Goal: Task Accomplishment & Management: Manage account settings

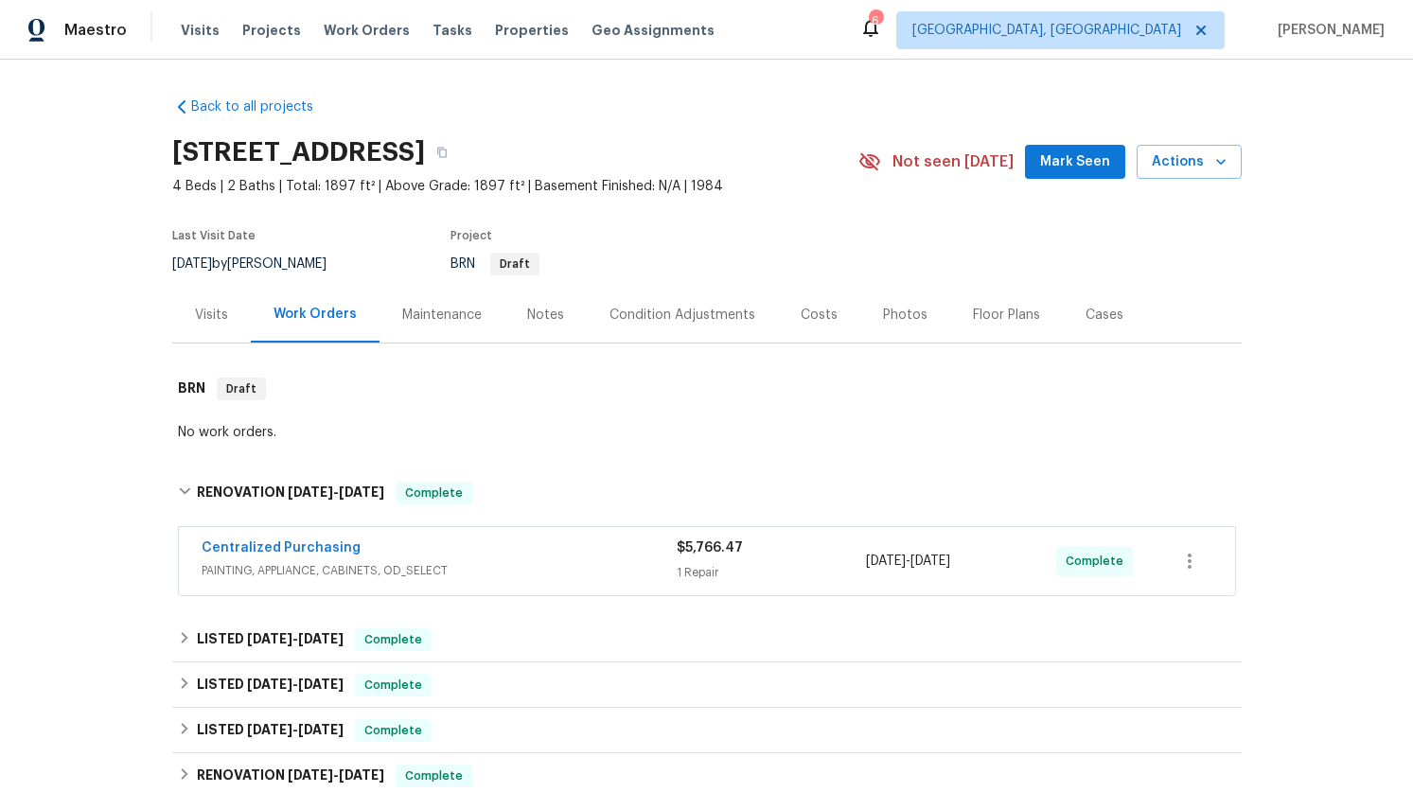
scroll to position [169, 0]
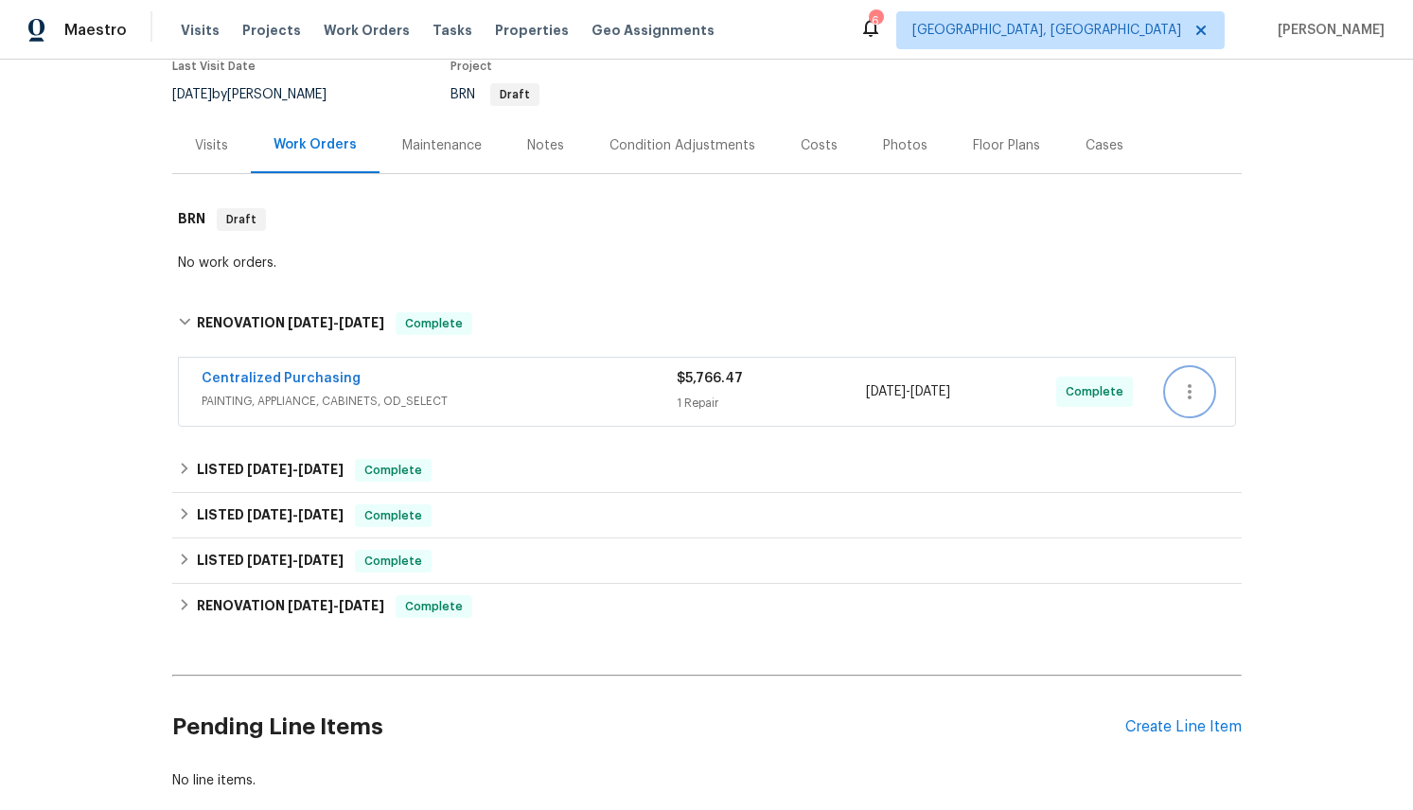
click at [1195, 383] on icon "button" at bounding box center [1189, 392] width 23 height 23
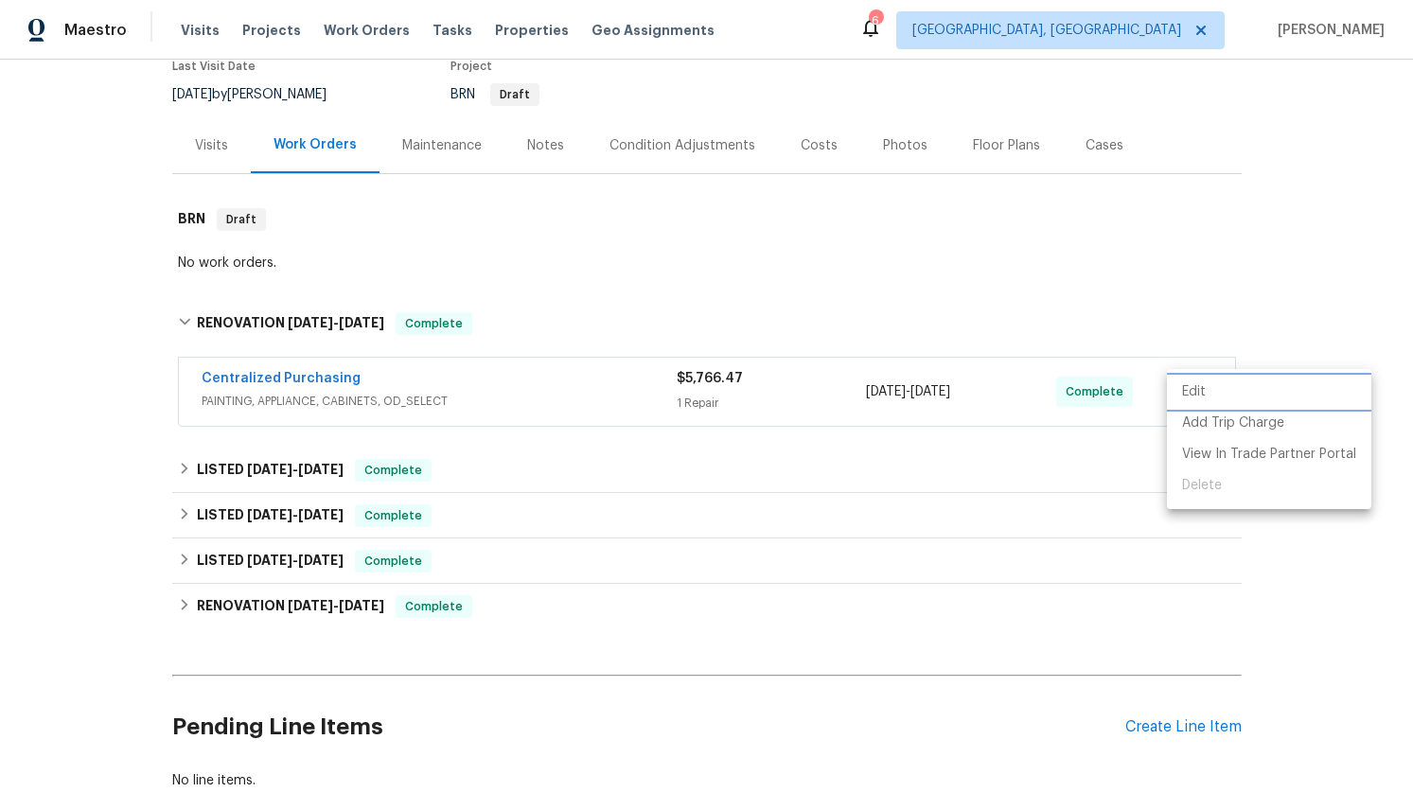
click at [1211, 399] on li "Edit" at bounding box center [1269, 392] width 204 height 31
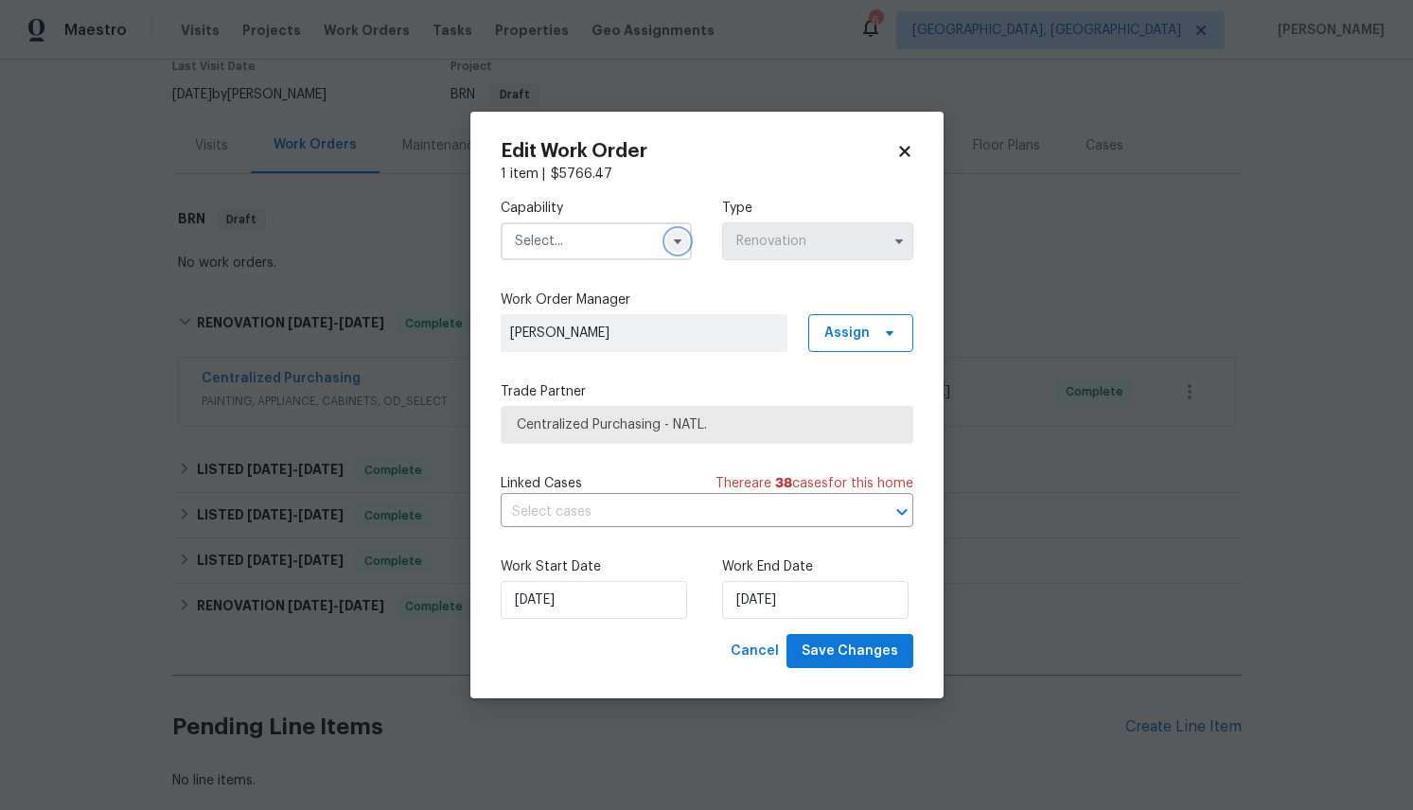
click at [672, 248] on button "button" at bounding box center [677, 241] width 23 height 23
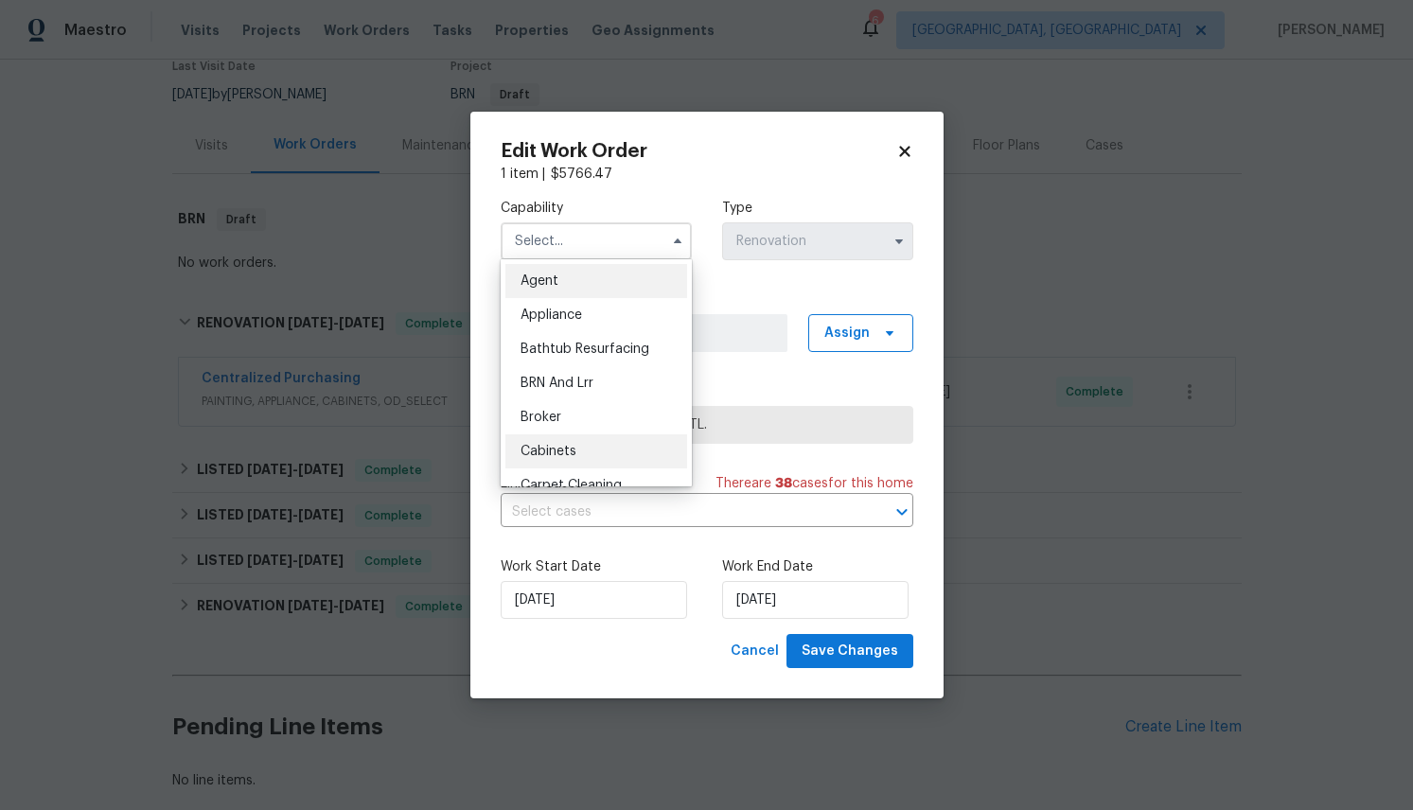
click at [584, 447] on div "Cabinets" at bounding box center [596, 451] width 182 height 34
type input "Cabinets"
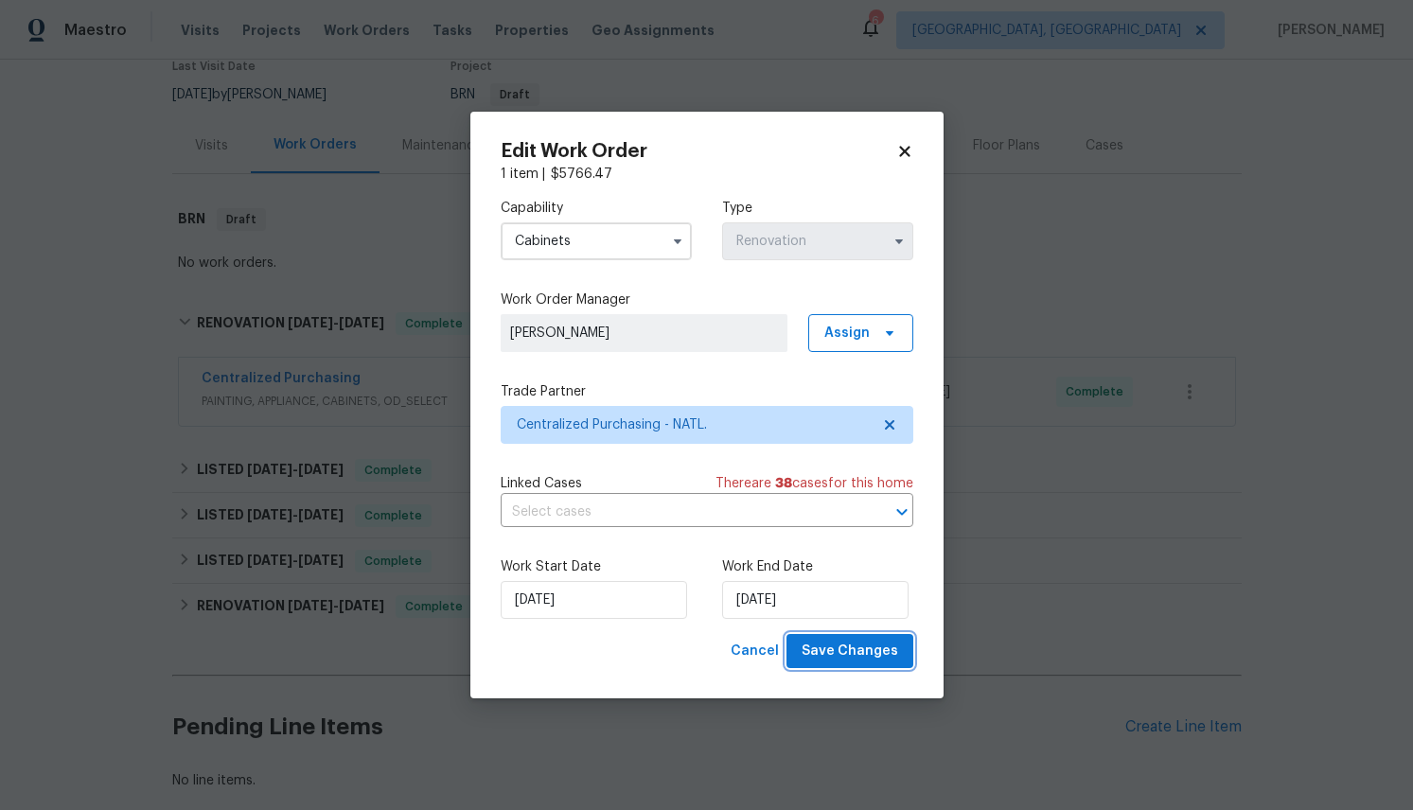
click at [841, 650] on span "Save Changes" at bounding box center [850, 652] width 97 height 24
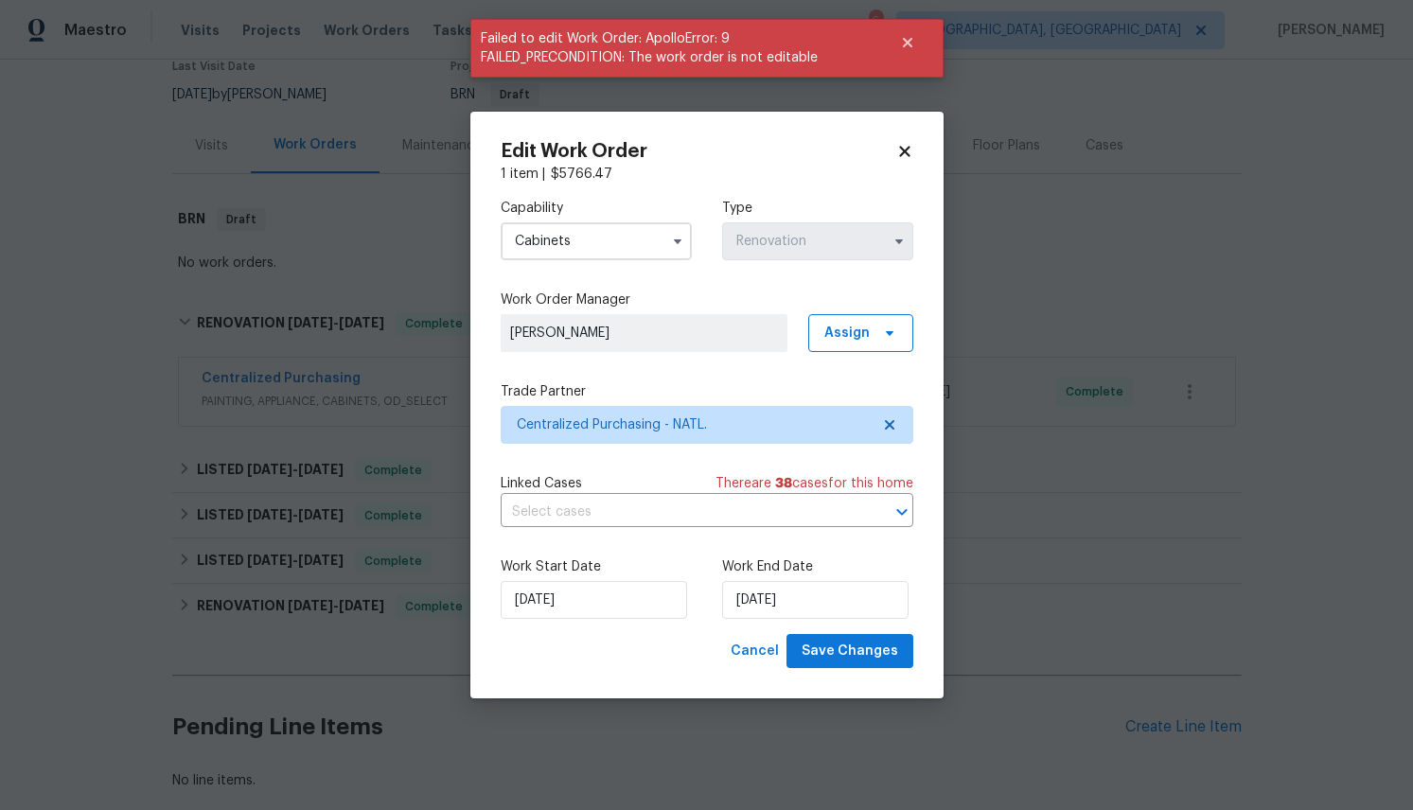
click at [909, 143] on icon at bounding box center [904, 151] width 17 height 17
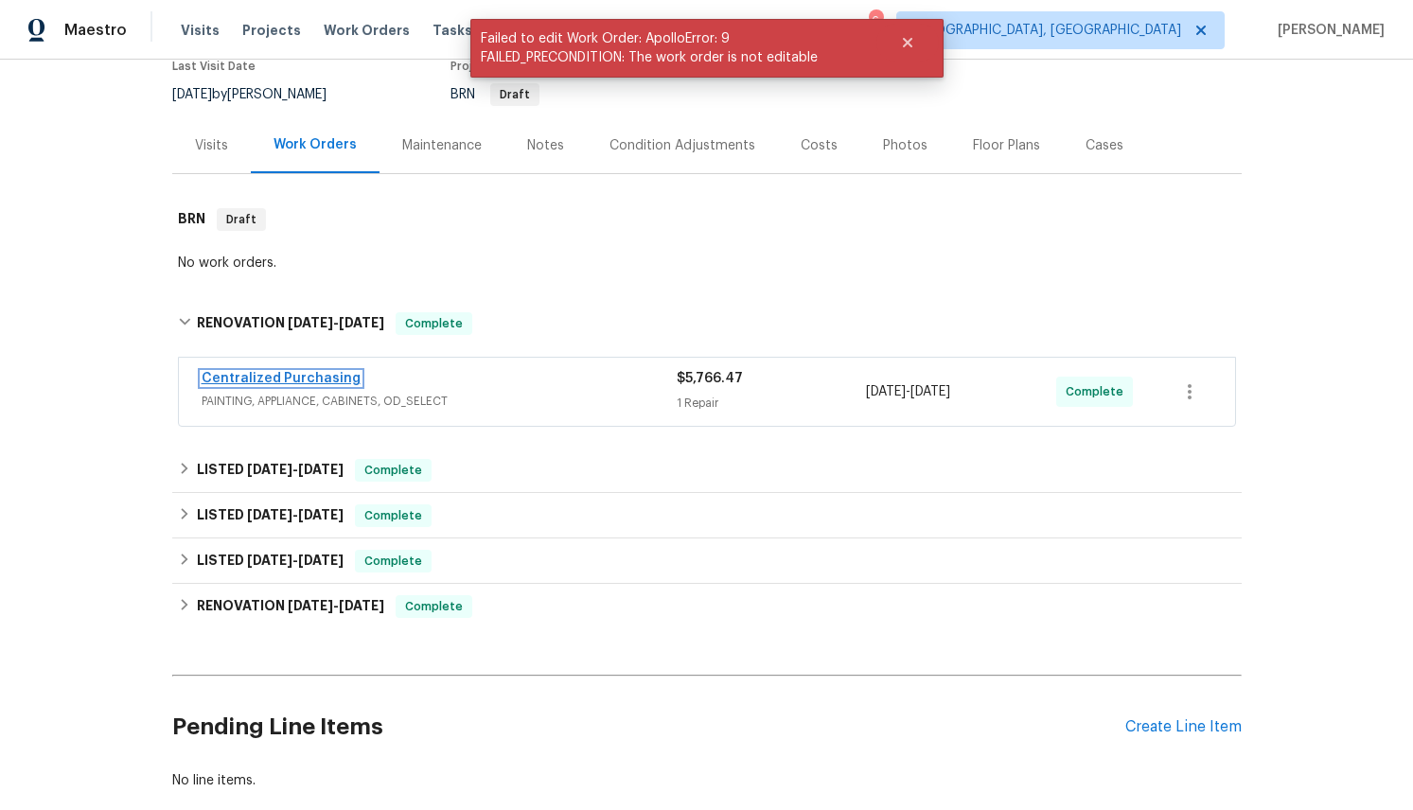
click at [295, 377] on link "Centralized Purchasing" at bounding box center [281, 378] width 159 height 13
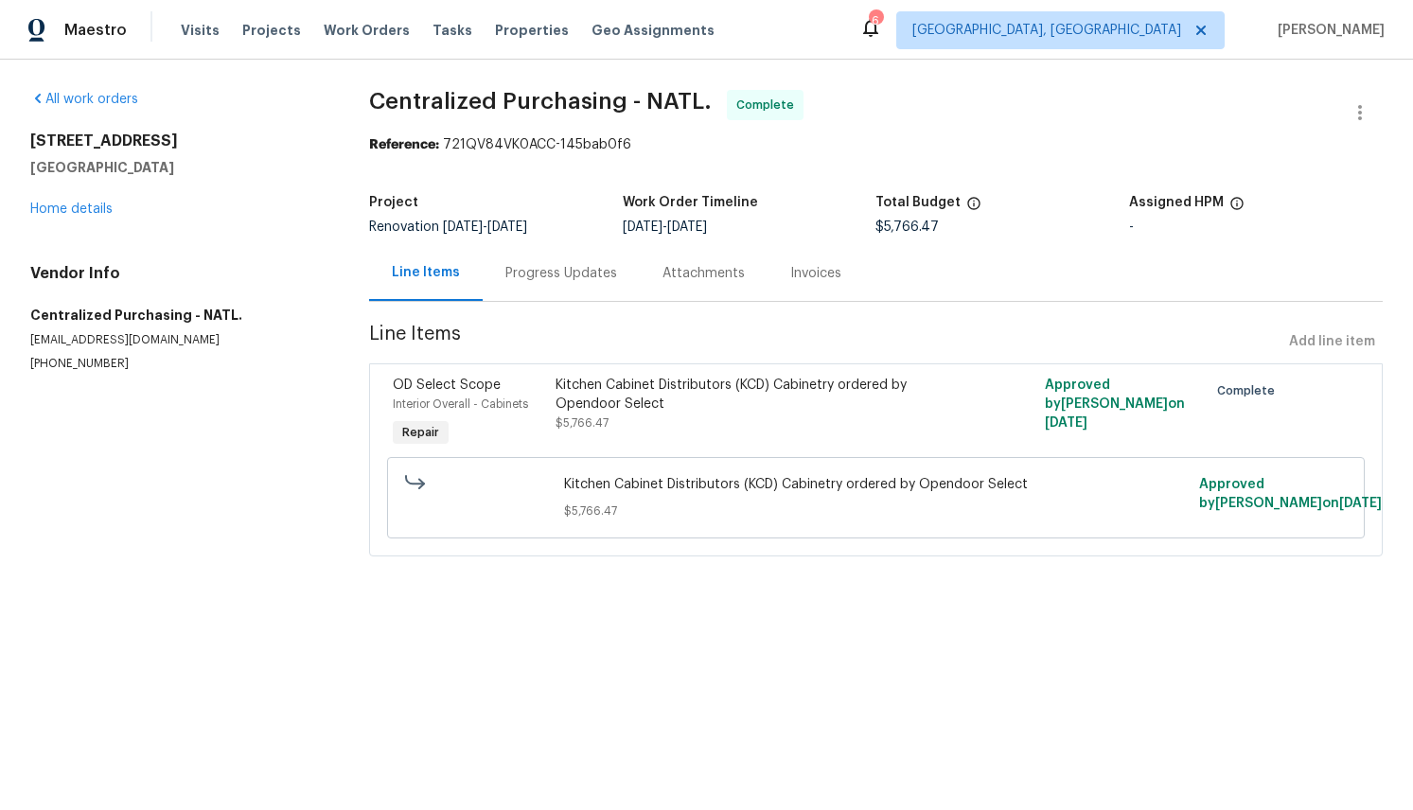
click at [595, 399] on div "Kitchen Cabinet Distributors (KCD) Cabinetry ordered by Opendoor Select" at bounding box center [754, 395] width 396 height 38
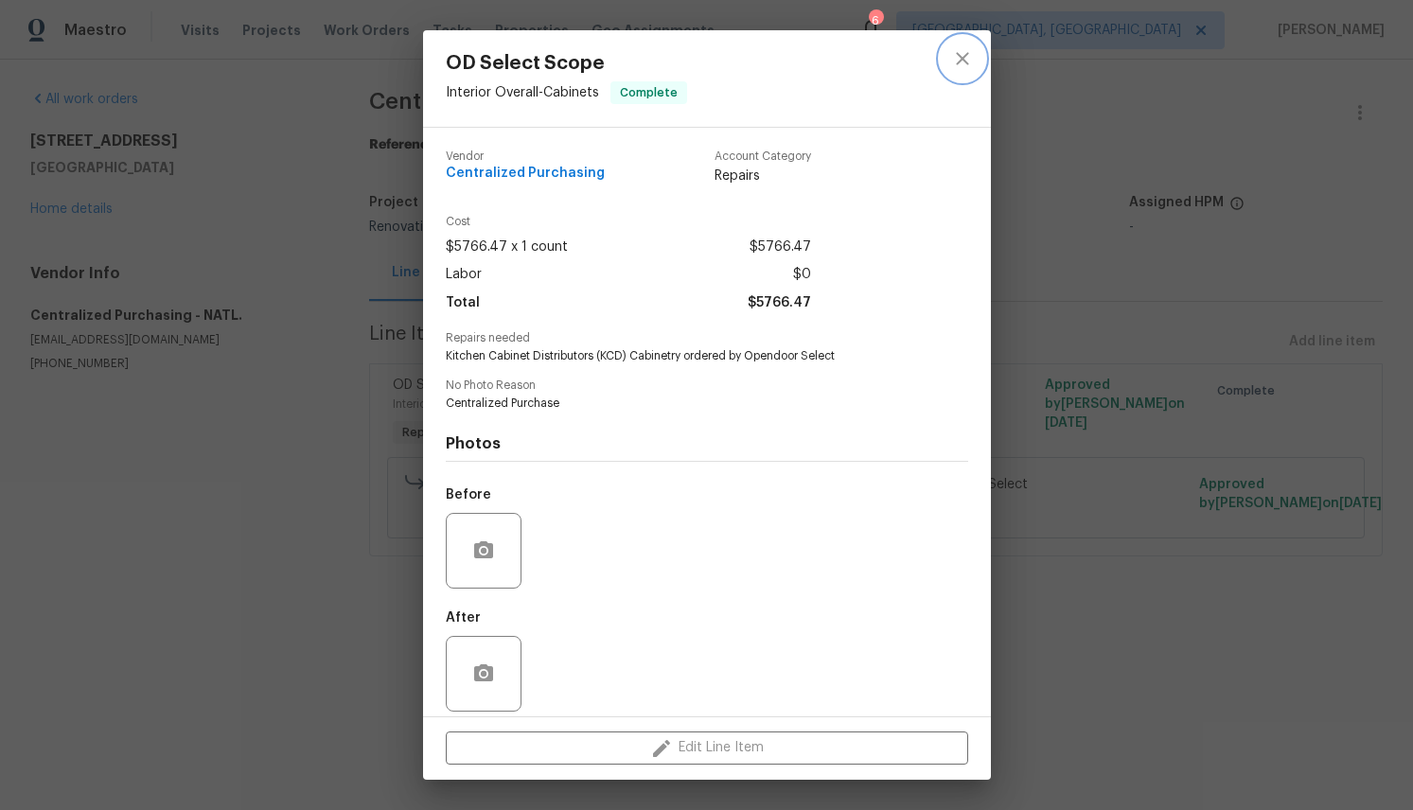
click at [965, 50] on icon "close" at bounding box center [962, 58] width 23 height 23
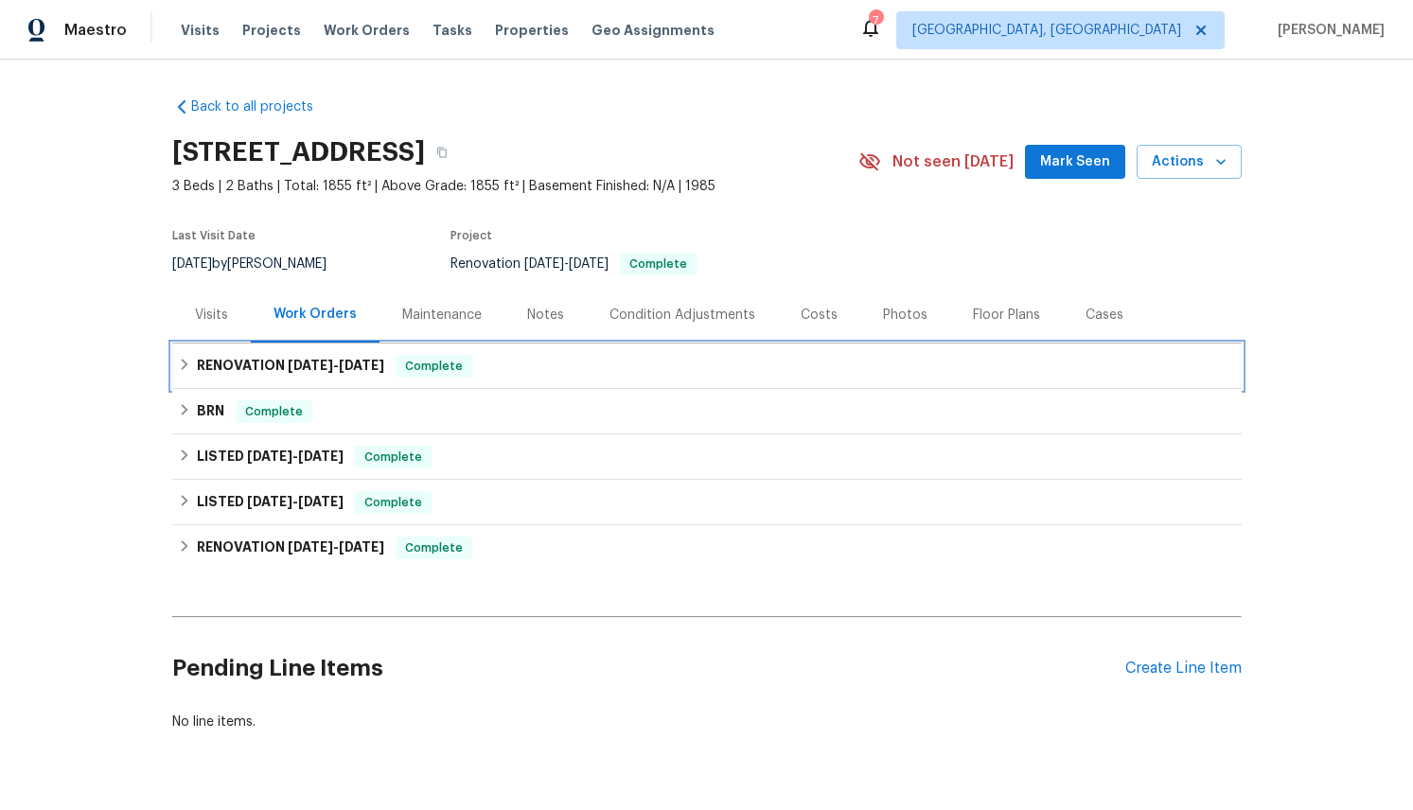
click at [185, 362] on icon at bounding box center [184, 364] width 13 height 13
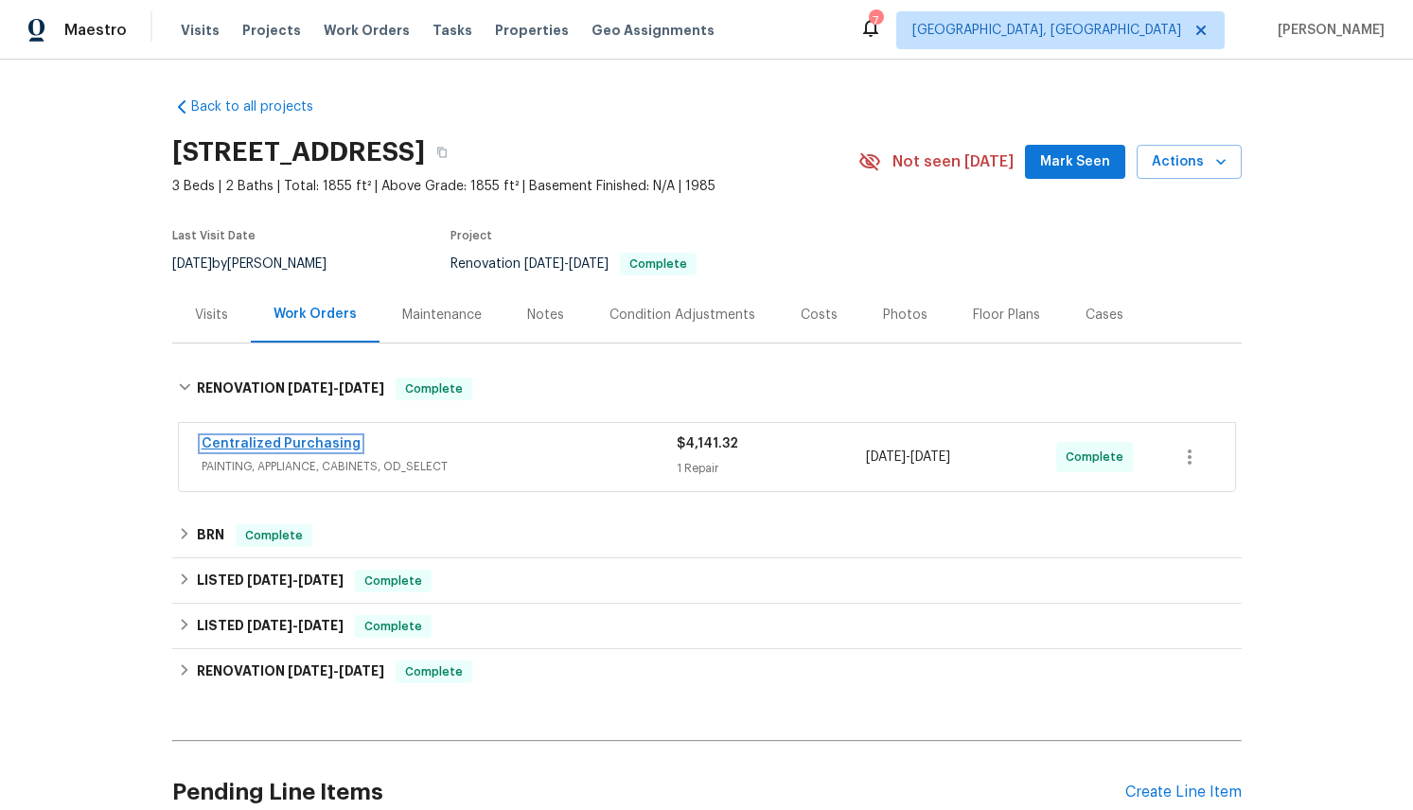
click at [268, 438] on link "Centralized Purchasing" at bounding box center [281, 443] width 159 height 13
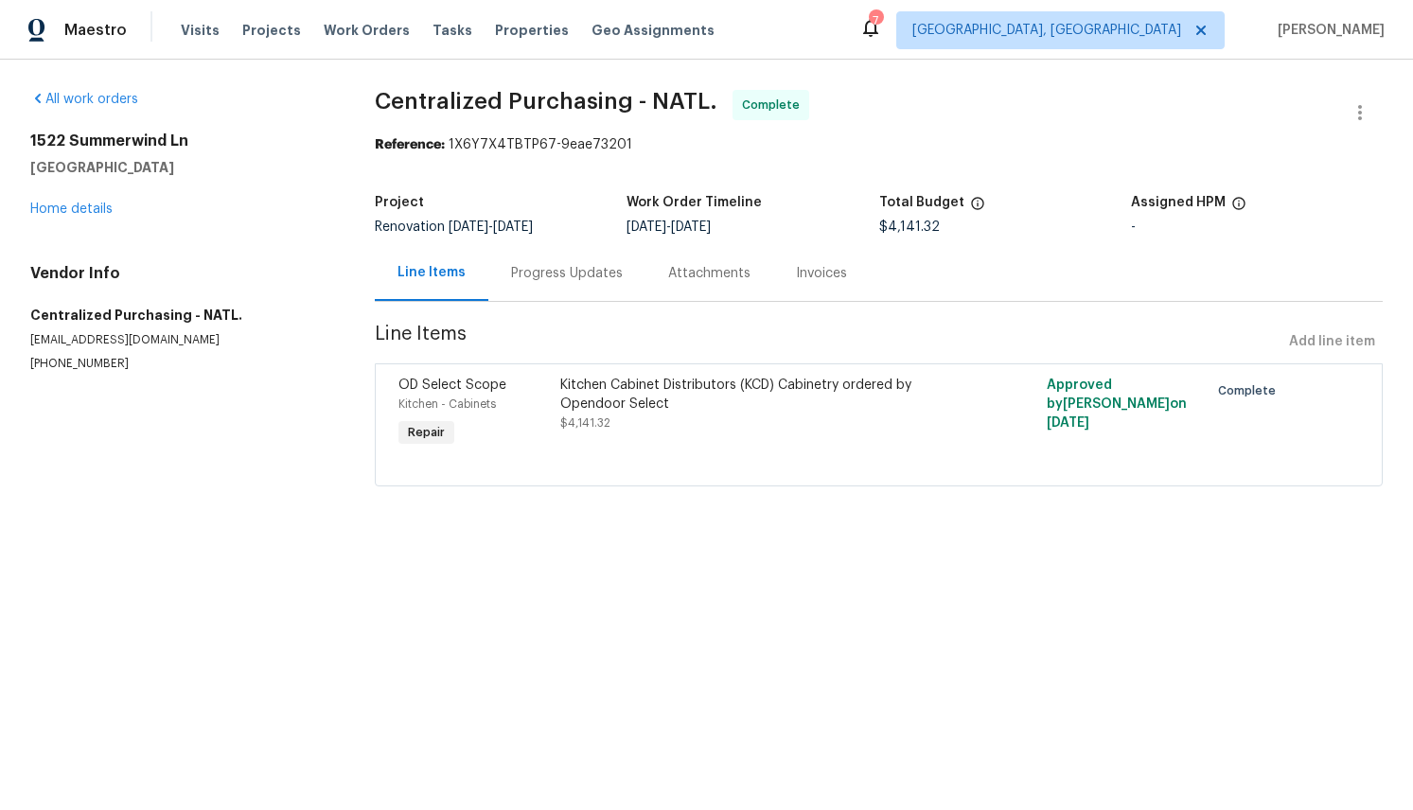
click at [679, 392] on div "Kitchen Cabinet Distributors (KCD) Cabinetry ordered by Opendoor Select" at bounding box center [757, 395] width 394 height 38
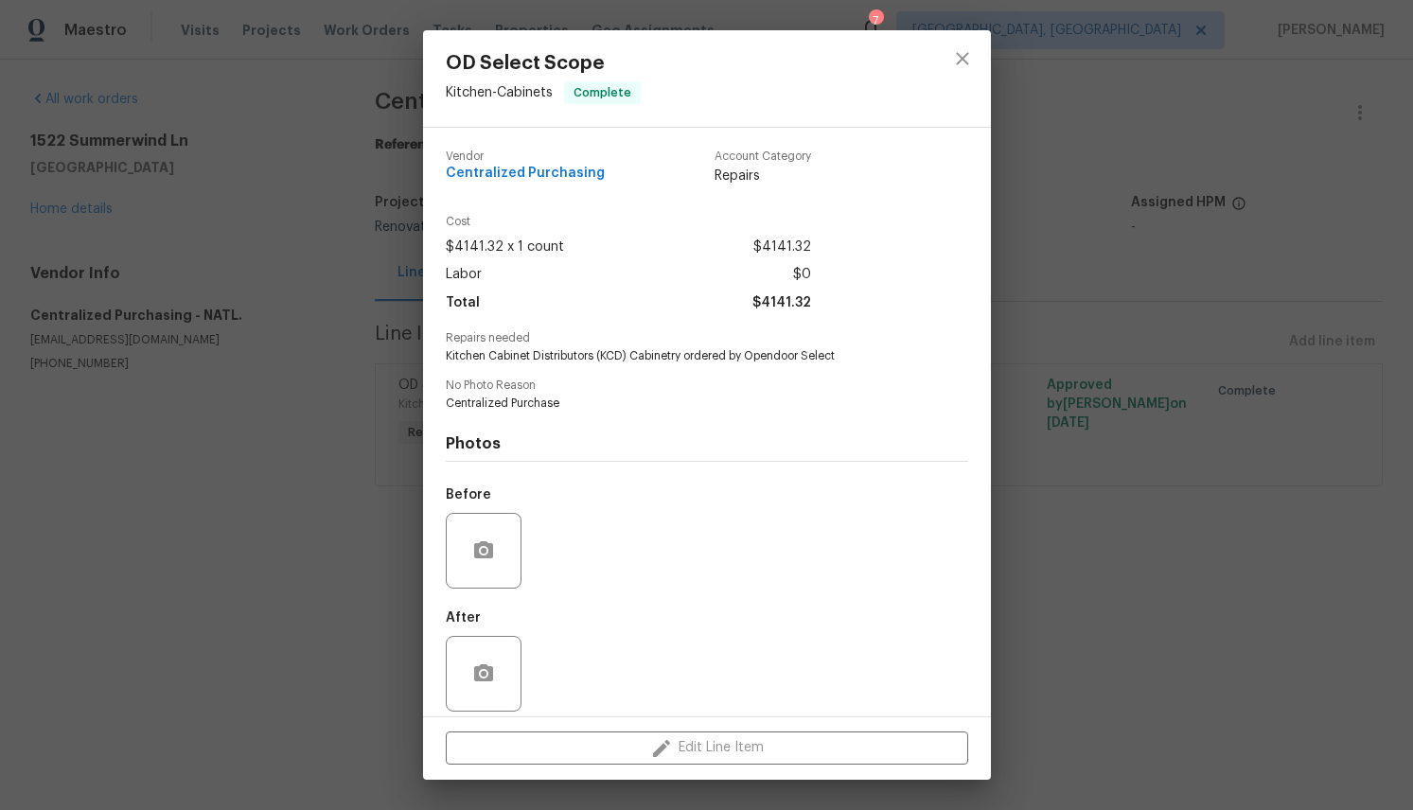
click at [727, 745] on div "Edit Line Item" at bounding box center [707, 748] width 568 height 63
click at [964, 55] on icon "close" at bounding box center [962, 58] width 23 height 23
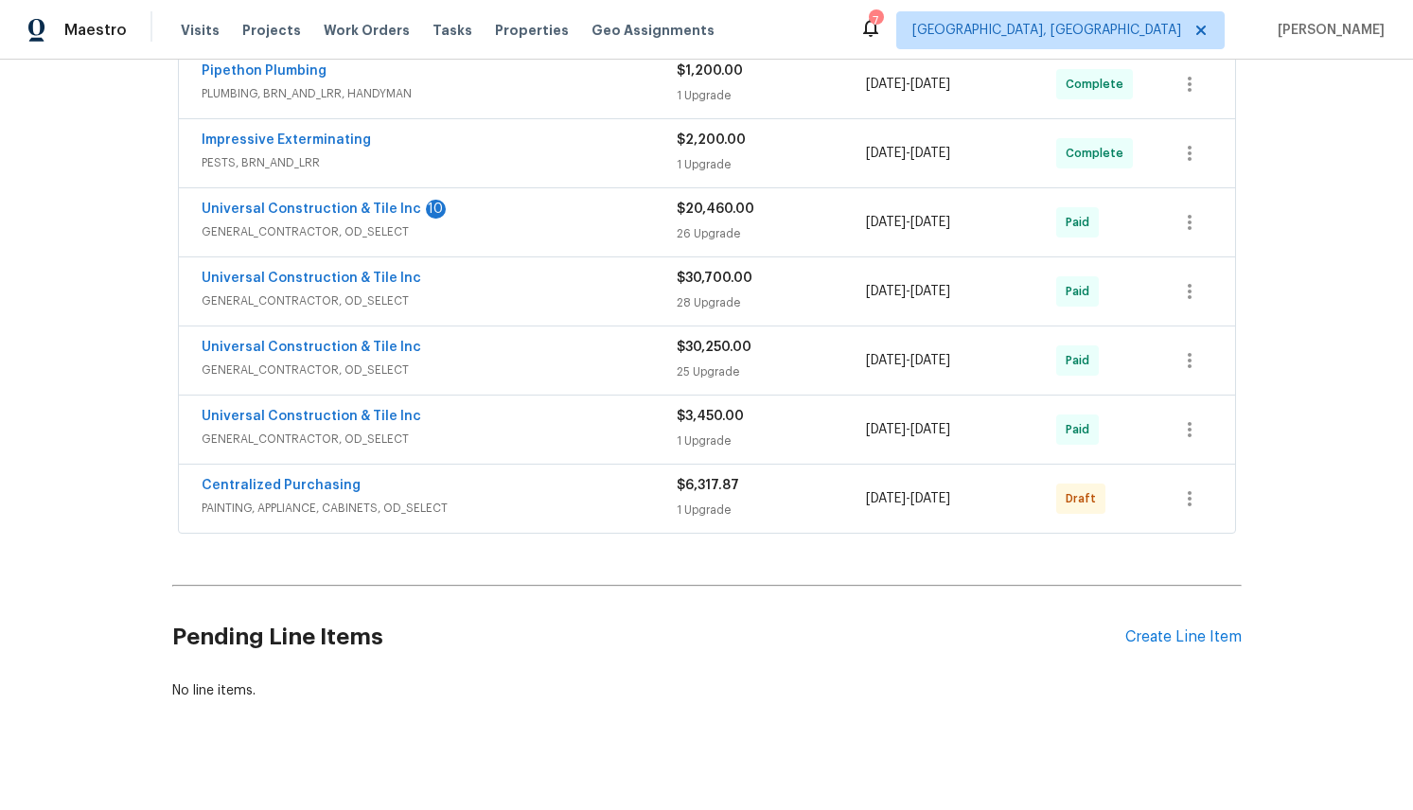
scroll to position [660, 0]
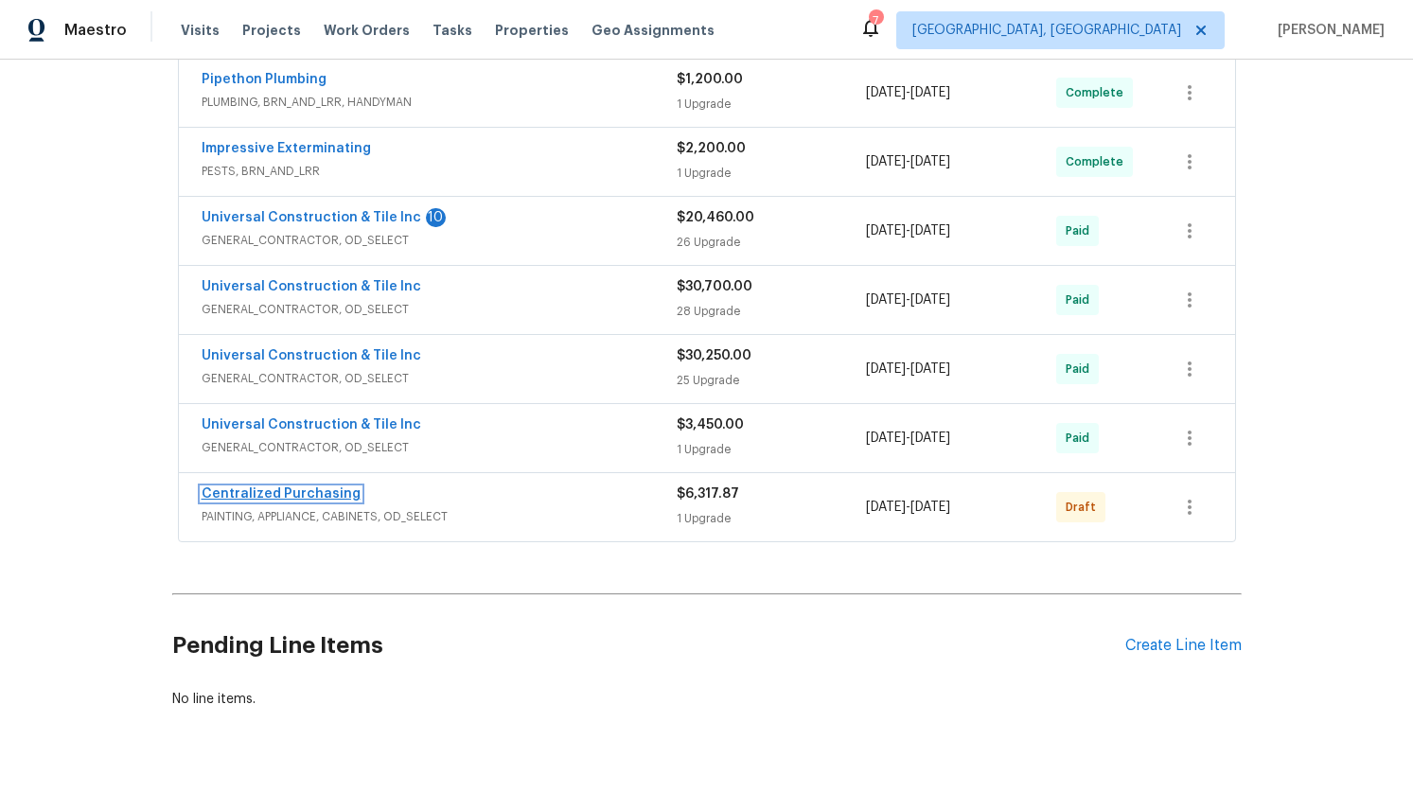
click at [307, 487] on link "Centralized Purchasing" at bounding box center [281, 493] width 159 height 13
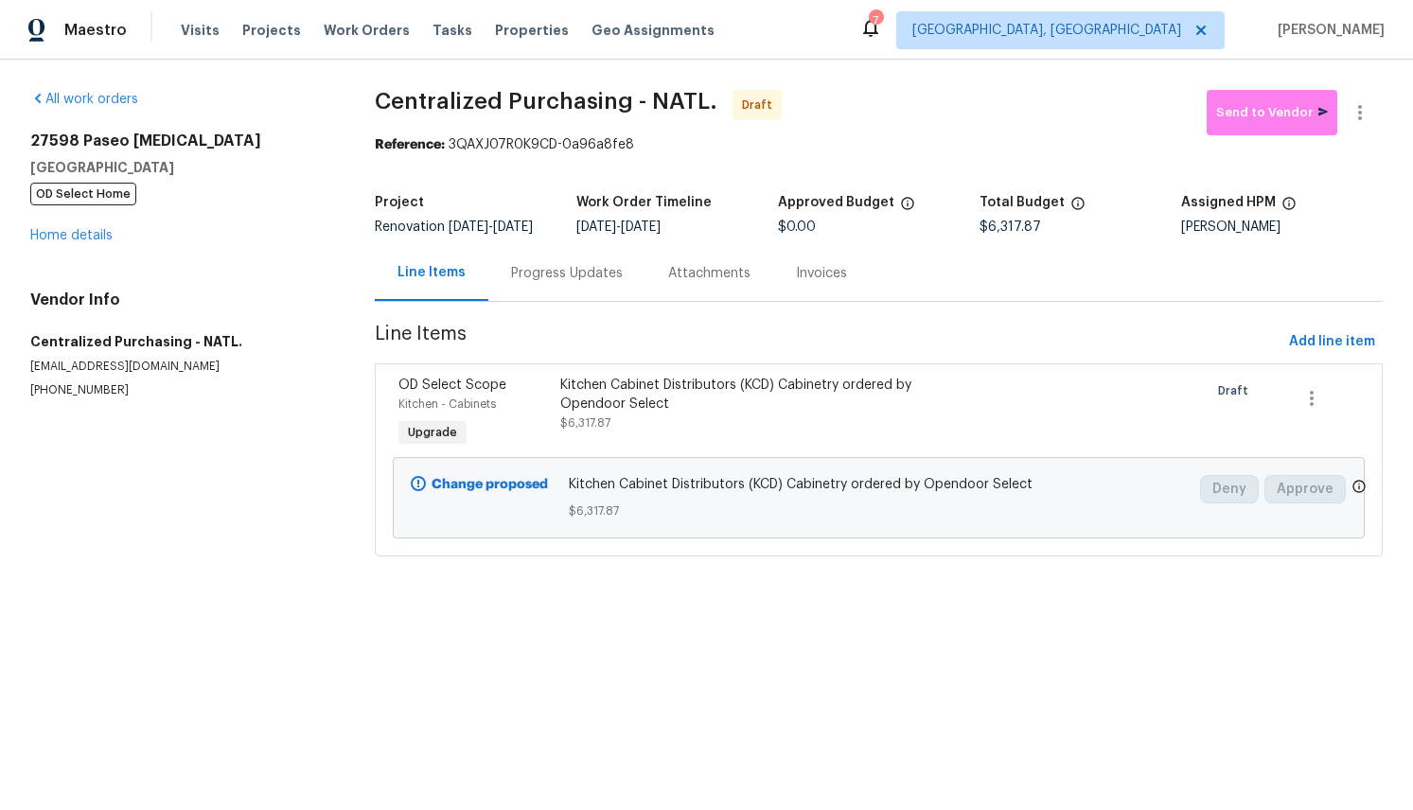
click at [745, 401] on div "Kitchen Cabinet Distributors (KCD) Cabinetry ordered by Opendoor Select" at bounding box center [757, 395] width 394 height 38
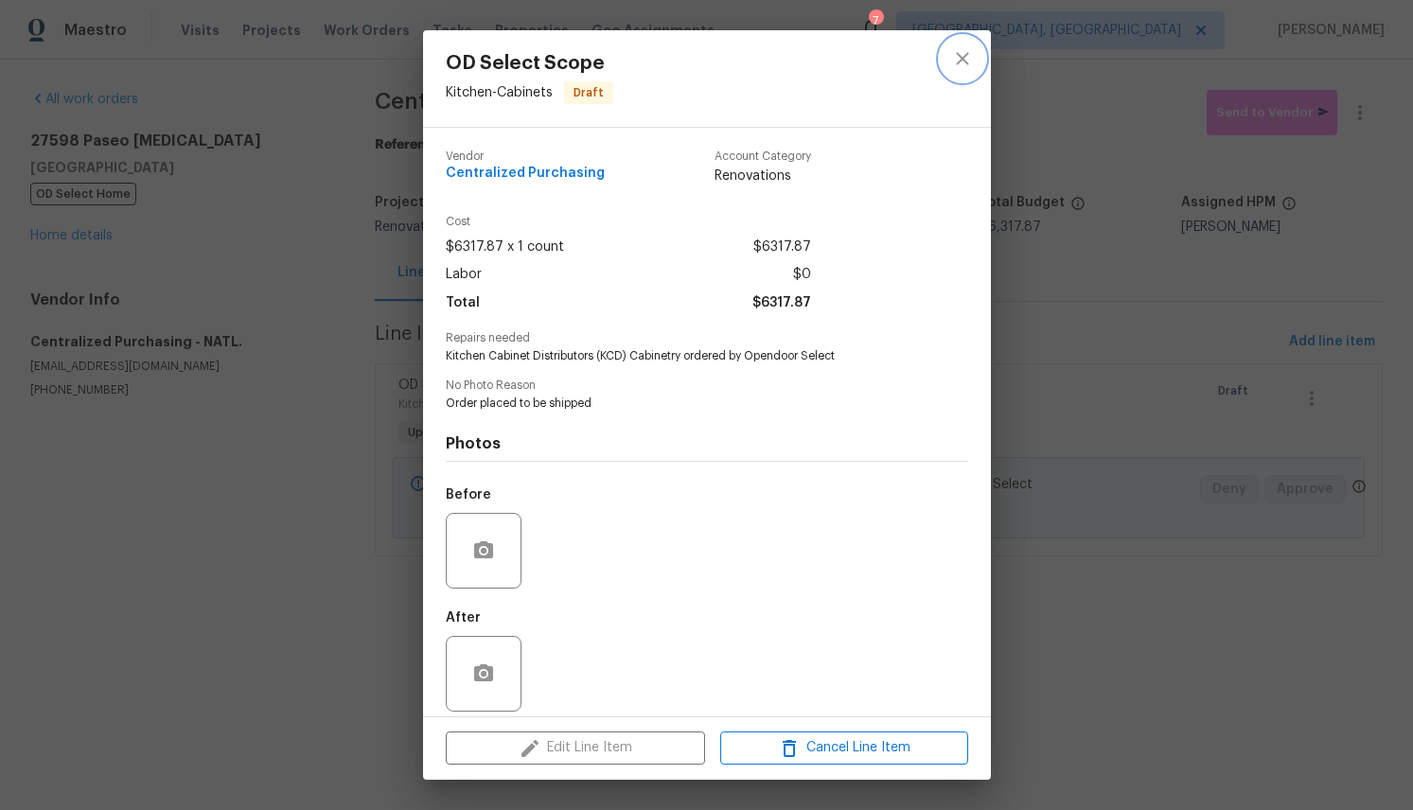
click at [960, 59] on icon "close" at bounding box center [962, 58] width 23 height 23
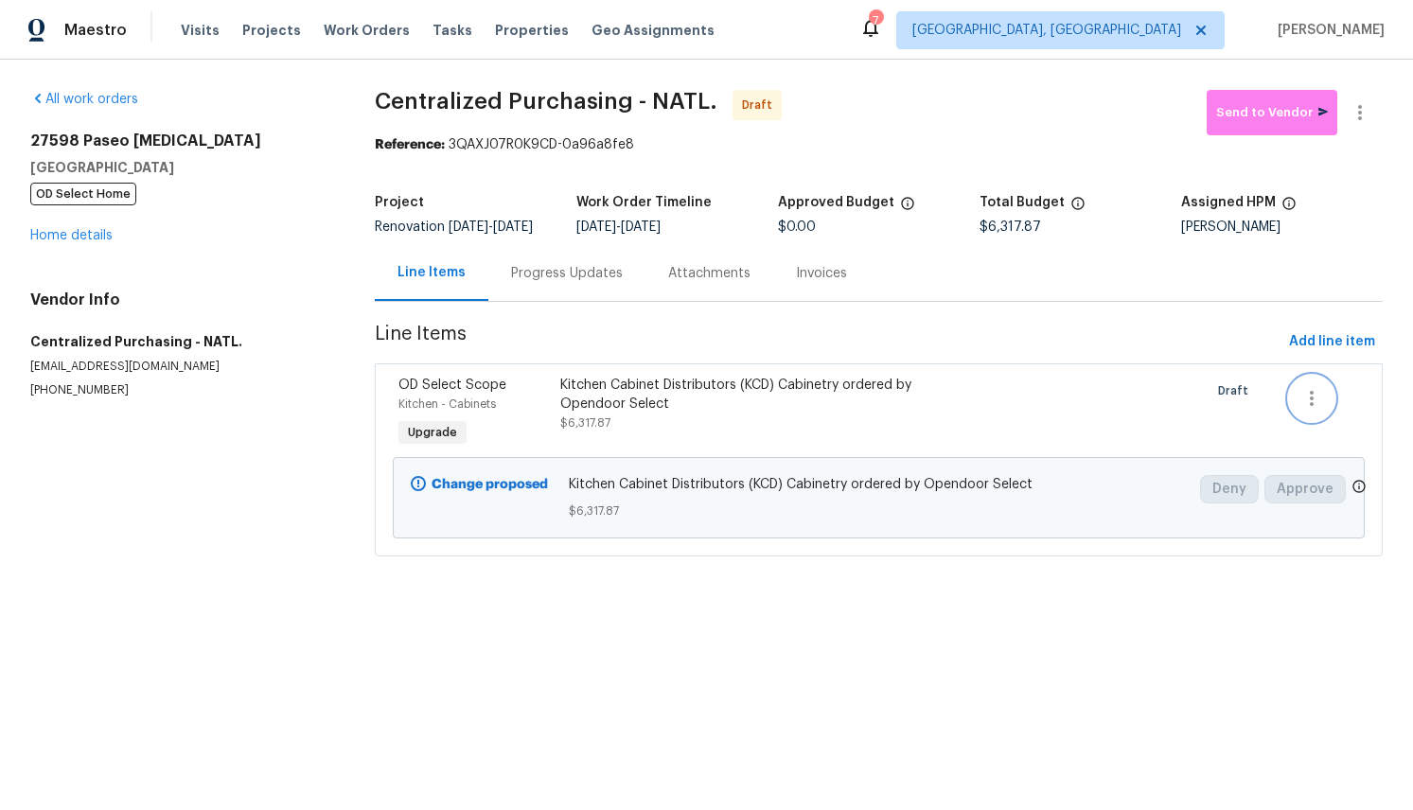
click at [1319, 410] on icon "button" at bounding box center [1312, 398] width 23 height 23
click at [879, 392] on div at bounding box center [706, 405] width 1413 height 810
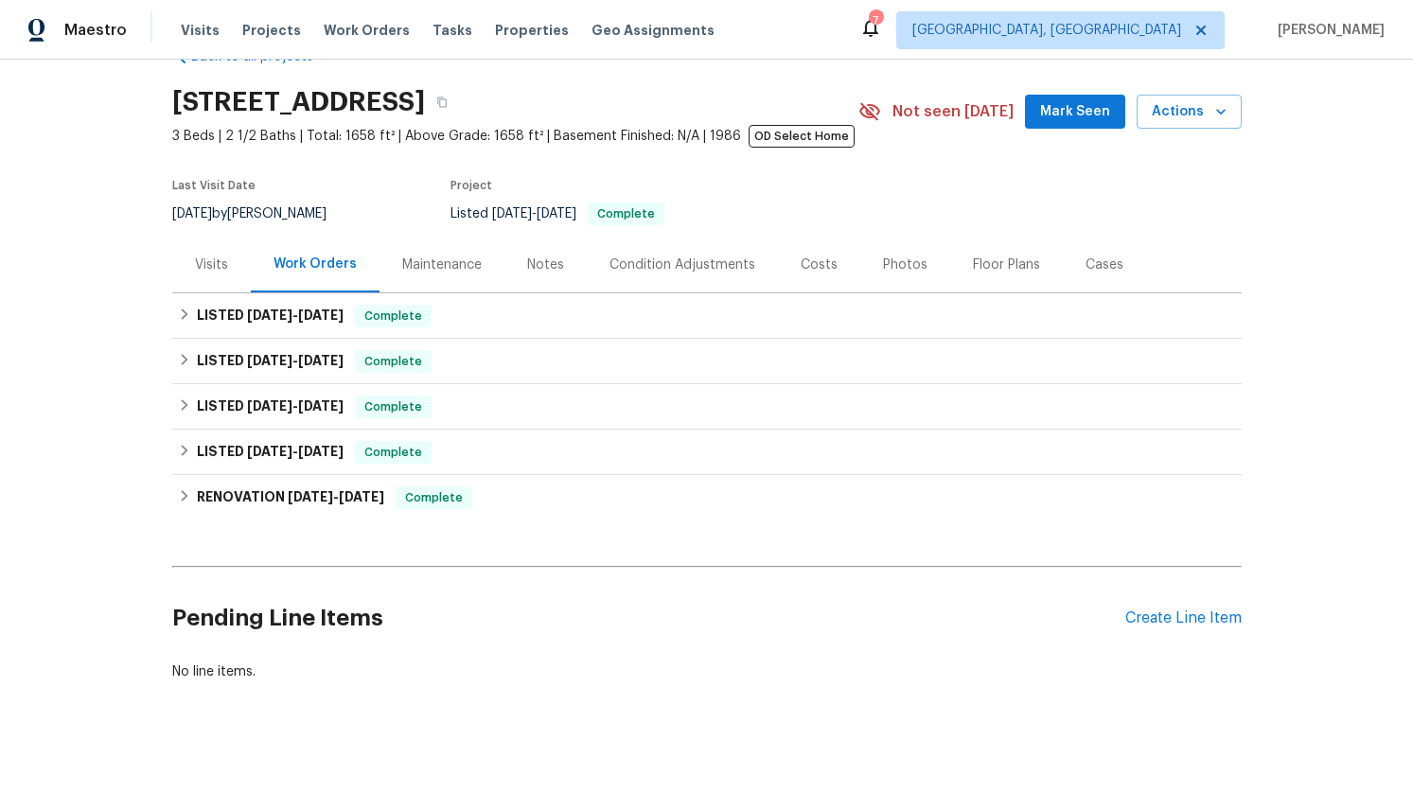
scroll to position [9, 0]
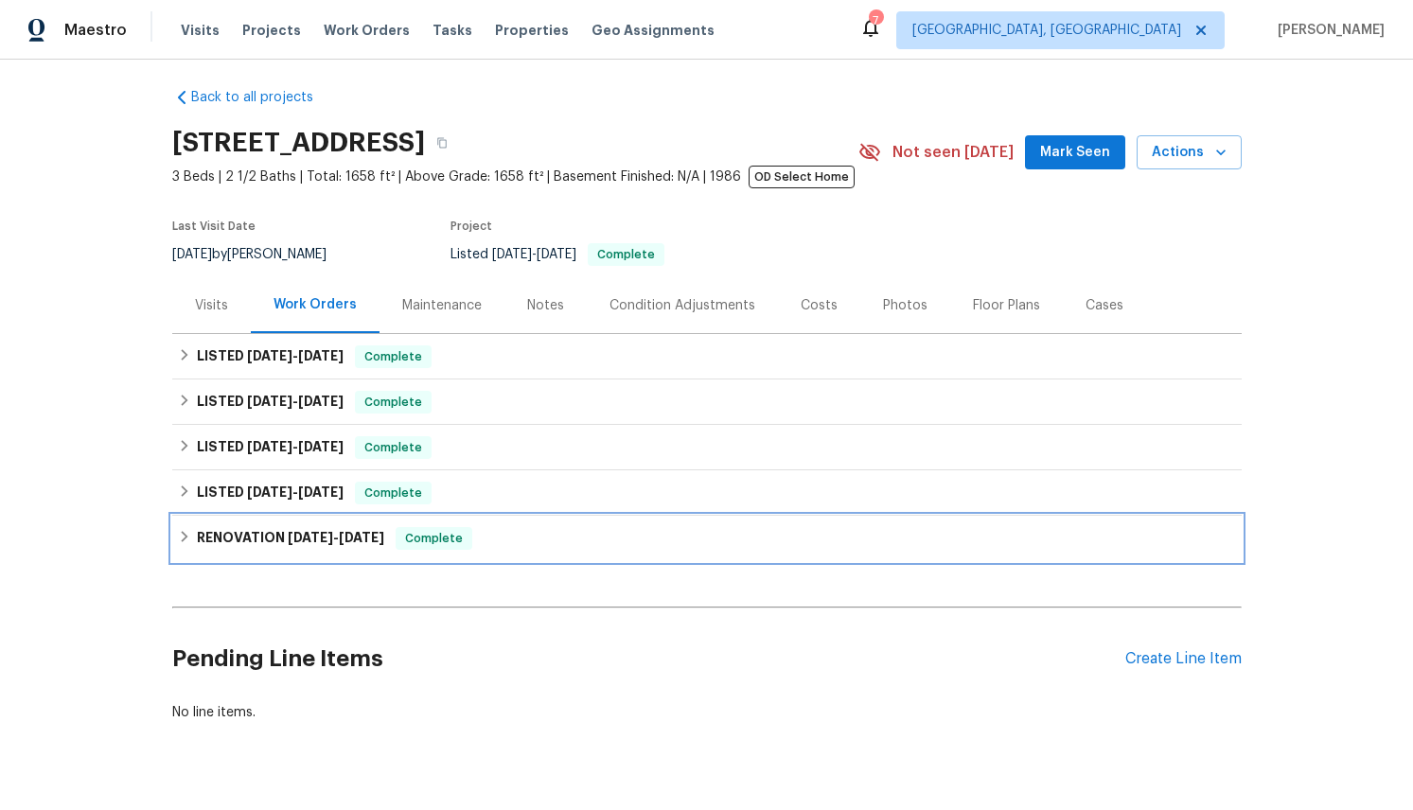
click at [184, 534] on icon at bounding box center [184, 536] width 7 height 11
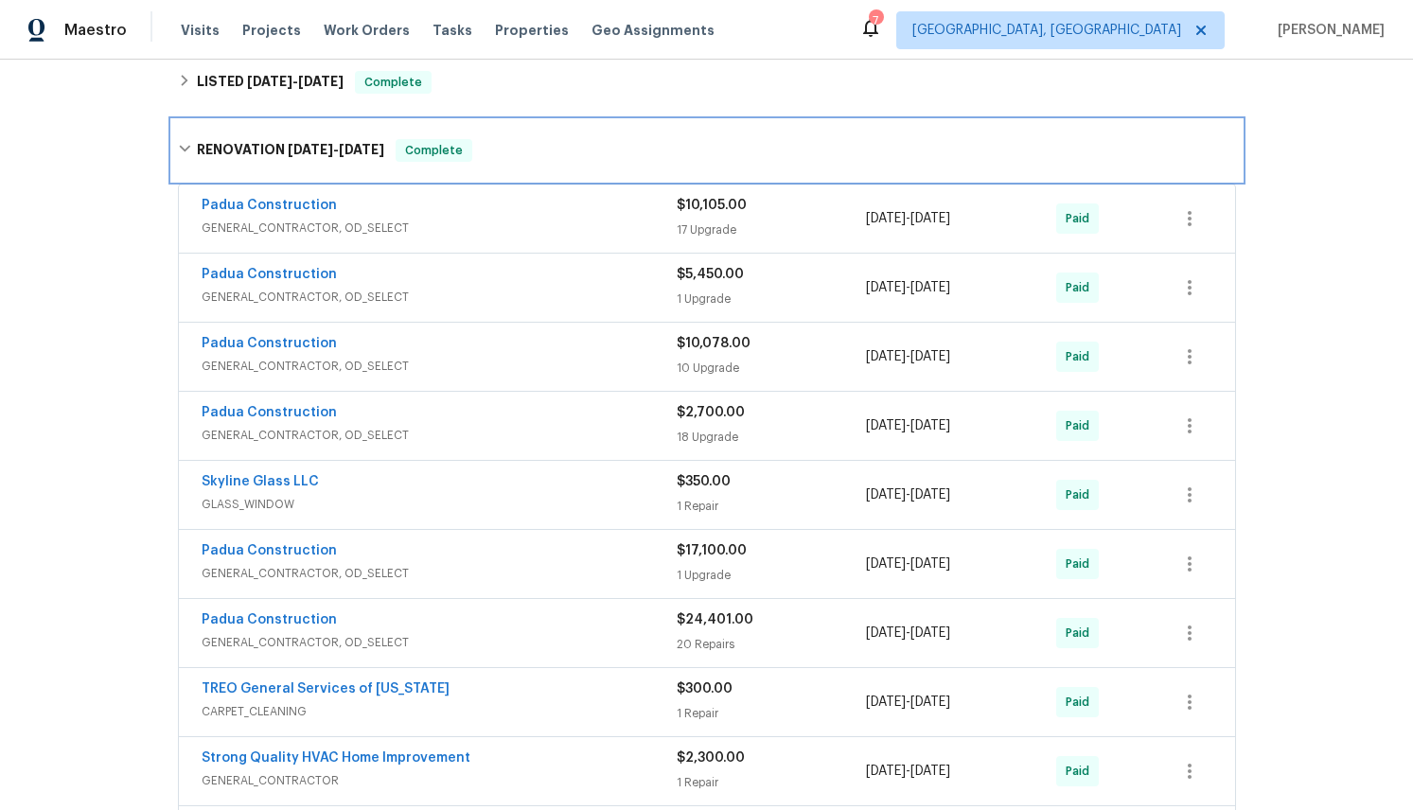
scroll to position [418, 0]
click at [189, 150] on icon at bounding box center [184, 150] width 13 height 13
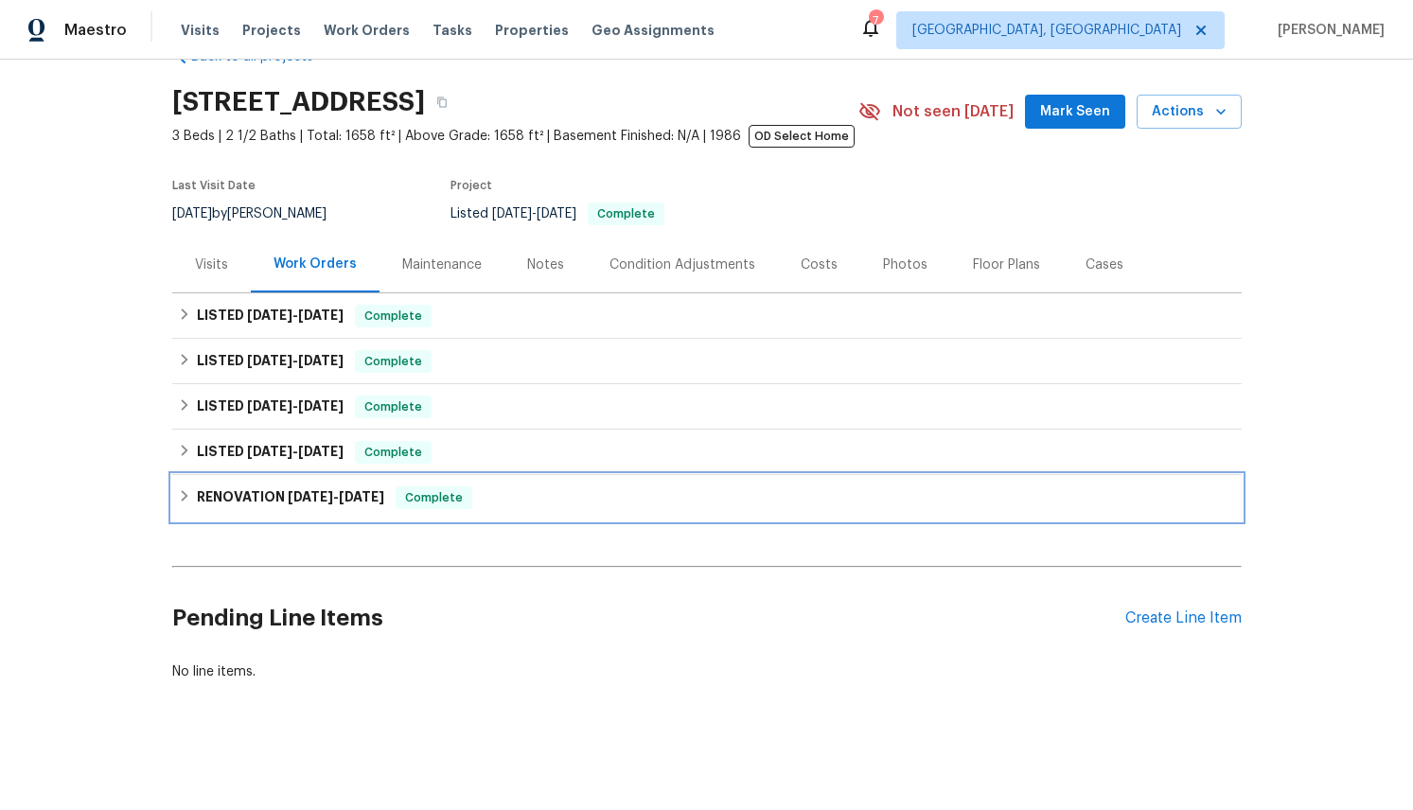
scroll to position [50, 0]
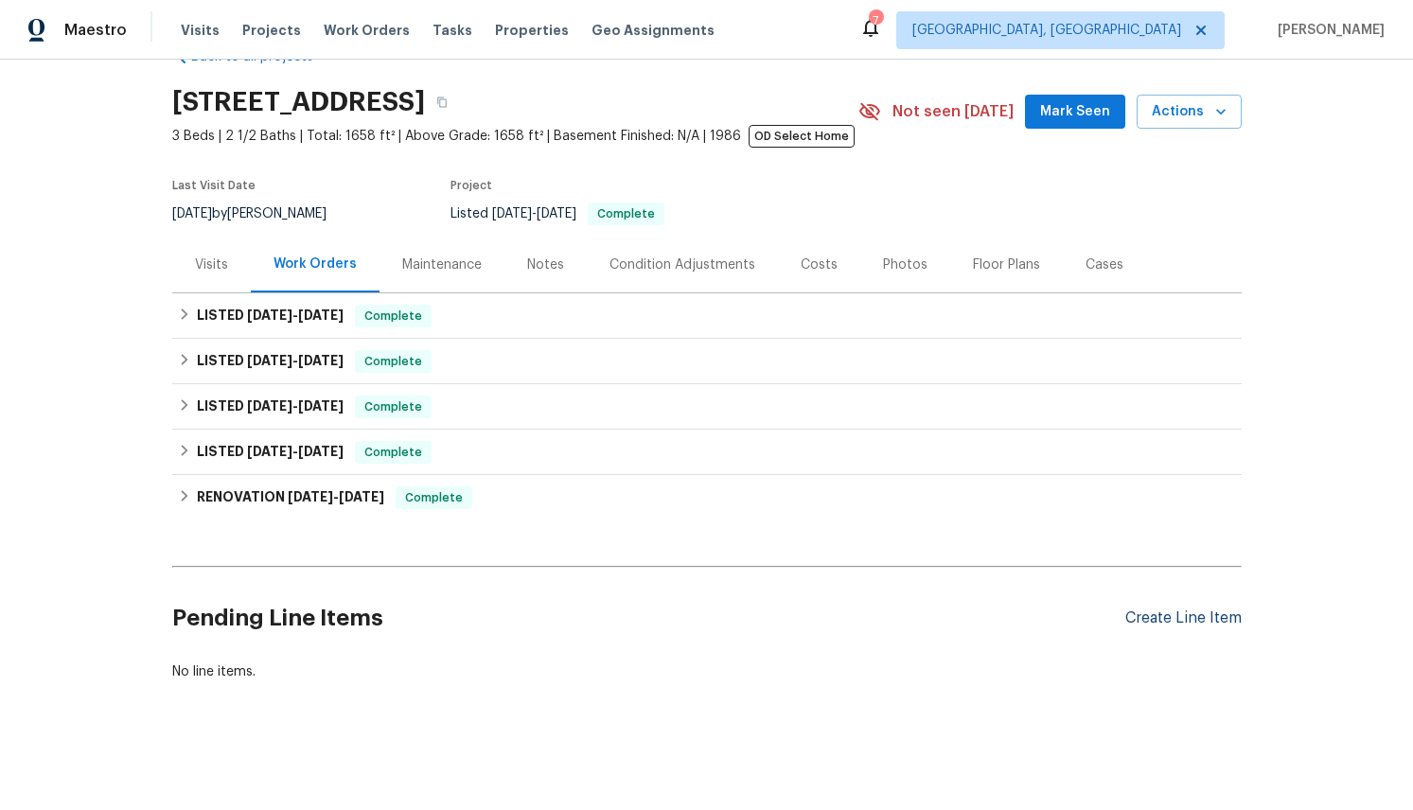
click at [1178, 620] on div "Create Line Item" at bounding box center [1183, 619] width 116 height 18
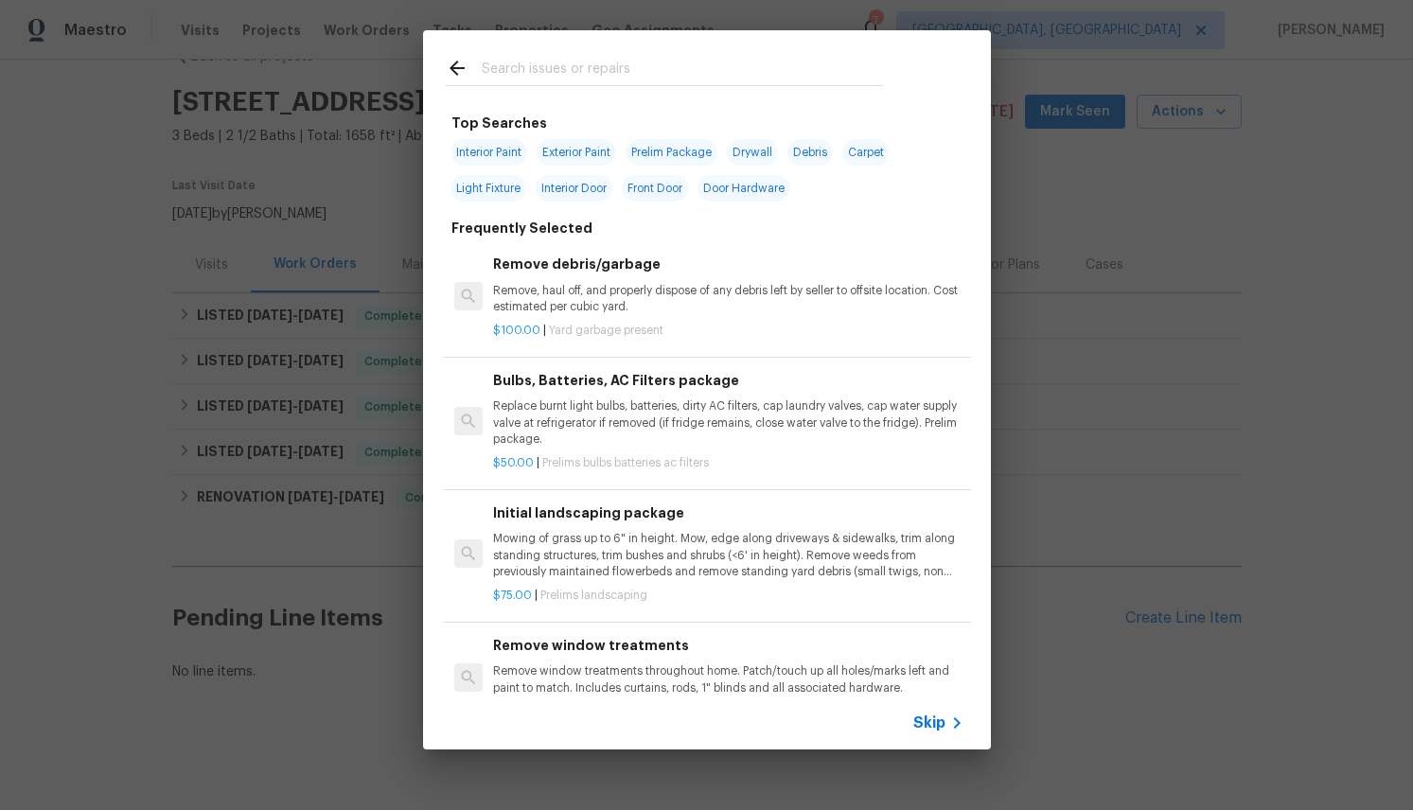
click at [537, 60] on input "text" at bounding box center [682, 71] width 401 height 28
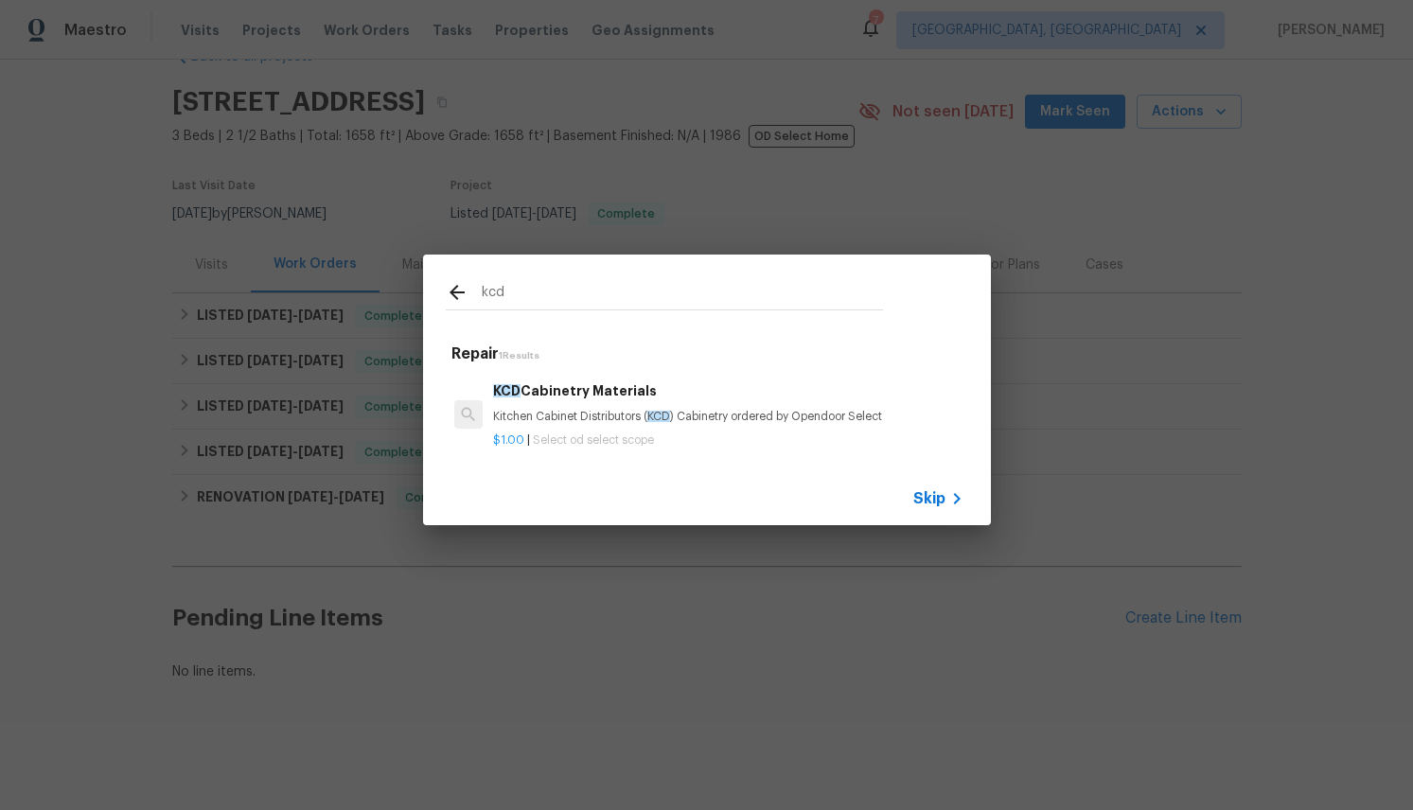
type input "kcd"
click at [560, 390] on h6 "KCD Cabinetry Materials" at bounding box center [727, 391] width 469 height 21
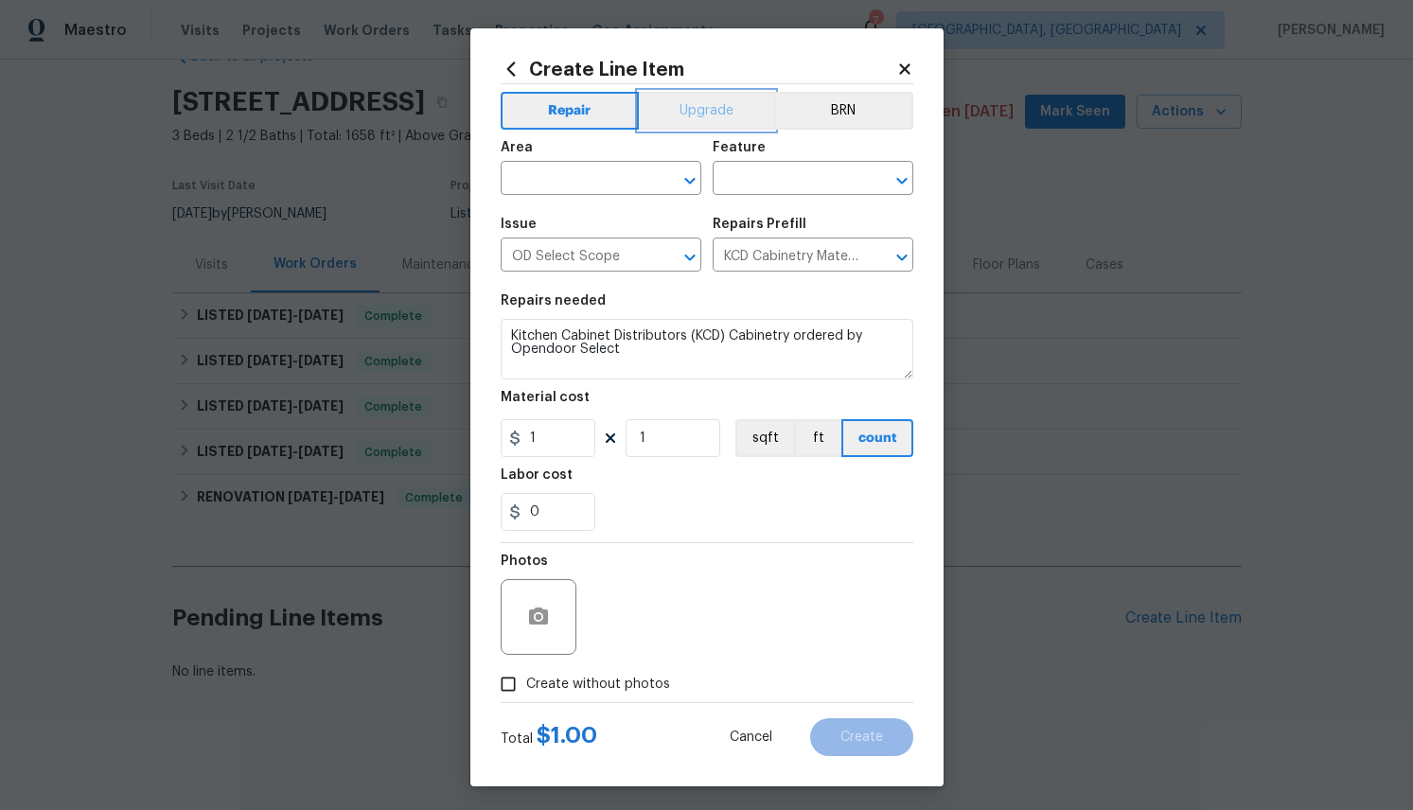
click at [709, 104] on button "Upgrade" at bounding box center [706, 111] width 135 height 38
click at [692, 174] on icon "Open" at bounding box center [690, 180] width 23 height 23
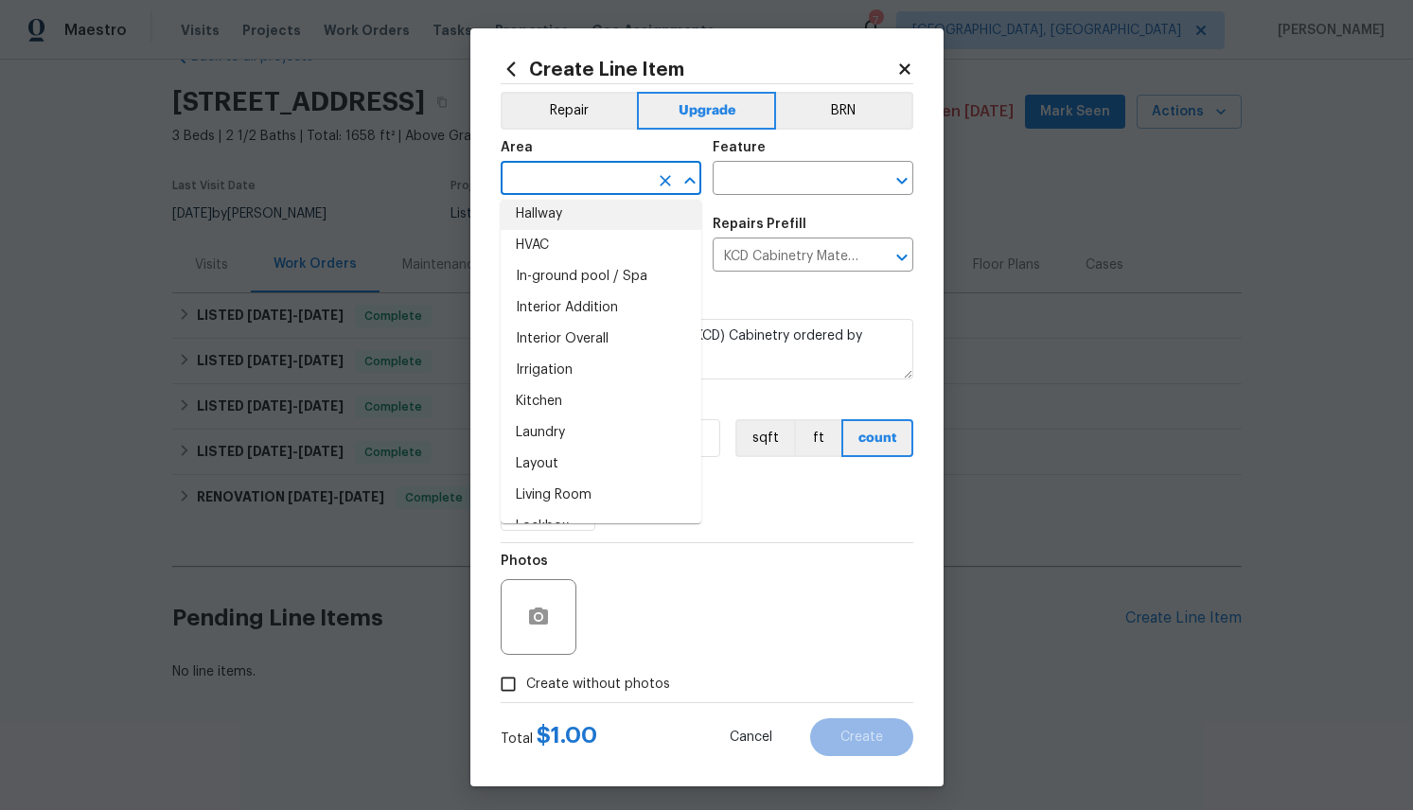
scroll to position [704, 0]
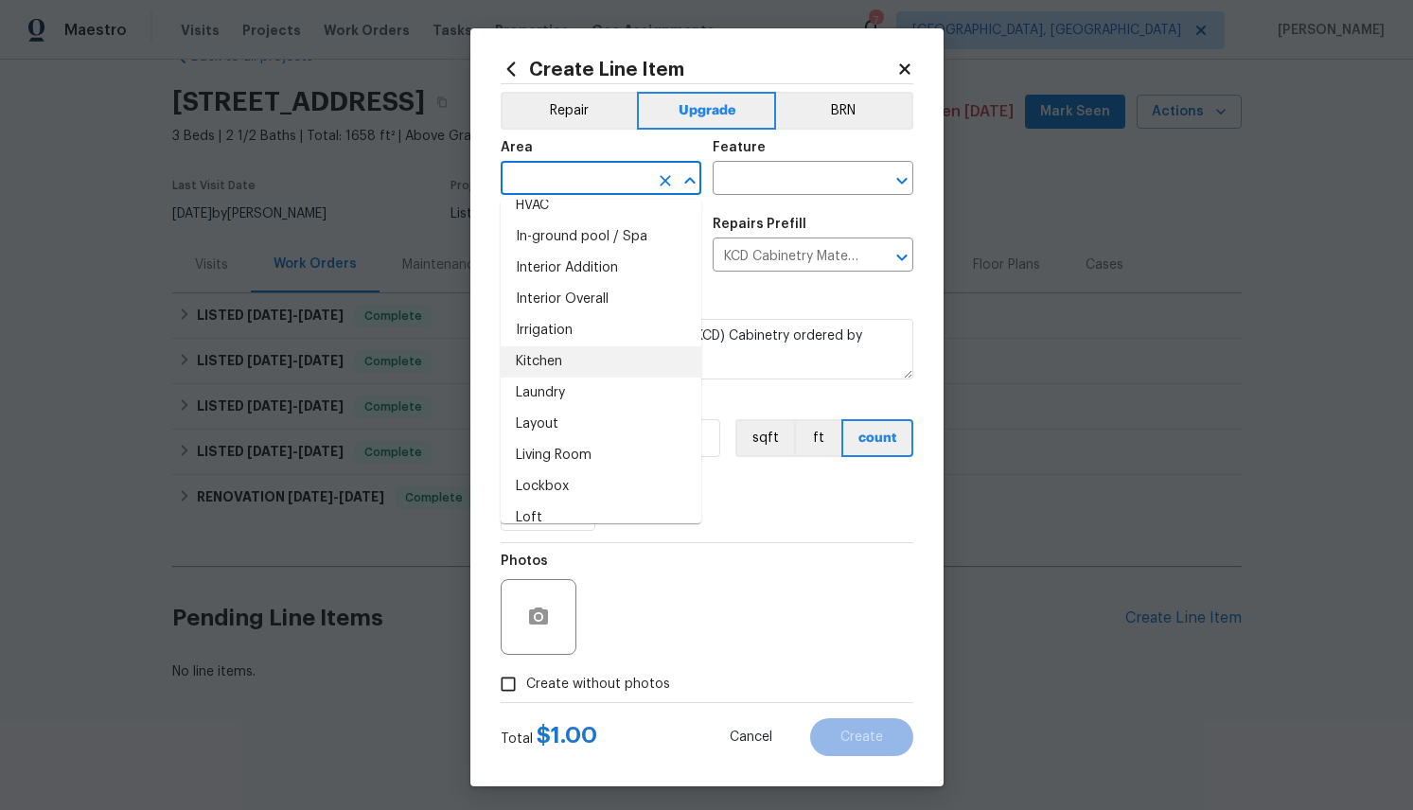
click at [555, 362] on li "Kitchen" at bounding box center [601, 361] width 201 height 31
type input "Kitchen"
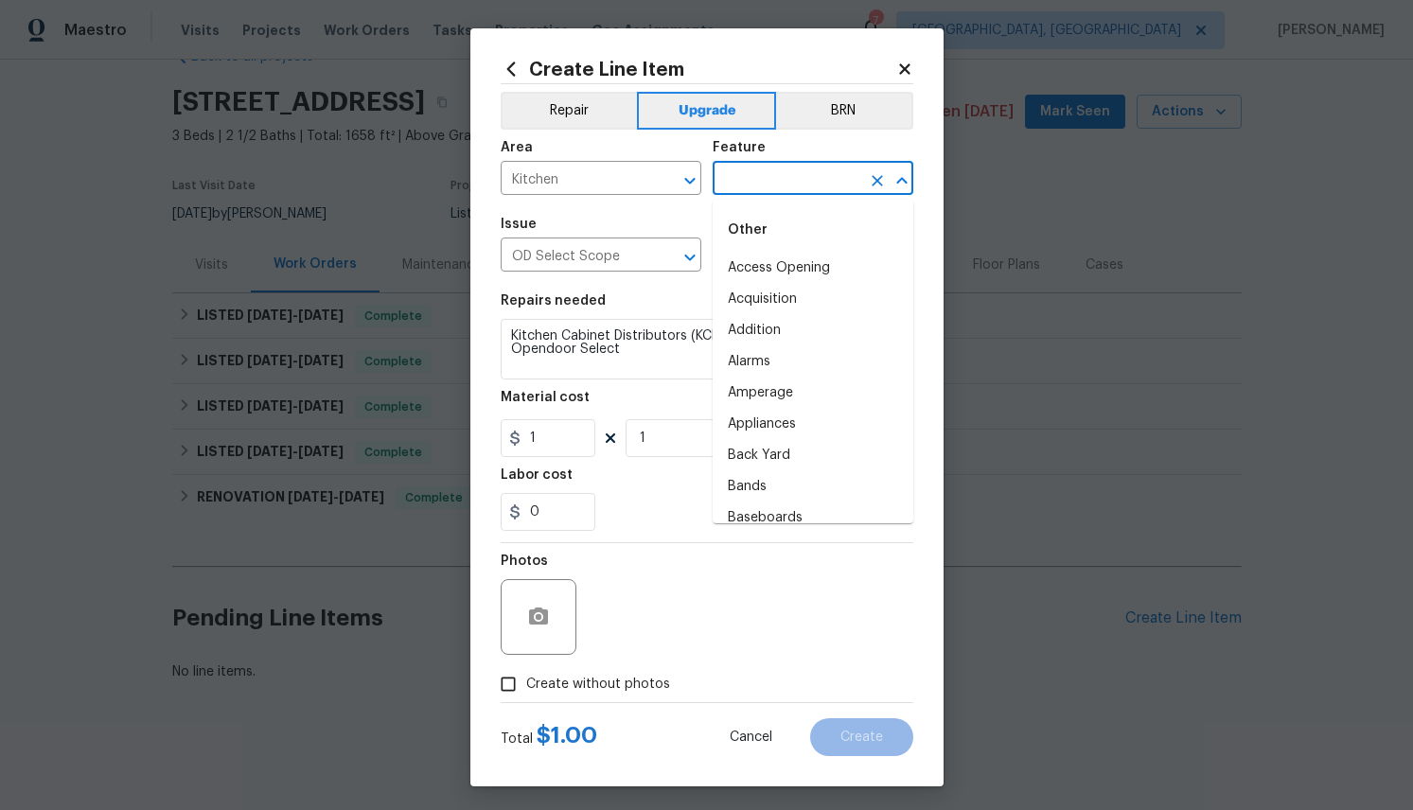
click at [782, 169] on input "text" at bounding box center [787, 180] width 148 height 29
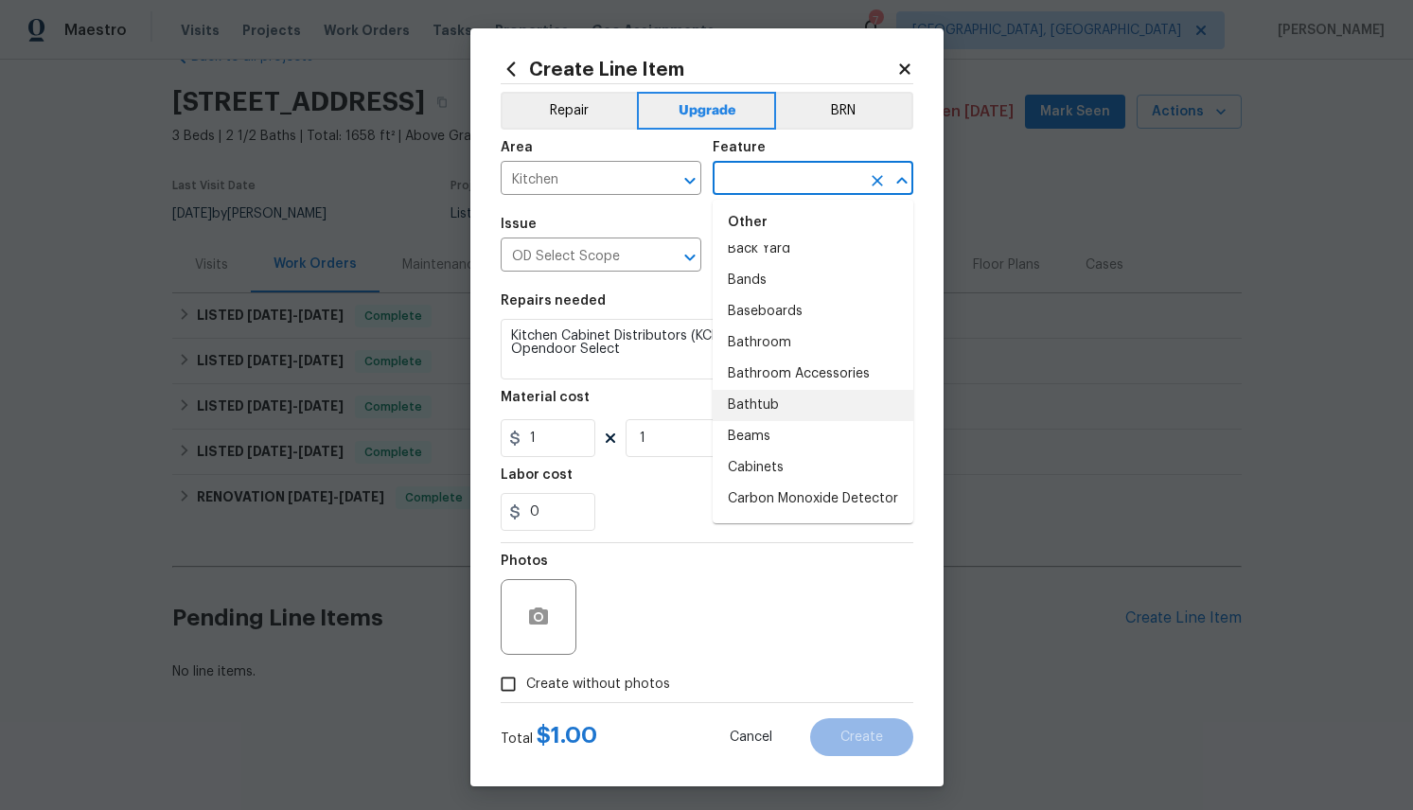
scroll to position [208, 0]
click at [767, 462] on li "Cabinets" at bounding box center [813, 466] width 201 height 31
type input "Cabinets"
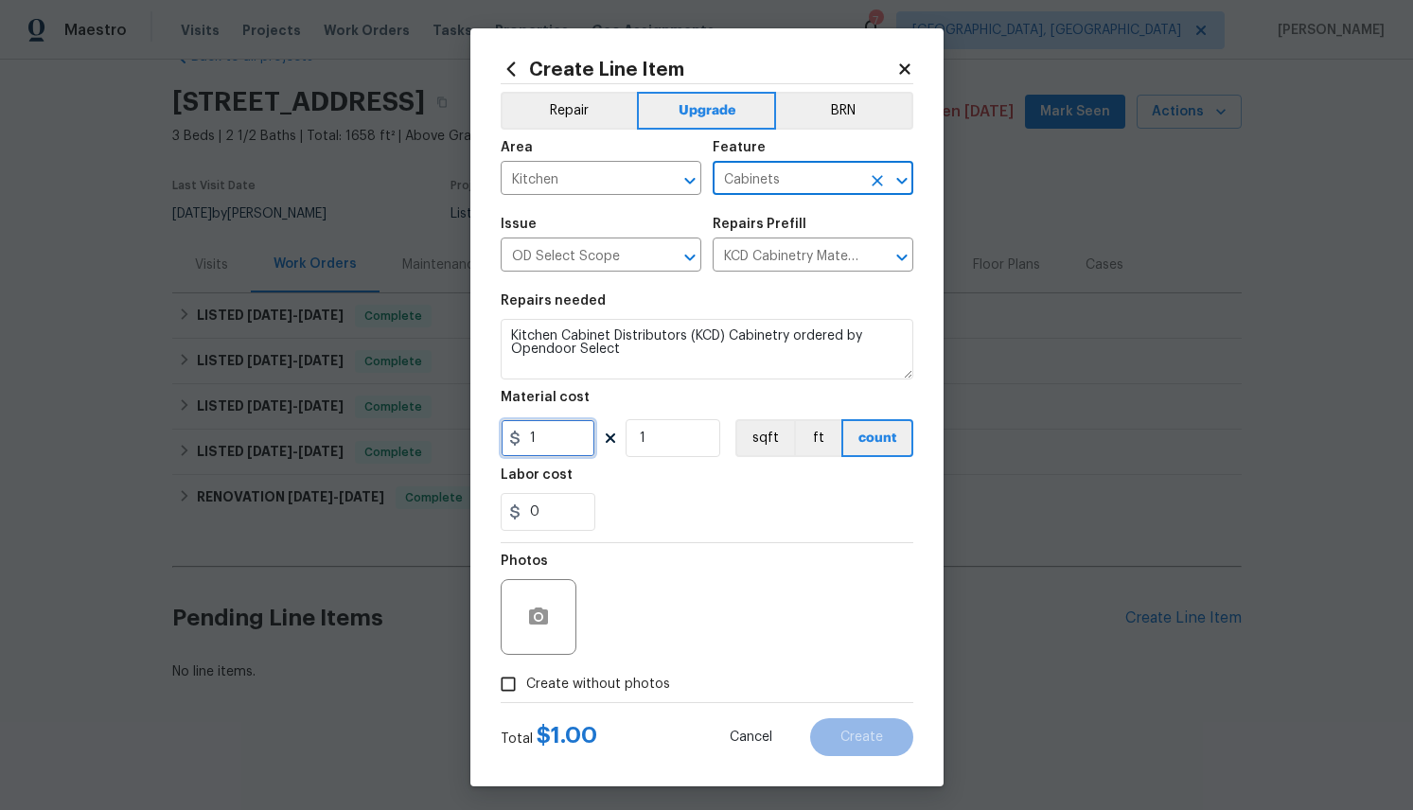
click at [544, 444] on input "1" at bounding box center [548, 438] width 95 height 38
drag, startPoint x: 553, startPoint y: 441, endPoint x: 518, endPoint y: 441, distance: 35.0
click at [518, 441] on div "1" at bounding box center [548, 438] width 95 height 38
paste input "6304.37"
type input "6304.37"
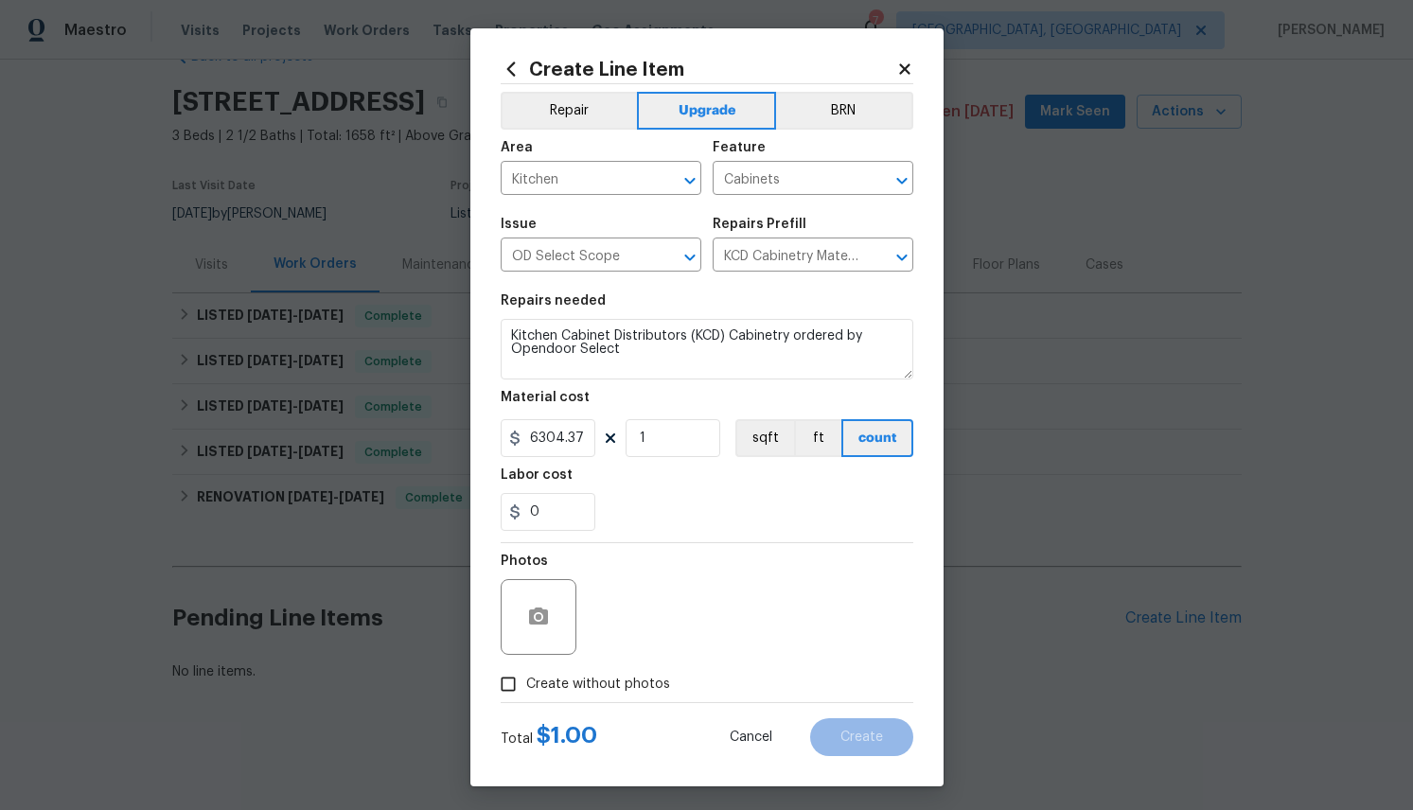
click at [760, 544] on div "Photos" at bounding box center [707, 604] width 413 height 123
click at [508, 687] on input "Create without photos" at bounding box center [508, 684] width 36 height 36
checkbox input "true"
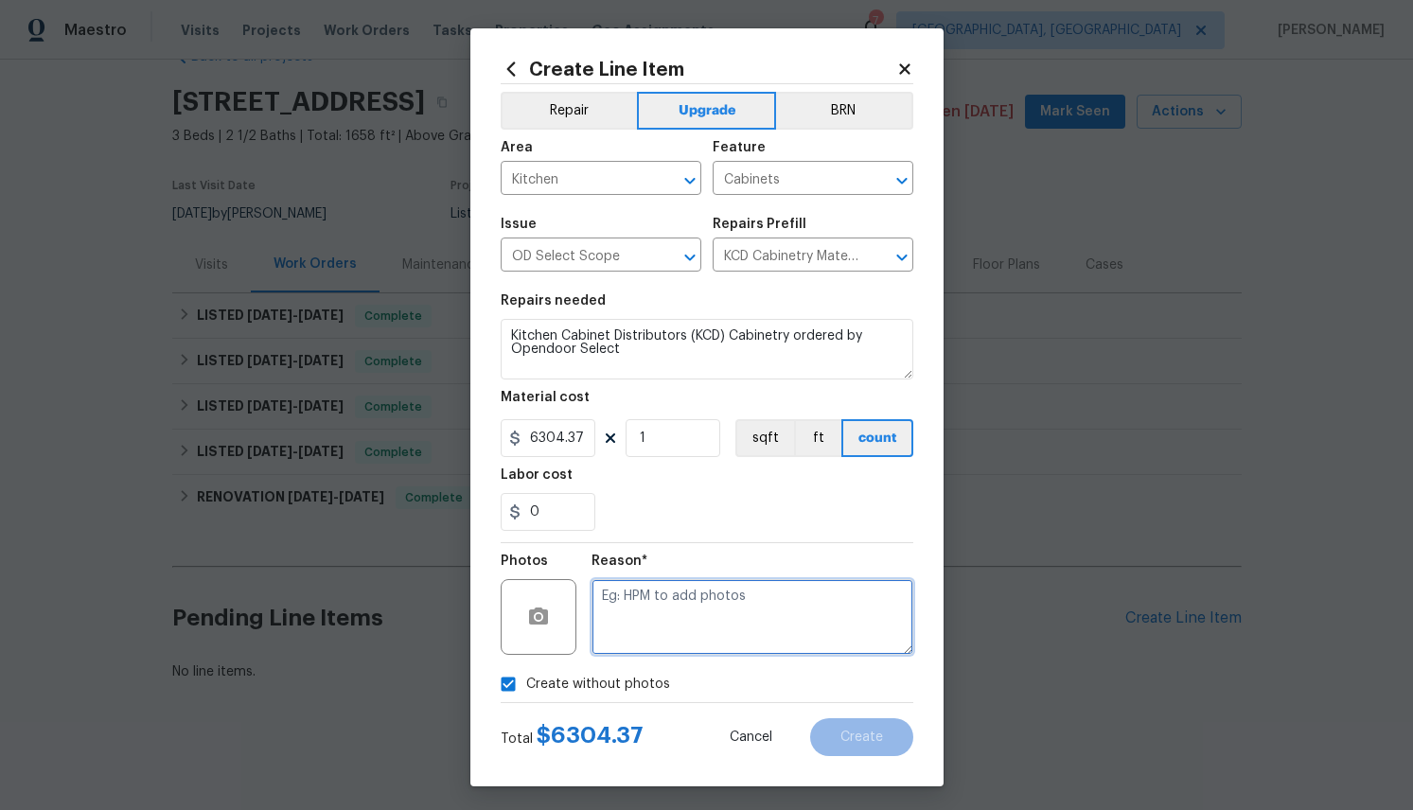
click at [684, 613] on textarea at bounding box center [753, 617] width 322 height 76
type textarea "cp"
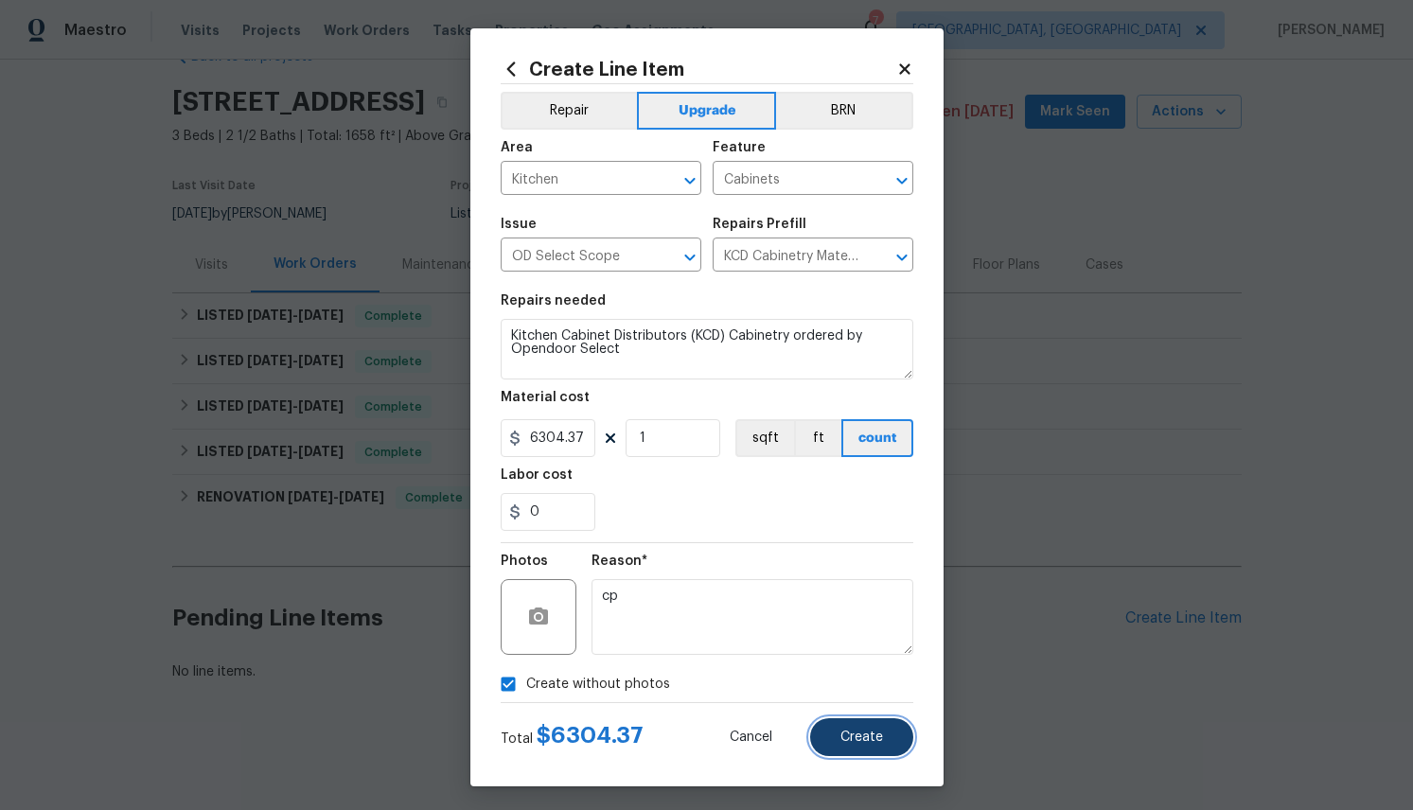
click at [865, 743] on span "Create" at bounding box center [862, 738] width 43 height 14
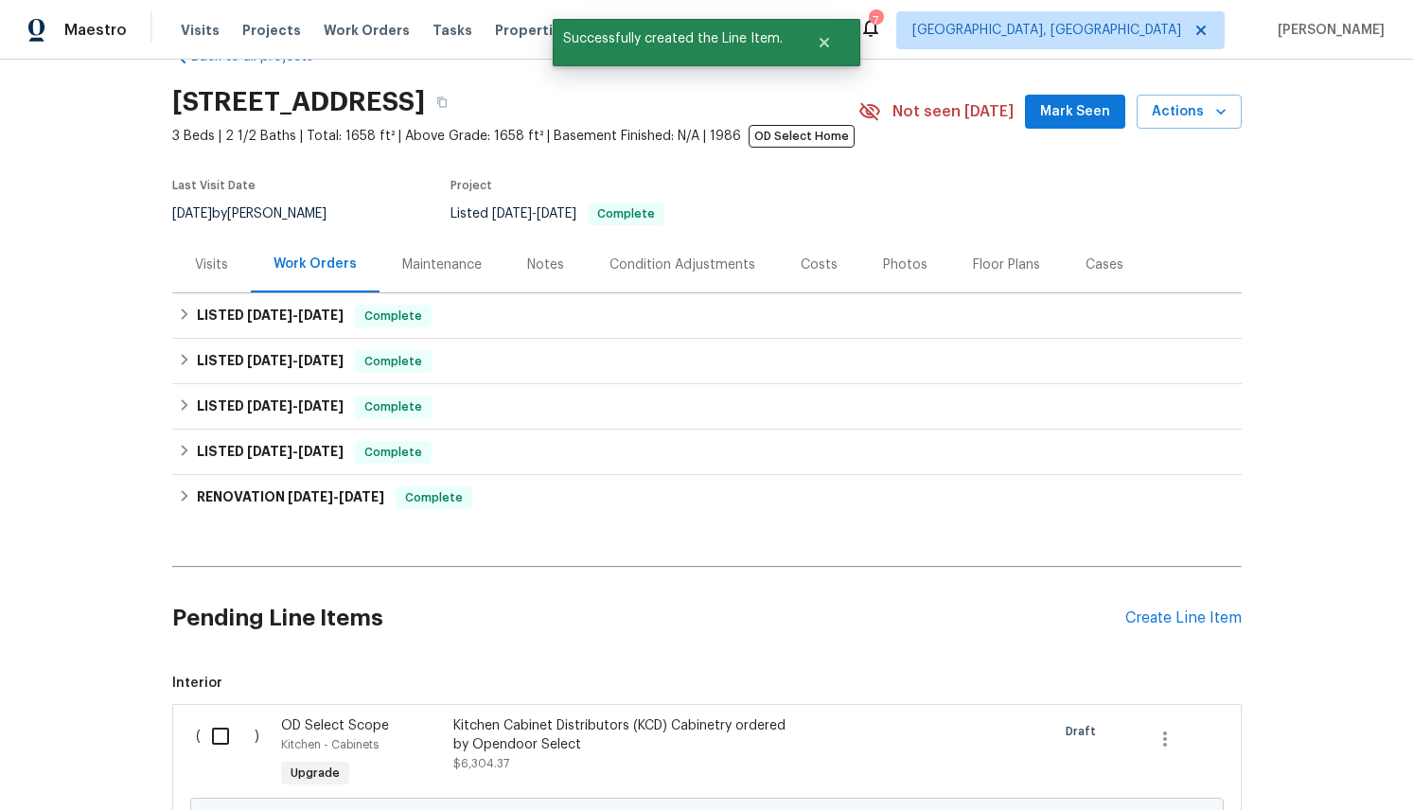
scroll to position [267, 0]
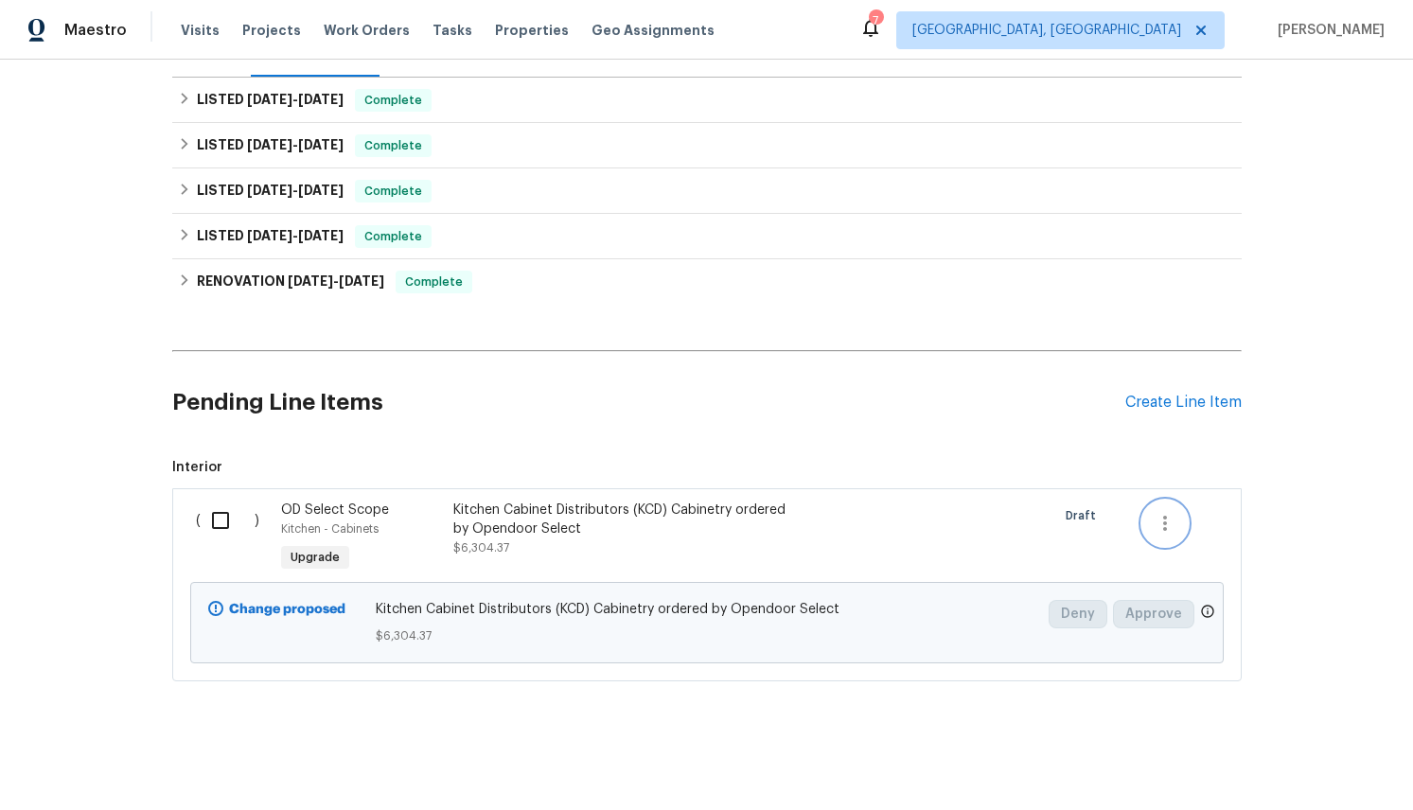
click at [1165, 522] on icon "button" at bounding box center [1165, 523] width 4 height 15
click at [962, 545] on div at bounding box center [706, 405] width 1413 height 810
click at [221, 517] on input "checkbox" at bounding box center [228, 521] width 54 height 40
checkbox input "true"
click at [1281, 591] on div "Back to all projects 14 W Bridlewood Trl, Durham, NC 27713 3 Beds | 2 1/2 Baths…" at bounding box center [706, 435] width 1413 height 751
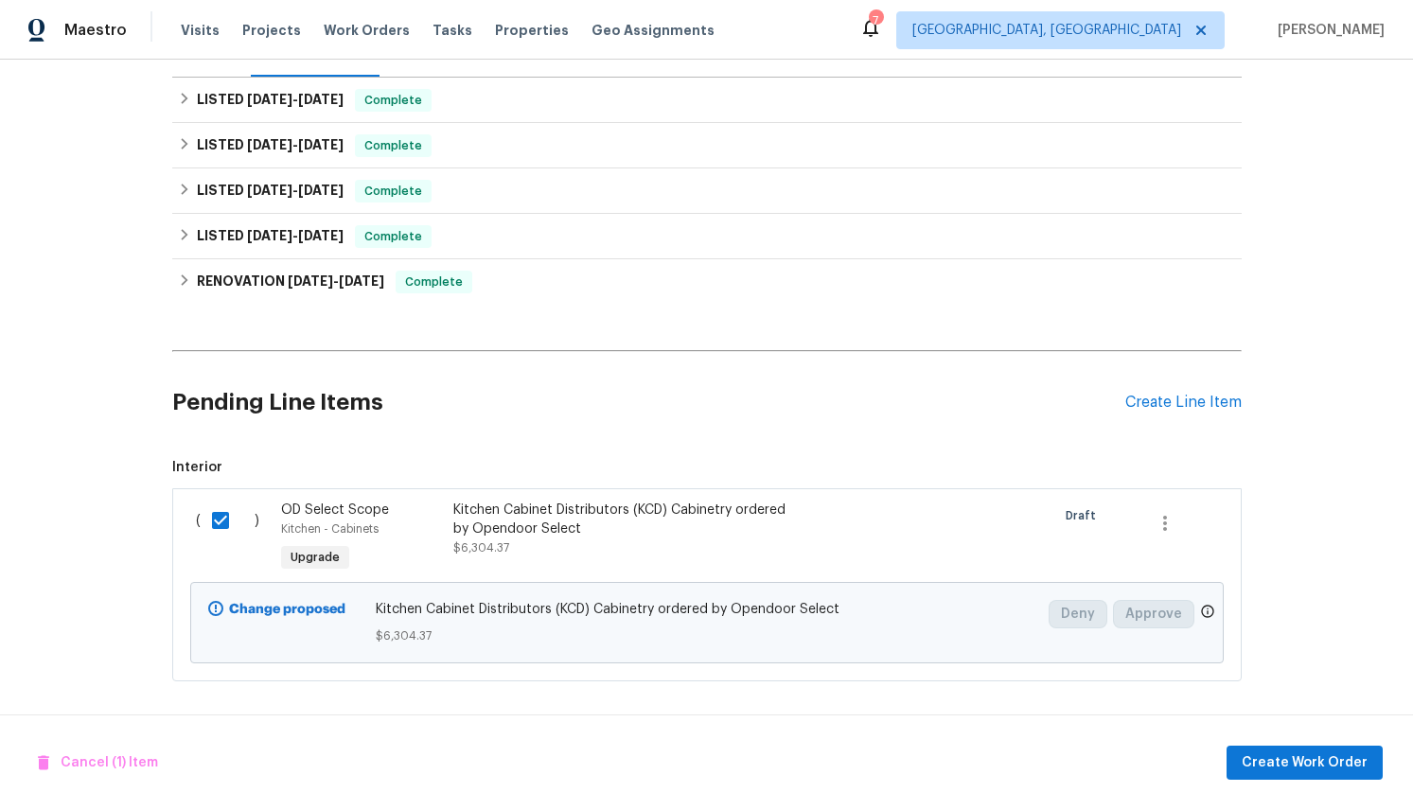
click at [1335, 567] on div "Back to all projects 14 W Bridlewood Trl, Durham, NC 27713 3 Beds | 2 1/2 Baths…" at bounding box center [706, 435] width 1413 height 751
click at [1162, 522] on icon "button" at bounding box center [1165, 523] width 23 height 23
click at [927, 511] on div at bounding box center [706, 405] width 1413 height 810
click at [1284, 760] on span "Create Work Order" at bounding box center [1305, 764] width 126 height 24
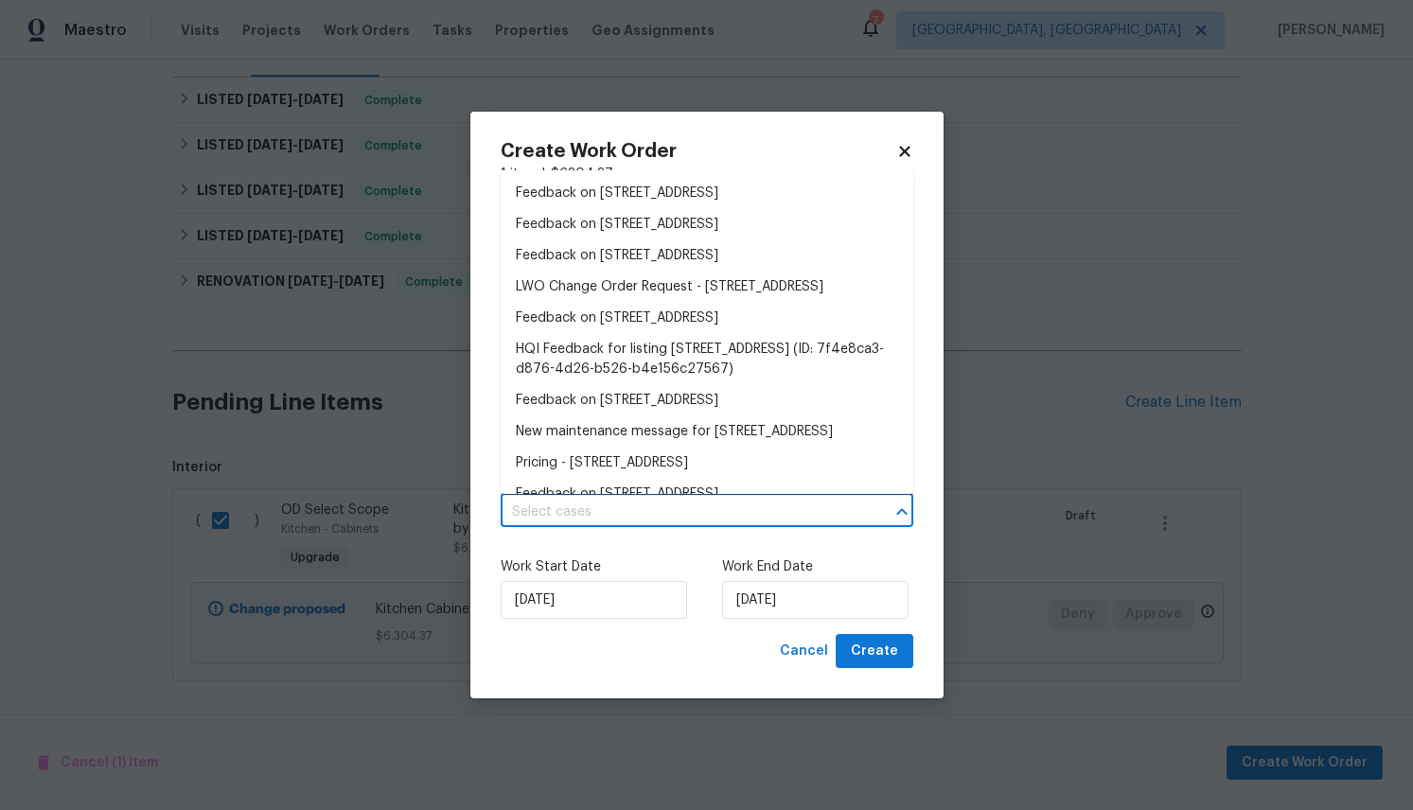
click at [723, 505] on input "text" at bounding box center [681, 512] width 360 height 29
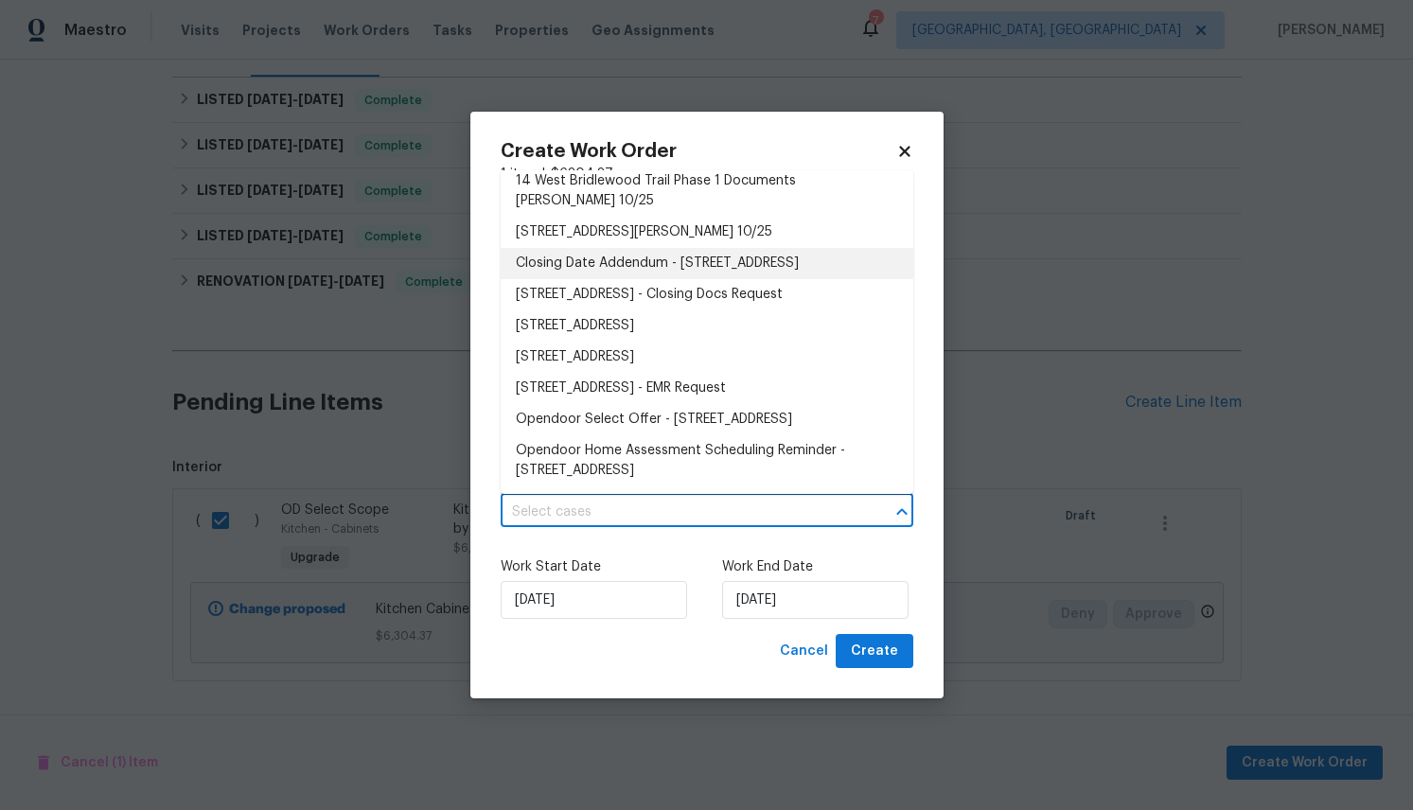
scroll to position [568, 0]
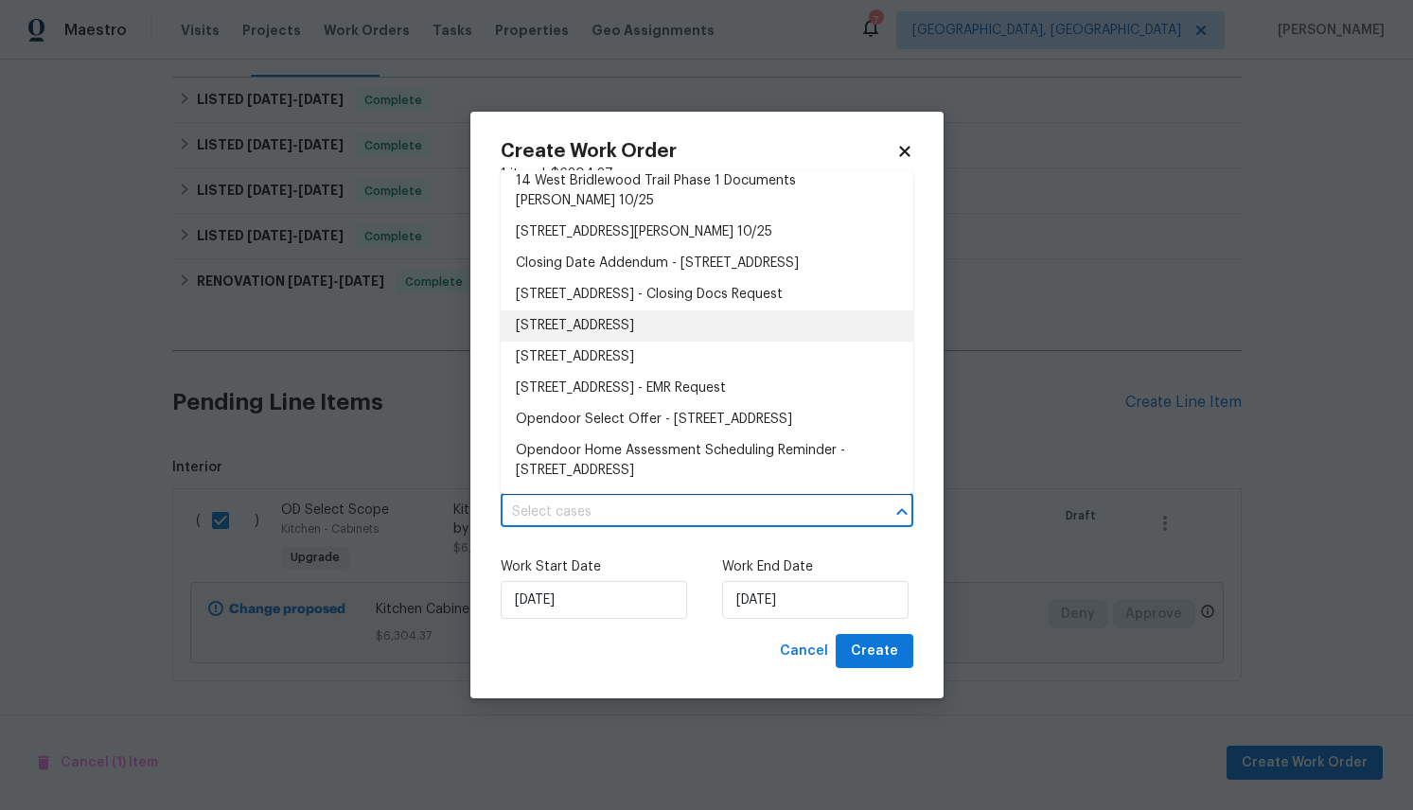
click at [593, 310] on li "14 West Bridlewood Trail, Durham, NC 27713" at bounding box center [707, 325] width 413 height 31
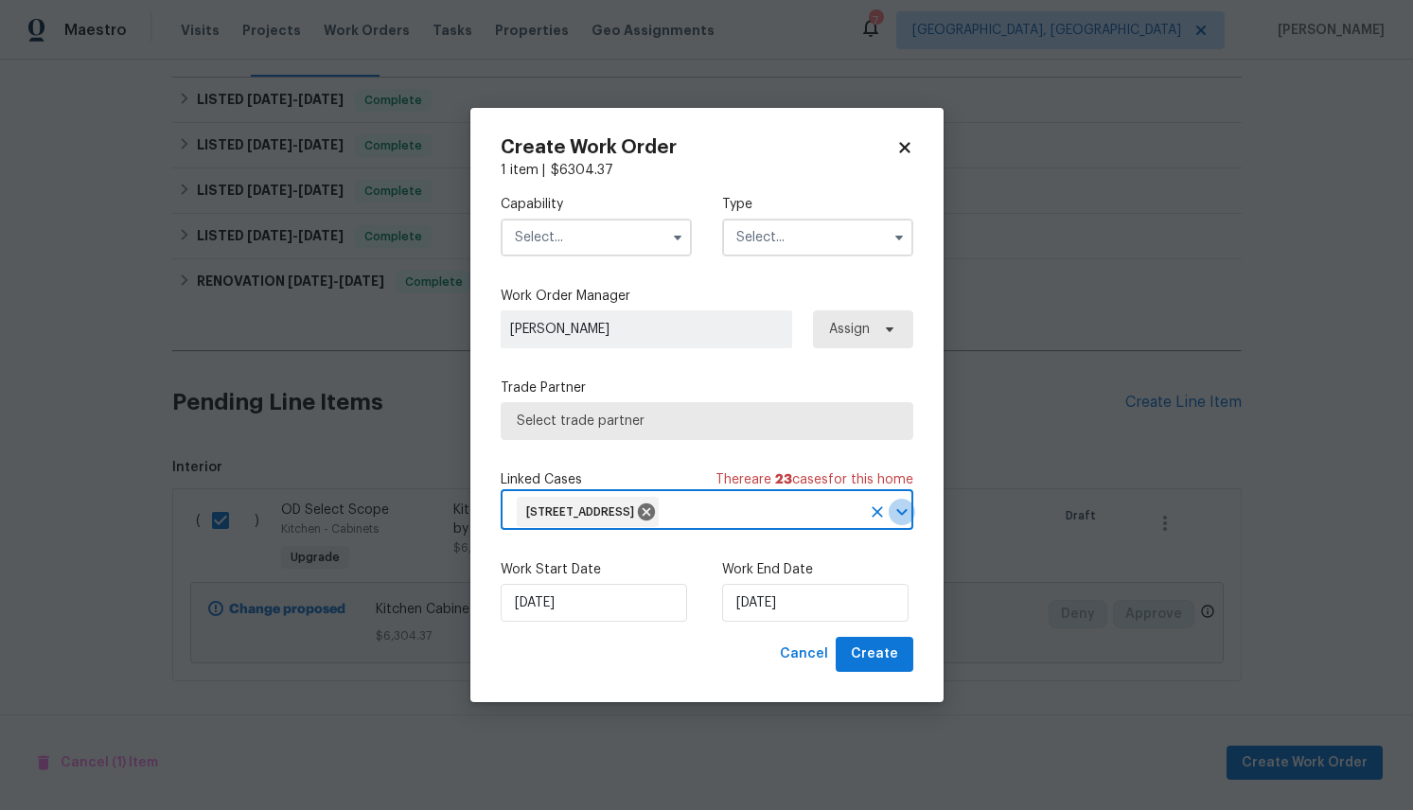
click at [902, 512] on icon "Open" at bounding box center [901, 512] width 10 height 7
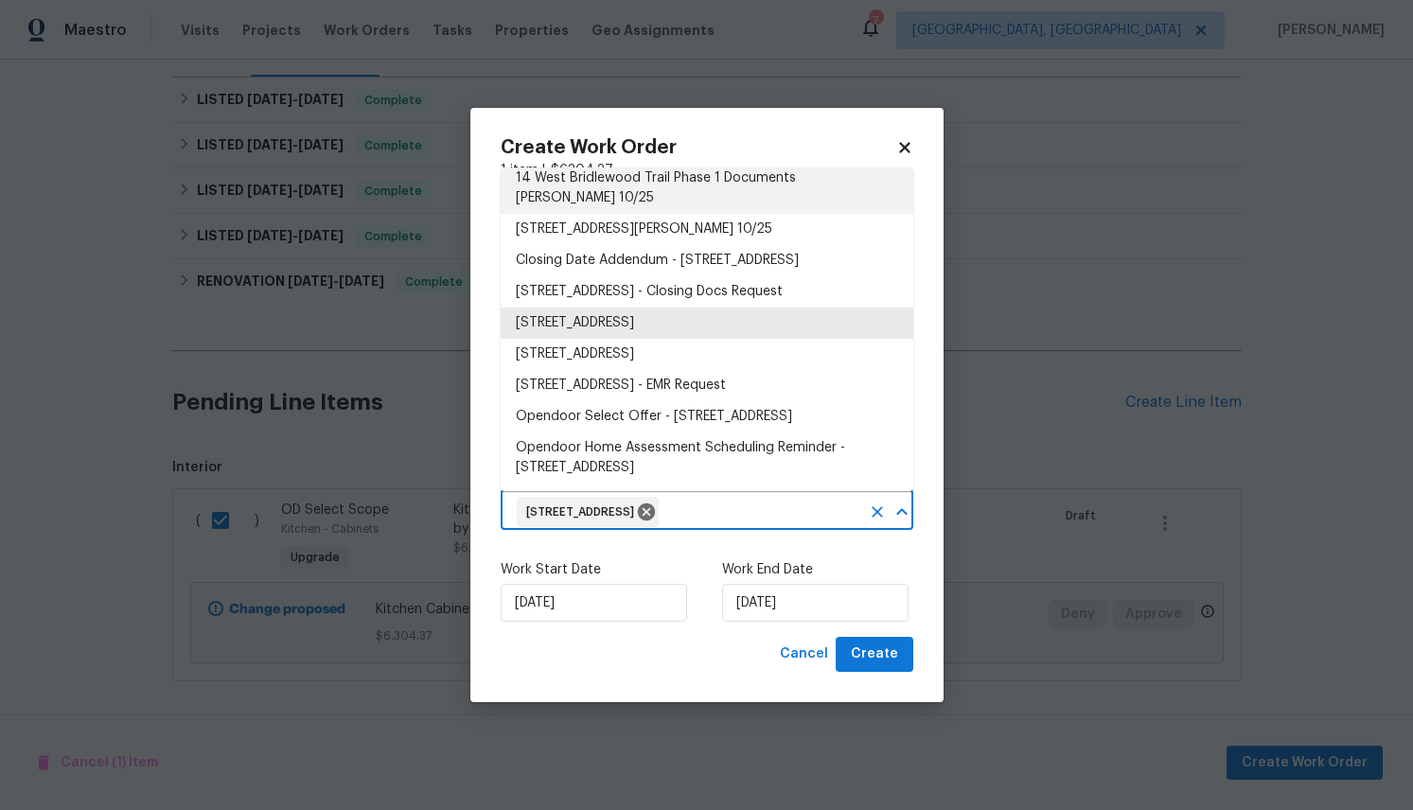
scroll to position [564, 0]
click at [671, 308] on li "14 West Bridlewood Trail, Durham, NC 27713" at bounding box center [707, 323] width 413 height 31
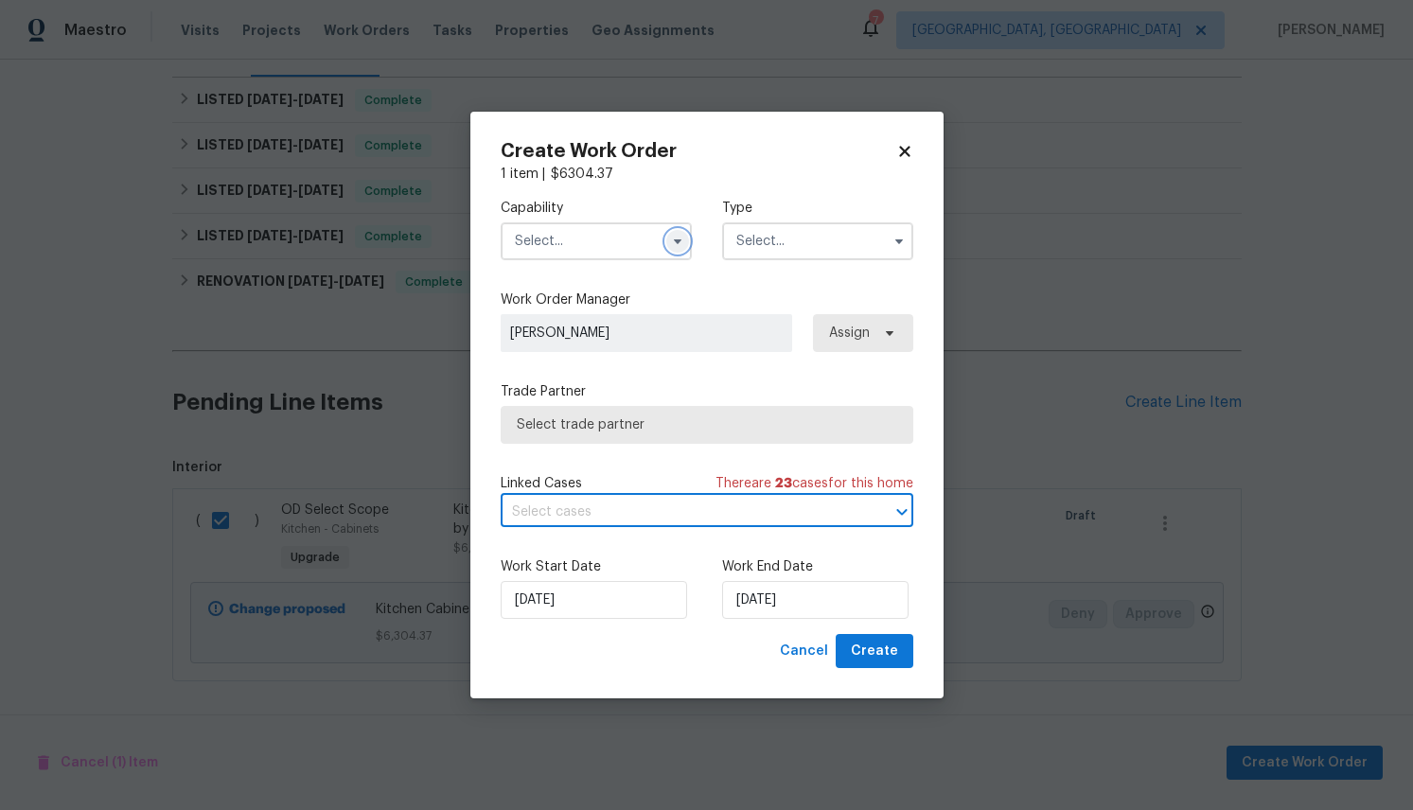
click at [677, 241] on icon "button" at bounding box center [677, 241] width 8 height 5
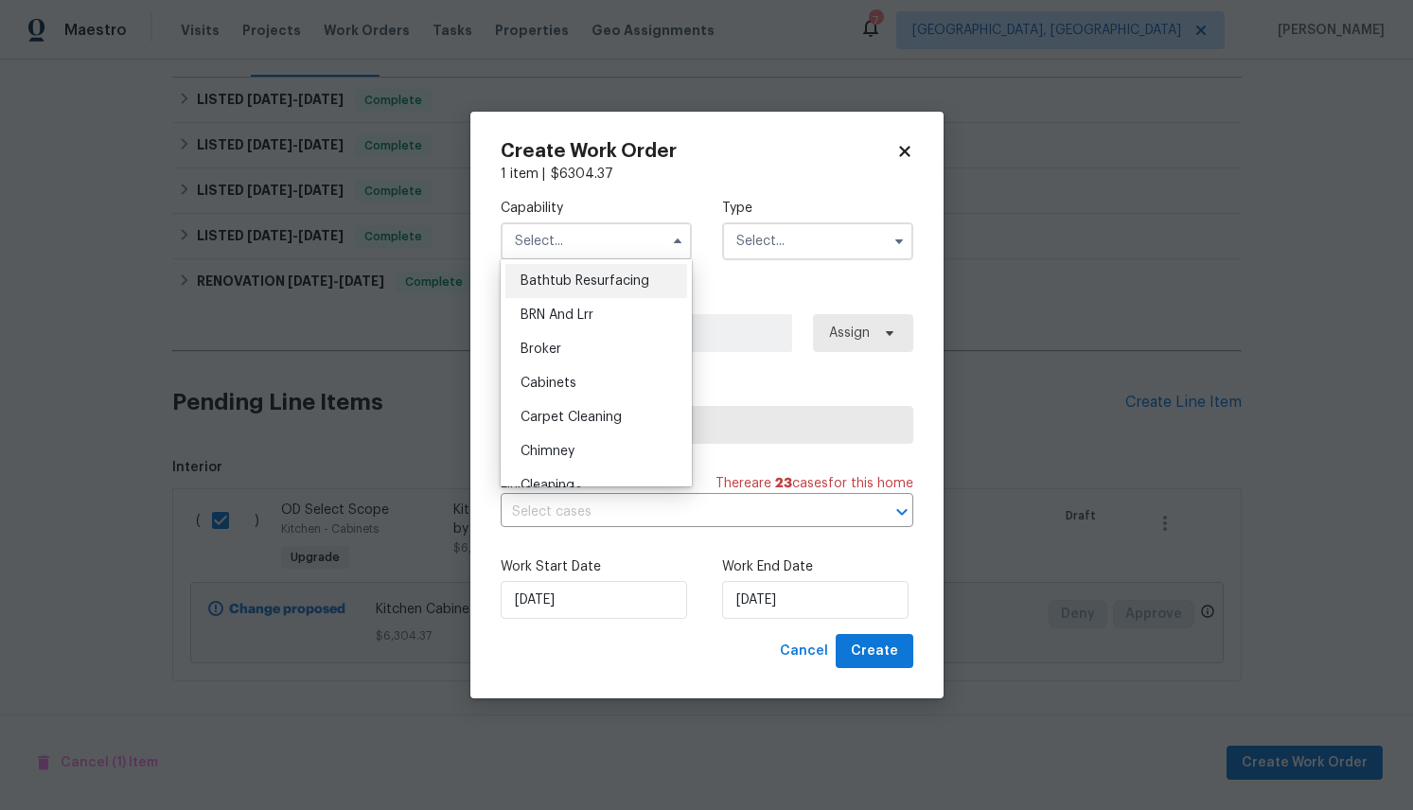
scroll to position [95, 0]
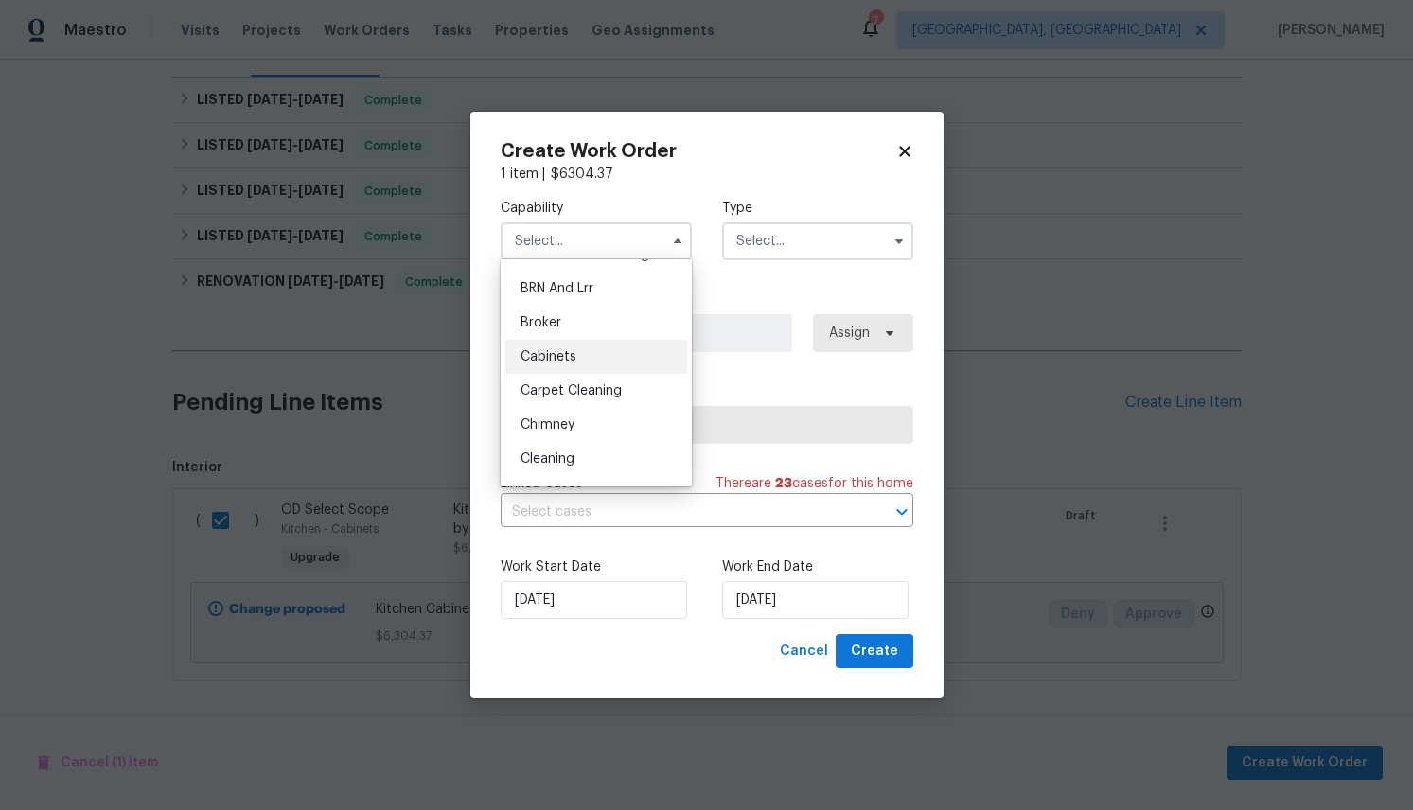
click at [557, 354] on span "Cabinets" at bounding box center [549, 356] width 56 height 13
type input "Cabinets"
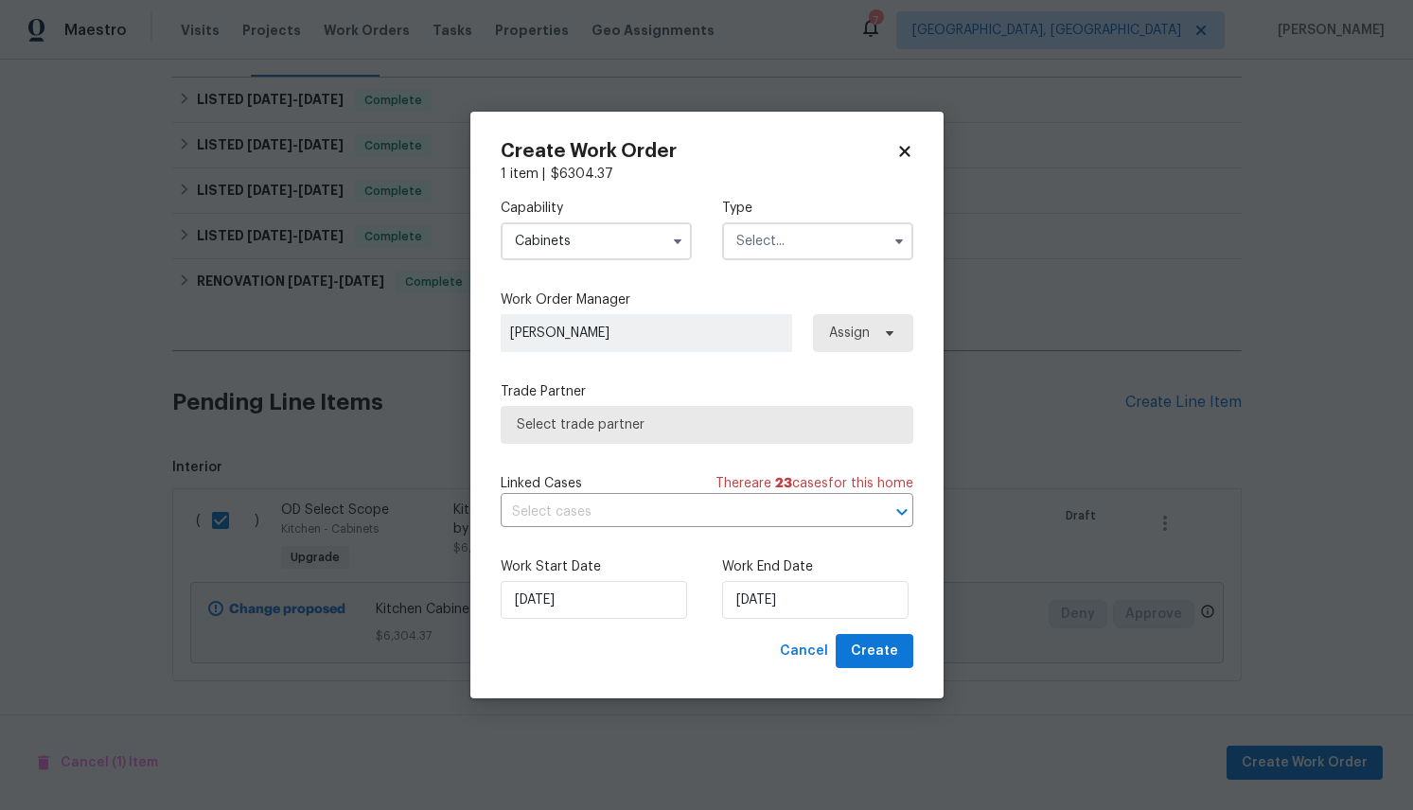
click at [813, 215] on label "Type" at bounding box center [817, 208] width 191 height 19
click at [821, 235] on input "text" at bounding box center [817, 241] width 191 height 38
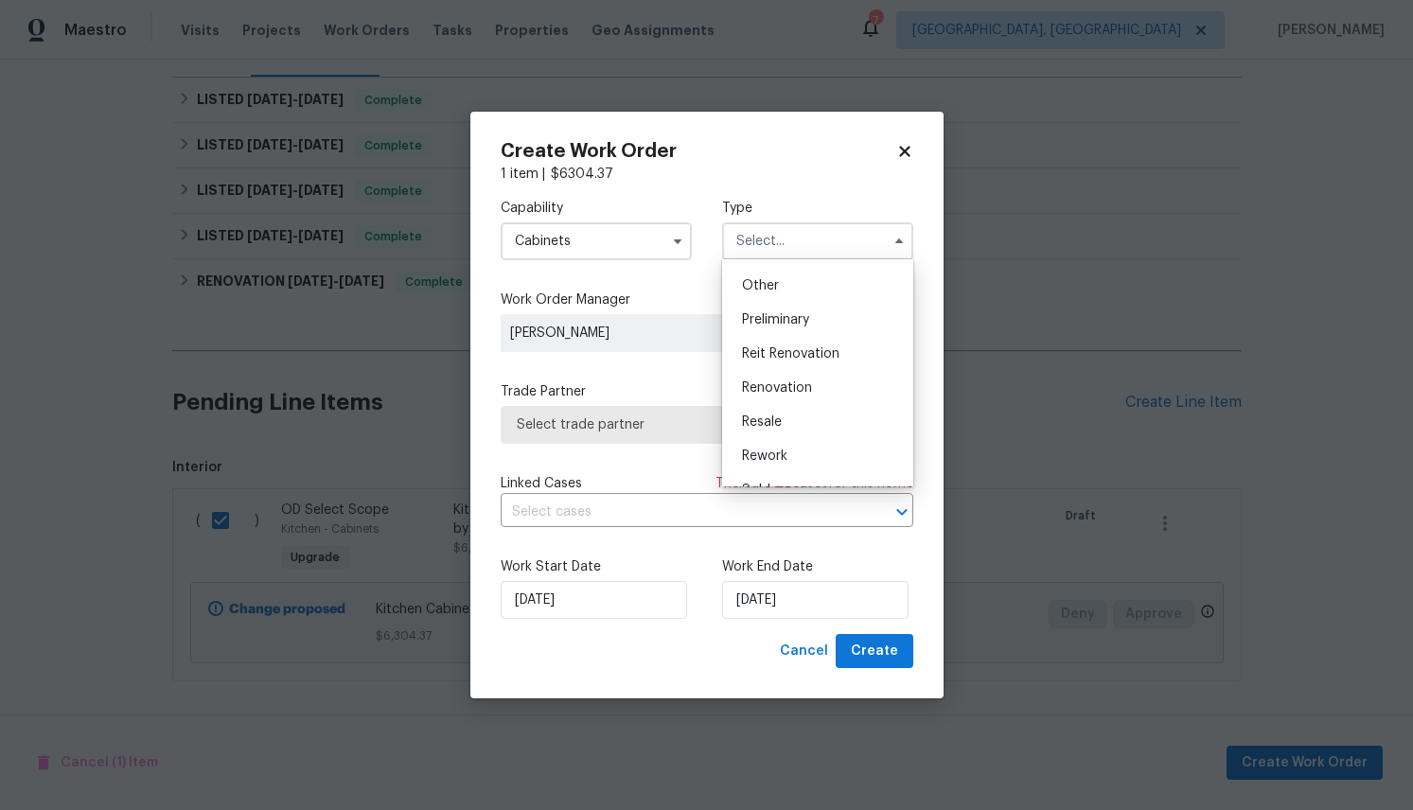
scroll to position [372, 0]
click at [793, 385] on span "Renovation" at bounding box center [777, 386] width 70 height 13
type input "Renovation"
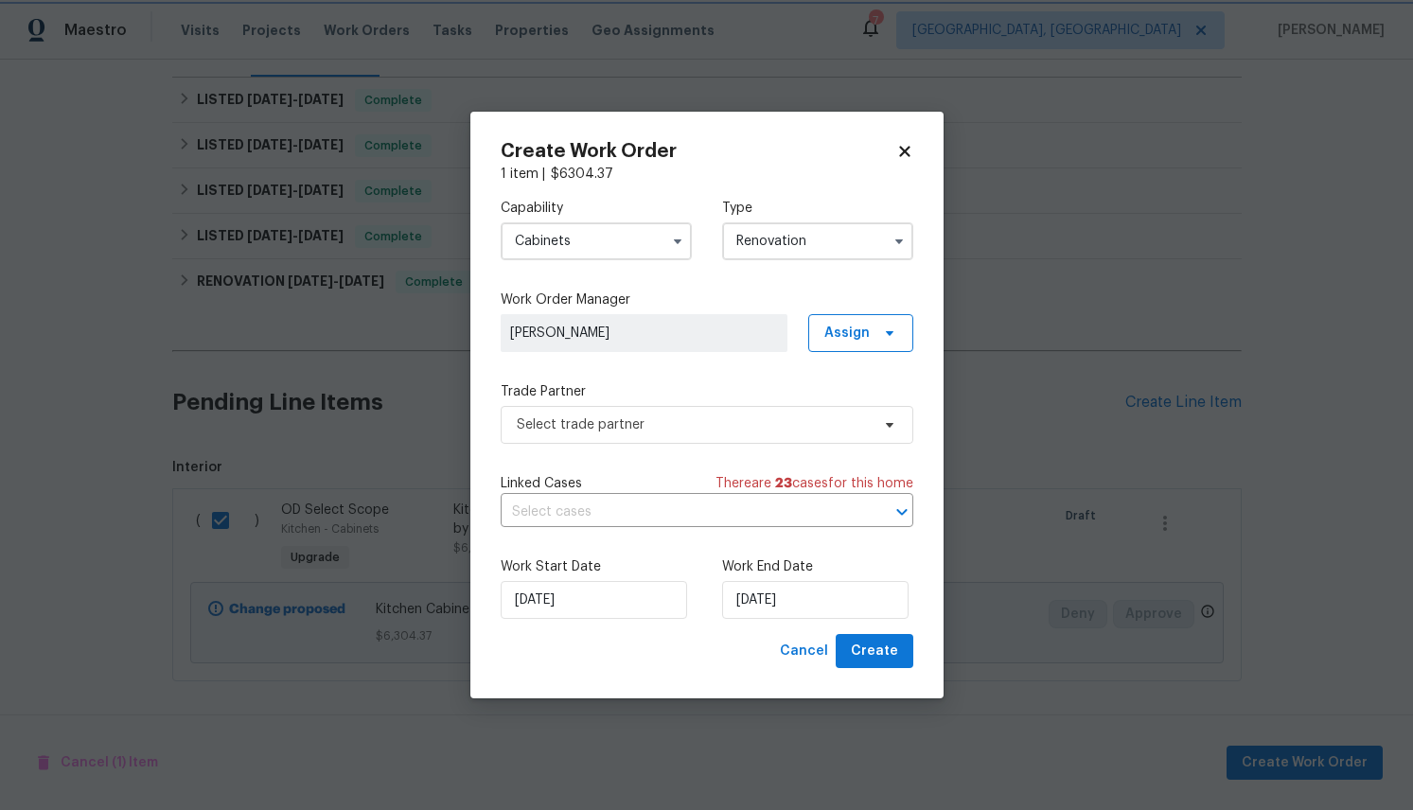
scroll to position [0, 0]
click at [898, 315] on span "Assign" at bounding box center [860, 333] width 105 height 38
click at [876, 415] on div "Assign to me" at bounding box center [864, 412] width 82 height 19
click at [746, 367] on div "Capability Cabinets Type Renovation Work Order Manager Alexia Kerr Assign Trade…" at bounding box center [707, 409] width 413 height 451
click at [893, 424] on icon at bounding box center [889, 424] width 15 height 15
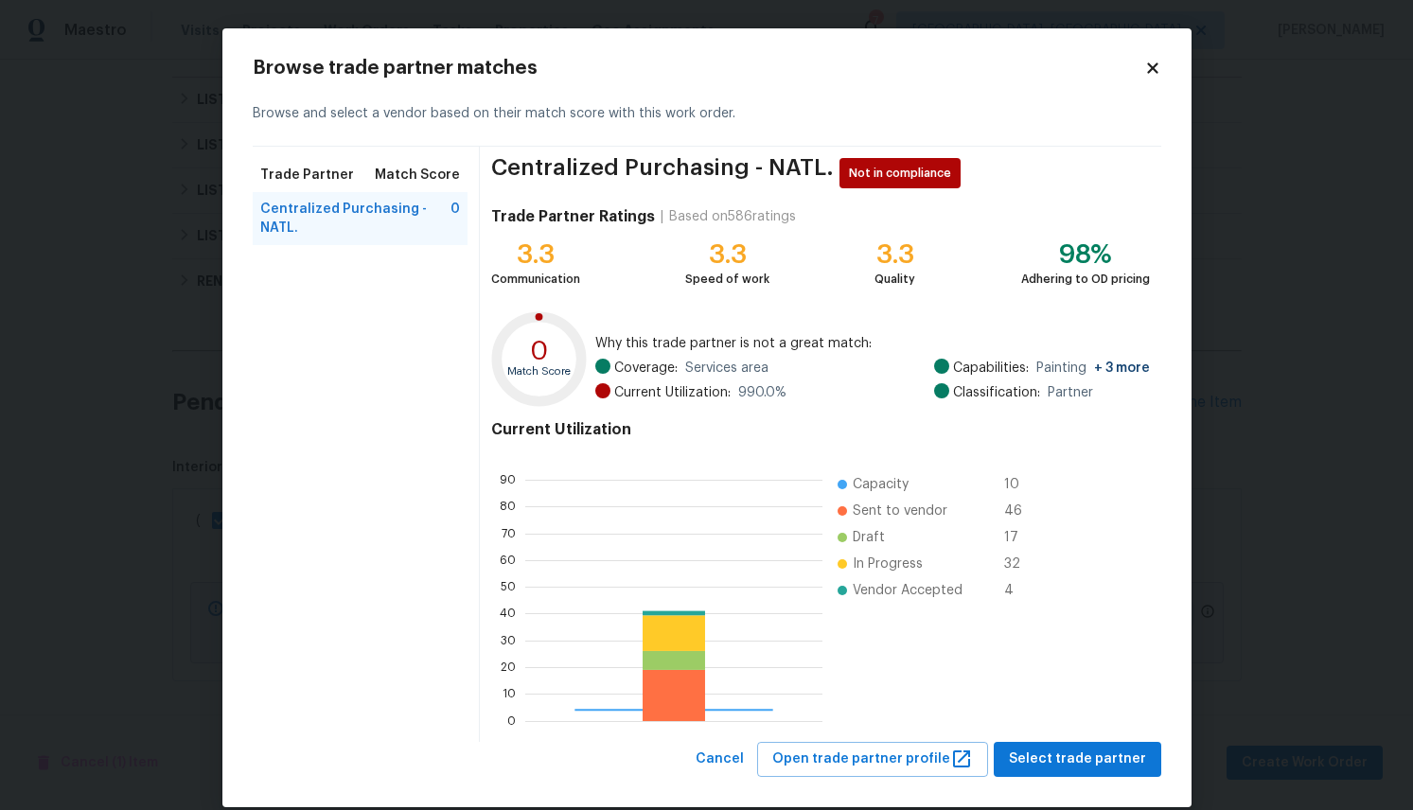
scroll to position [265, 297]
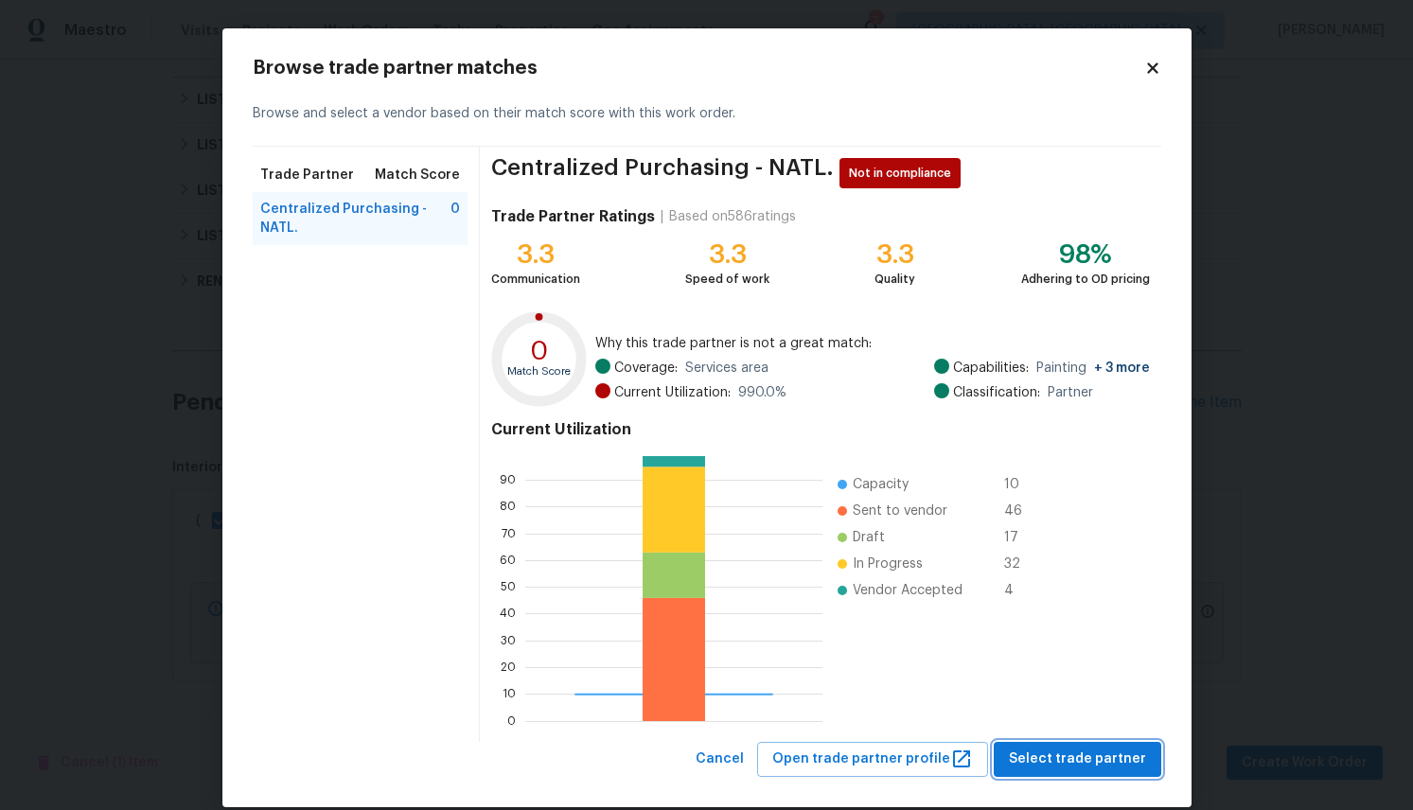
click at [1076, 752] on span "Select trade partner" at bounding box center [1077, 760] width 137 height 24
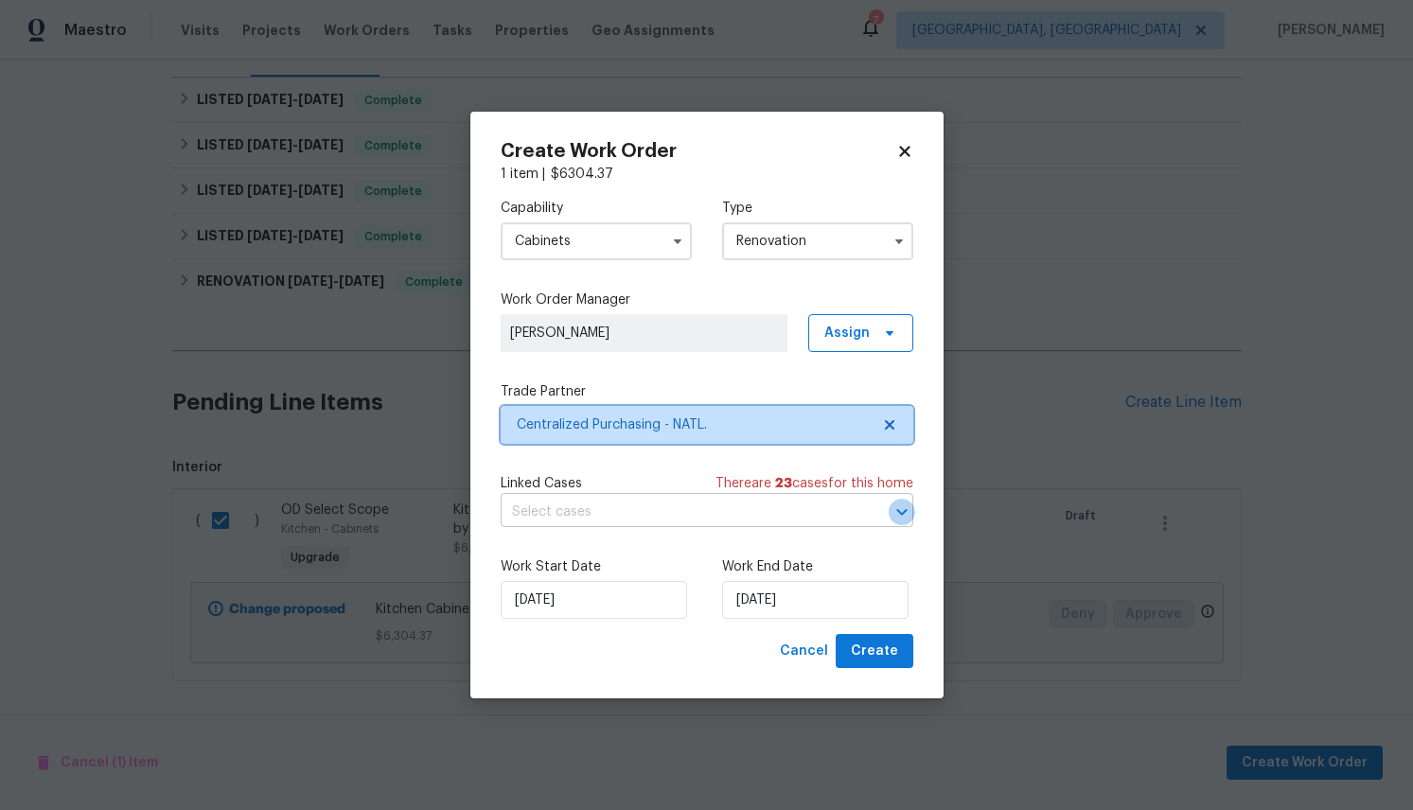
click at [893, 509] on icon "Open" at bounding box center [902, 512] width 23 height 23
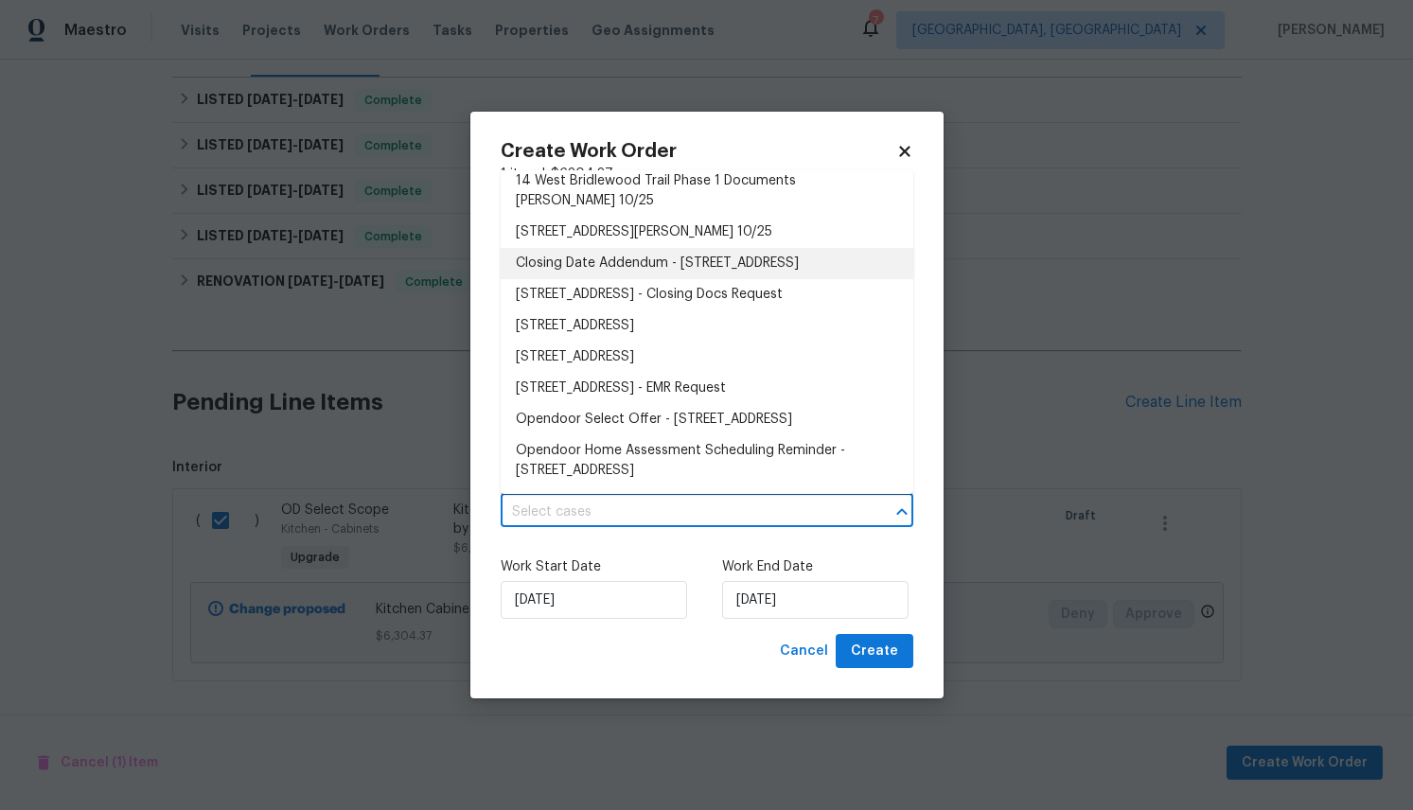
scroll to position [568, 0]
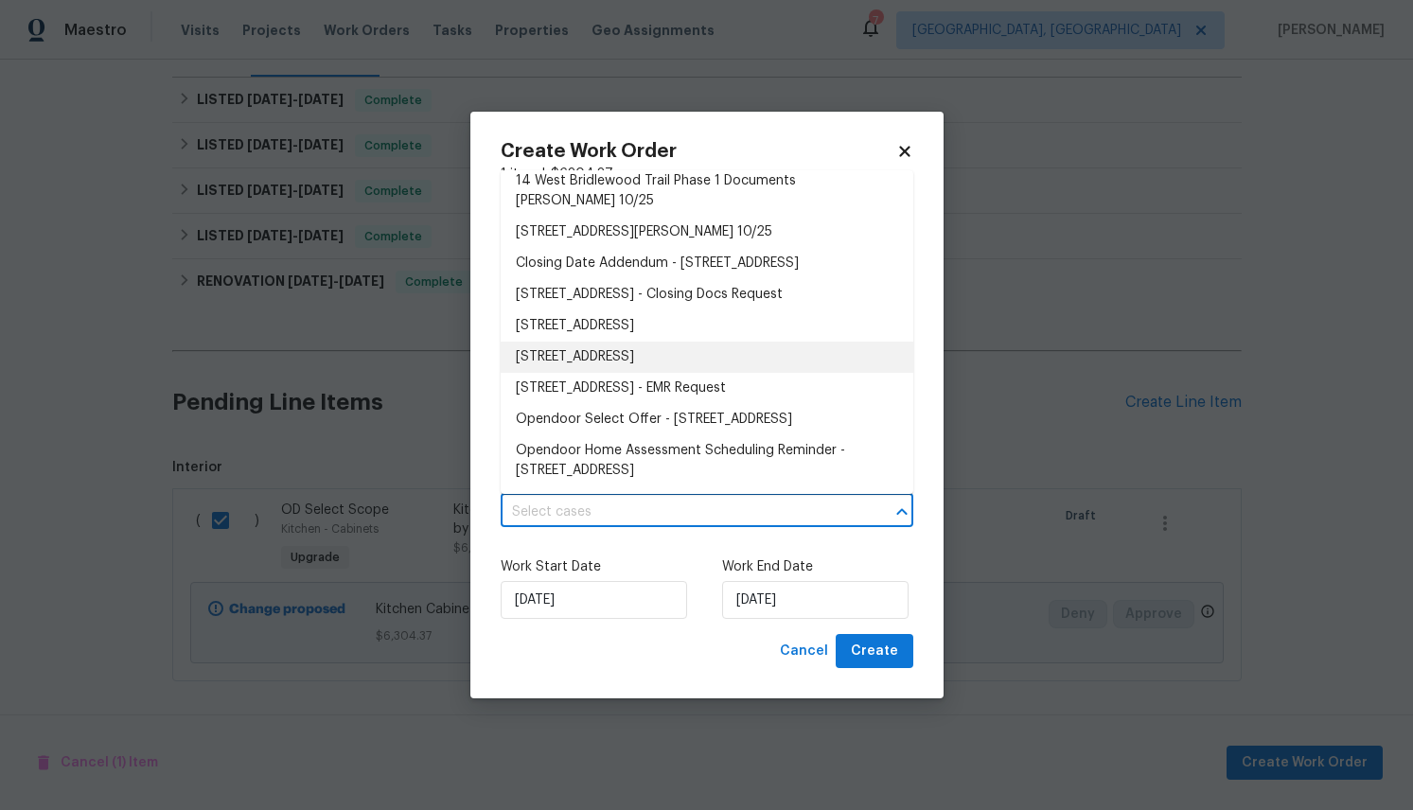
click at [698, 317] on li "14 West Bridlewood Trail, Durham, NC 27713" at bounding box center [707, 325] width 413 height 31
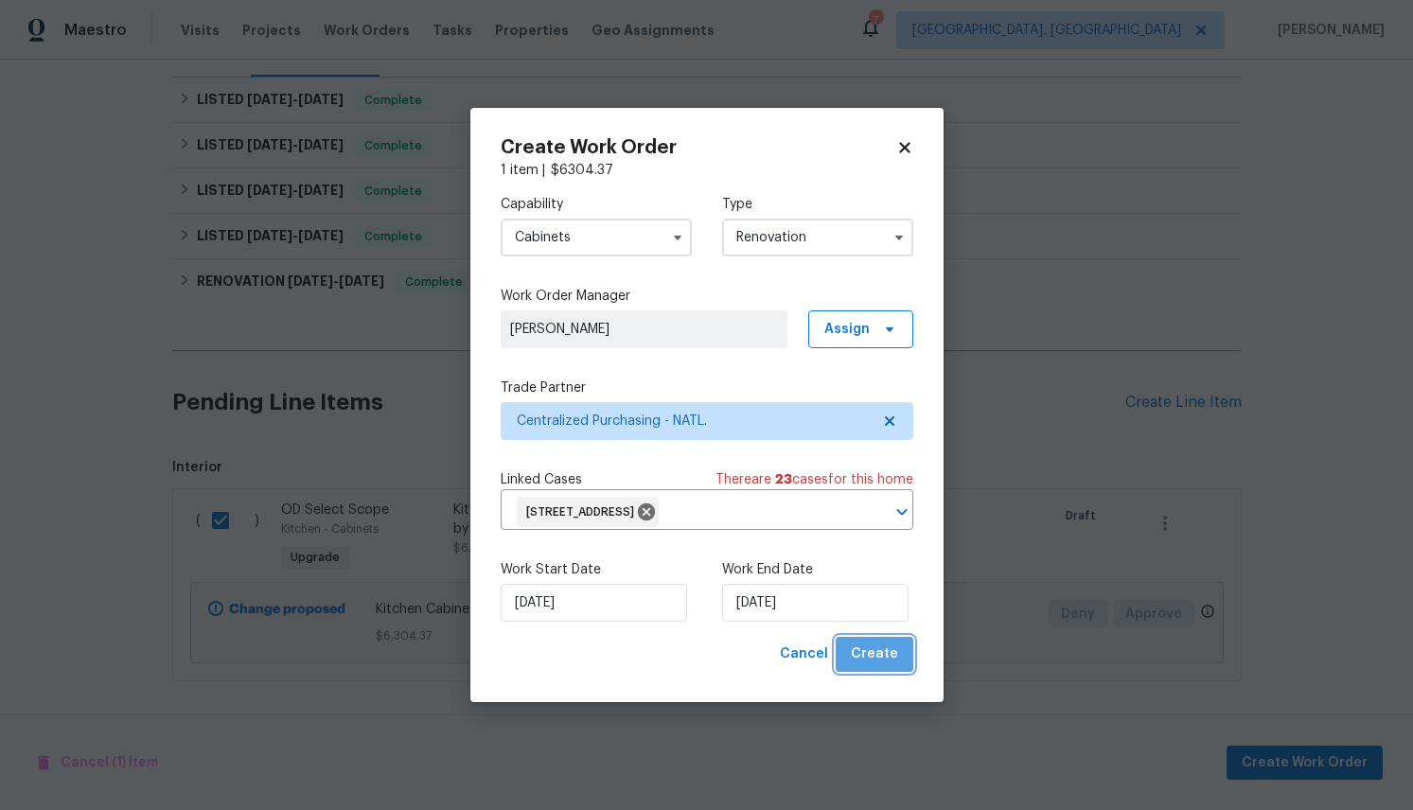
click at [893, 648] on span "Create" at bounding box center [874, 655] width 47 height 24
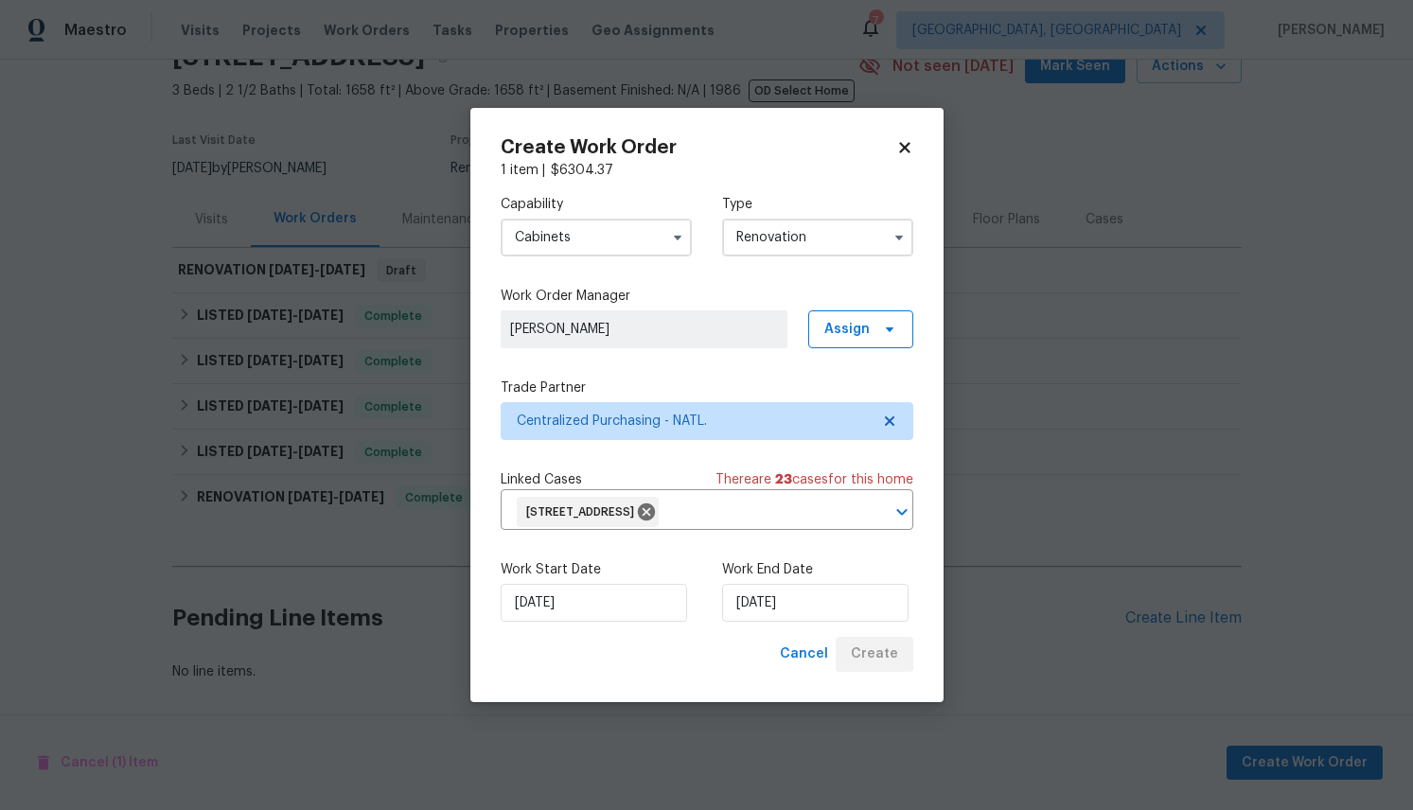
scroll to position [96, 0]
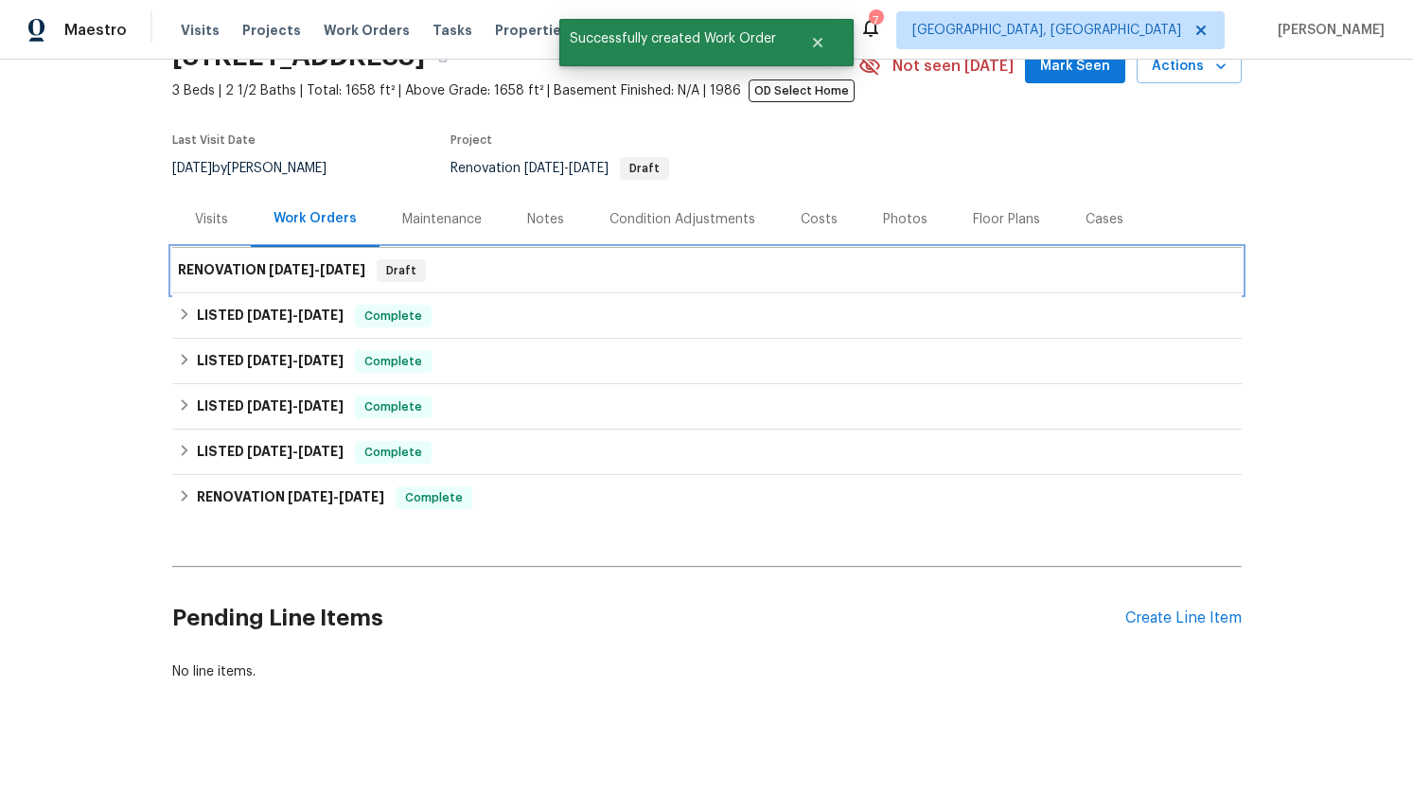
click at [220, 264] on h6 "RENOVATION 8/20/25 - 8/20/25" at bounding box center [271, 270] width 187 height 23
click at [196, 276] on h6 "RENOVATION 8/20/25 - 8/20/25" at bounding box center [271, 270] width 187 height 23
click at [65, 298] on div "Back to all projects 14 W Bridlewood Trl, Durham, NC 27713 3 Beds | 2 1/2 Baths…" at bounding box center [706, 435] width 1413 height 751
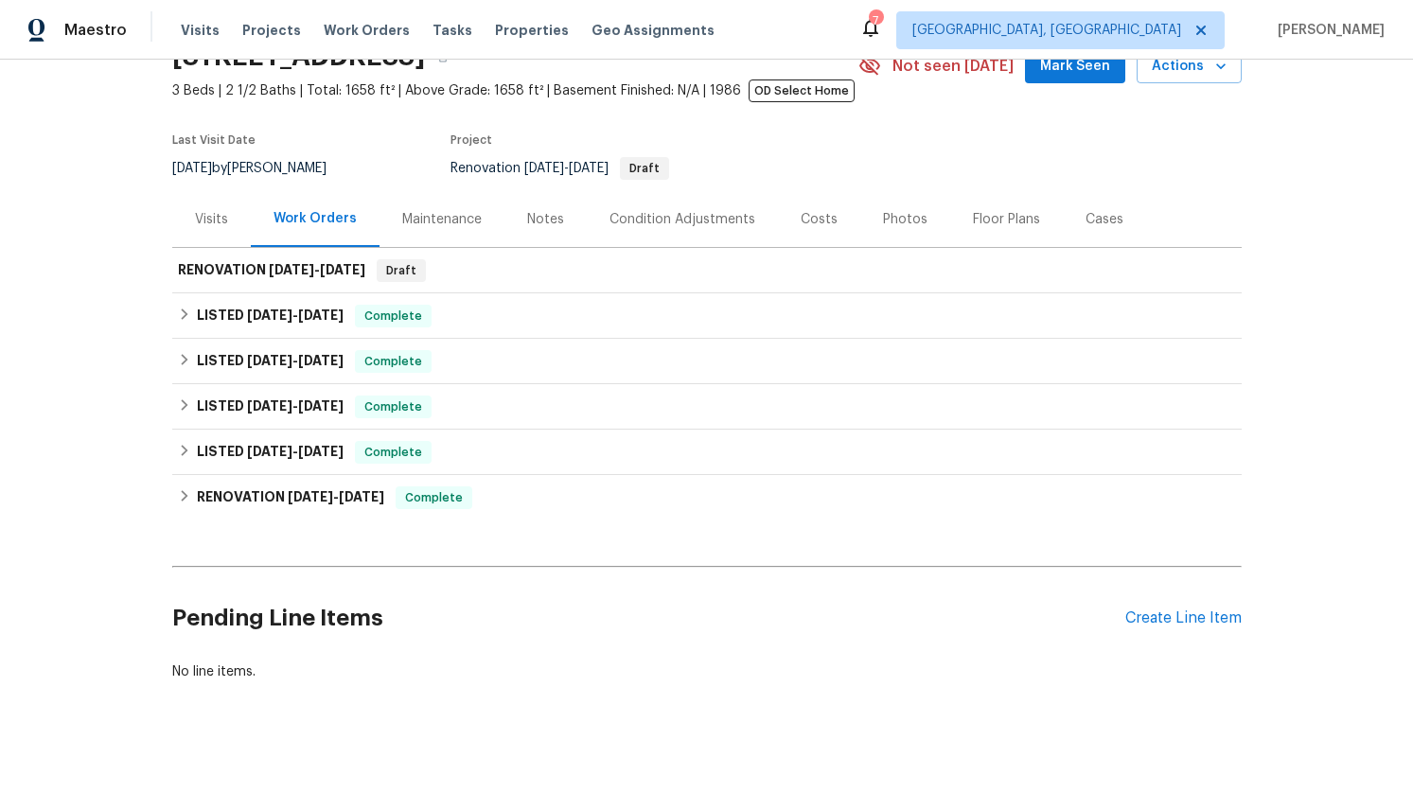
click at [139, 405] on div "Back to all projects 14 W Bridlewood Trl, Durham, NC 27713 3 Beds | 2 1/2 Baths…" at bounding box center [706, 435] width 1413 height 751
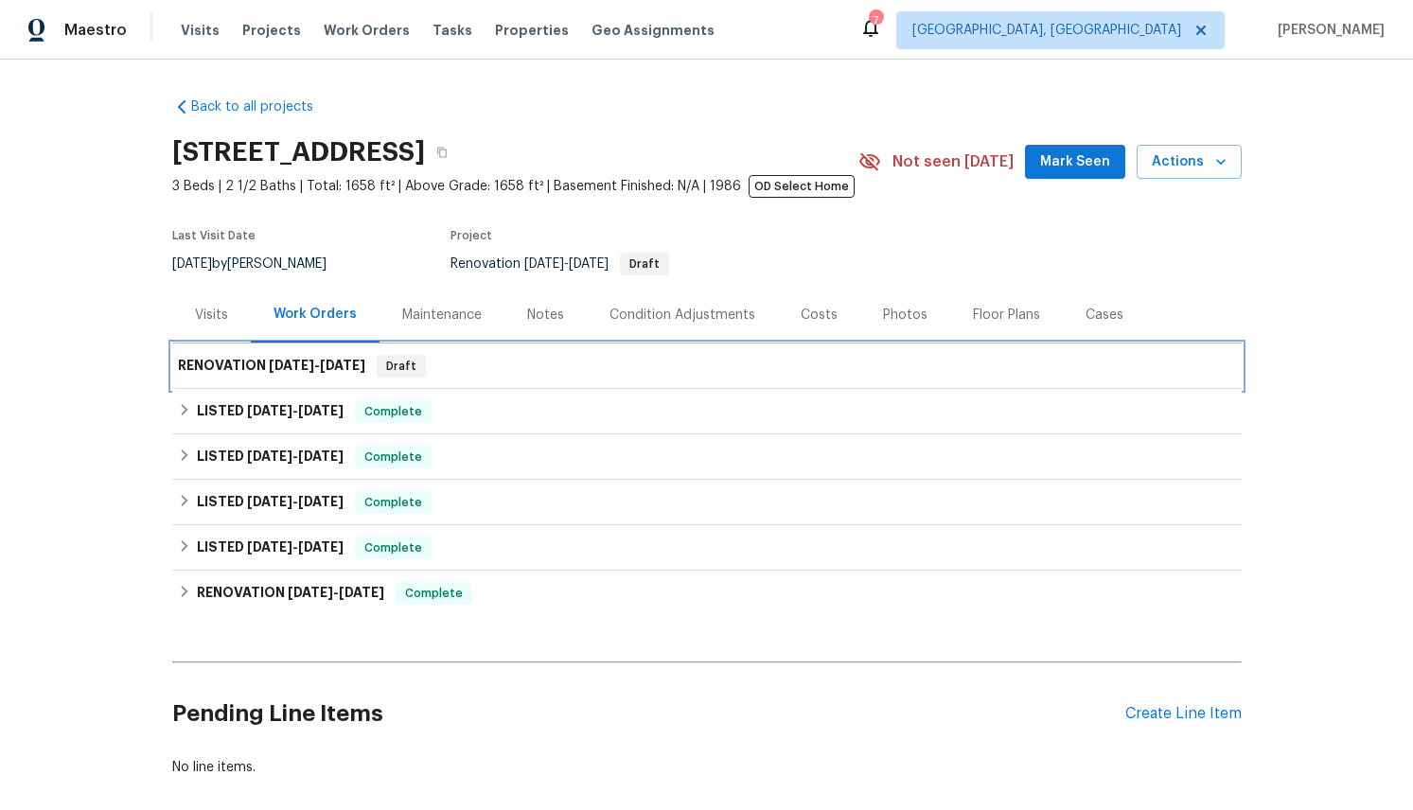
click at [239, 369] on h6 "RENOVATION 8/20/25 - 8/20/25" at bounding box center [271, 366] width 187 height 23
click at [202, 364] on h6 "RENOVATION 8/20/25 - 8/20/25" at bounding box center [271, 366] width 187 height 23
click at [65, 377] on div "Back to all projects 14 W Bridlewood Trl, Durham, NC 27713 3 Beds | 2 1/2 Baths…" at bounding box center [706, 435] width 1413 height 751
click at [421, 364] on span "Draft" at bounding box center [401, 366] width 45 height 19
click at [141, 445] on div "Back to all projects 14 W Bridlewood Trl, Durham, NC 27713 3 Beds | 2 1/2 Baths…" at bounding box center [706, 435] width 1413 height 751
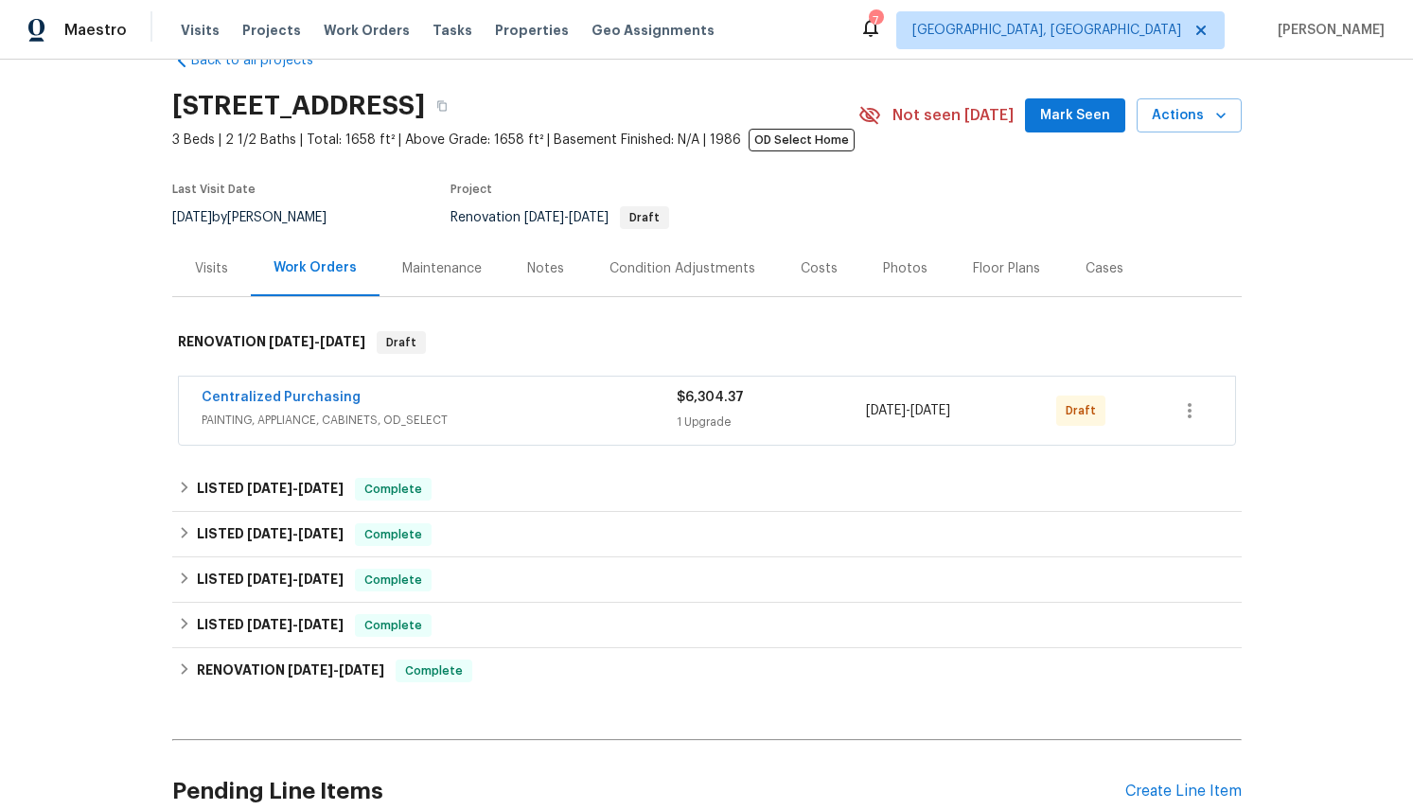
scroll to position [59, 0]
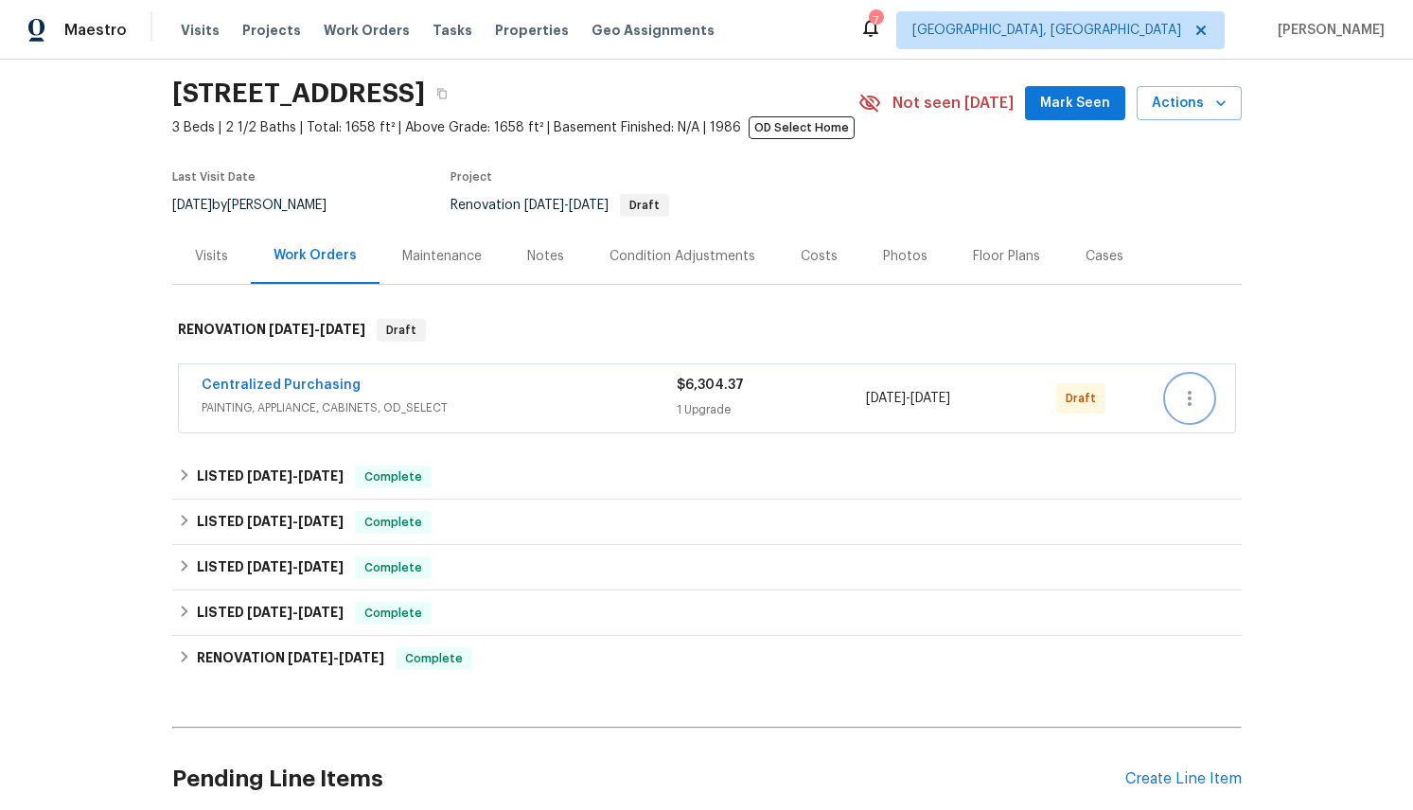
click at [1194, 398] on icon "button" at bounding box center [1189, 398] width 23 height 23
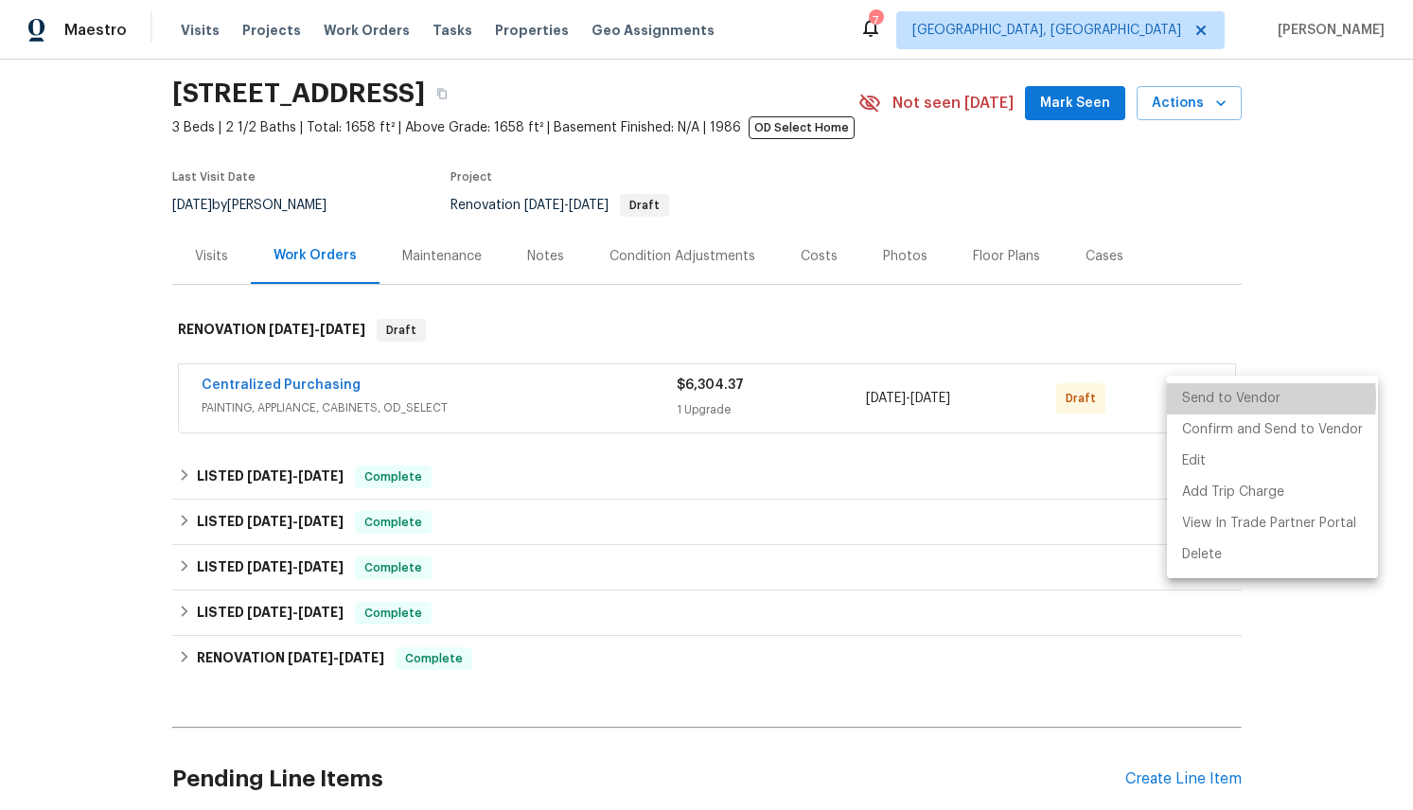
click at [1223, 398] on li "Send to Vendor" at bounding box center [1272, 398] width 211 height 31
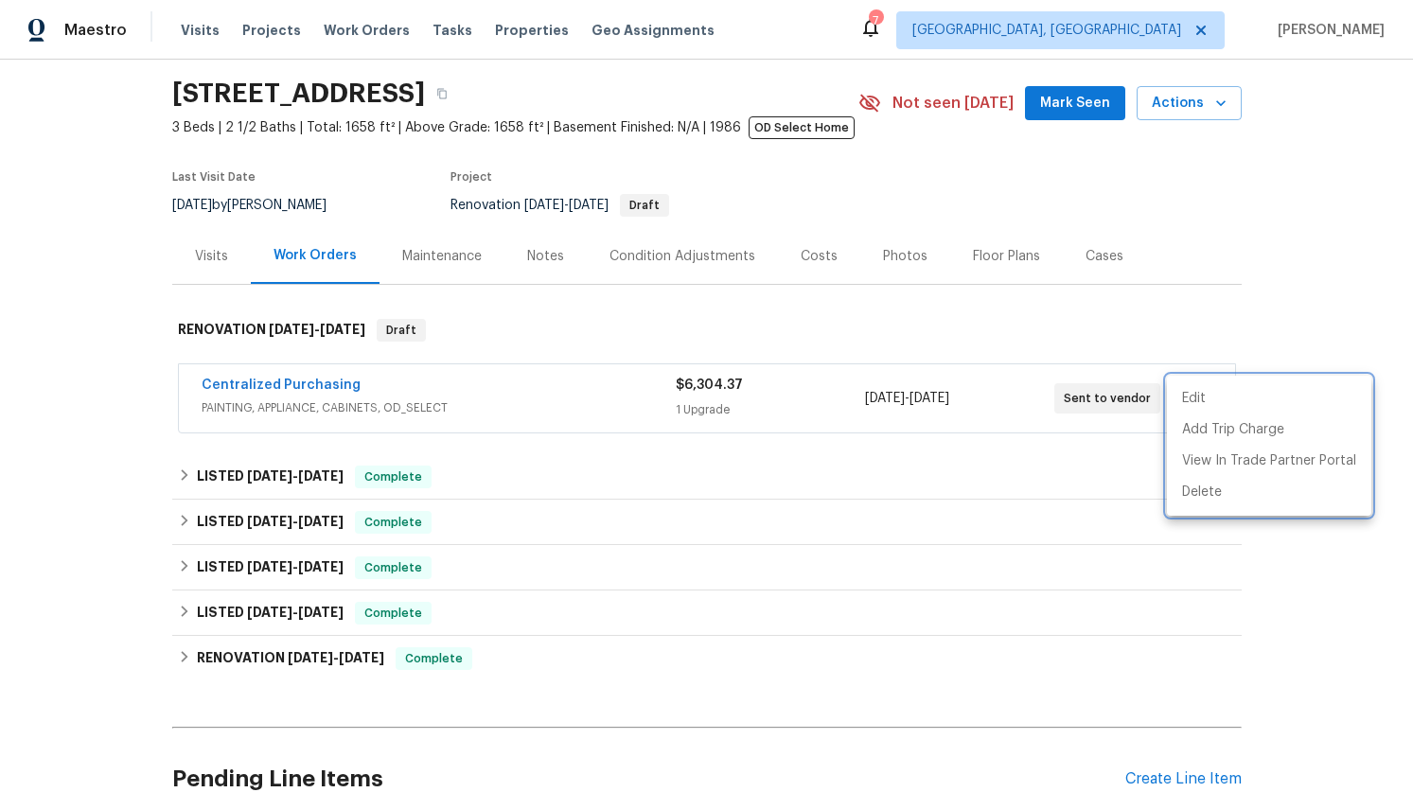
click at [1319, 282] on div at bounding box center [706, 405] width 1413 height 810
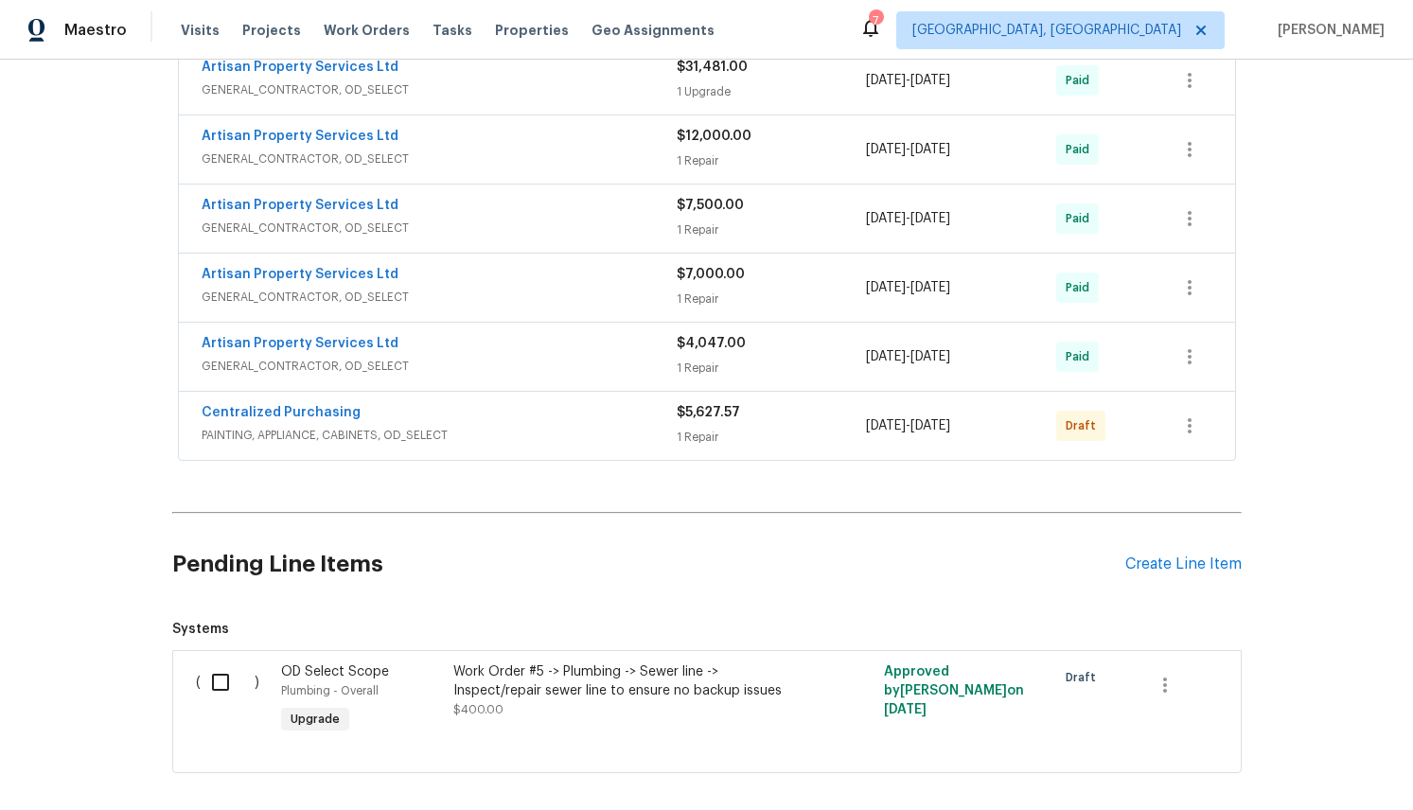
scroll to position [793, 0]
click at [281, 411] on link "Centralized Purchasing" at bounding box center [281, 410] width 159 height 13
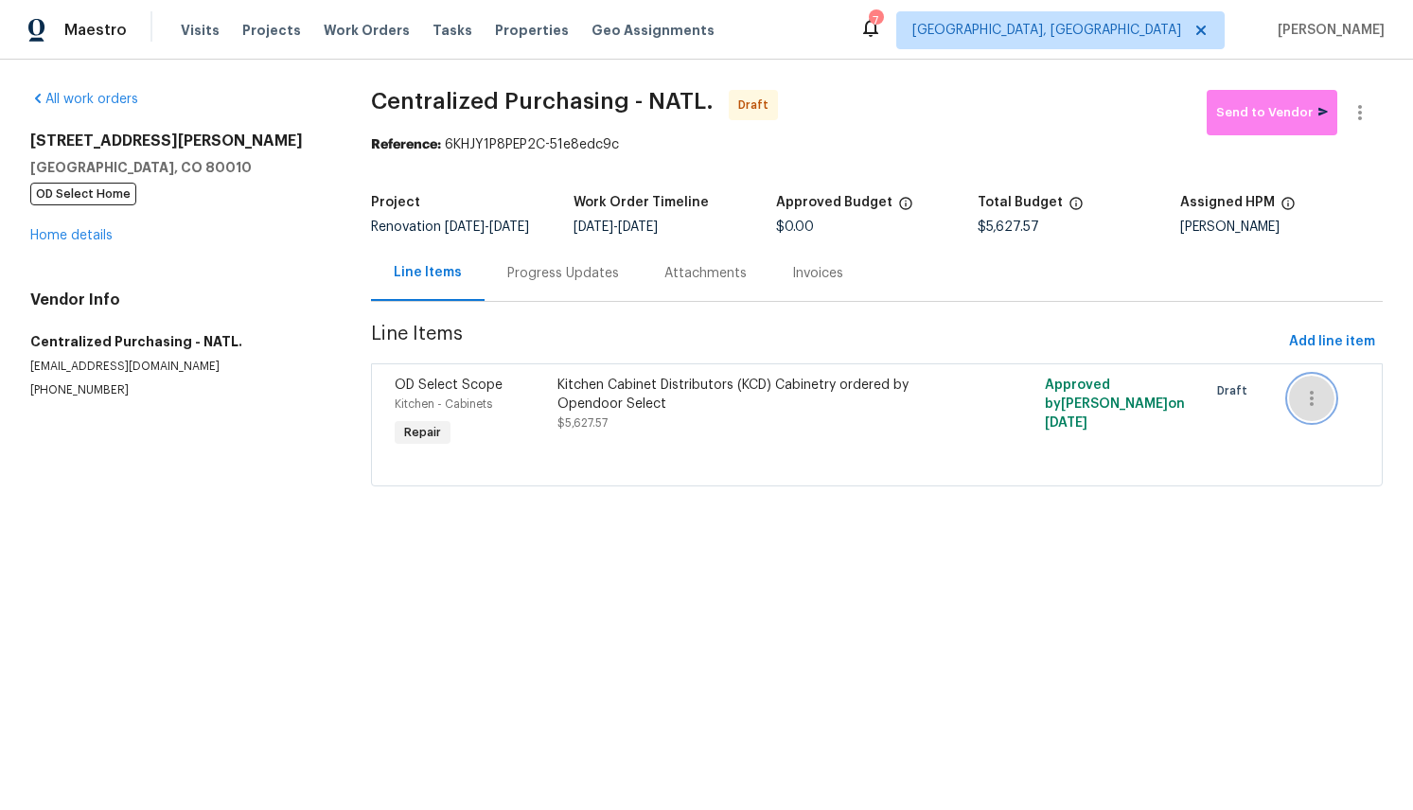
click at [1316, 406] on icon "button" at bounding box center [1312, 398] width 23 height 23
click at [609, 444] on div at bounding box center [706, 405] width 1413 height 810
drag, startPoint x: 607, startPoint y: 434, endPoint x: 561, endPoint y: 438, distance: 45.6
click at [561, 433] on div "Kitchen Cabinet Distributors (KCD) Cabinetry ordered by Opendoor Select $5,627.…" at bounding box center [756, 404] width 396 height 57
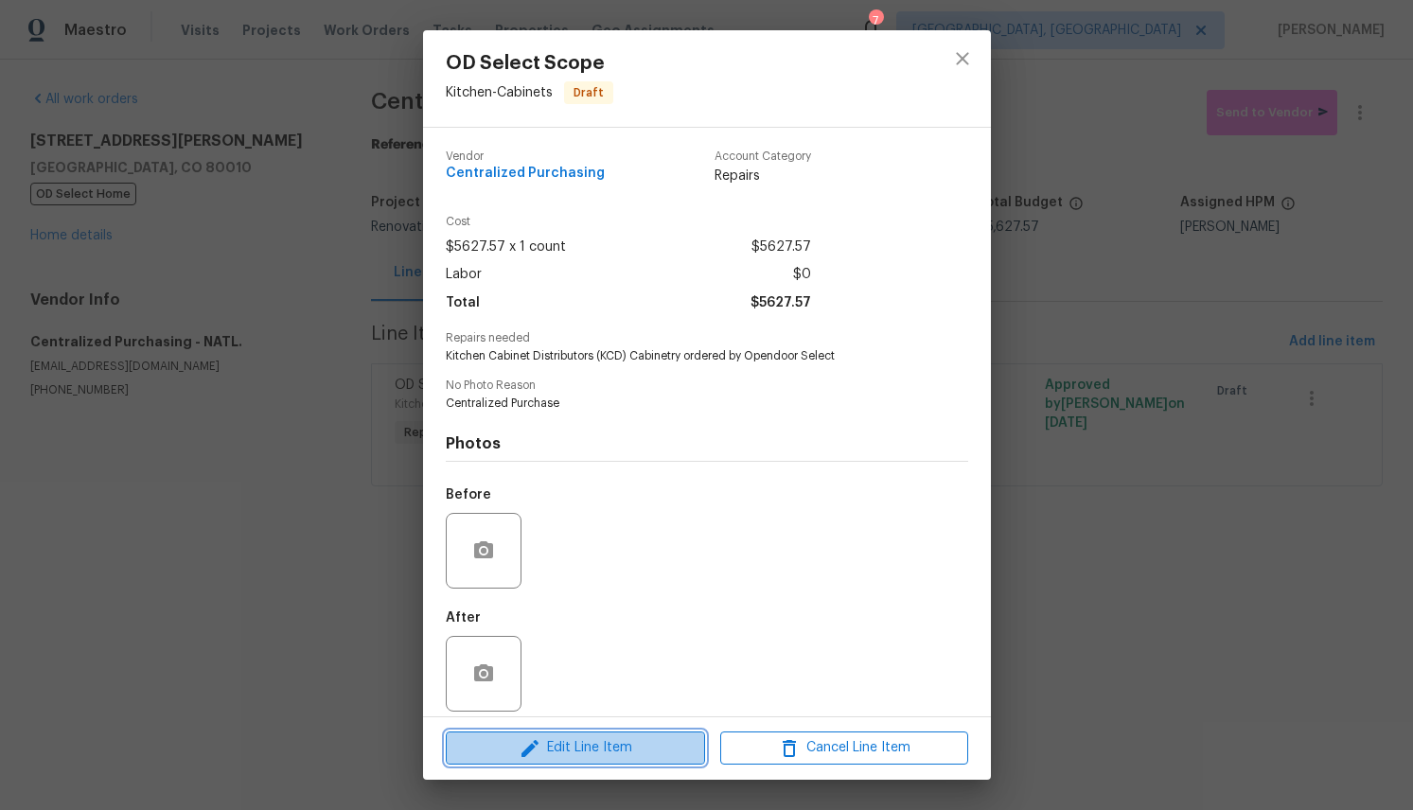
click at [598, 752] on span "Edit Line Item" at bounding box center [575, 748] width 248 height 24
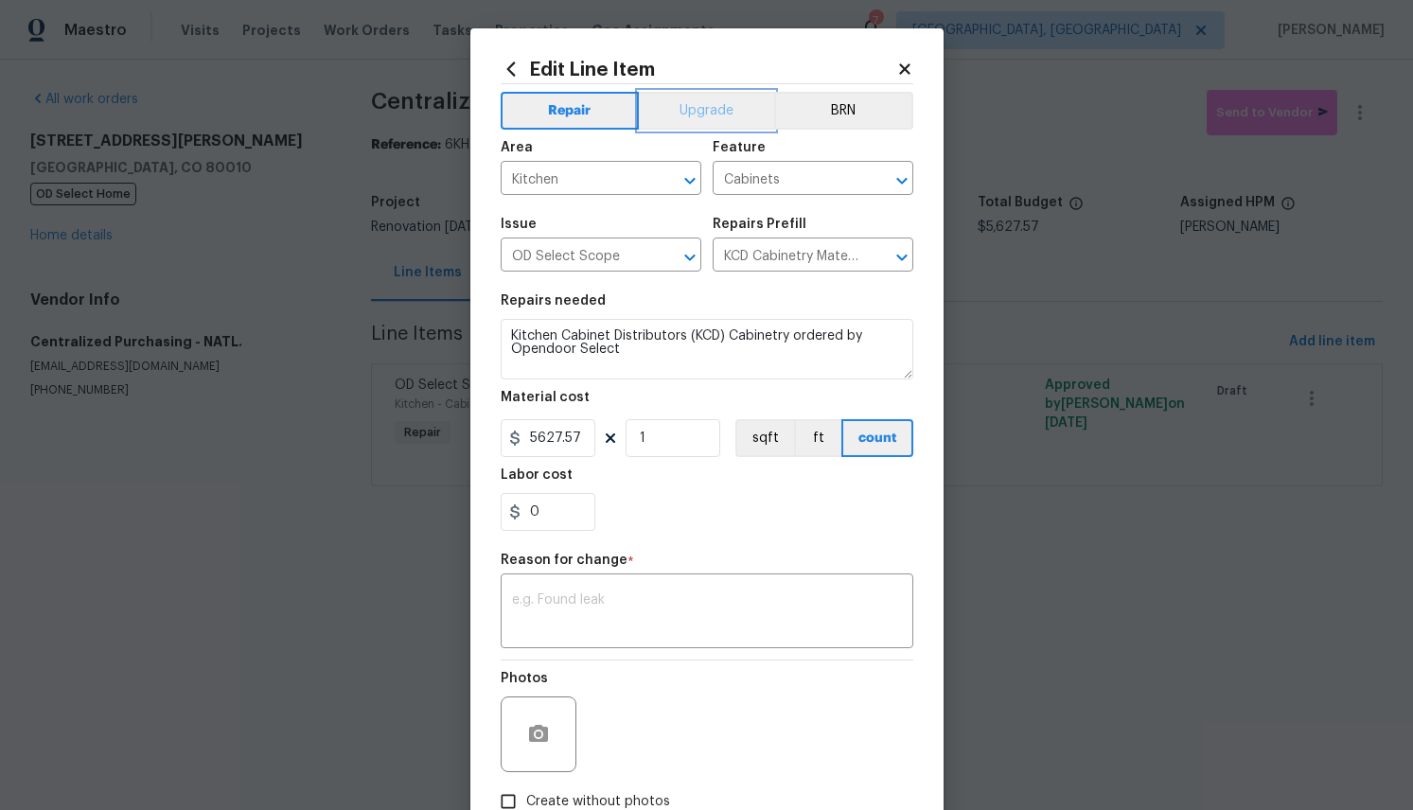
click at [685, 105] on button "Upgrade" at bounding box center [706, 111] width 135 height 38
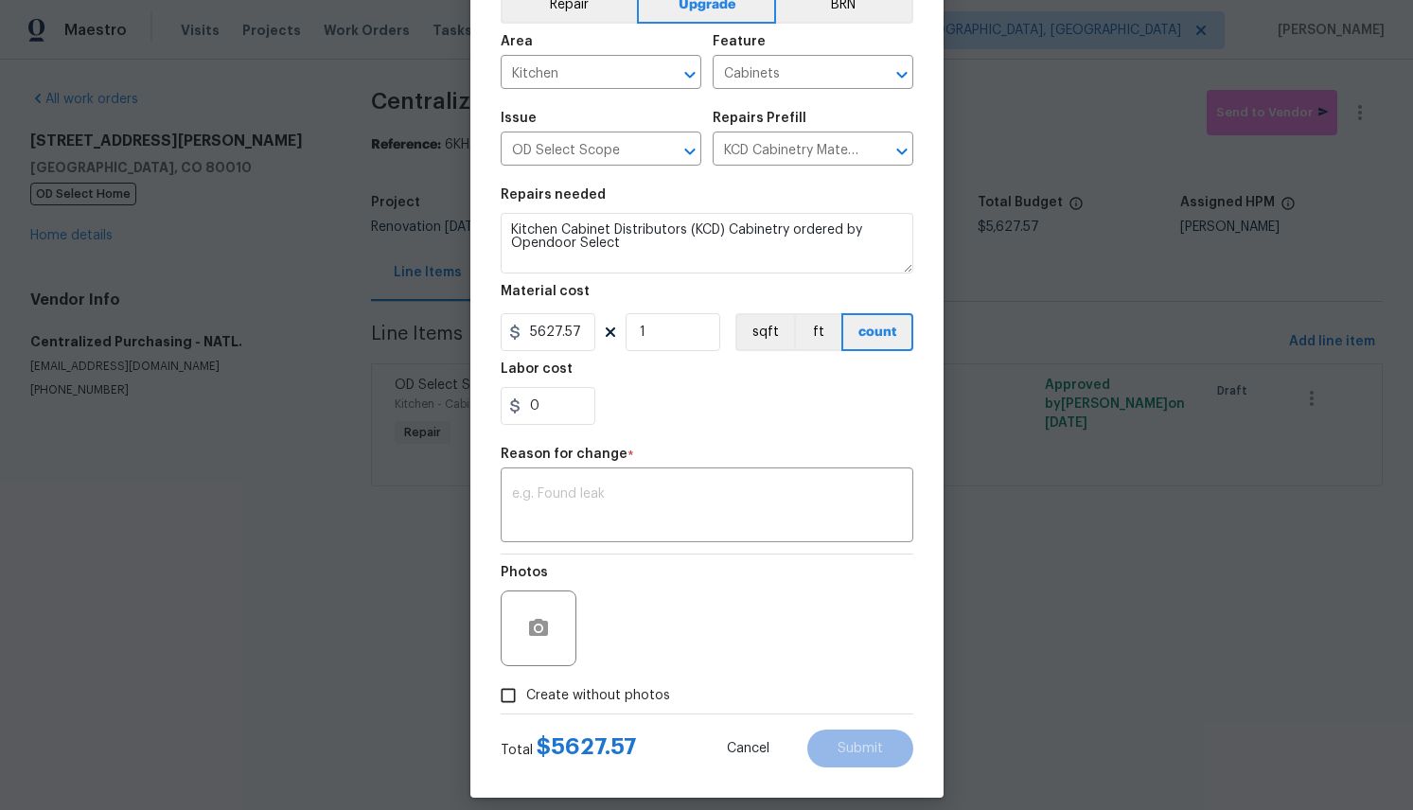
scroll to position [108, 0]
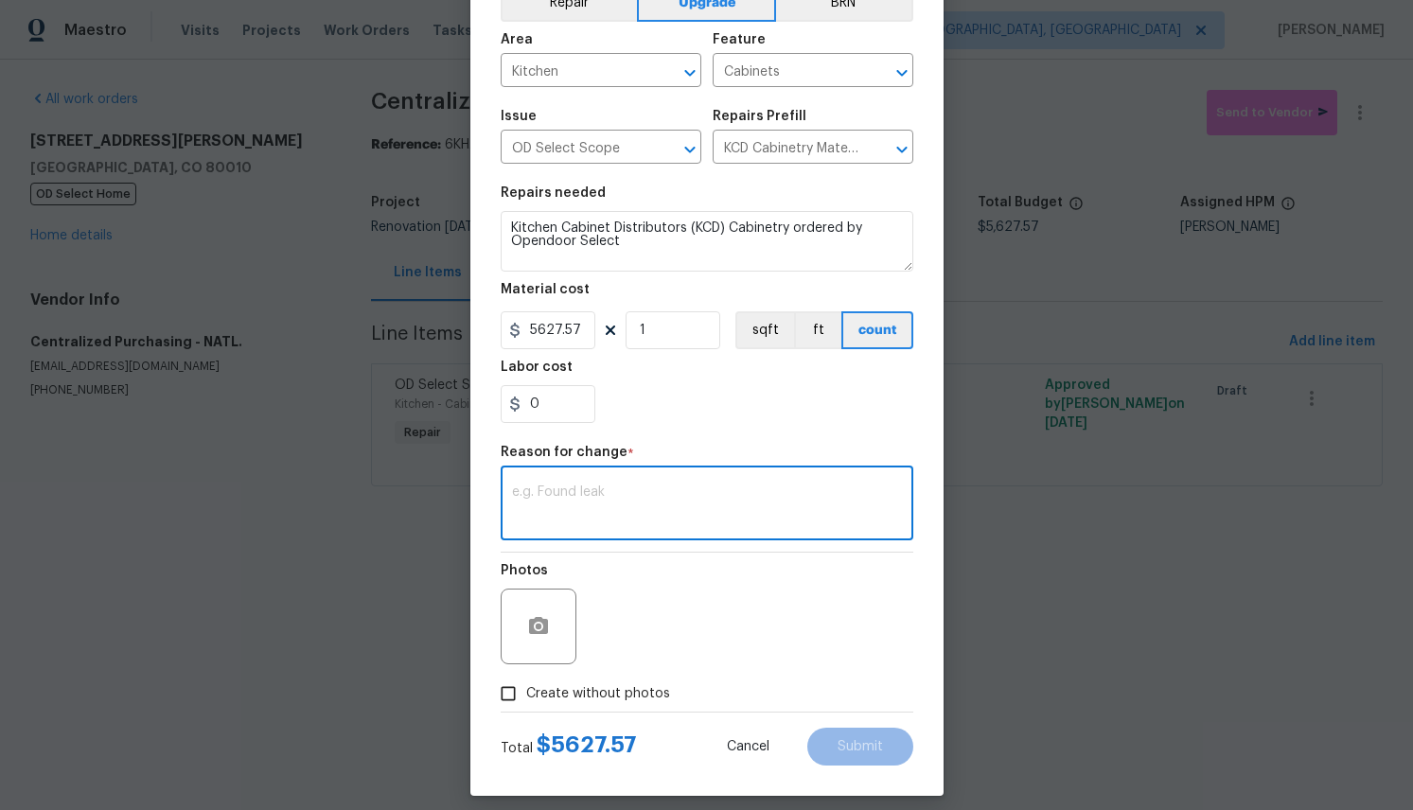
click at [630, 491] on textarea at bounding box center [707, 506] width 390 height 40
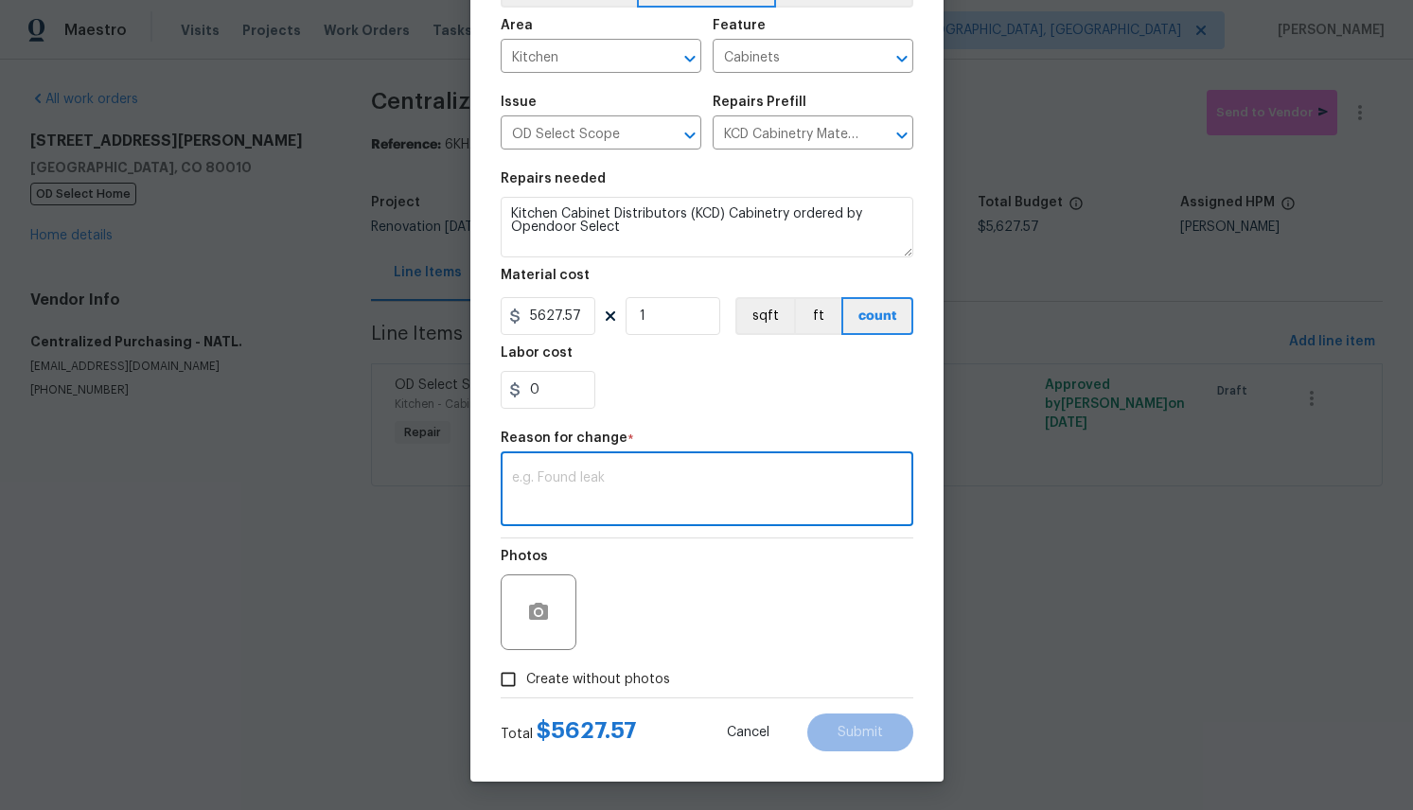
scroll to position [119, 0]
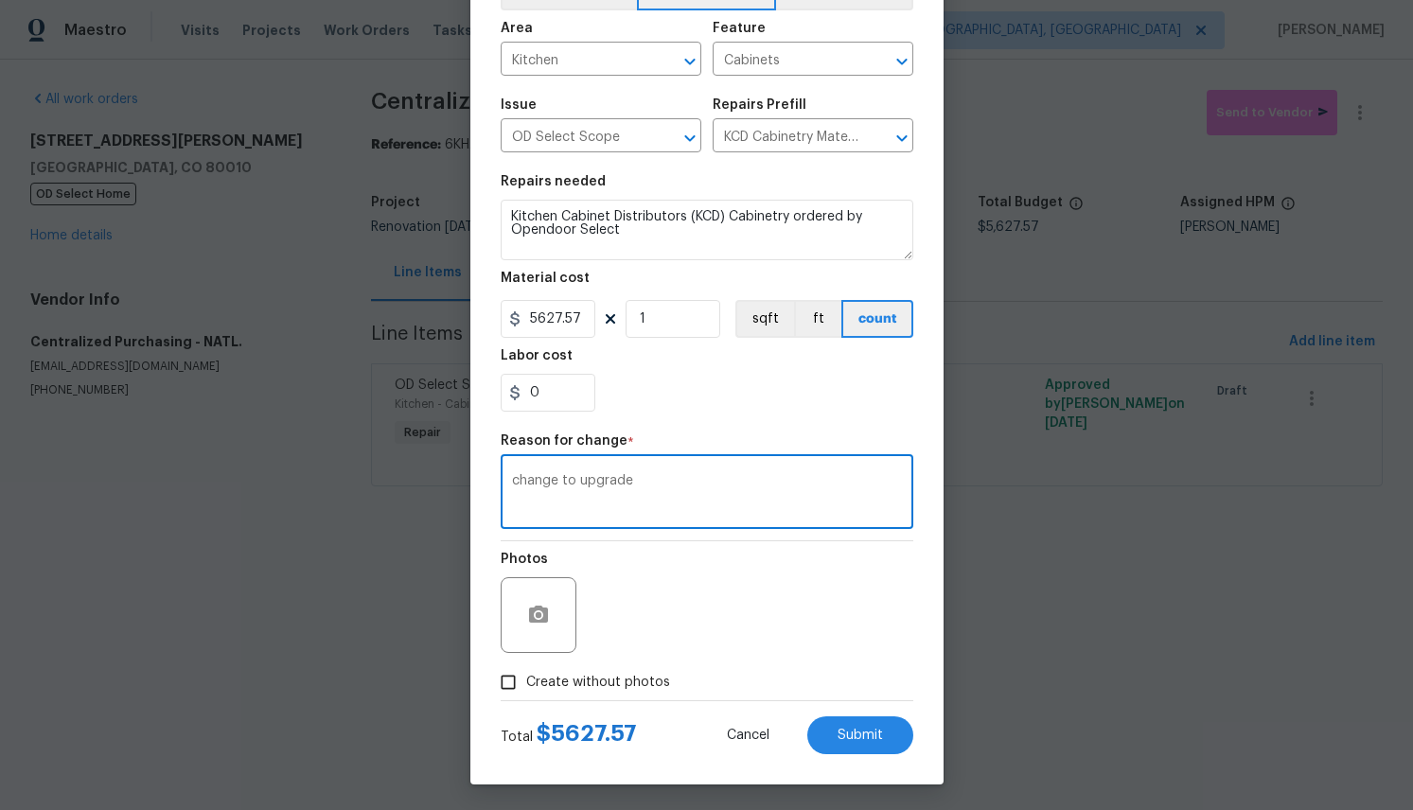
type textarea "change to upgrade"
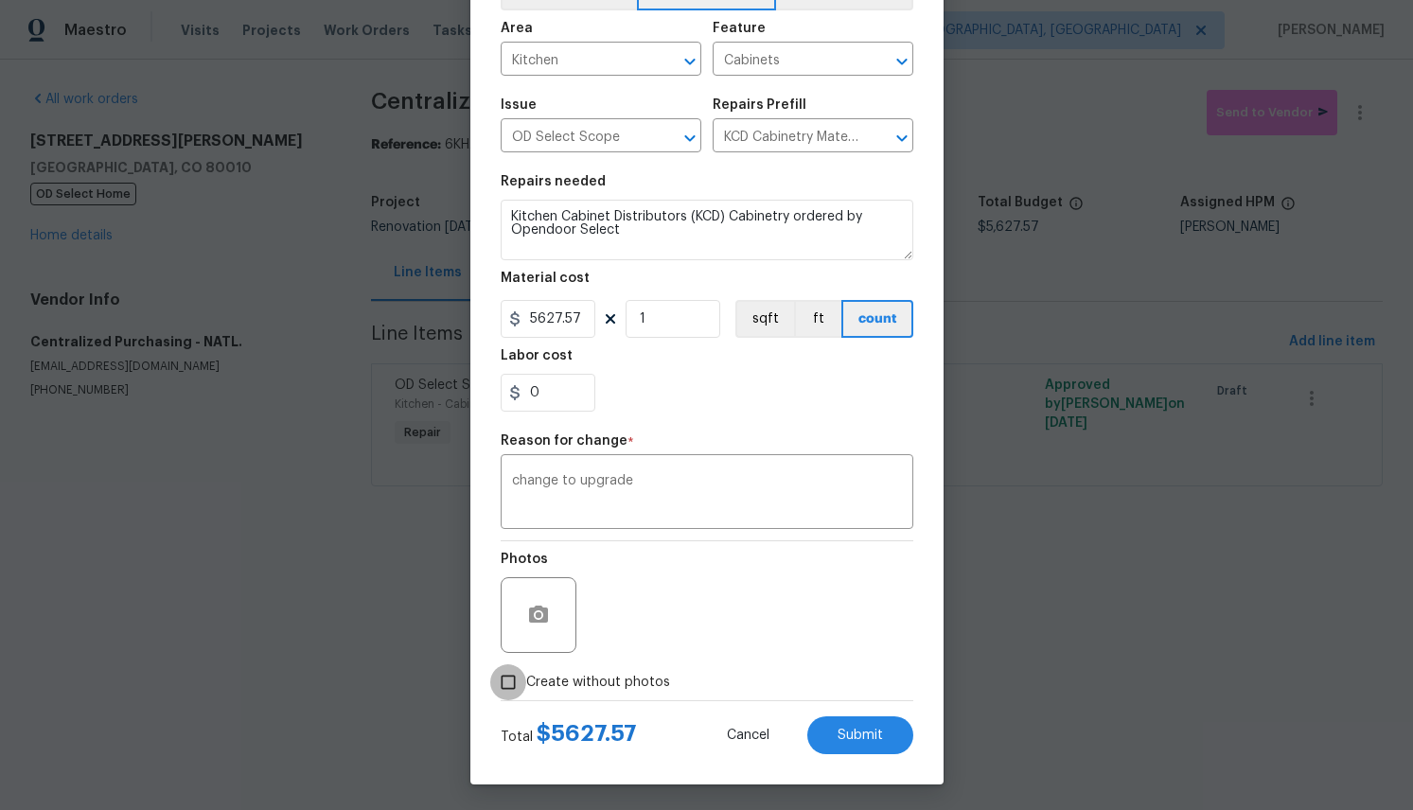
click at [507, 685] on input "Create without photos" at bounding box center [508, 682] width 36 height 36
checkbox input "true"
click at [873, 731] on span "Submit" at bounding box center [860, 736] width 45 height 14
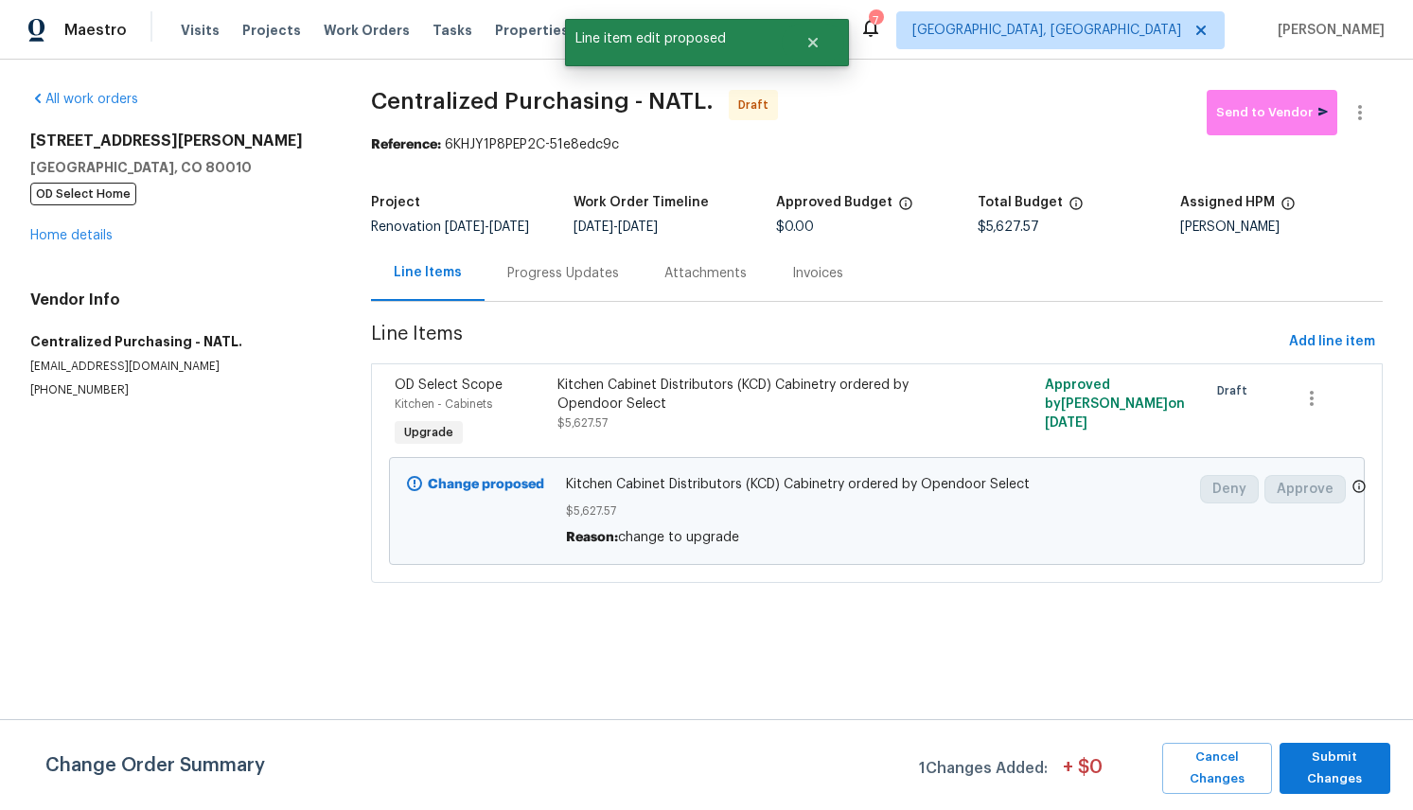
scroll to position [0, 0]
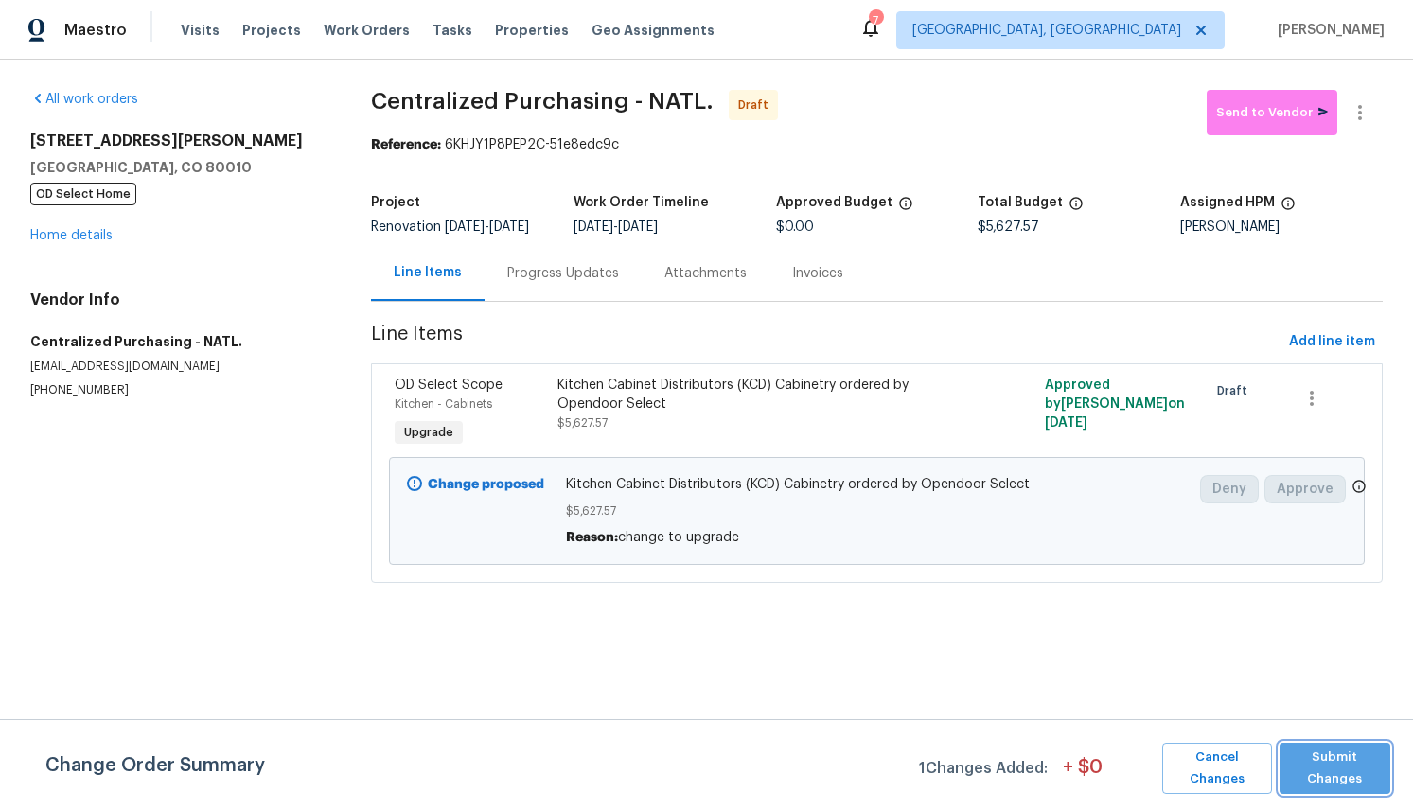
click at [1345, 763] on span "Submit Changes" at bounding box center [1335, 769] width 92 height 44
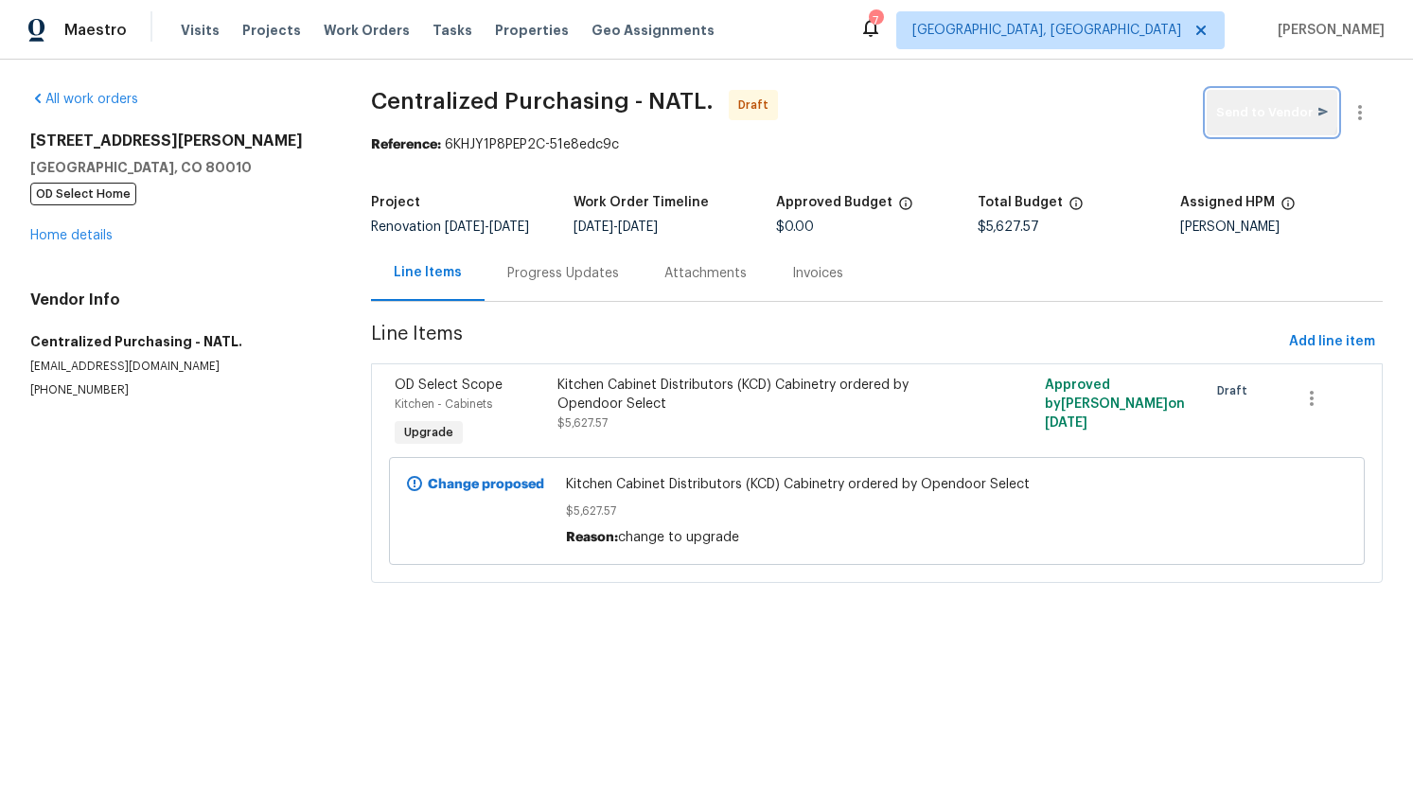
click at [1270, 102] on span "Send to Vendor" at bounding box center [1272, 113] width 112 height 22
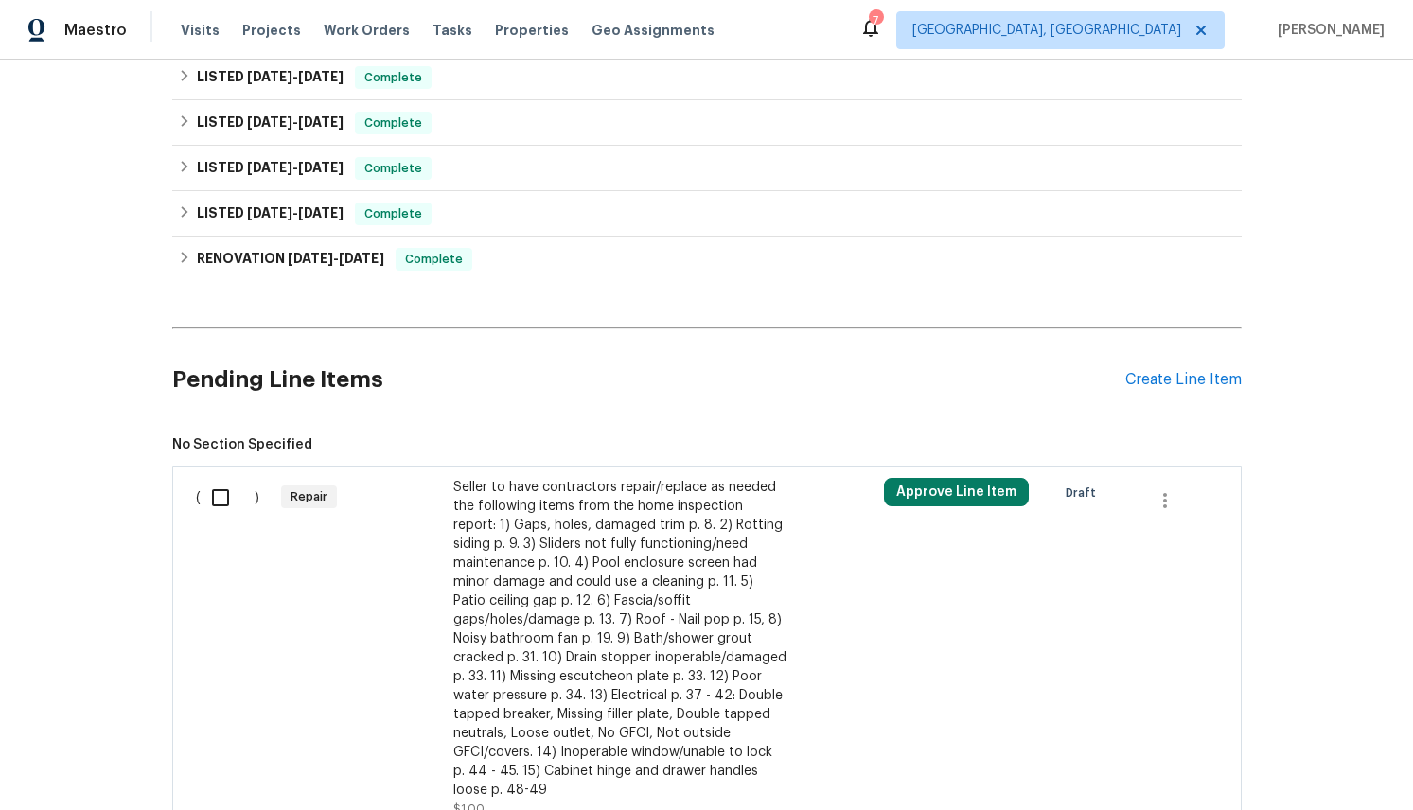
scroll to position [562, 0]
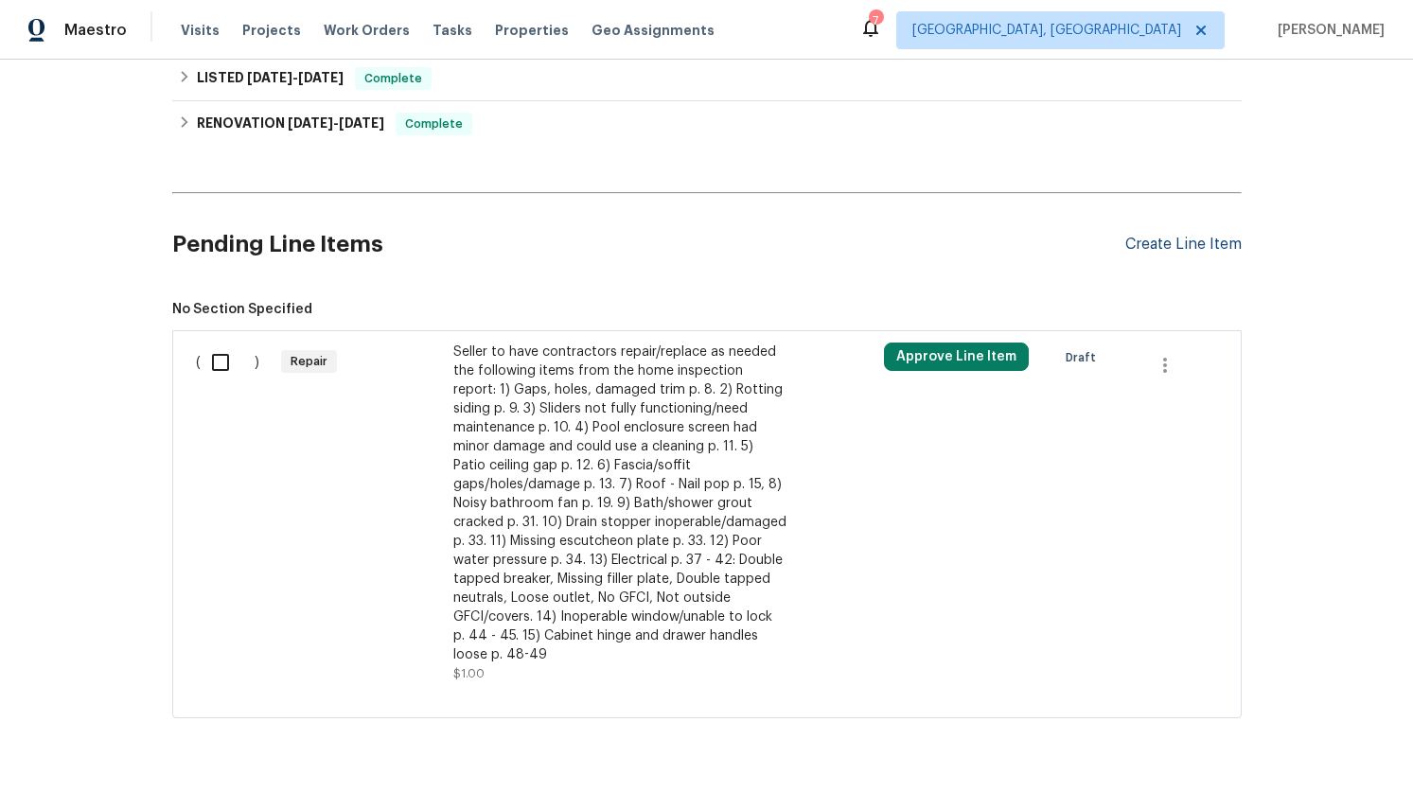
click at [1165, 236] on div "Create Line Item" at bounding box center [1183, 245] width 116 height 18
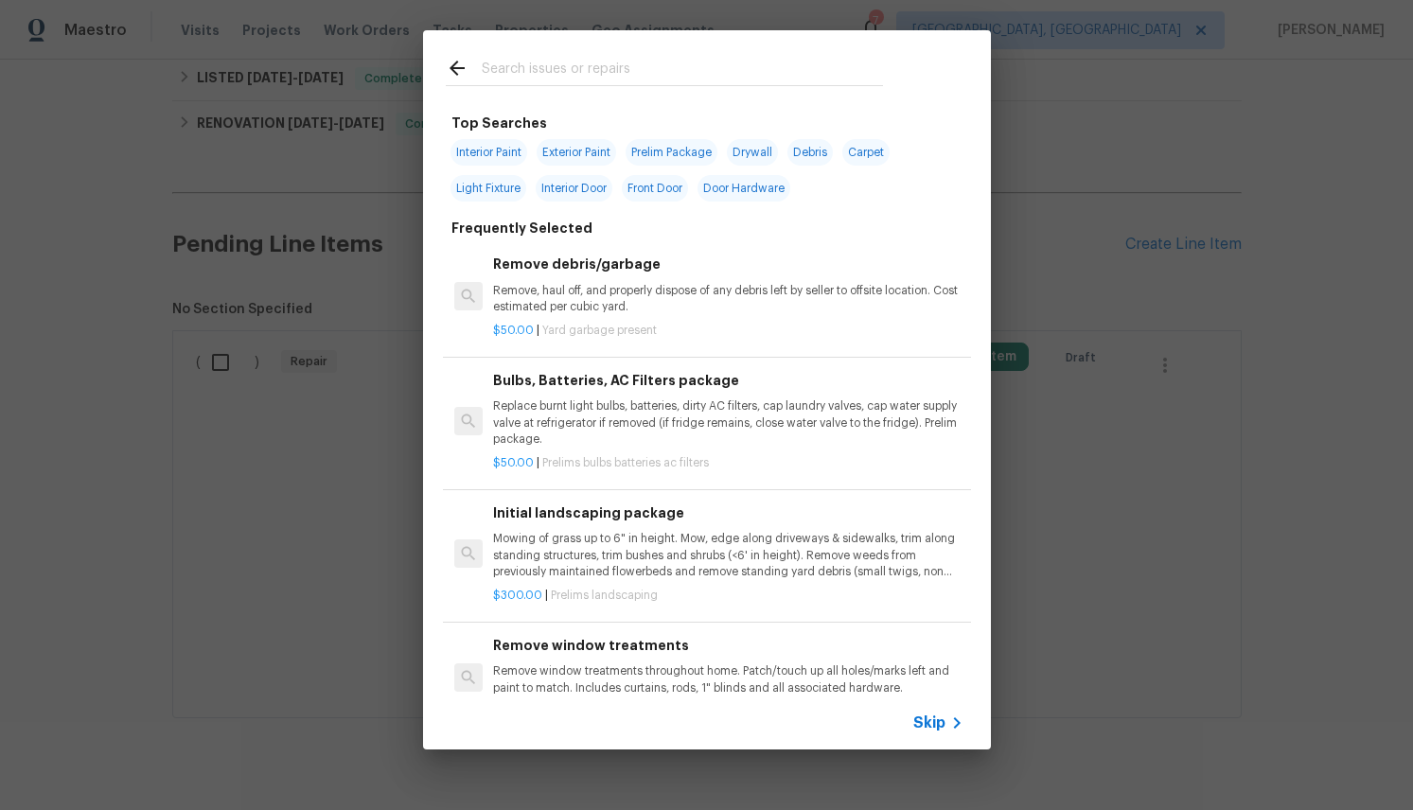
click at [502, 62] on input "text" at bounding box center [682, 71] width 401 height 28
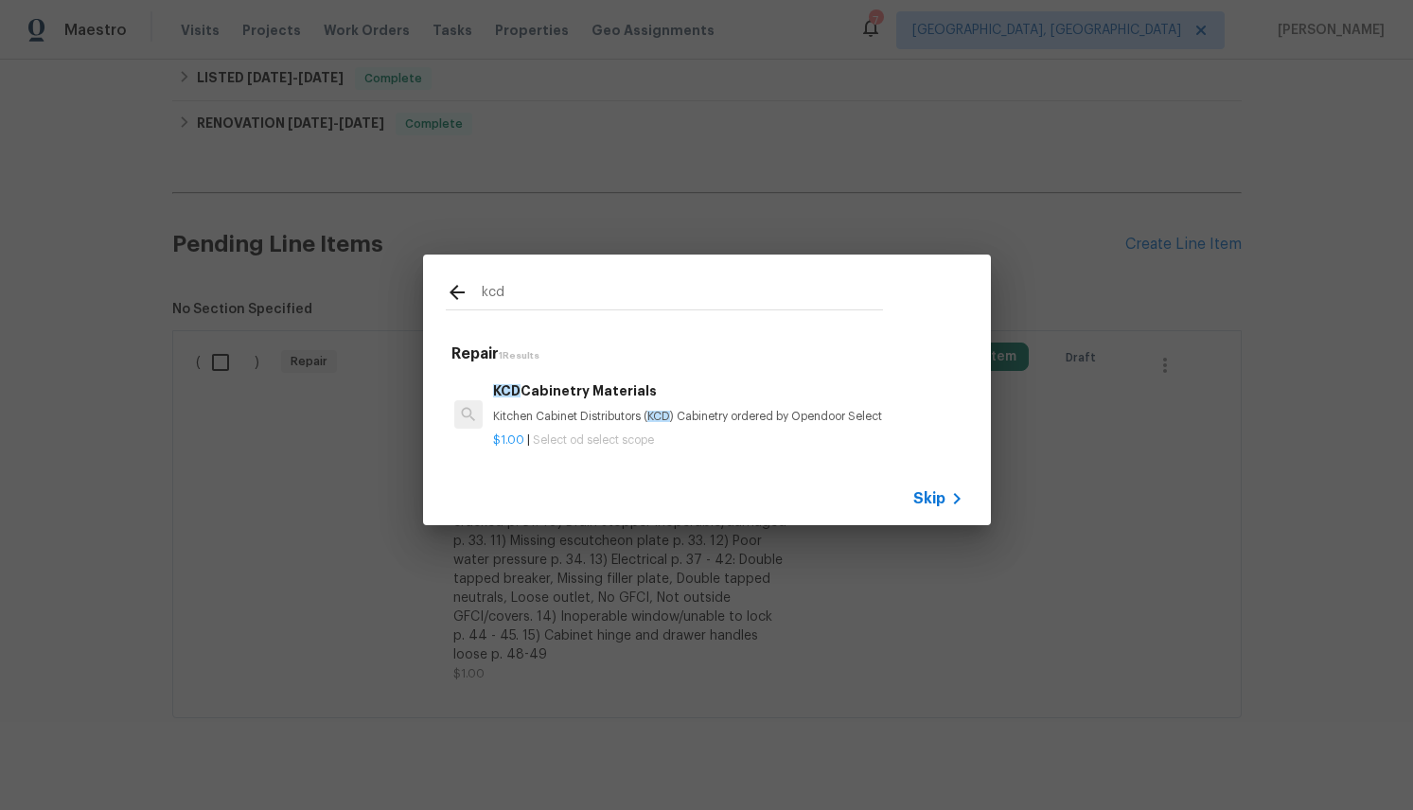
type input "kcd"
click at [603, 390] on h6 "KCD Cabinetry Materials" at bounding box center [727, 391] width 469 height 21
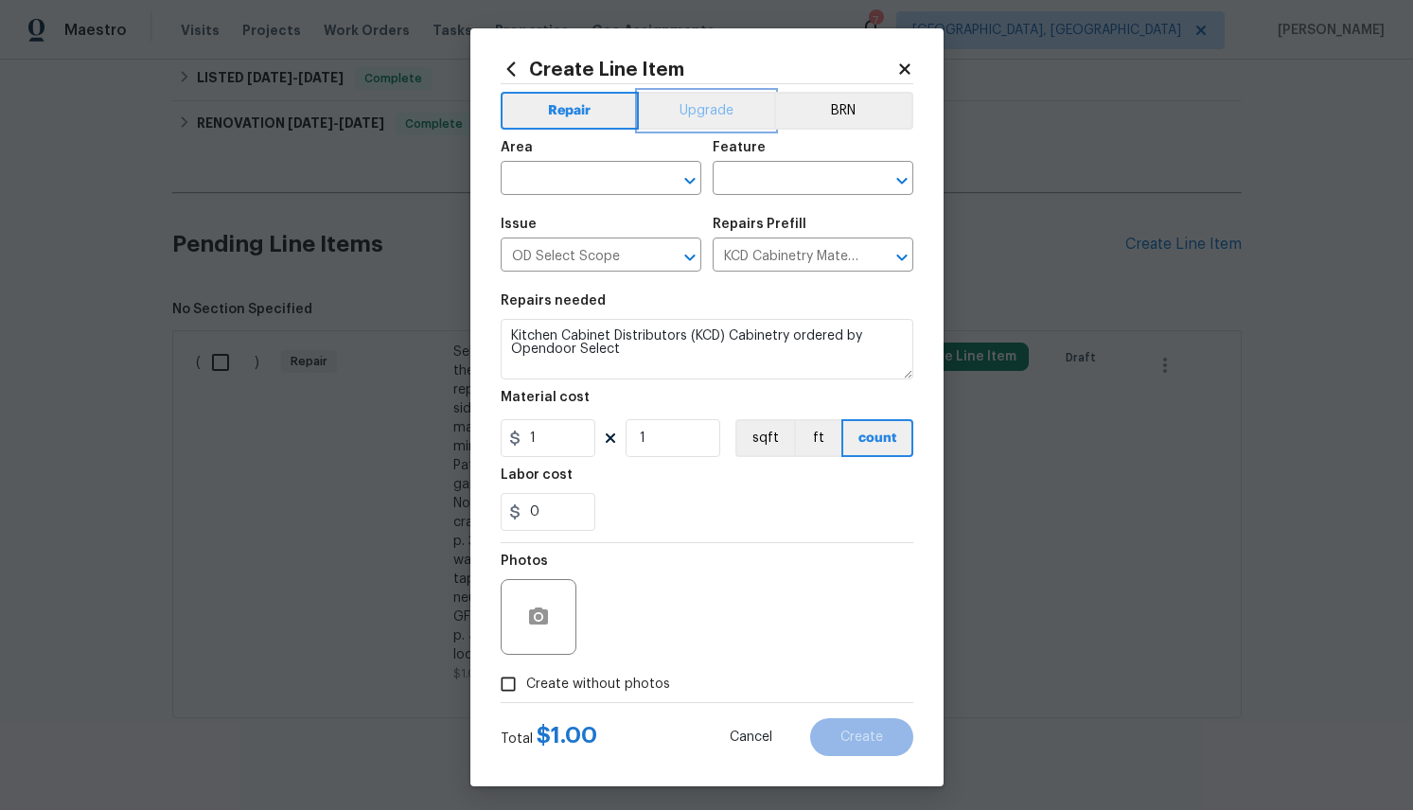
click at [715, 113] on button "Upgrade" at bounding box center [706, 111] width 135 height 38
click at [691, 181] on icon "Open" at bounding box center [689, 180] width 10 height 7
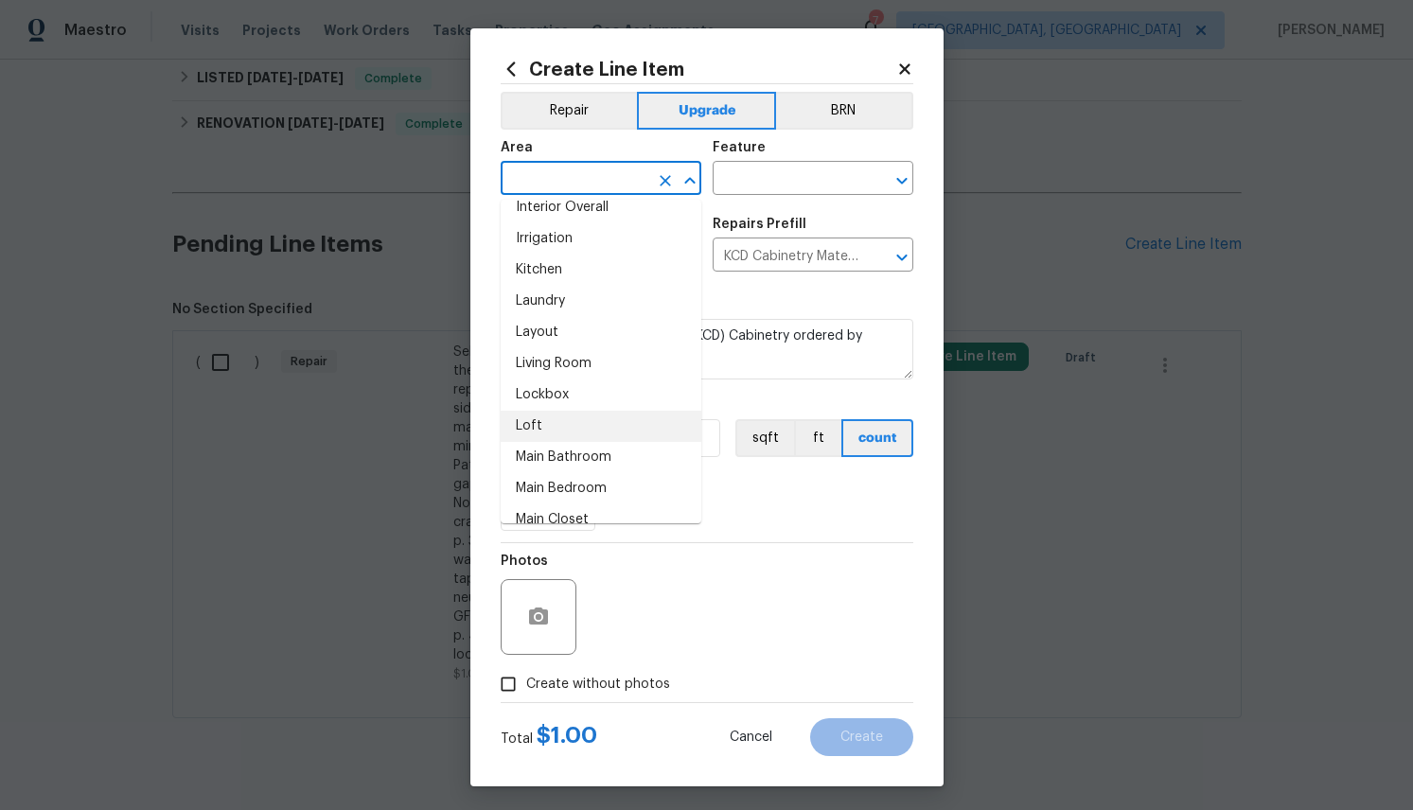
scroll to position [798, 0]
click at [554, 269] on li "Kitchen" at bounding box center [601, 268] width 201 height 31
type input "Kitchen"
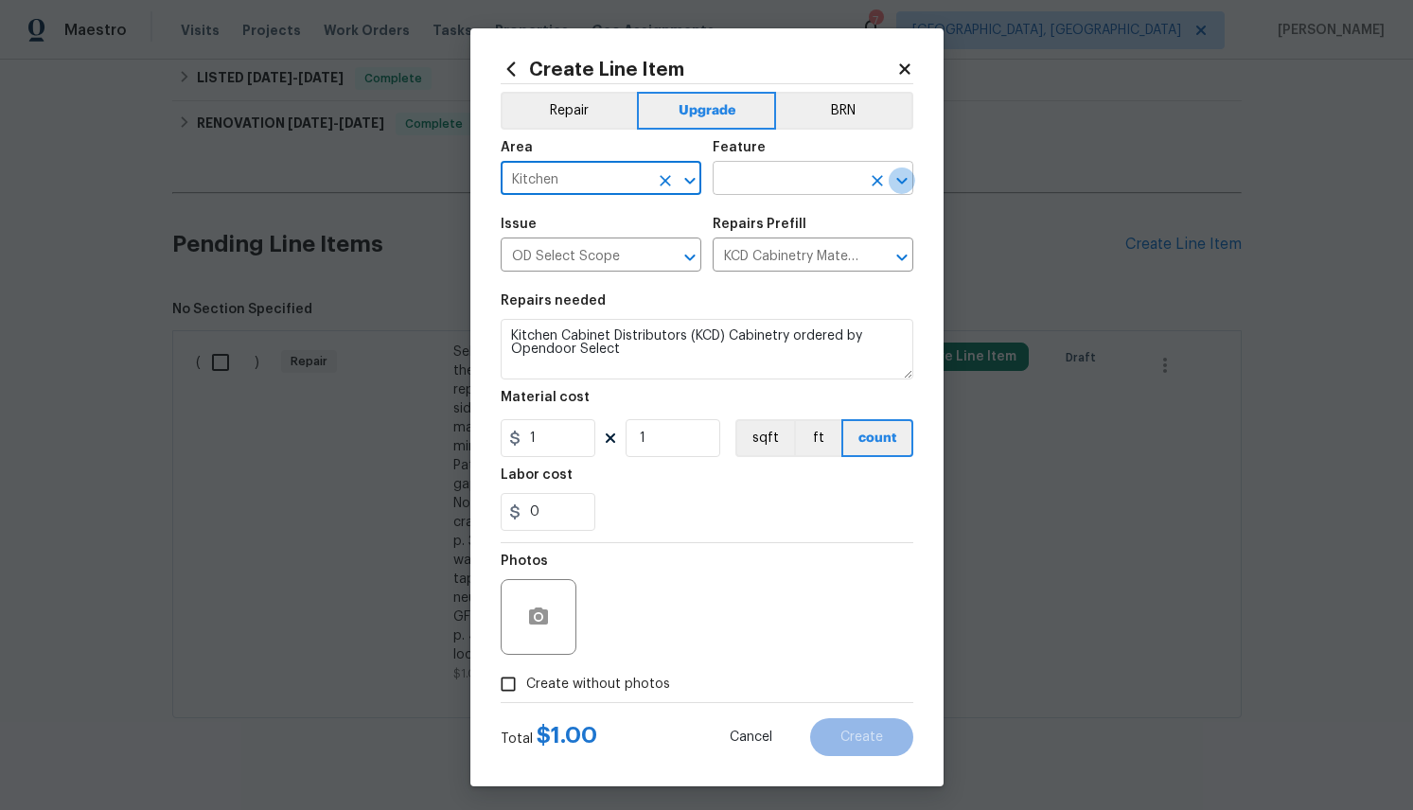
click at [902, 183] on icon "Open" at bounding box center [901, 180] width 10 height 7
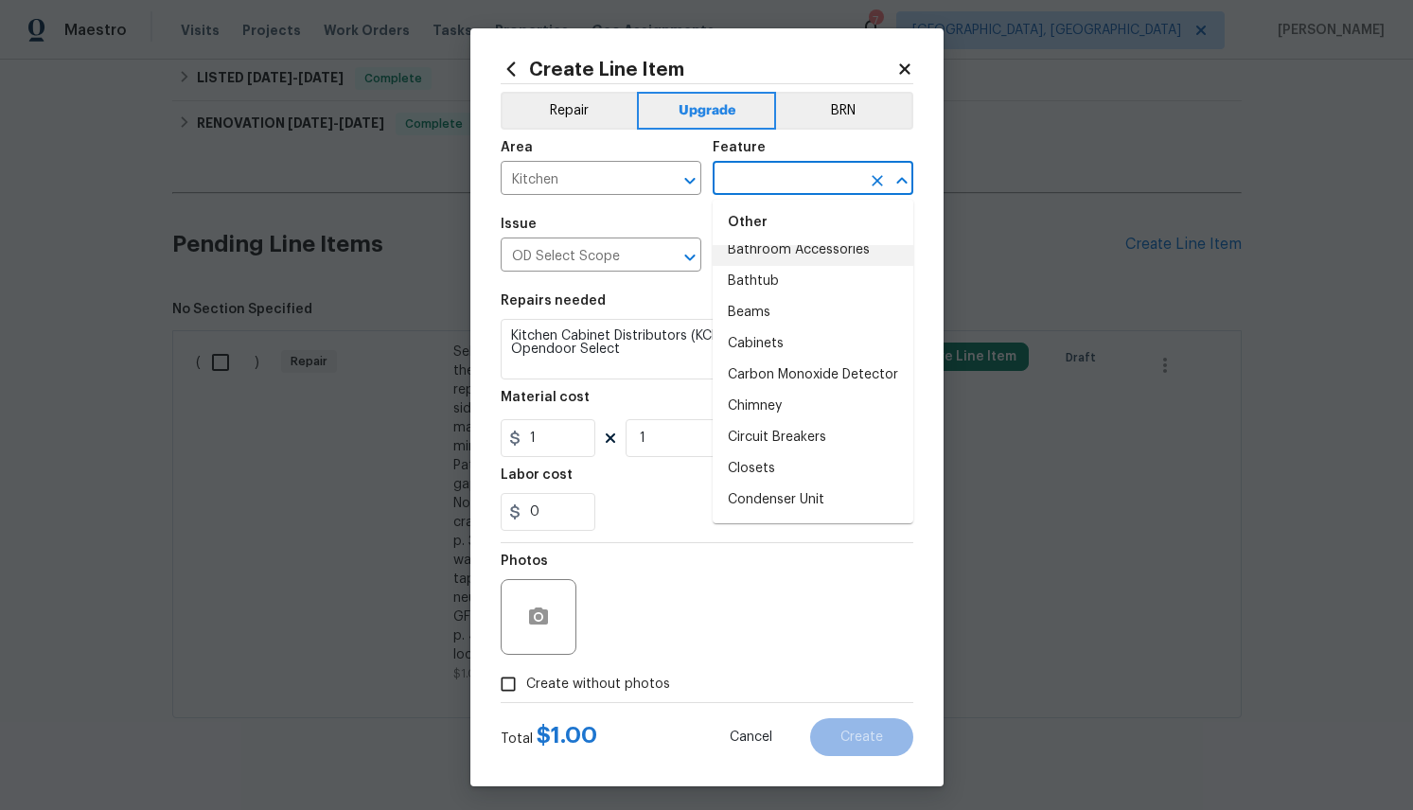
scroll to position [341, 0]
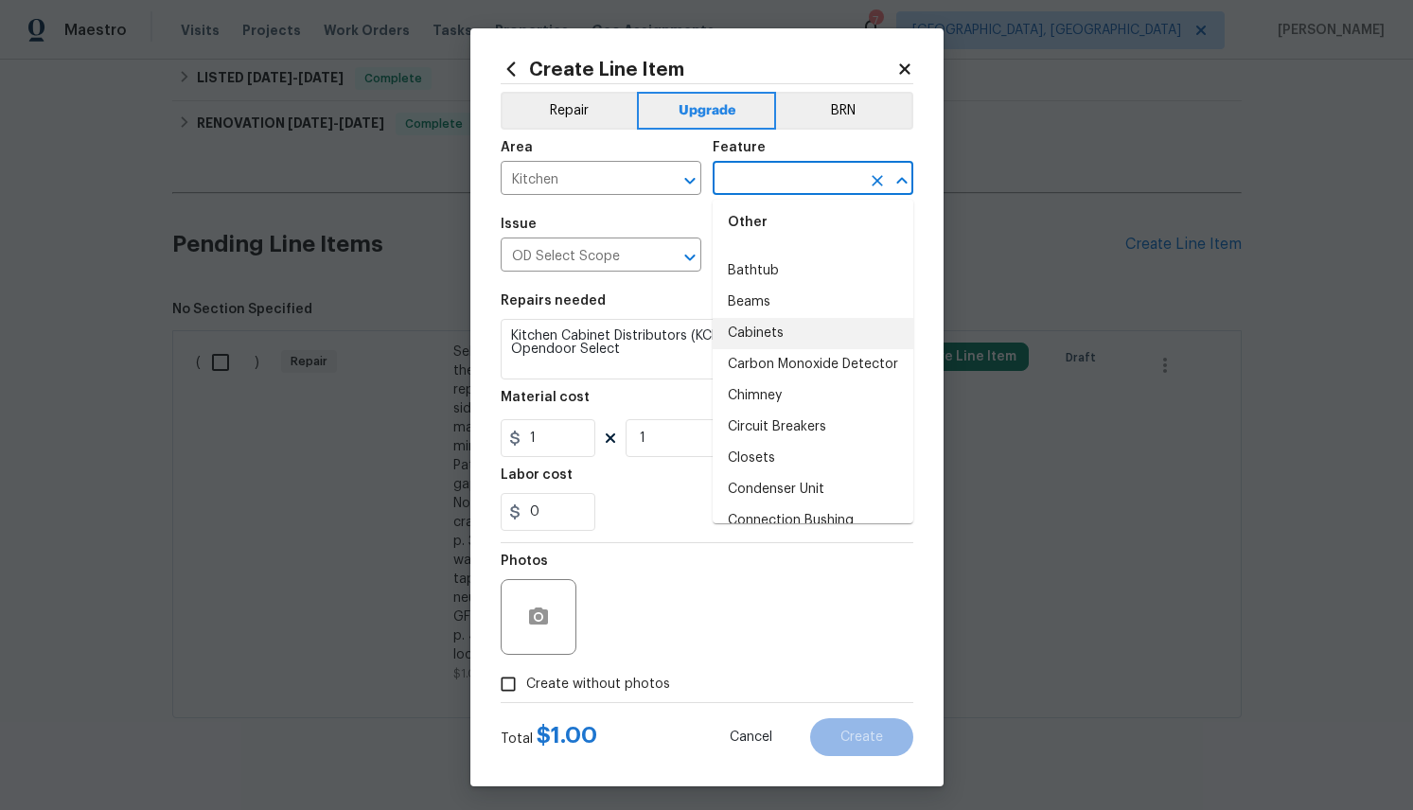
click at [765, 330] on li "Cabinets" at bounding box center [813, 333] width 201 height 31
type input "Cabinets"
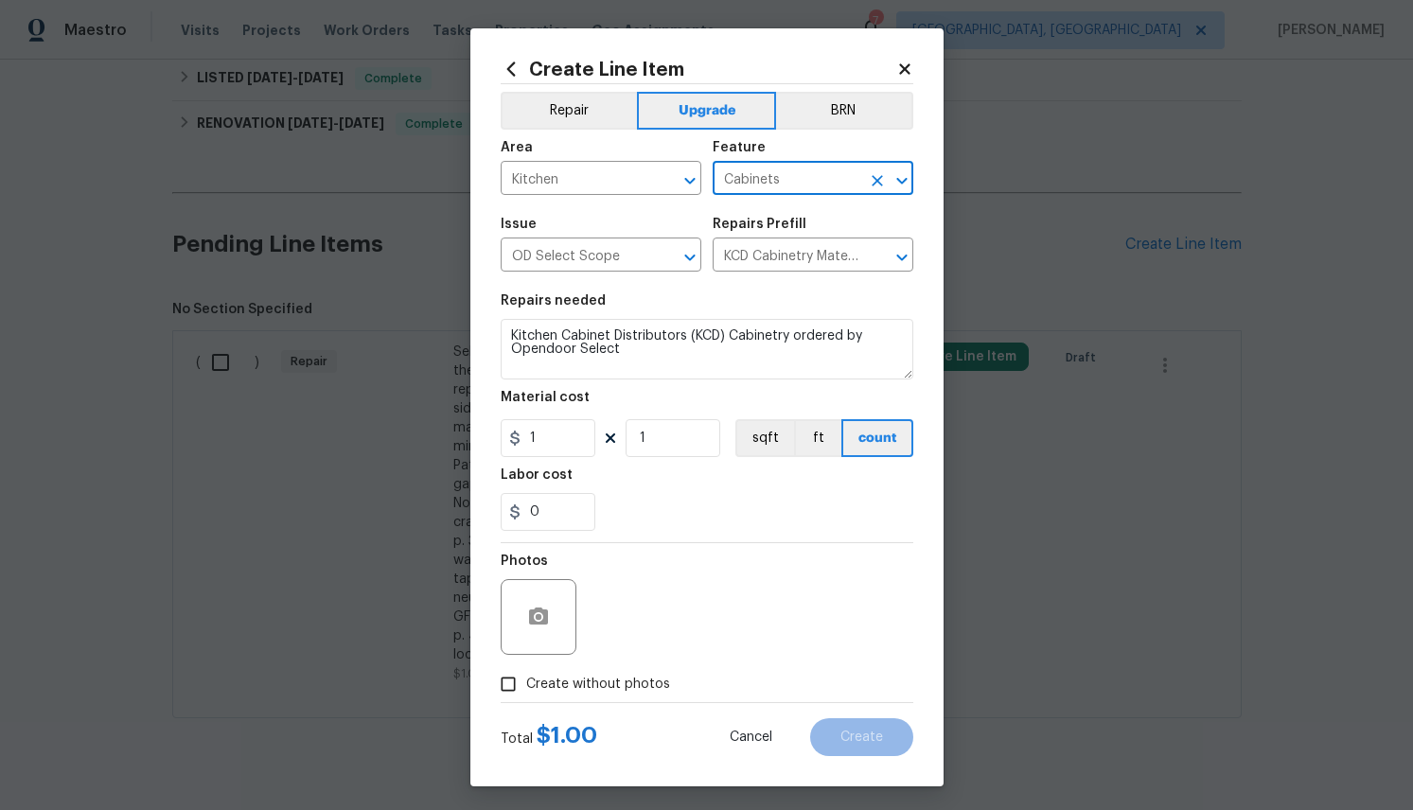
click at [505, 688] on input "Create without photos" at bounding box center [508, 684] width 36 height 36
checkbox input "true"
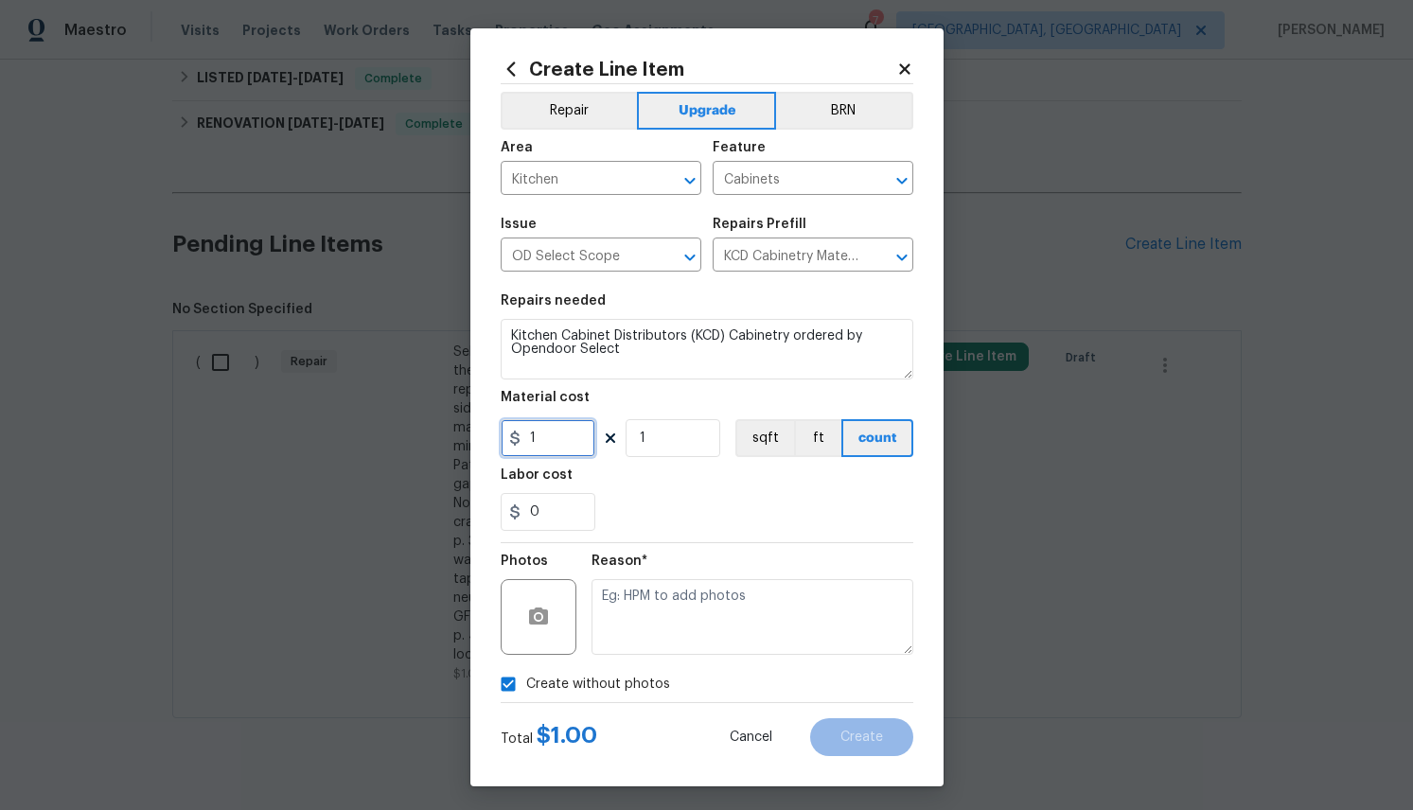
click at [540, 439] on input "1" at bounding box center [548, 438] width 95 height 38
paste input "5075.35"
type input "5075.35"
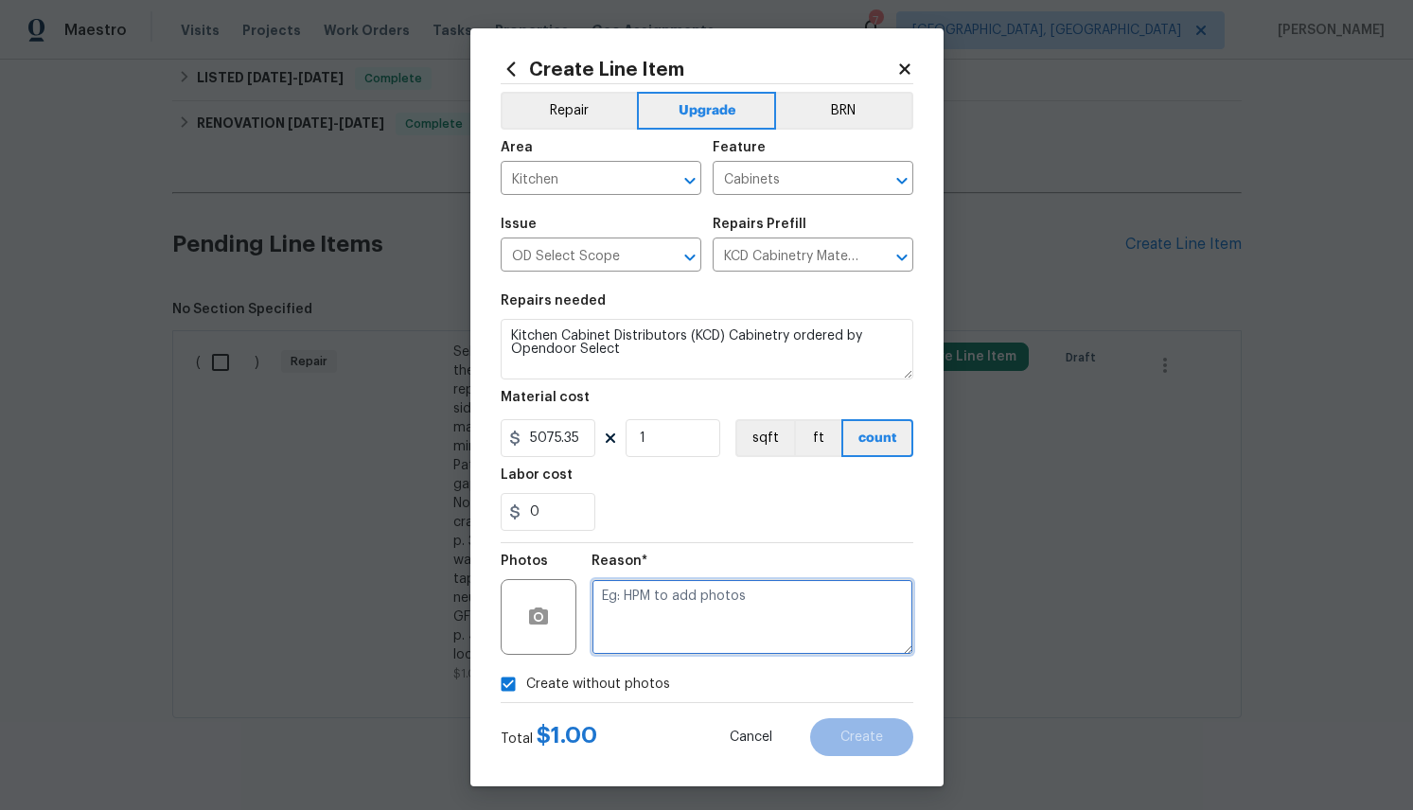
click at [740, 604] on textarea at bounding box center [753, 617] width 322 height 76
type textarea "cp"
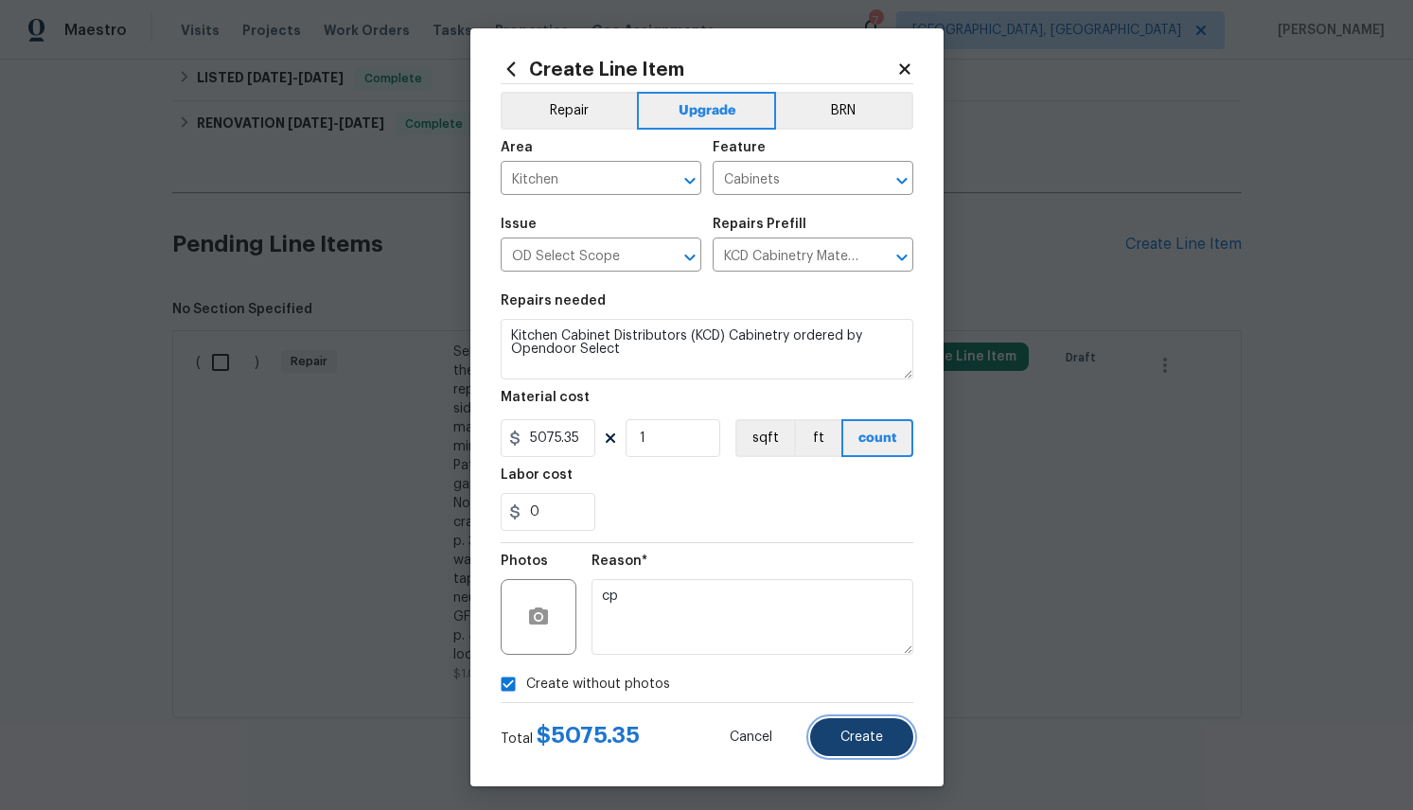
click at [868, 734] on span "Create" at bounding box center [862, 738] width 43 height 14
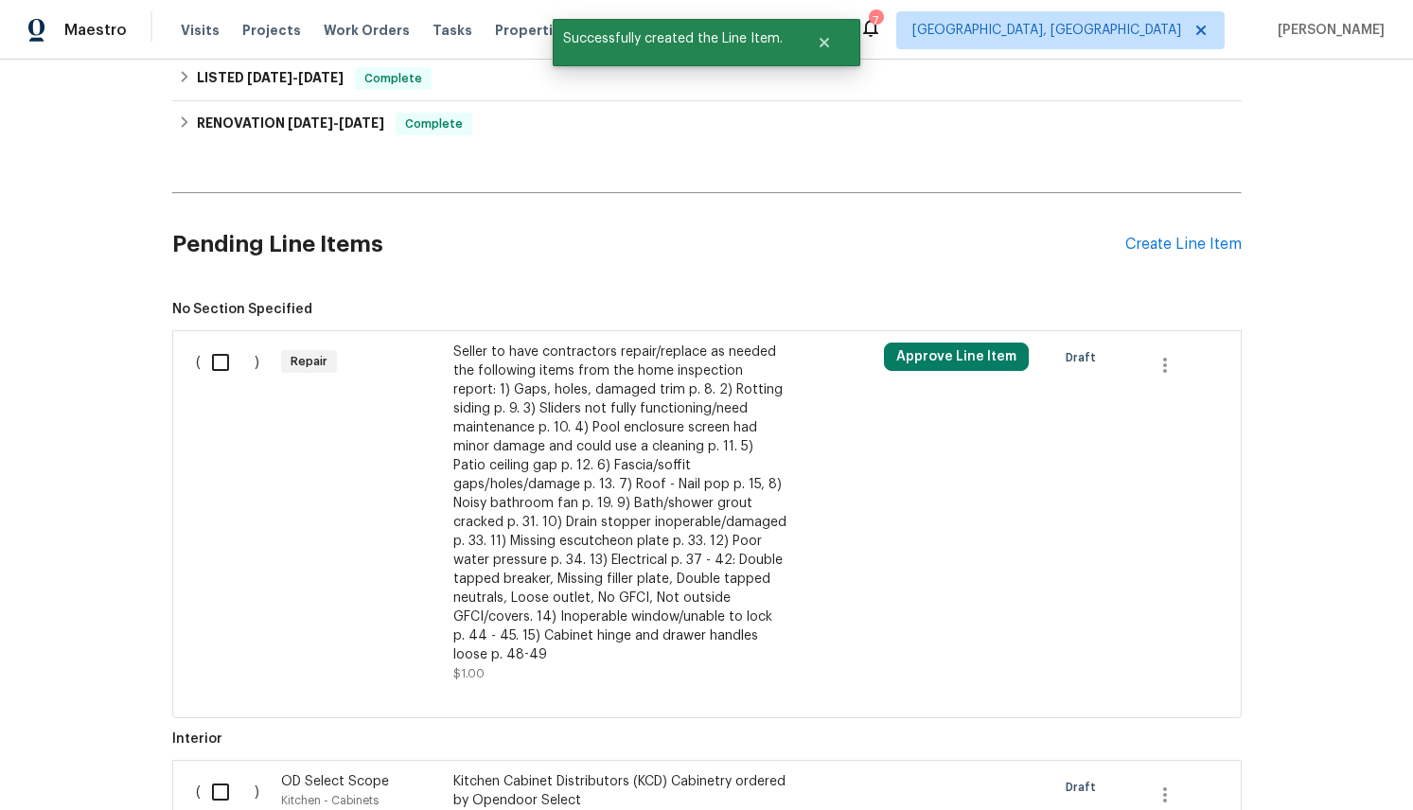
scroll to position [797, 0]
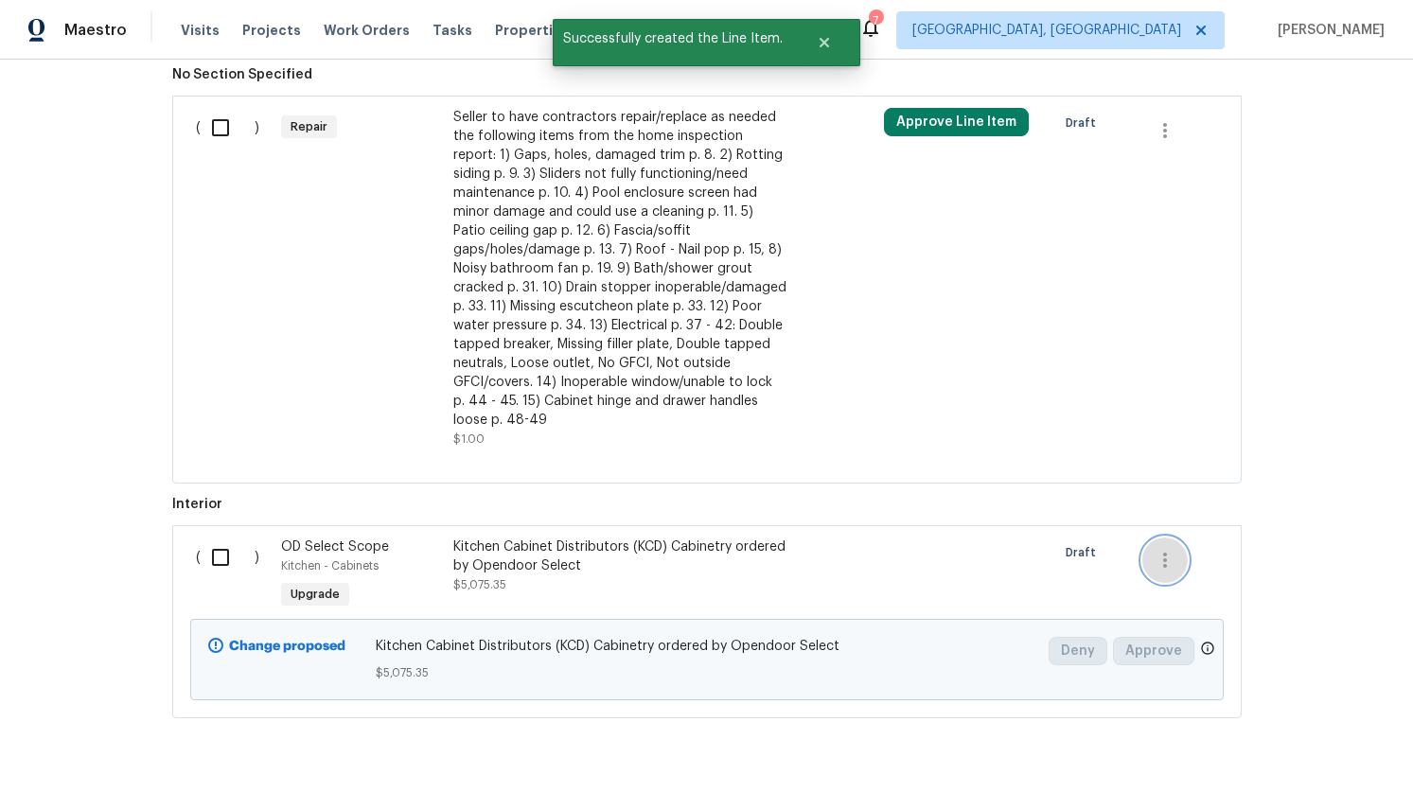
click at [1168, 549] on icon "button" at bounding box center [1165, 560] width 23 height 23
click at [1325, 502] on div at bounding box center [706, 405] width 1413 height 810
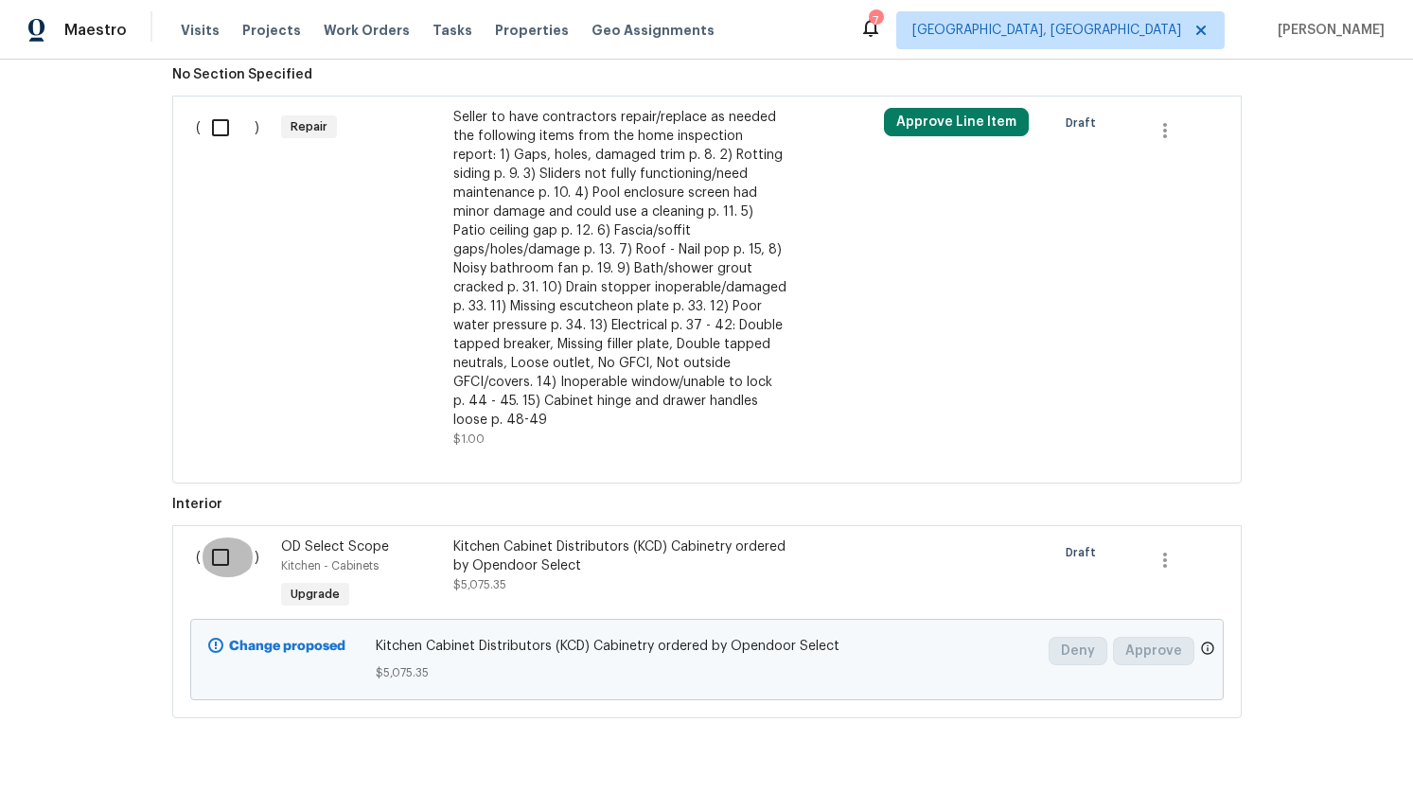
click at [221, 538] on input "checkbox" at bounding box center [228, 558] width 54 height 40
checkbox input "true"
click at [1306, 763] on span "Create Work Order" at bounding box center [1305, 764] width 126 height 24
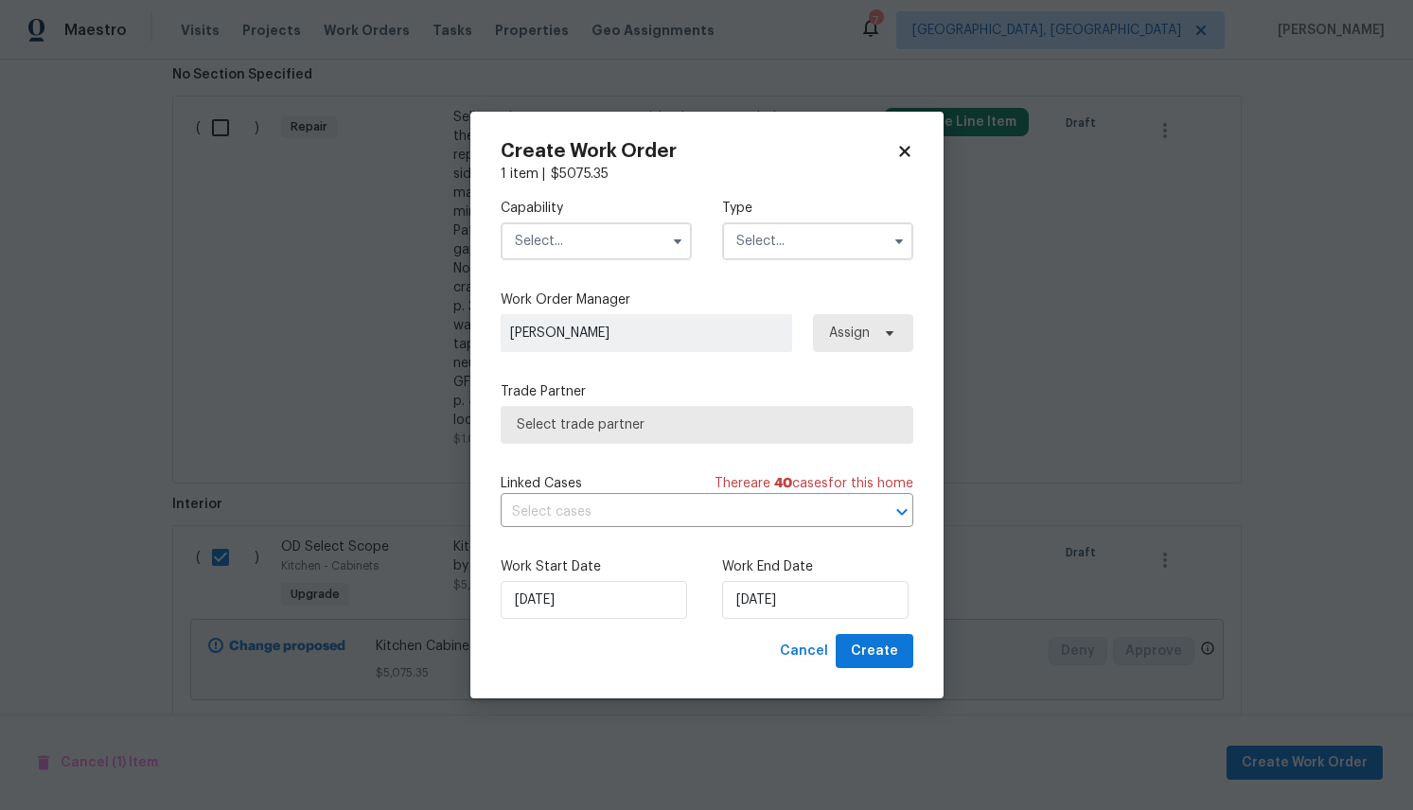
click at [677, 253] on span at bounding box center [678, 241] width 28 height 28
click at [677, 236] on icon "button" at bounding box center [677, 241] width 15 height 15
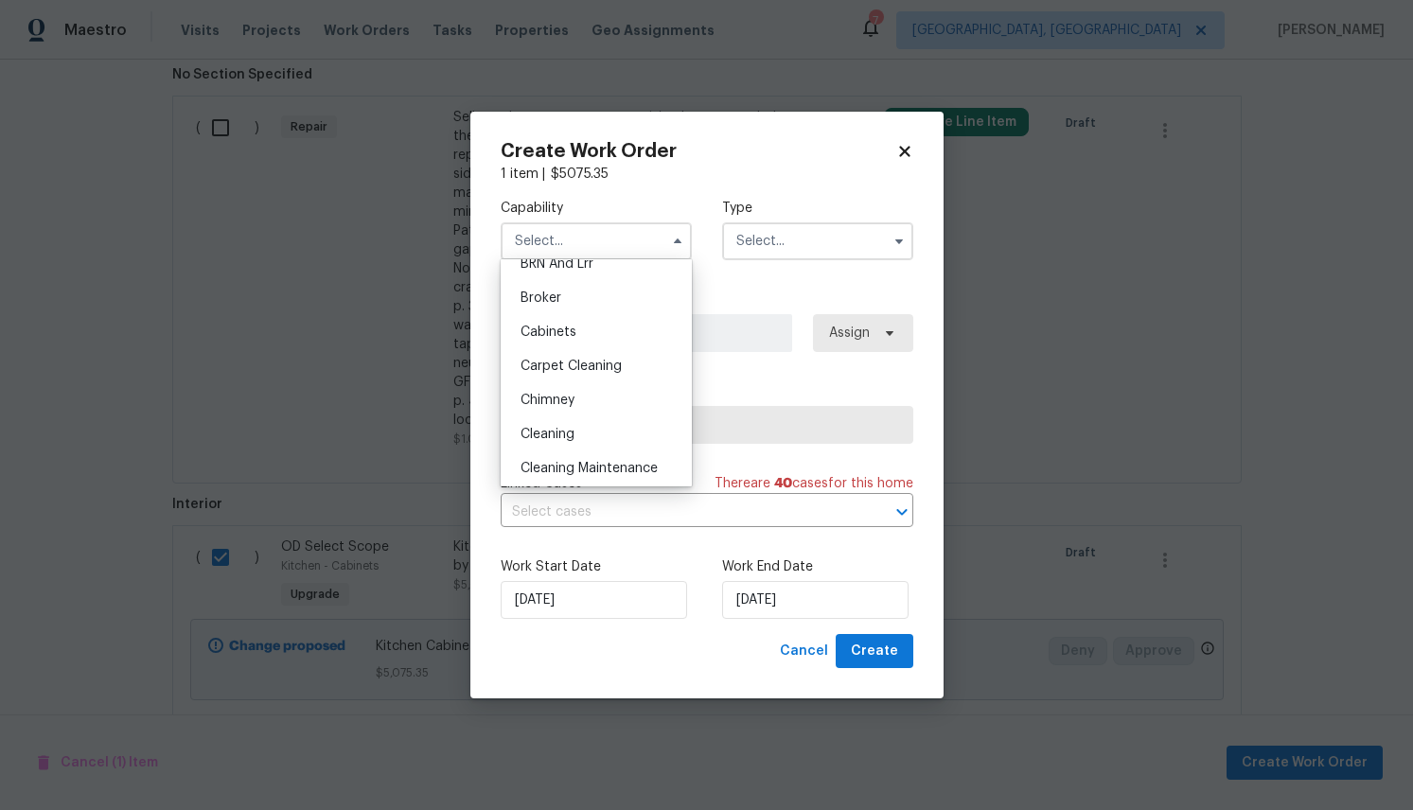
scroll to position [133, 0]
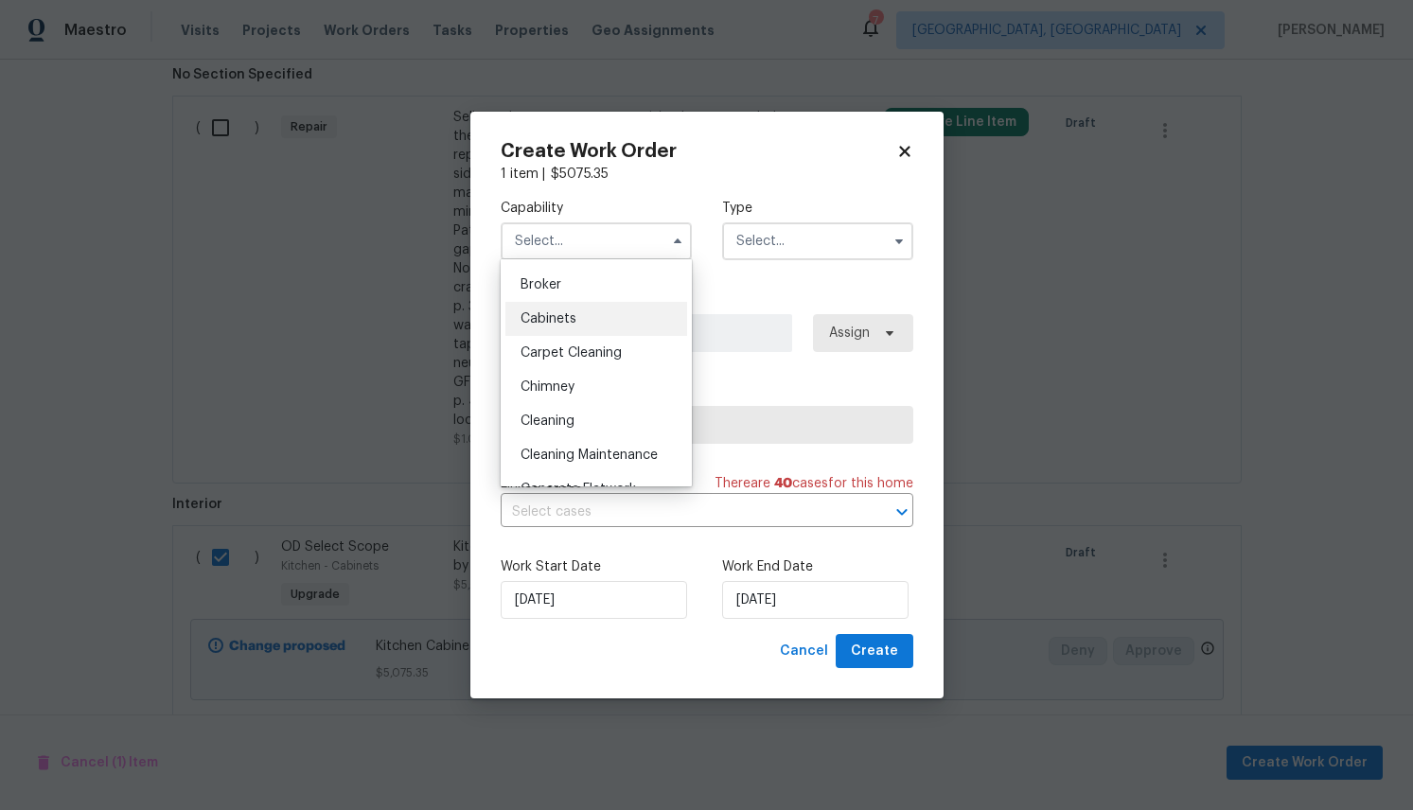
click at [561, 325] on span "Cabinets" at bounding box center [549, 318] width 56 height 13
type input "Cabinets"
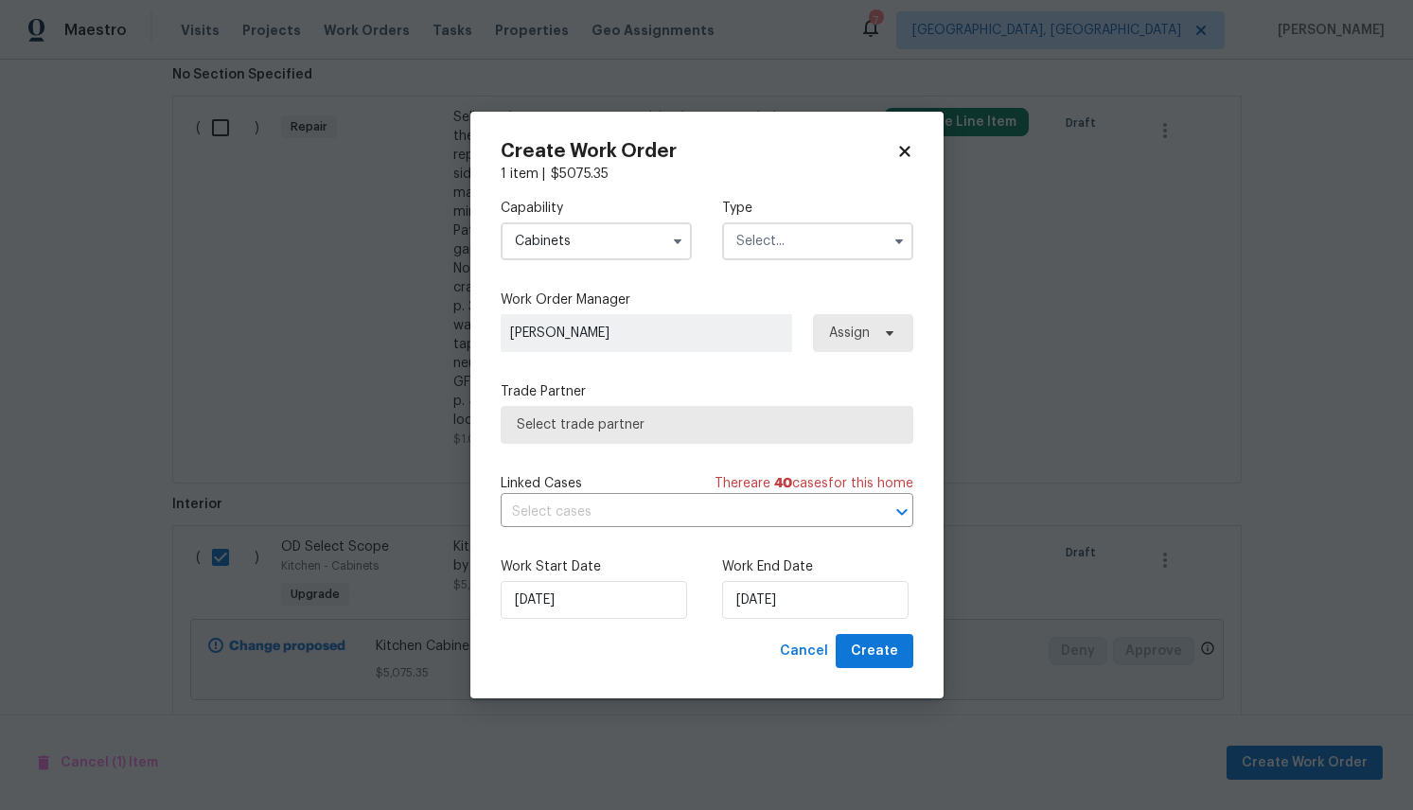
click at [836, 254] on input "text" at bounding box center [817, 241] width 191 height 38
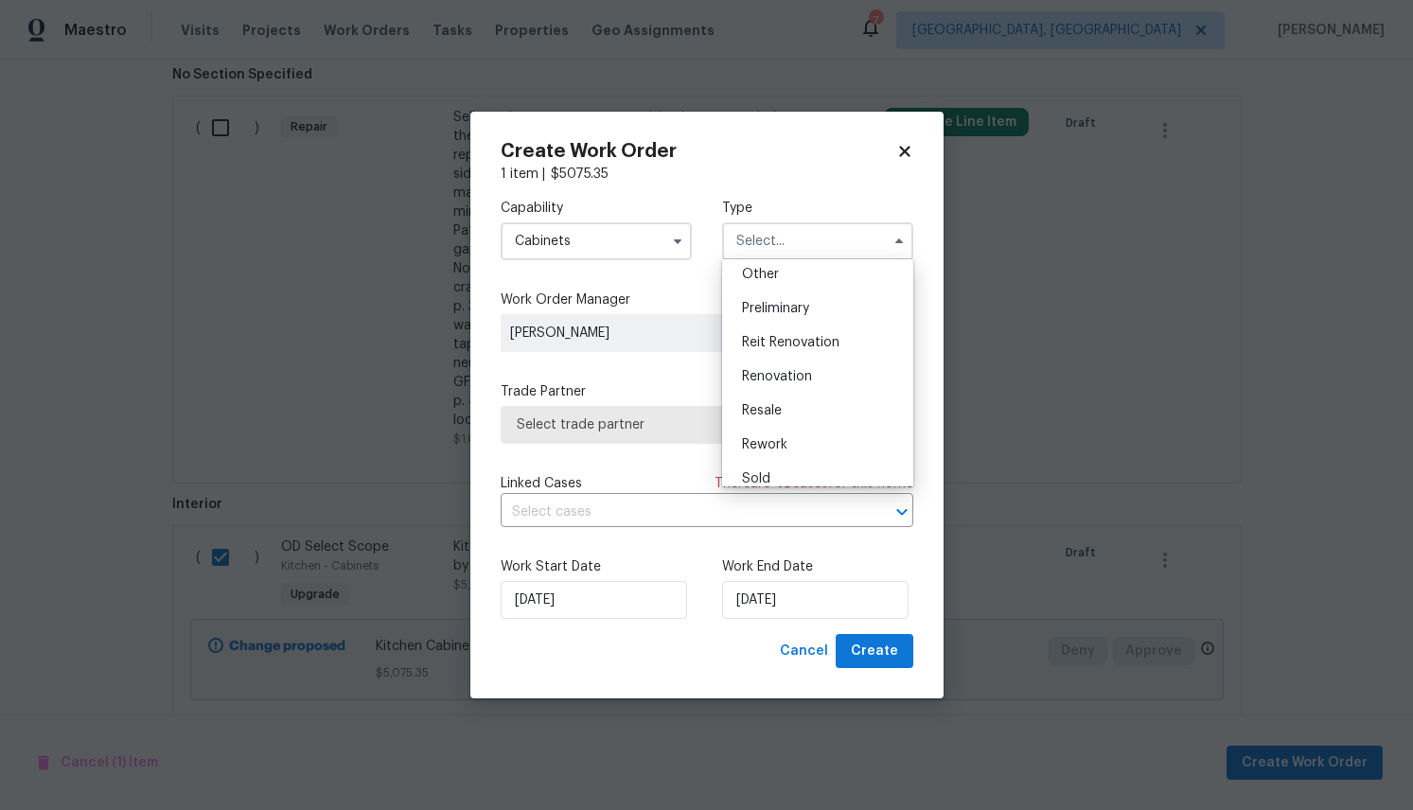
scroll to position [410, 0]
click at [794, 355] on div "Renovation" at bounding box center [818, 348] width 182 height 34
type input "Renovation"
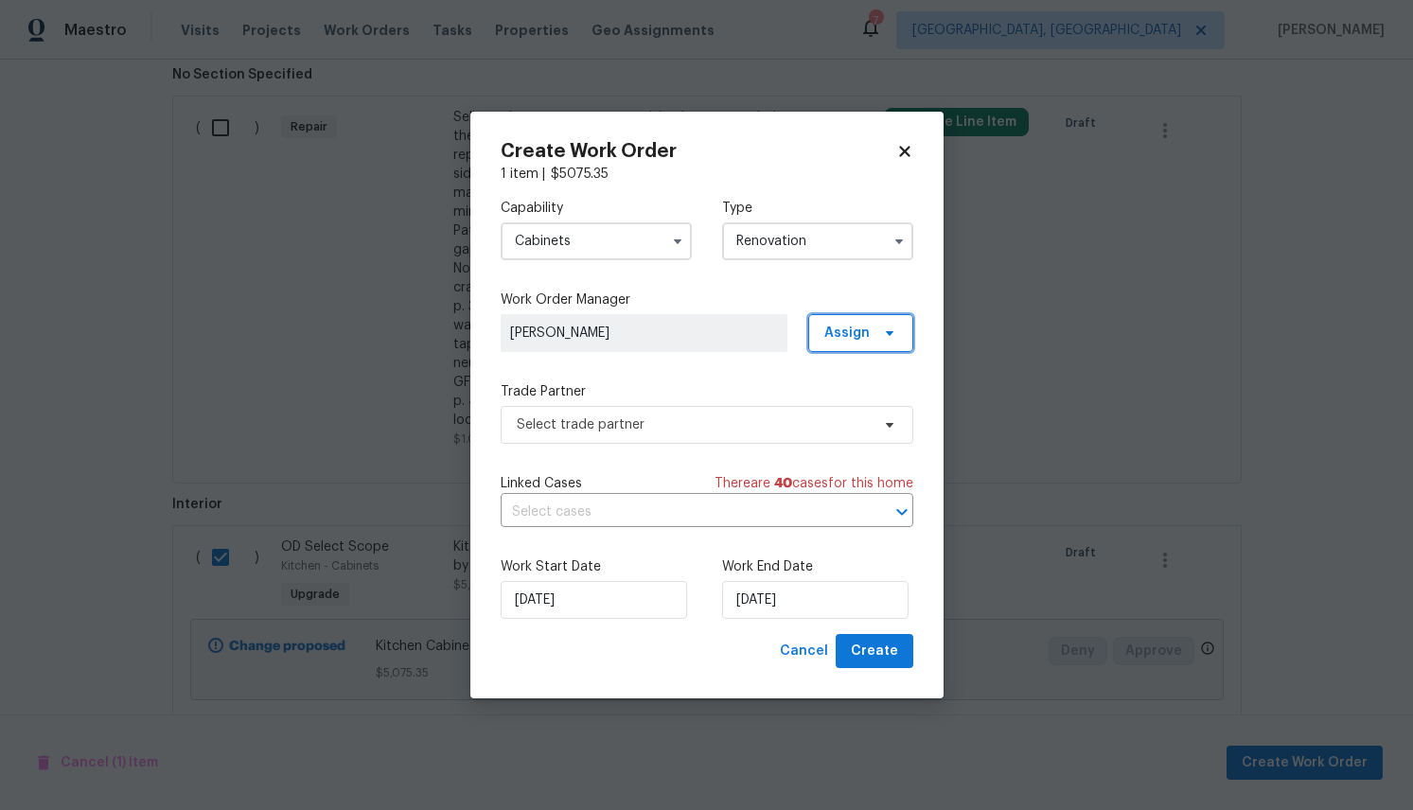
click at [901, 328] on span "Assign" at bounding box center [860, 333] width 105 height 38
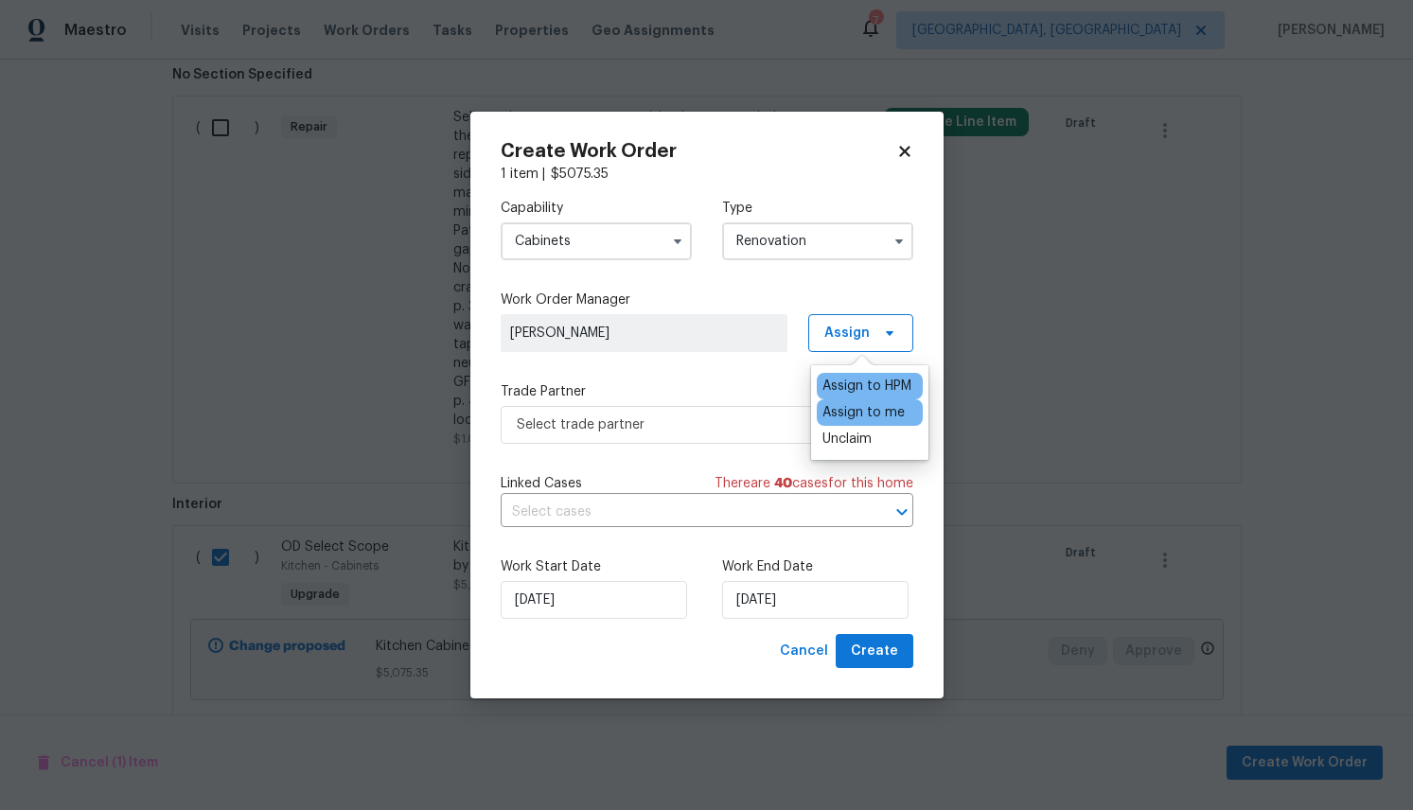
click at [889, 405] on div "Assign to me" at bounding box center [864, 412] width 82 height 19
click at [618, 380] on div "Capability Cabinets Type Renovation Work Order Manager Alexia Kerr Assign Trade…" at bounding box center [707, 409] width 413 height 451
click at [776, 401] on div "Trade Partner Select trade partner" at bounding box center [707, 413] width 413 height 62
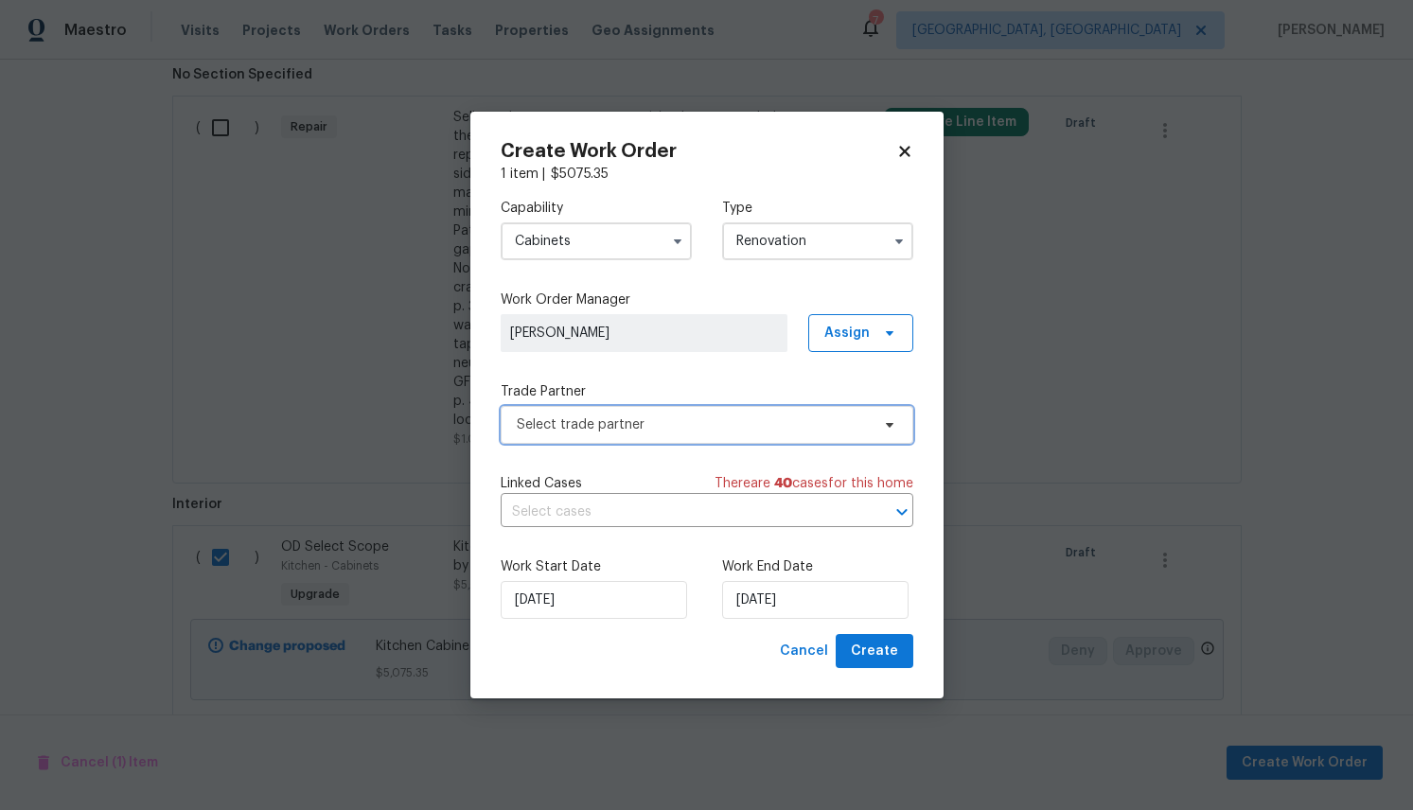
click at [783, 426] on span "Select trade partner" at bounding box center [693, 425] width 353 height 19
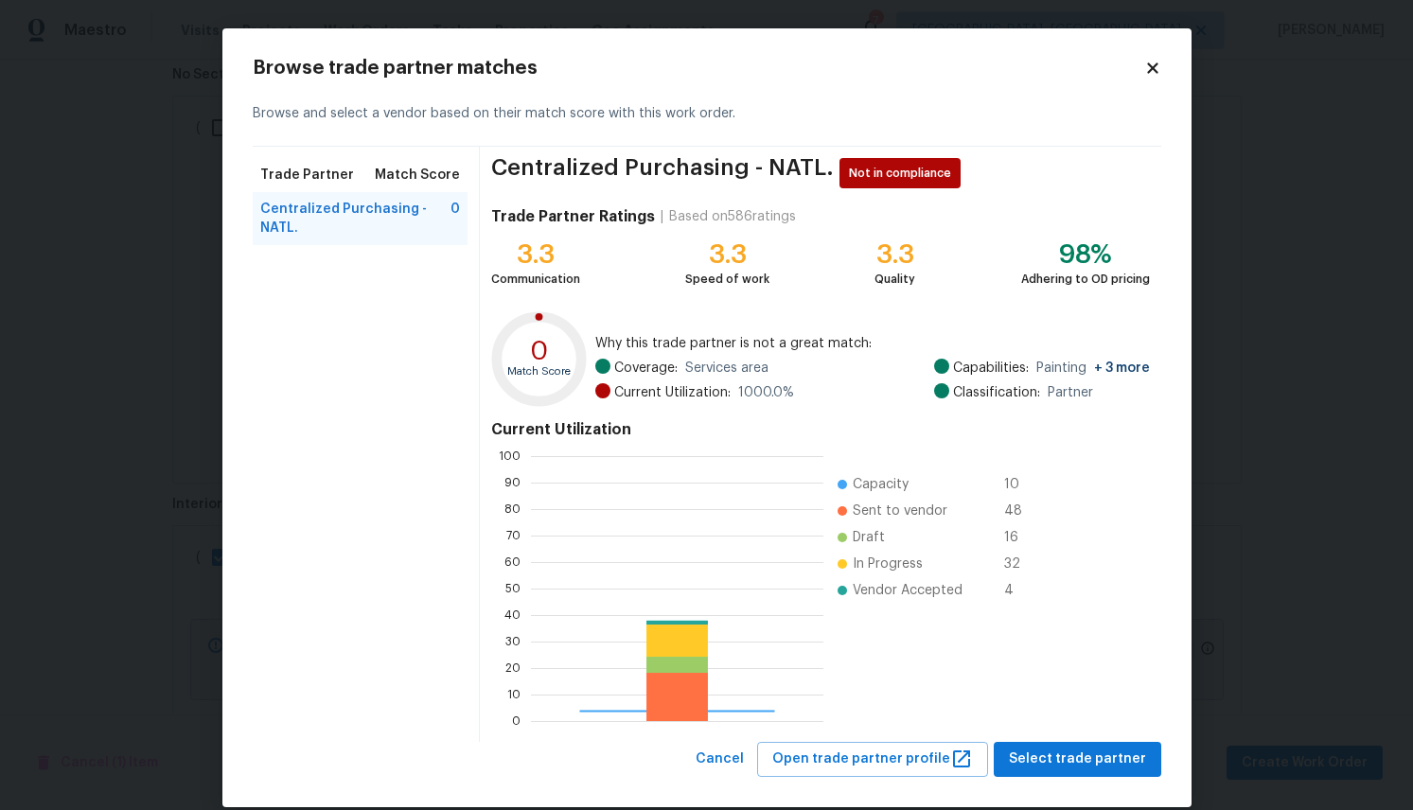
scroll to position [265, 292]
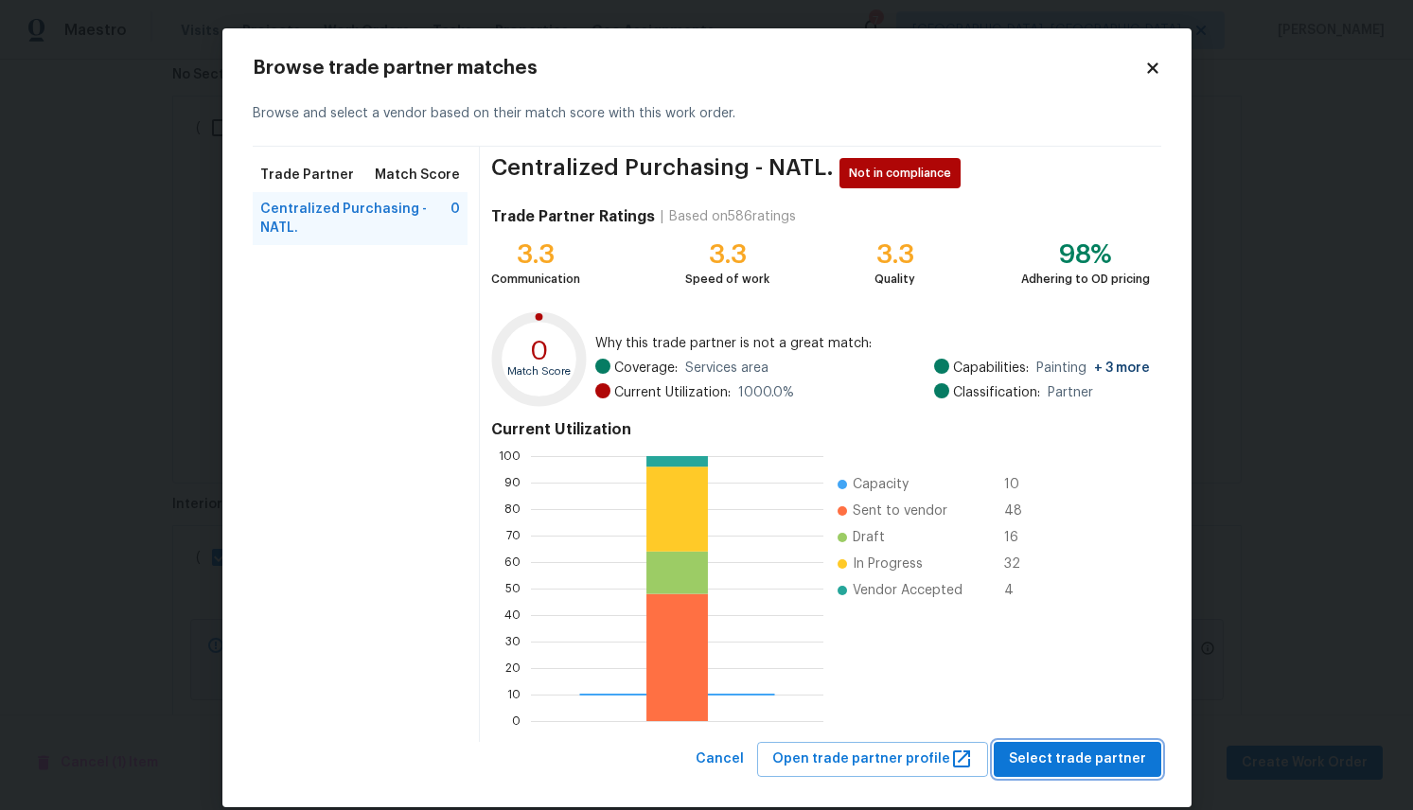
click at [1102, 755] on span "Select trade partner" at bounding box center [1077, 760] width 137 height 24
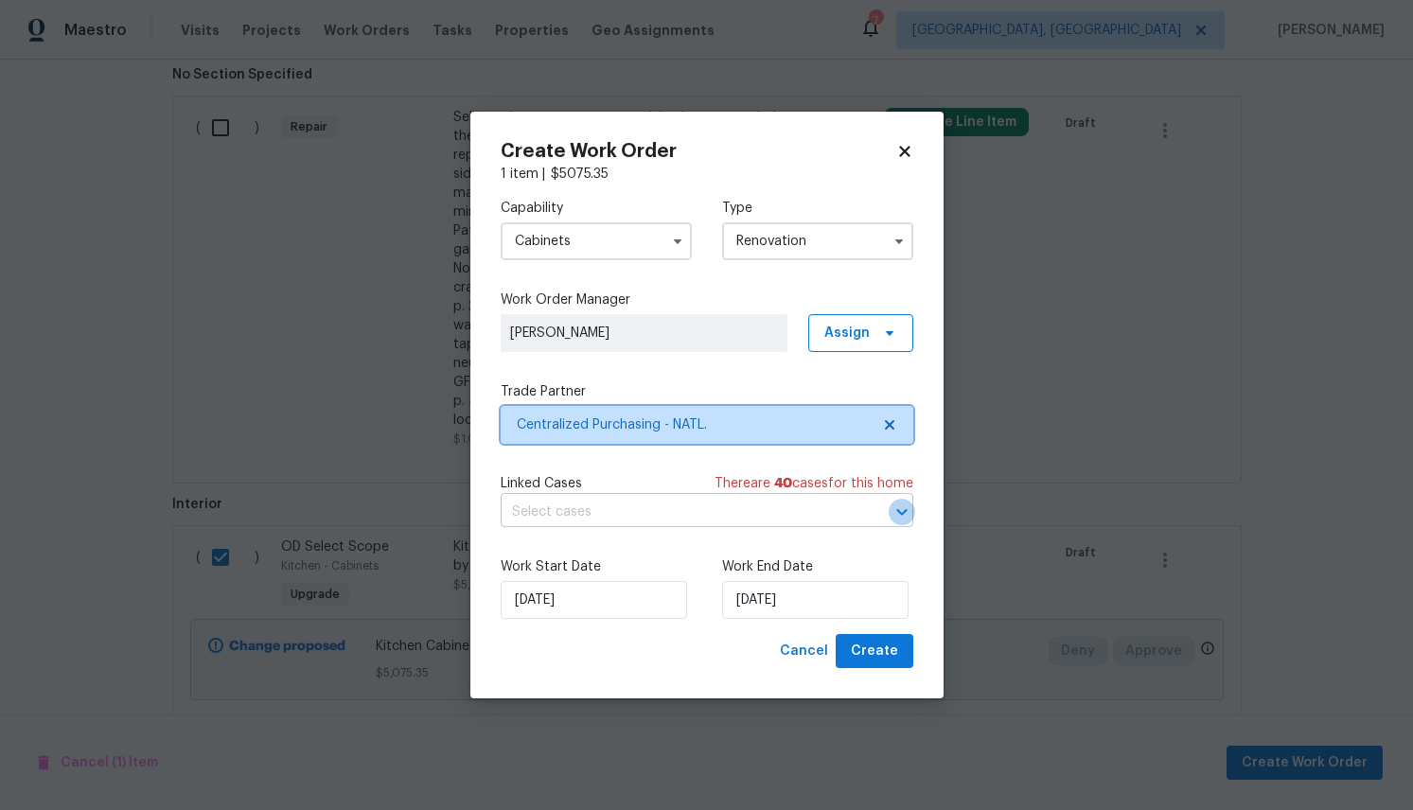
click at [897, 512] on icon "Open" at bounding box center [901, 512] width 10 height 7
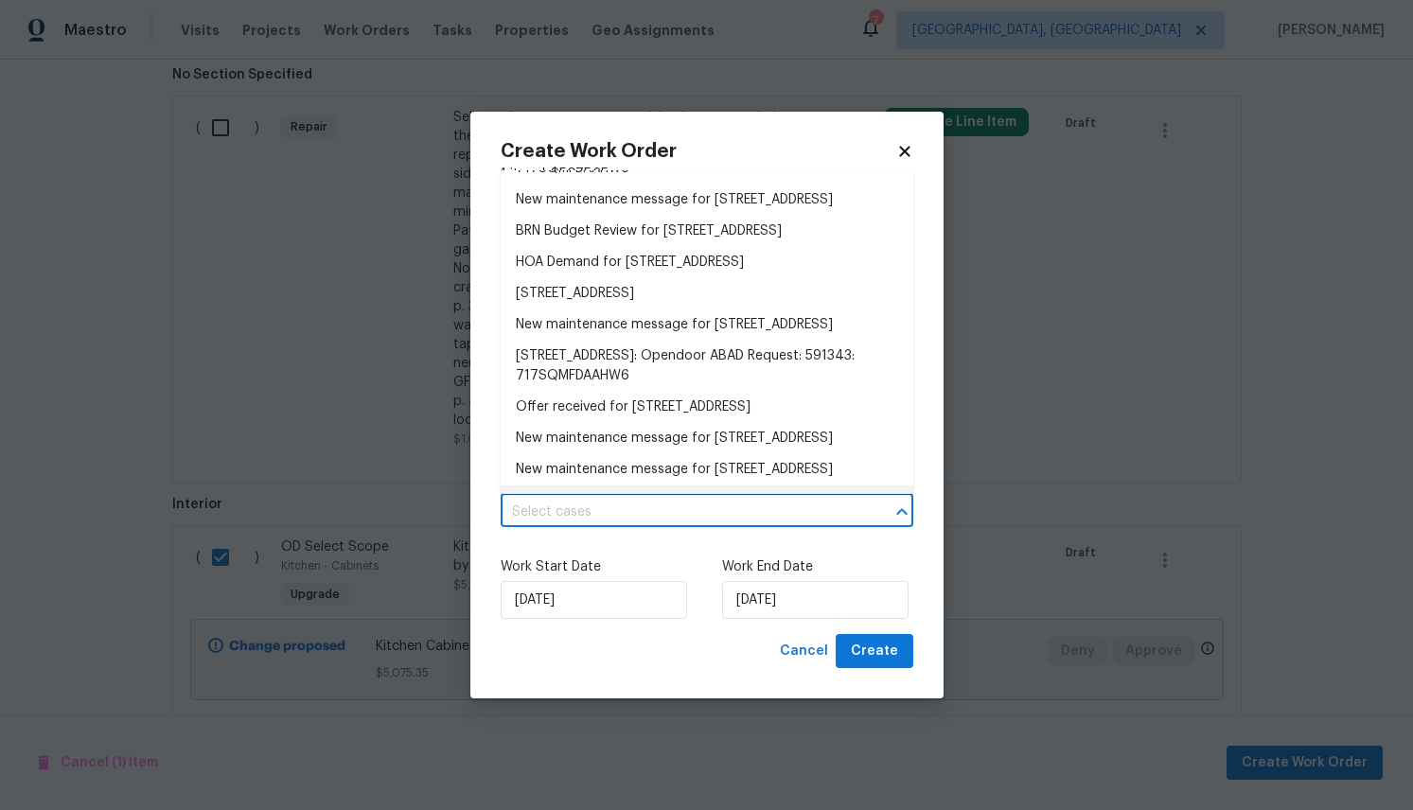
scroll to position [74, 0]
click at [634, 311] on li "3010 Pine Club Dr, Plant City, FL 33566" at bounding box center [707, 295] width 413 height 31
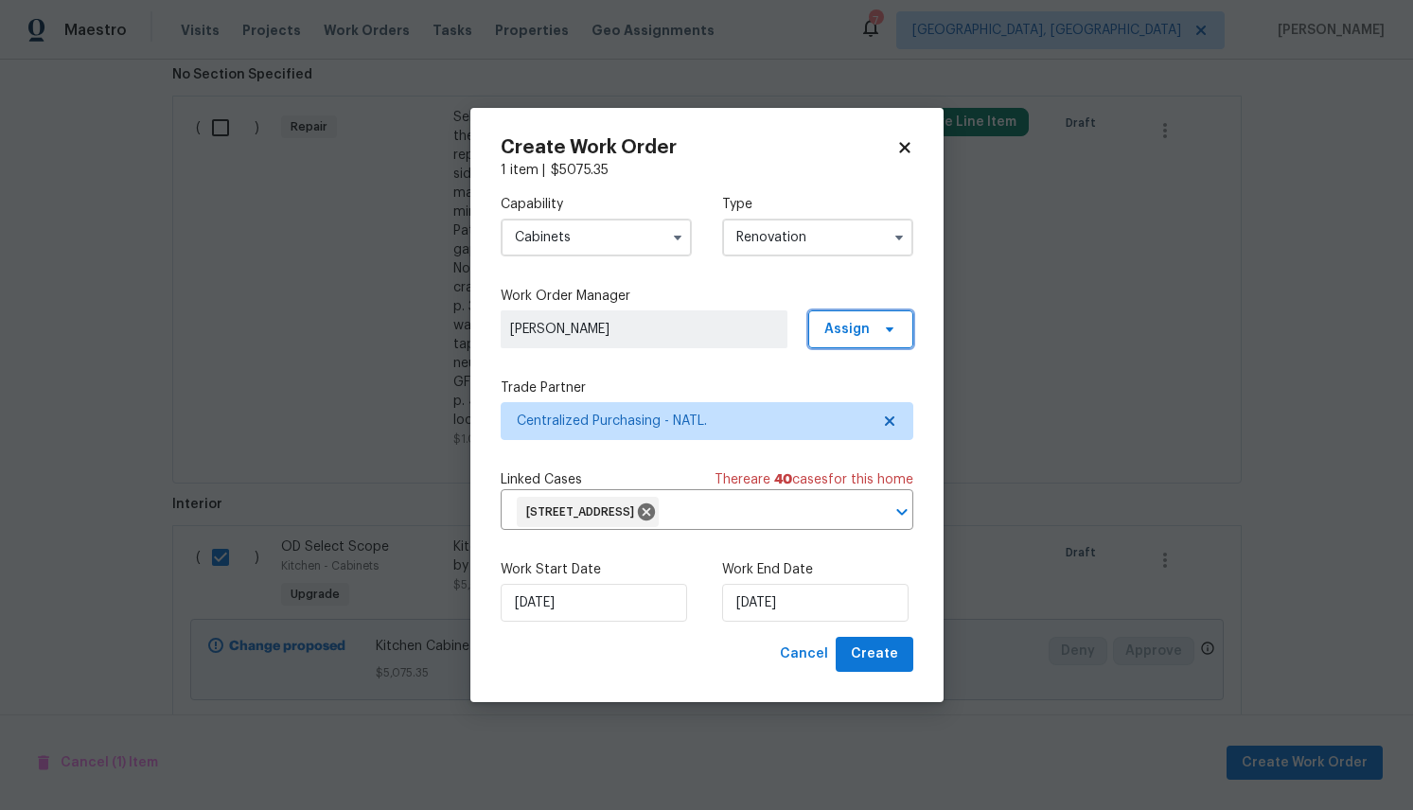
click at [896, 323] on span "Assign" at bounding box center [860, 329] width 105 height 38
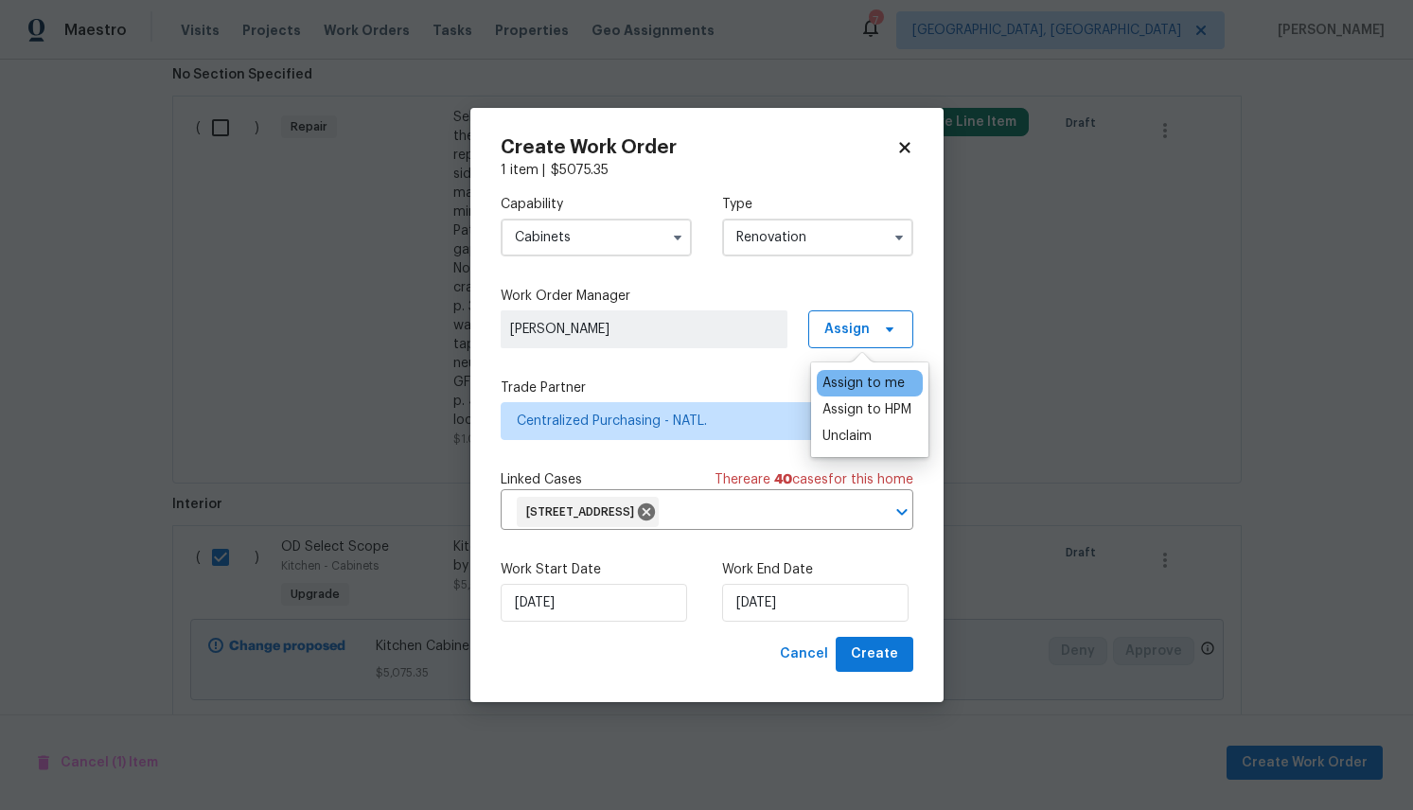
click at [876, 383] on div "Assign to me" at bounding box center [864, 383] width 82 height 19
click at [758, 366] on div "Capability Cabinets Type Renovation Work Order Manager Alexia Kerr Assign Trade…" at bounding box center [707, 408] width 413 height 457
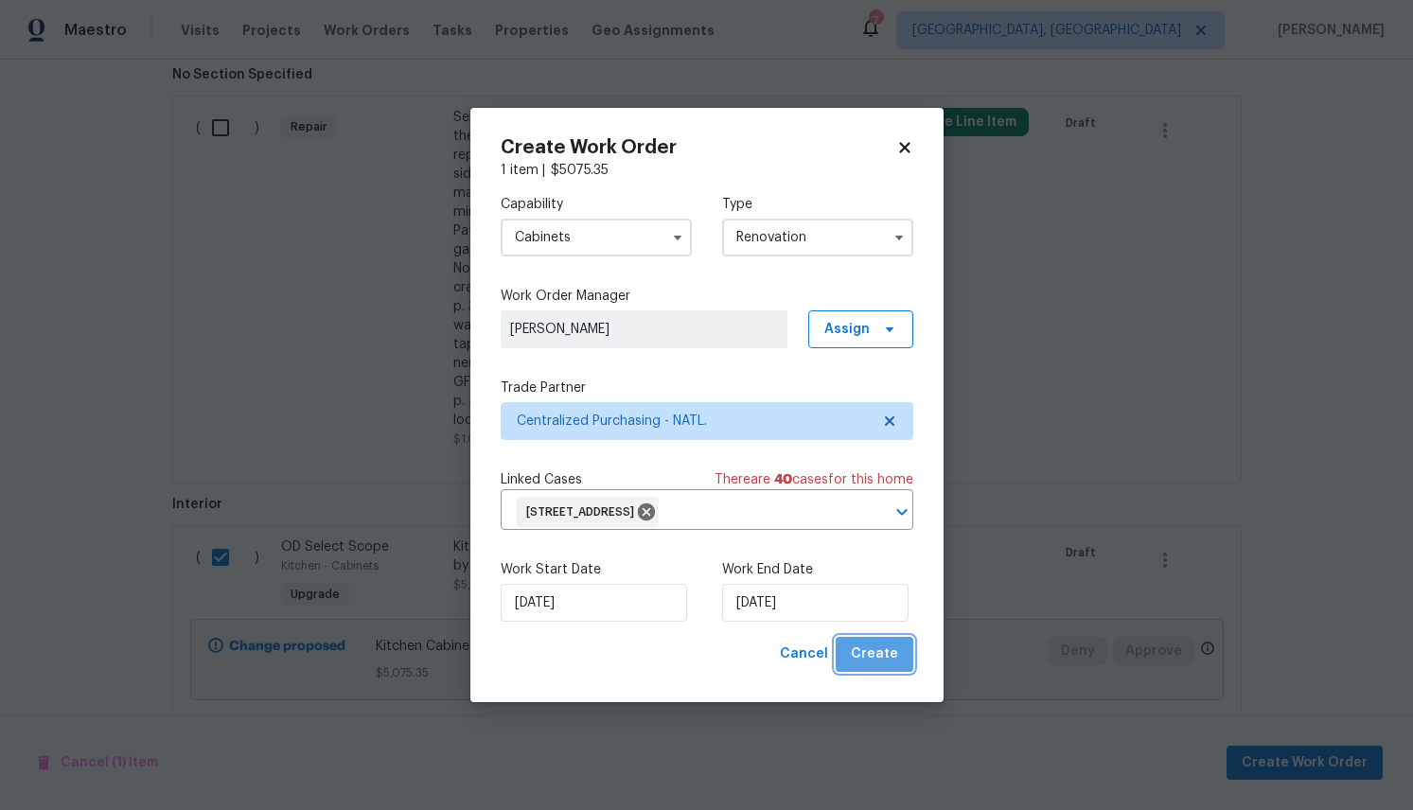
click at [888, 653] on span "Create" at bounding box center [874, 655] width 47 height 24
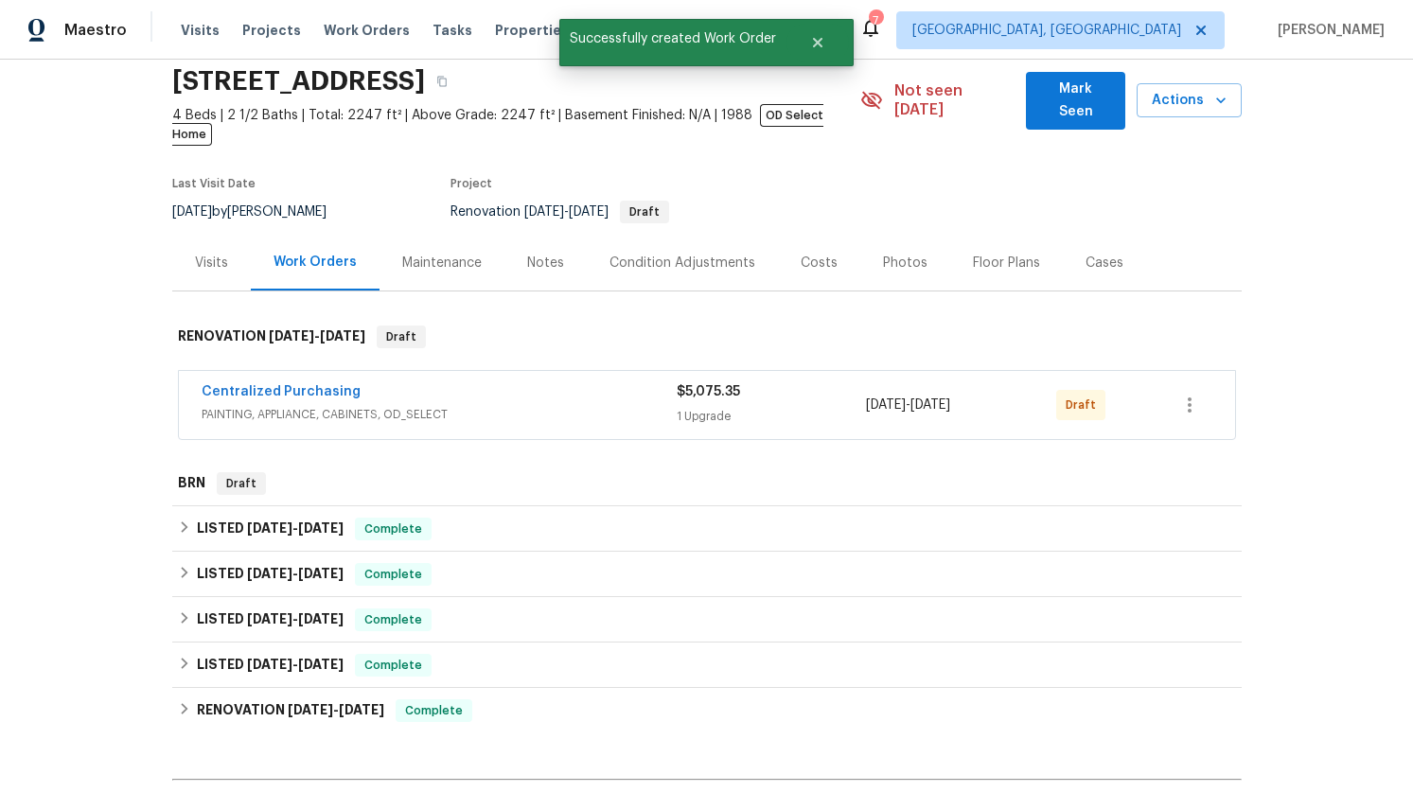
scroll to position [79, 0]
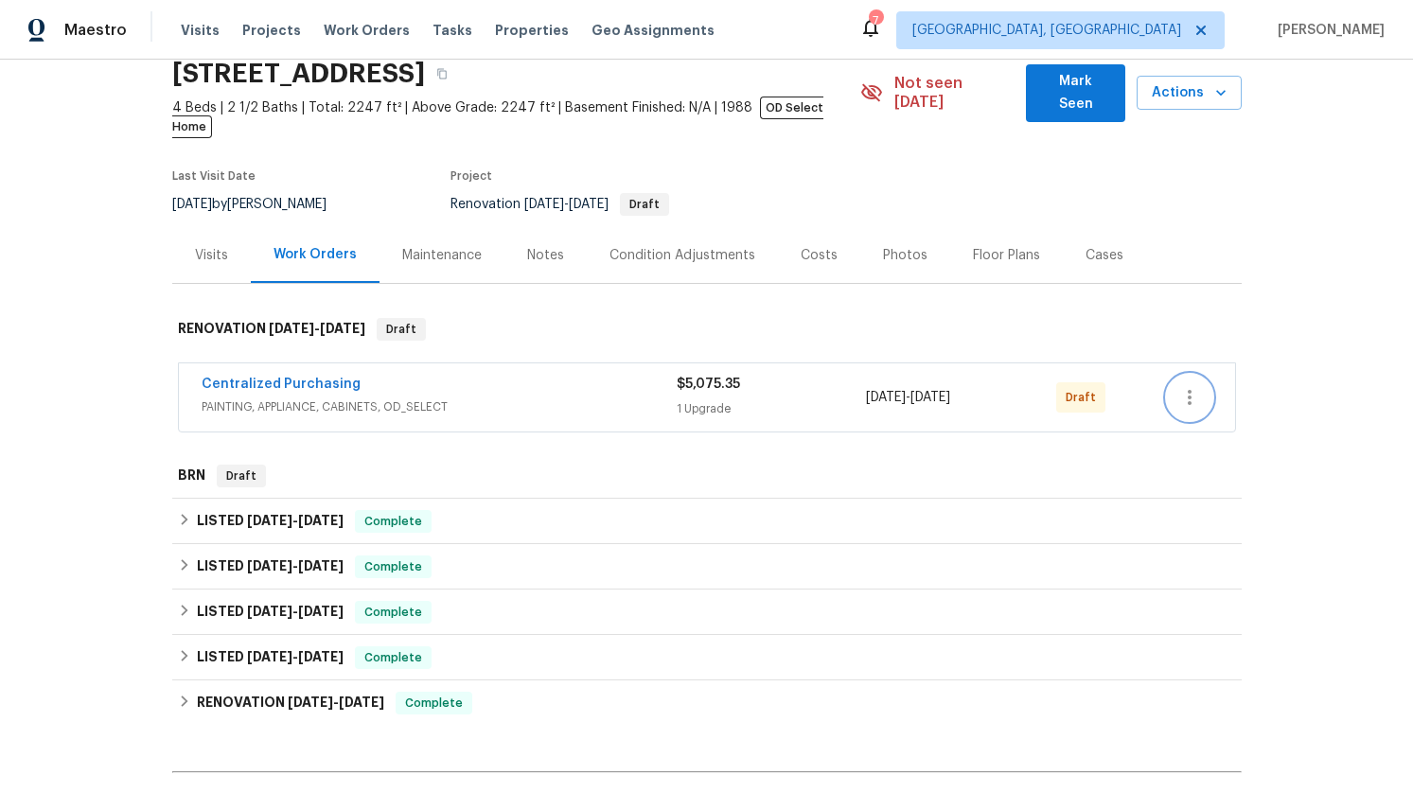
click at [1185, 386] on icon "button" at bounding box center [1189, 397] width 23 height 23
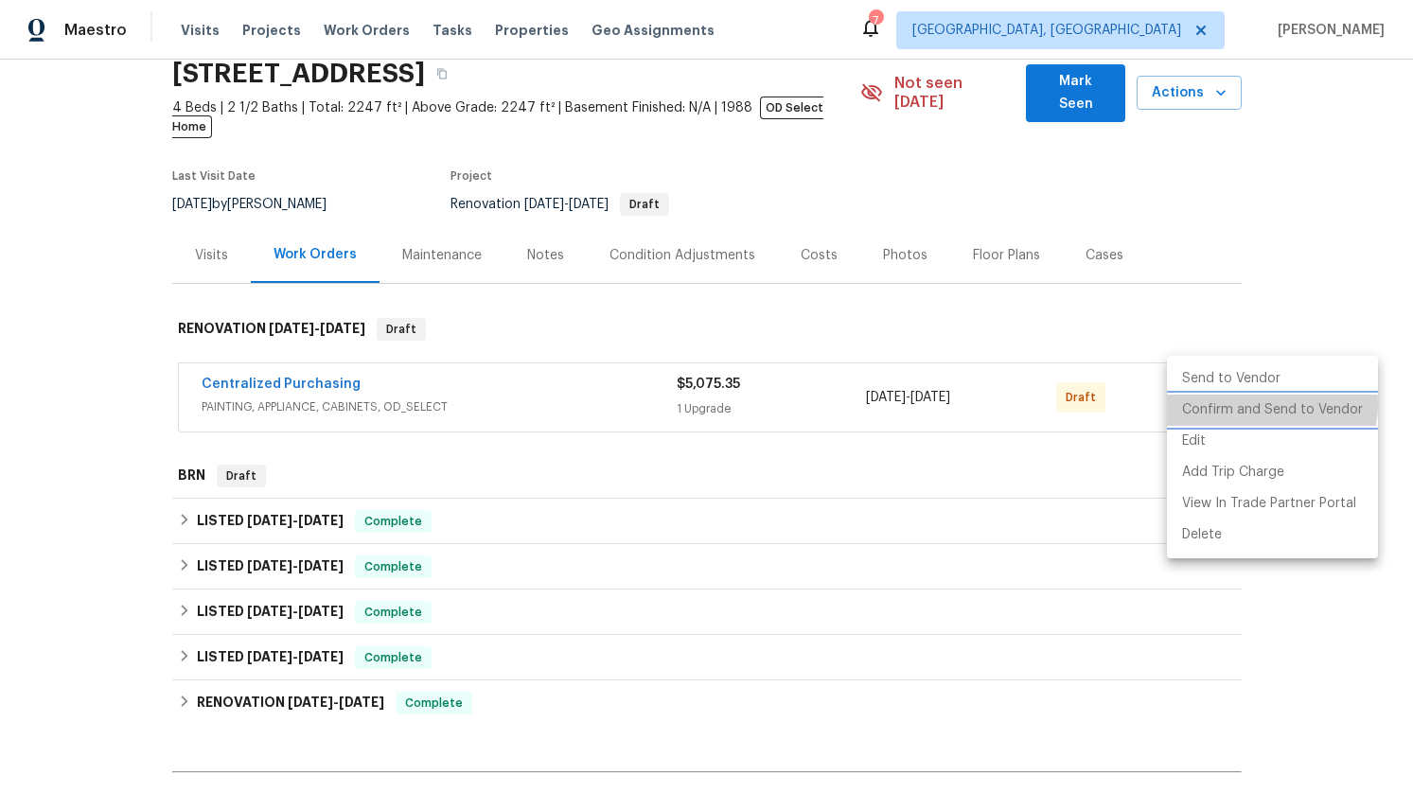
click at [1271, 405] on li "Confirm and Send to Vendor" at bounding box center [1272, 410] width 211 height 31
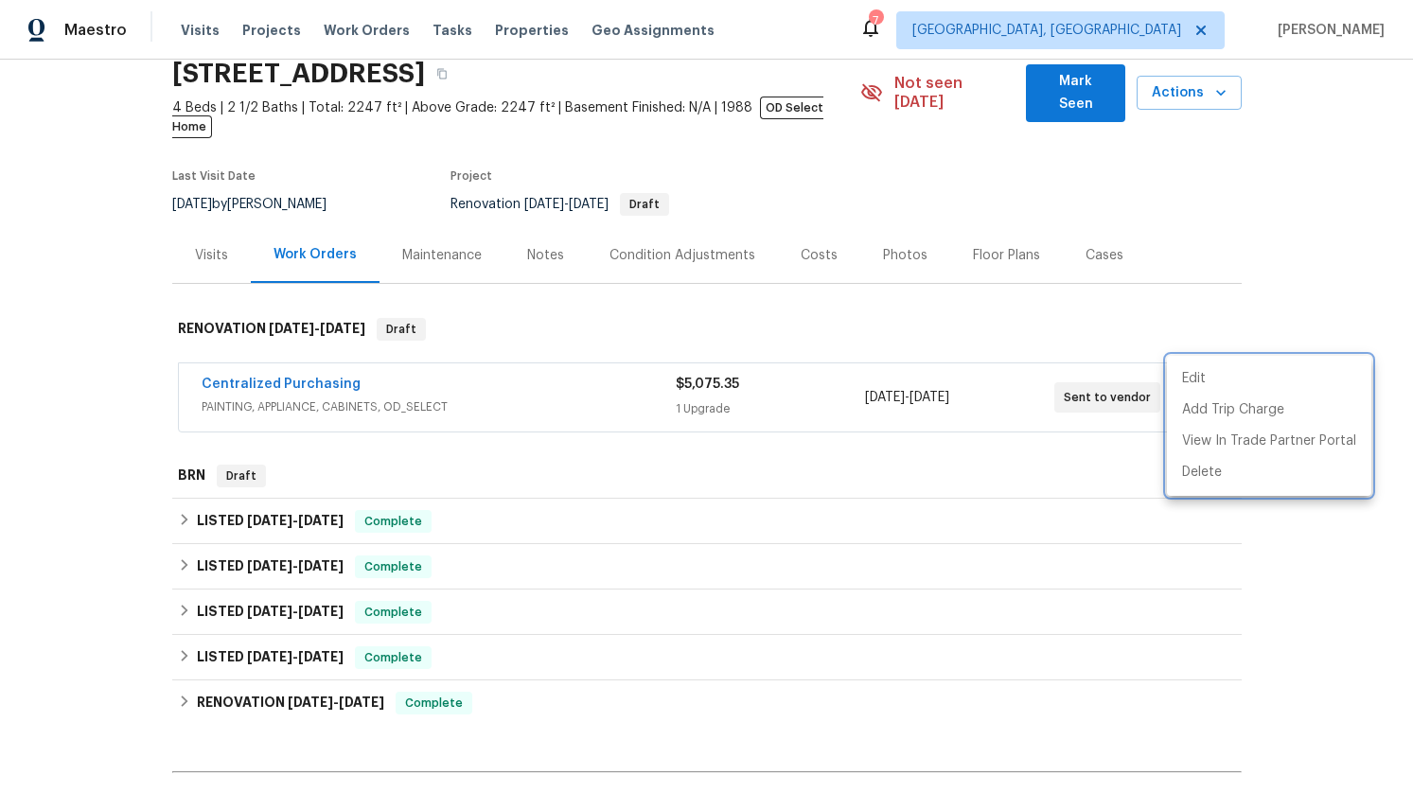
click at [1334, 274] on div at bounding box center [706, 405] width 1413 height 810
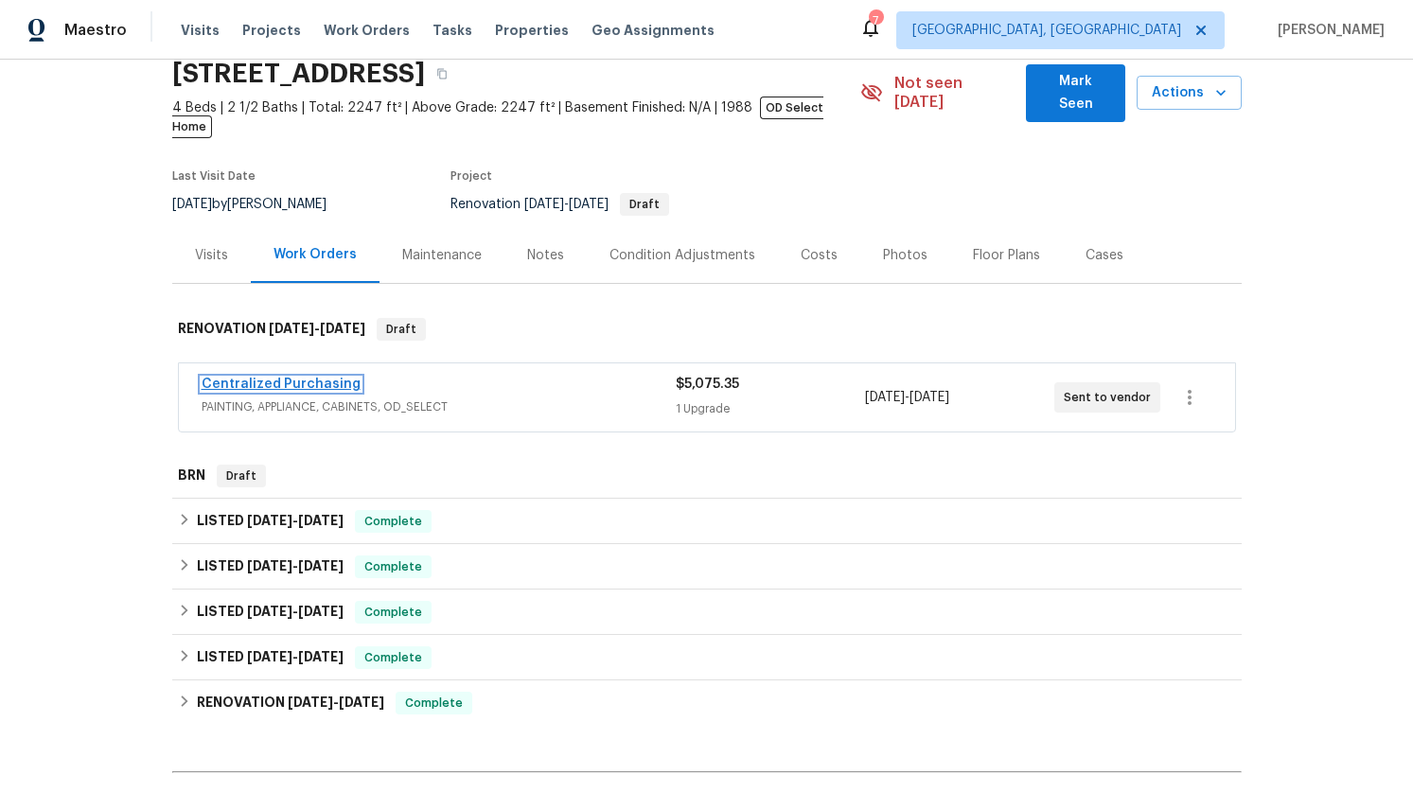
click at [313, 378] on link "Centralized Purchasing" at bounding box center [281, 384] width 159 height 13
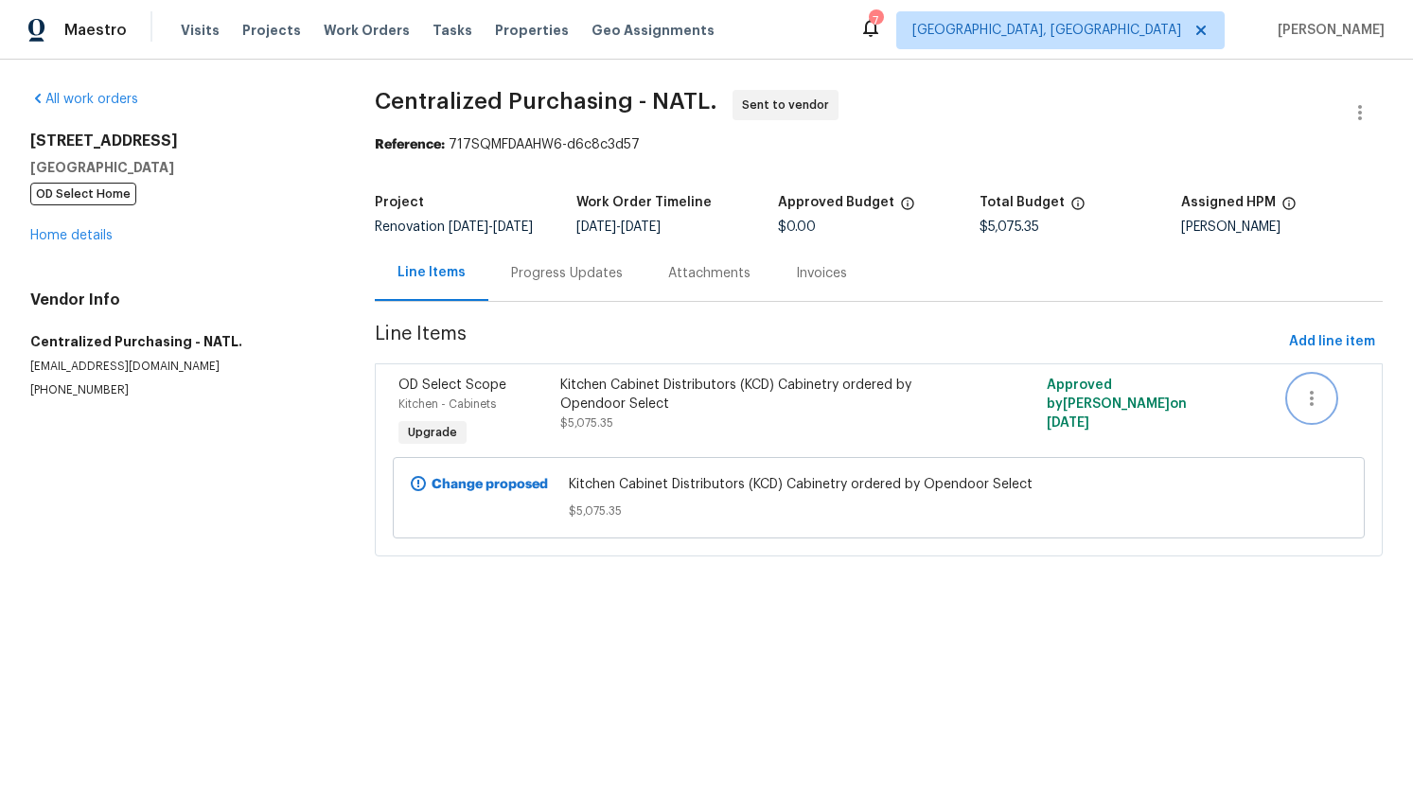
click at [1307, 410] on icon "button" at bounding box center [1312, 398] width 23 height 23
click at [1226, 412] on div at bounding box center [706, 405] width 1413 height 810
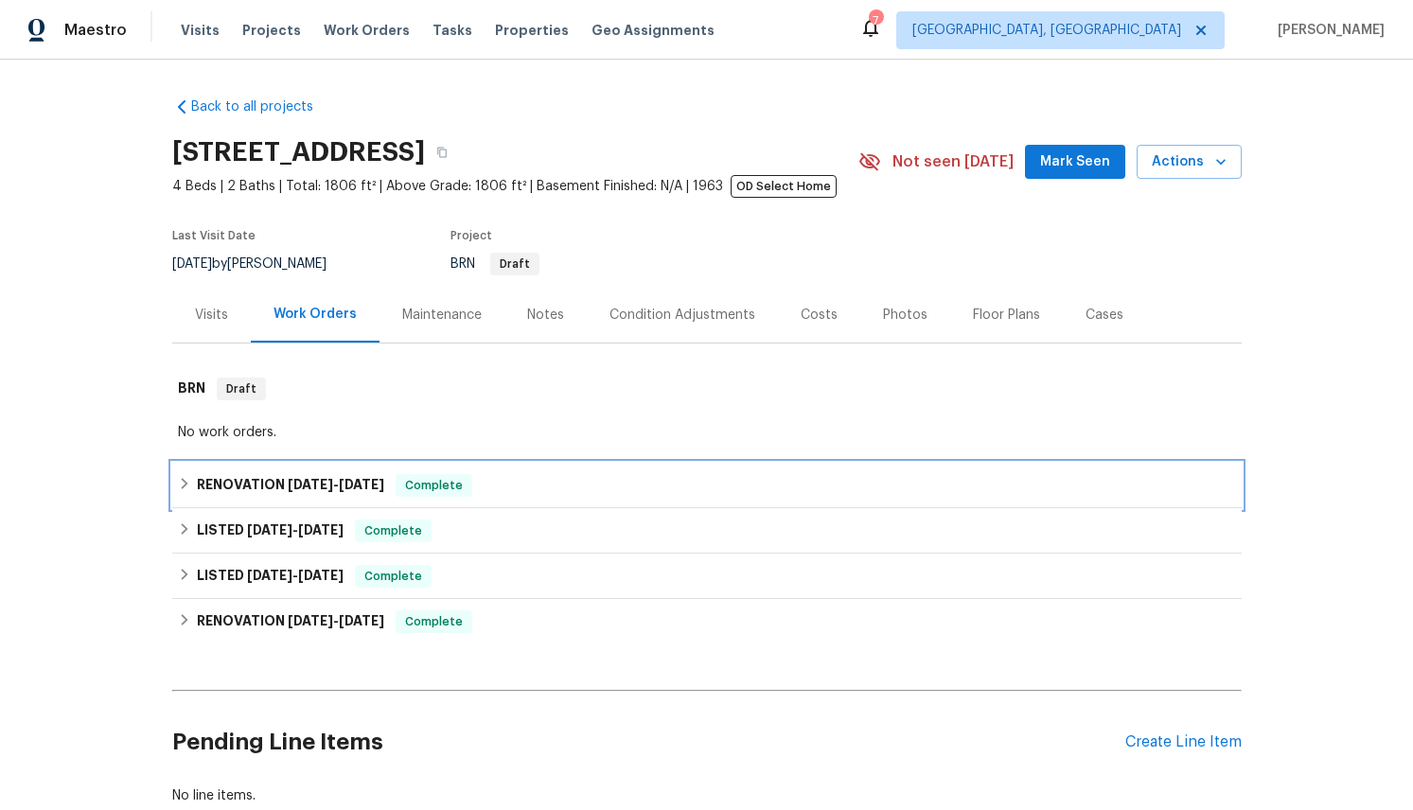
click at [184, 490] on icon at bounding box center [184, 483] width 13 height 13
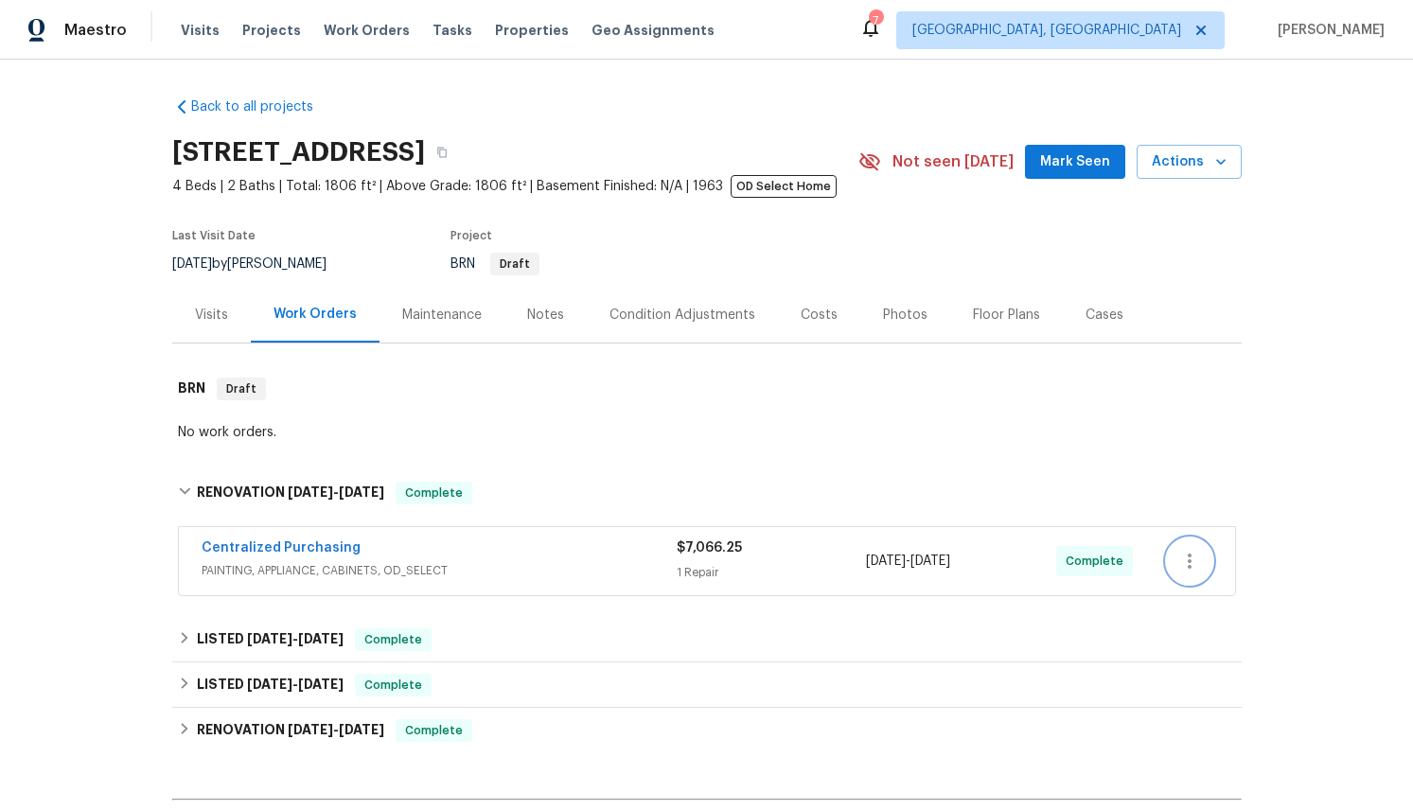
click at [1199, 573] on icon "button" at bounding box center [1189, 561] width 23 height 23
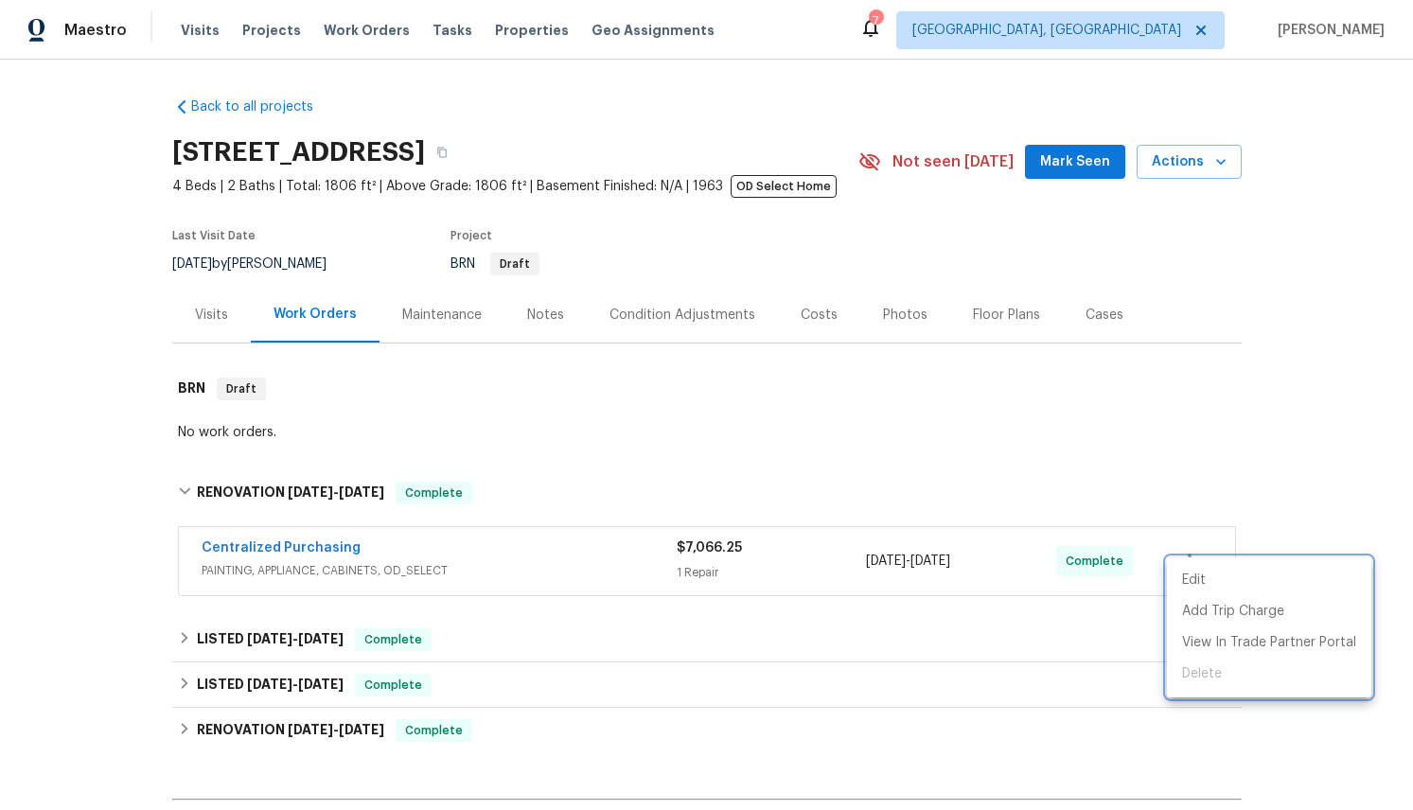
click at [326, 566] on div at bounding box center [706, 405] width 1413 height 810
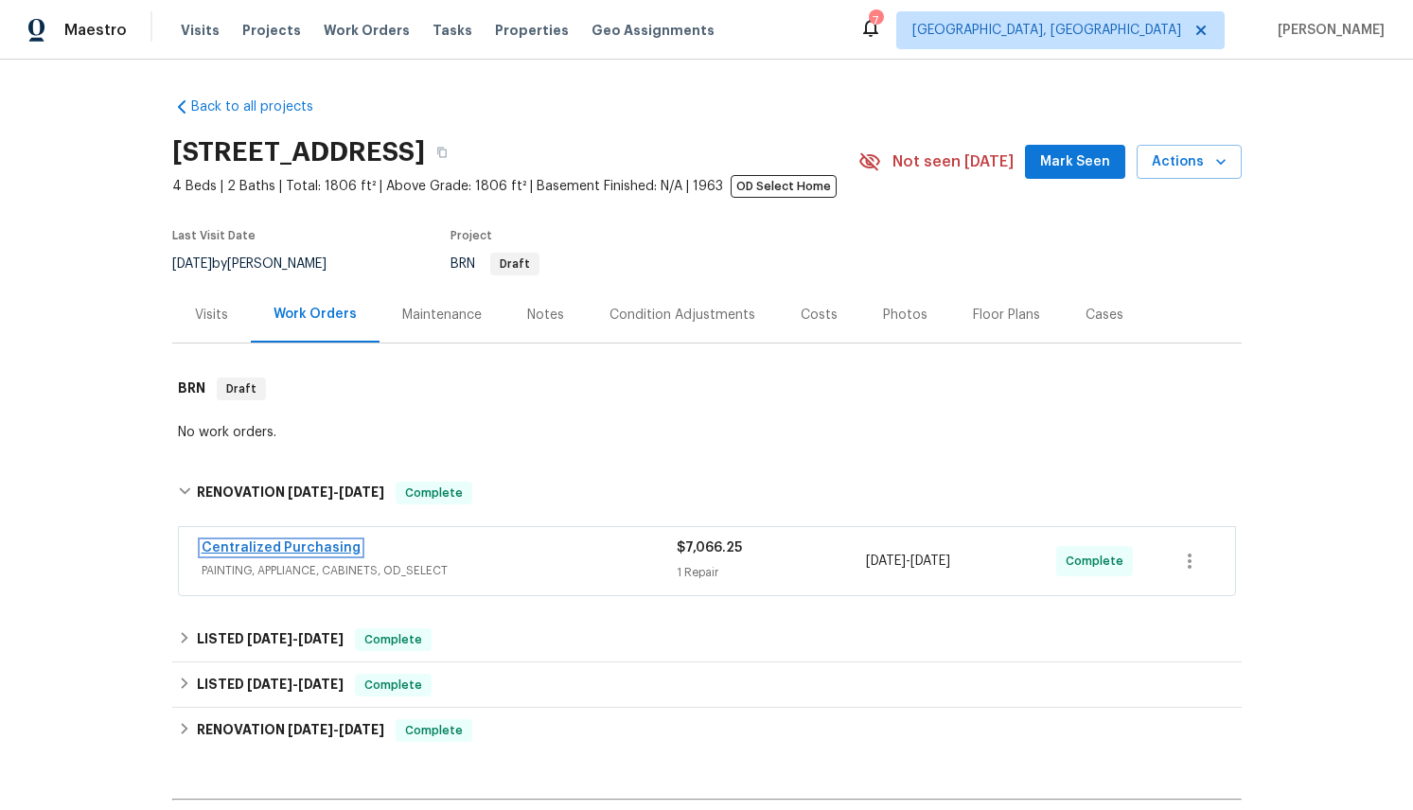
click at [298, 555] on link "Centralized Purchasing" at bounding box center [281, 547] width 159 height 13
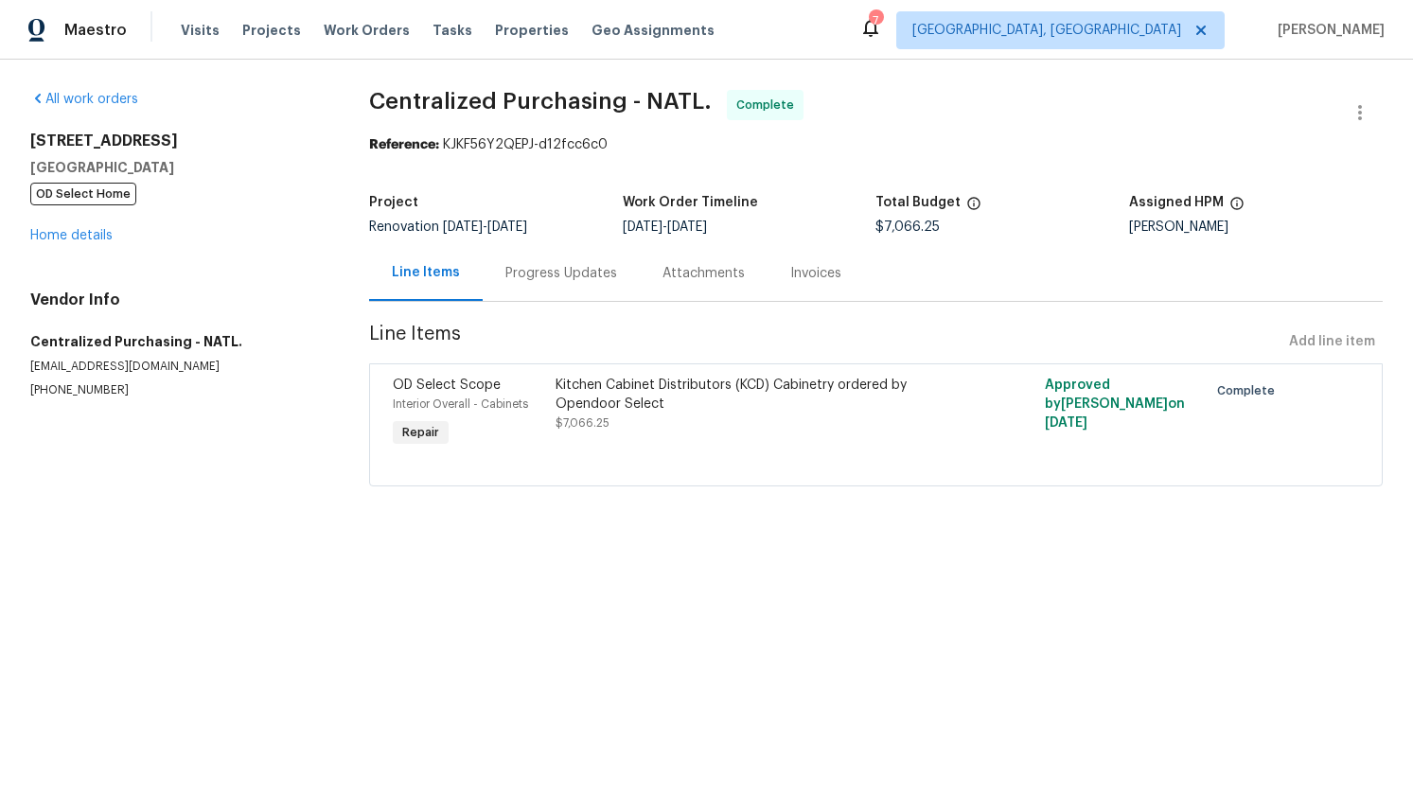
click at [1068, 384] on span "Approved by [PERSON_NAME] on [DATE]" at bounding box center [1115, 404] width 140 height 51
click at [714, 384] on div "Kitchen Cabinet Distributors (KCD) Cabinetry ordered by Opendoor Select" at bounding box center [754, 395] width 396 height 38
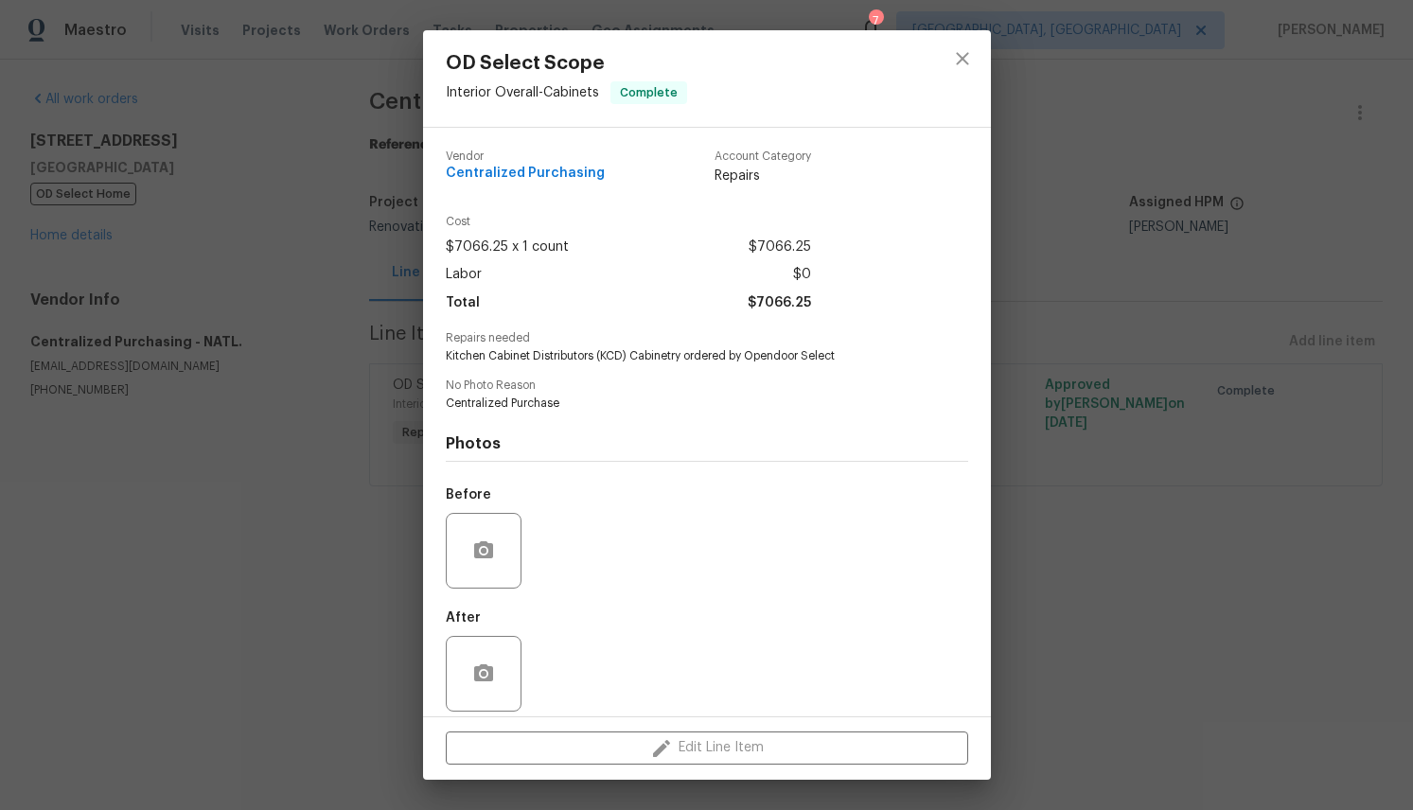
click at [713, 750] on div "Edit Line Item" at bounding box center [707, 748] width 568 height 63
click at [716, 748] on div "Edit Line Item" at bounding box center [707, 748] width 568 height 63
click at [959, 50] on icon "close" at bounding box center [962, 58] width 23 height 23
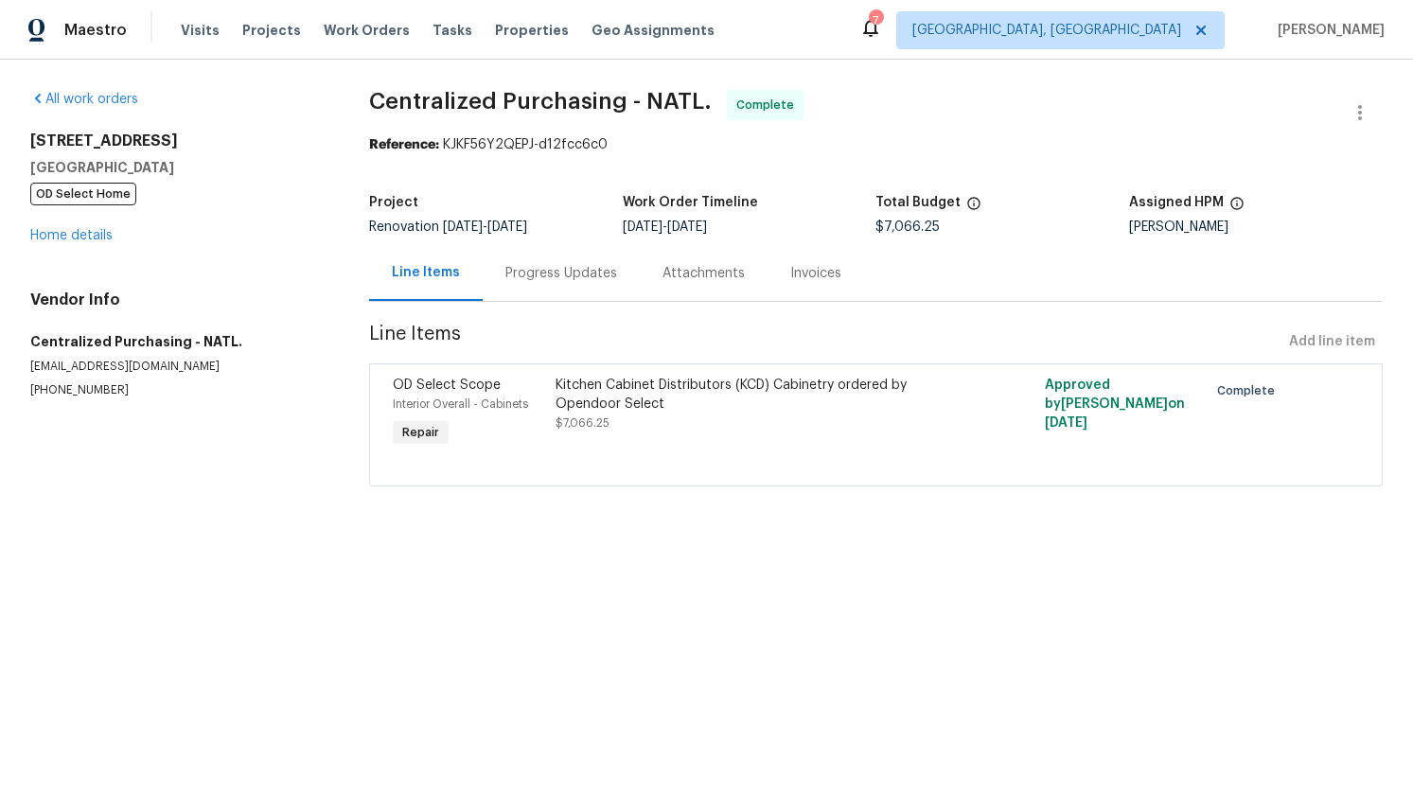
click at [1325, 398] on div at bounding box center [1323, 413] width 81 height 87
click at [415, 432] on span "Repair" at bounding box center [421, 432] width 52 height 19
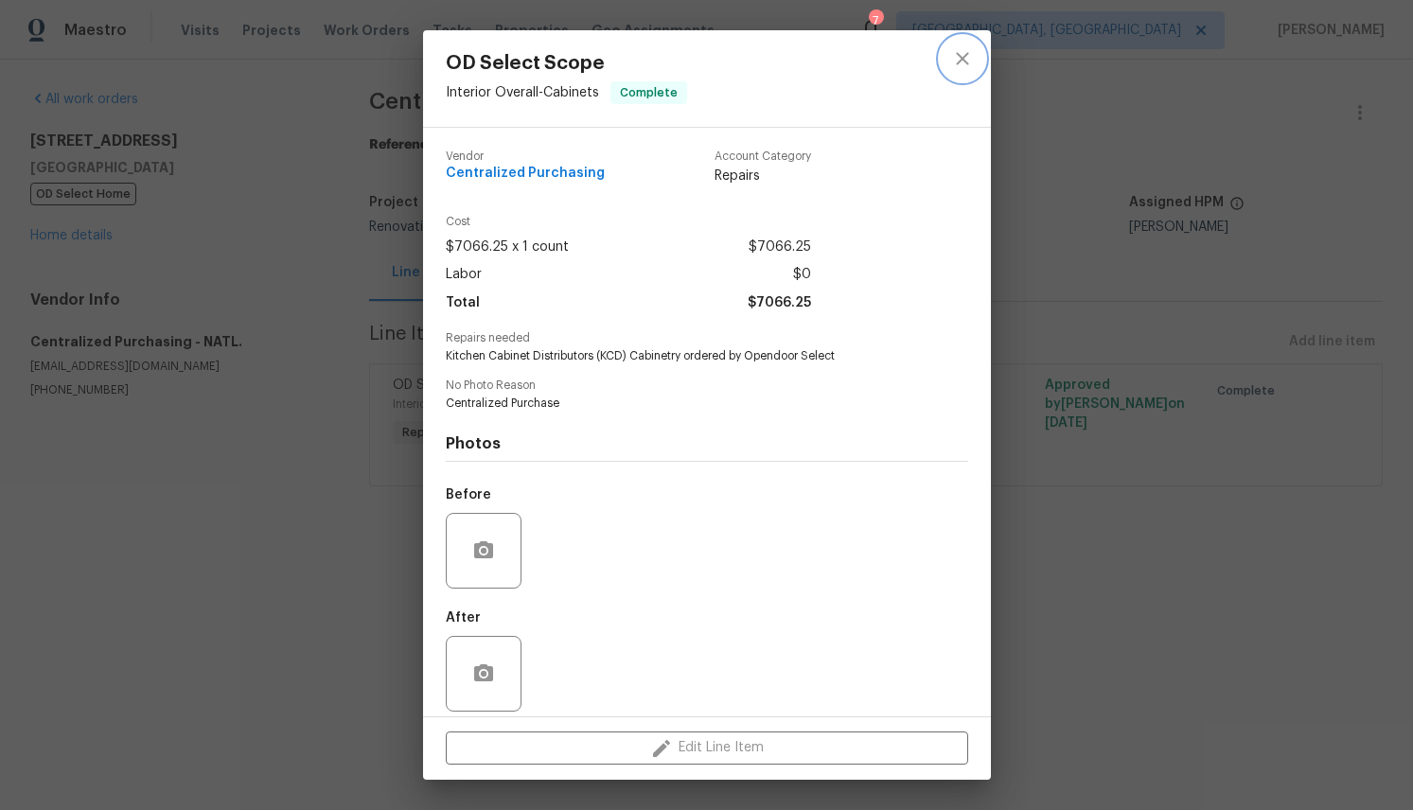
click at [961, 55] on icon "close" at bounding box center [962, 58] width 23 height 23
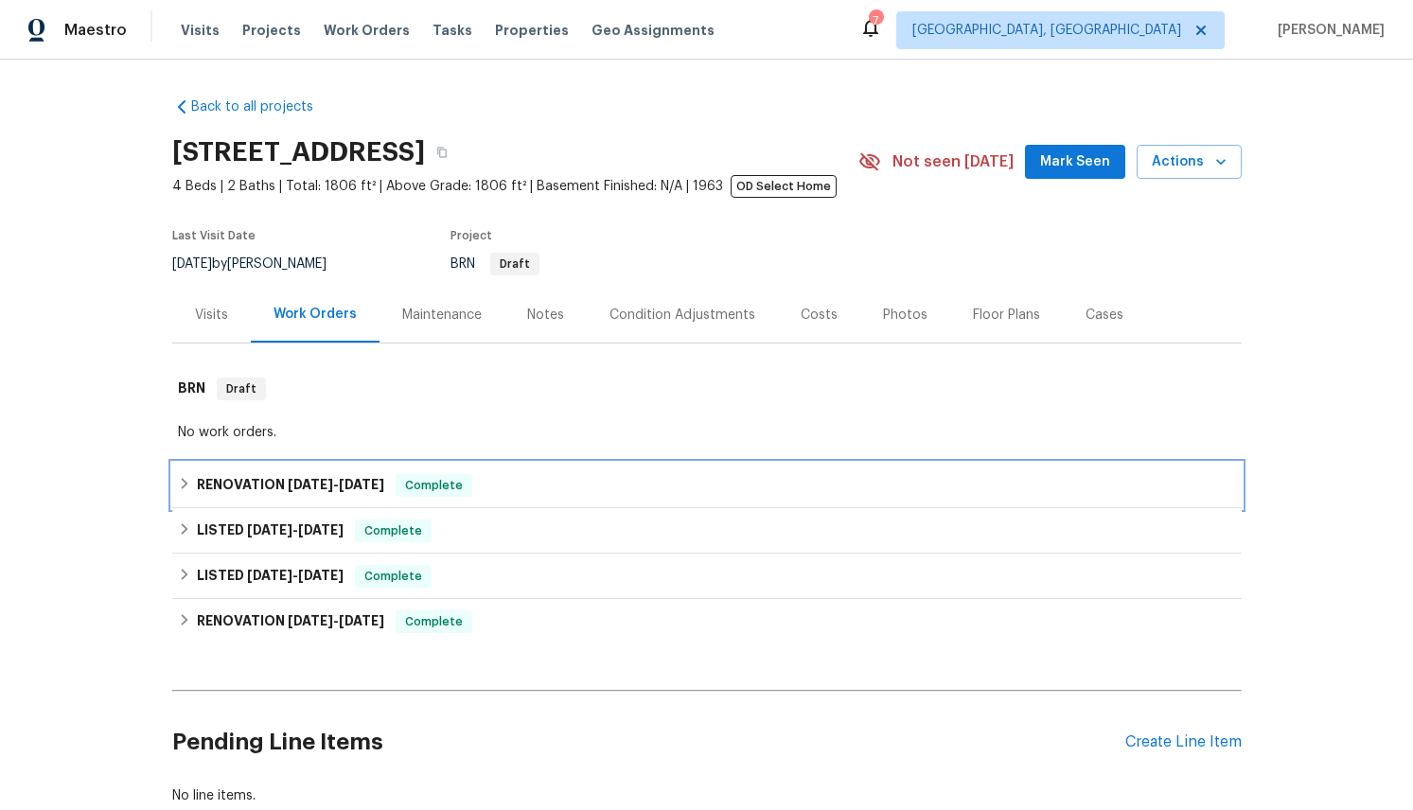
click at [237, 491] on div "RENOVATION 6/9/25 - 6/9/25 Complete" at bounding box center [707, 485] width 1070 height 45
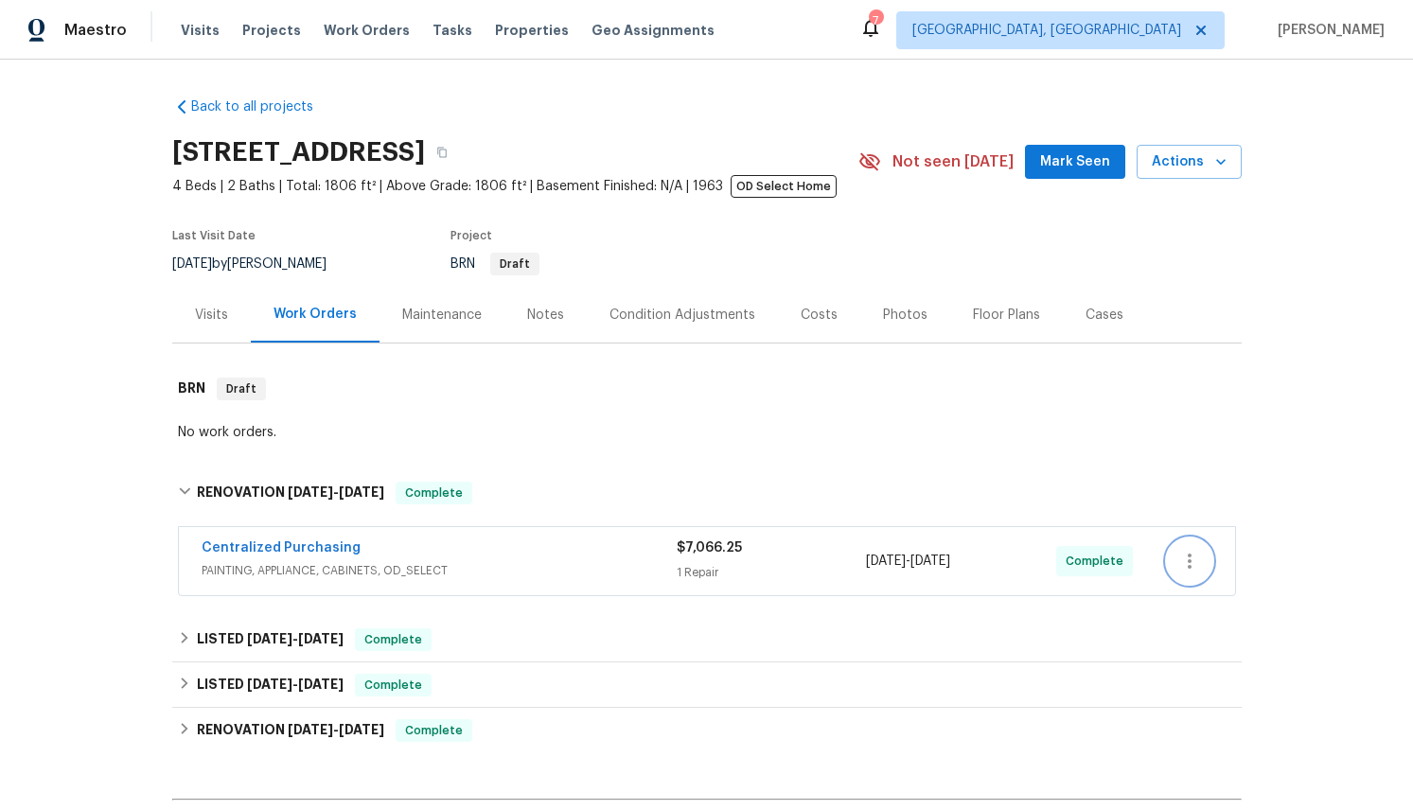
click at [1207, 575] on button "button" at bounding box center [1189, 561] width 45 height 45
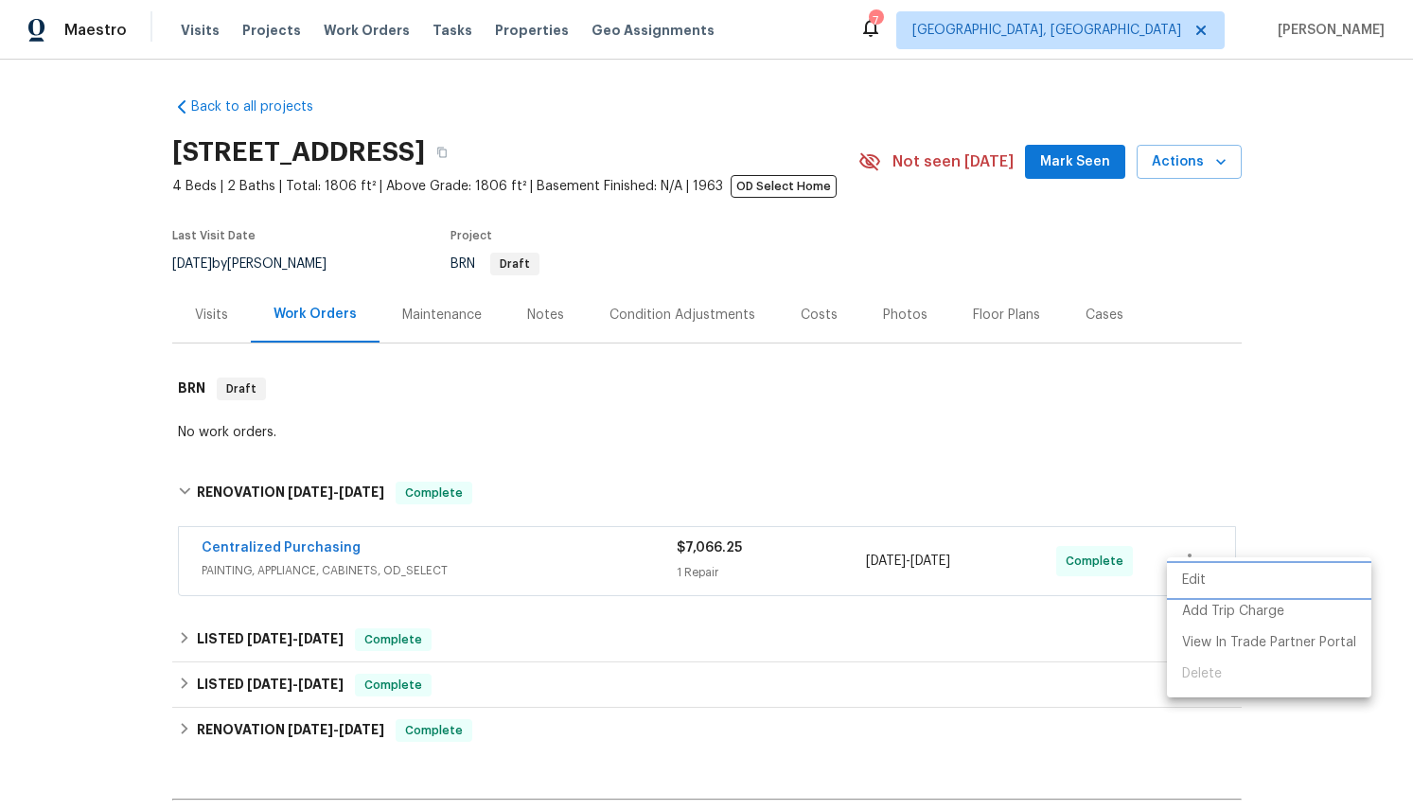
click at [1218, 581] on li "Edit" at bounding box center [1269, 580] width 204 height 31
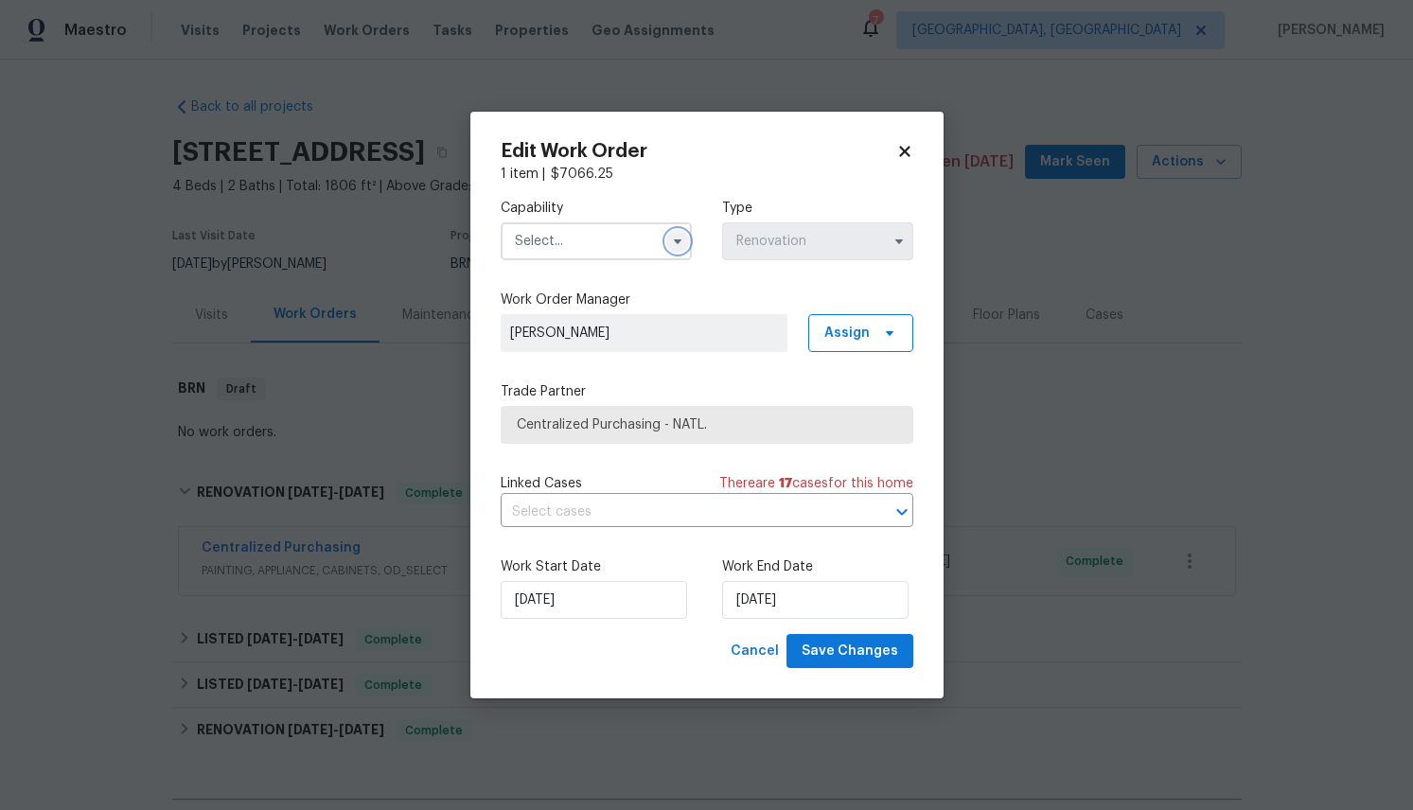
click at [671, 239] on icon "button" at bounding box center [677, 241] width 15 height 15
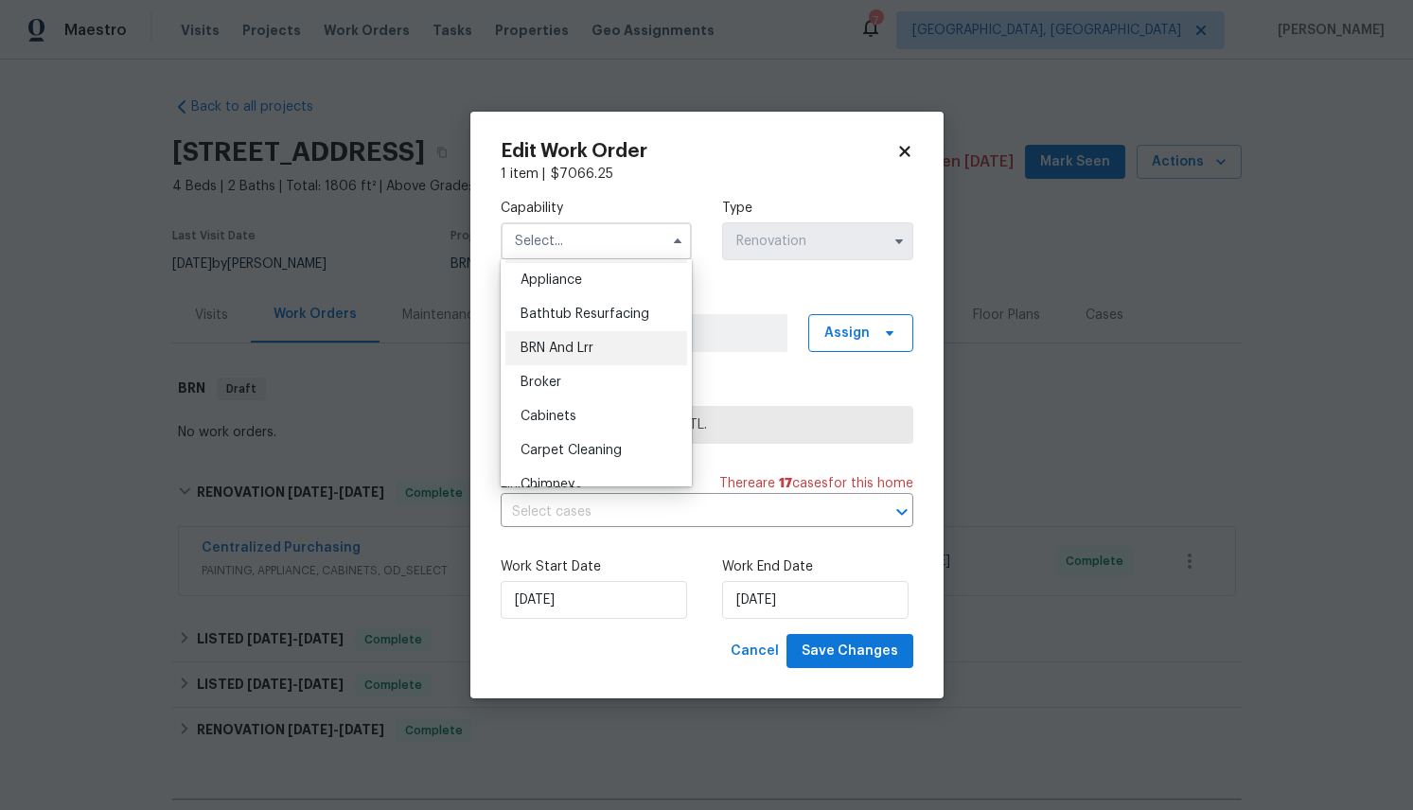
scroll to position [51, 0]
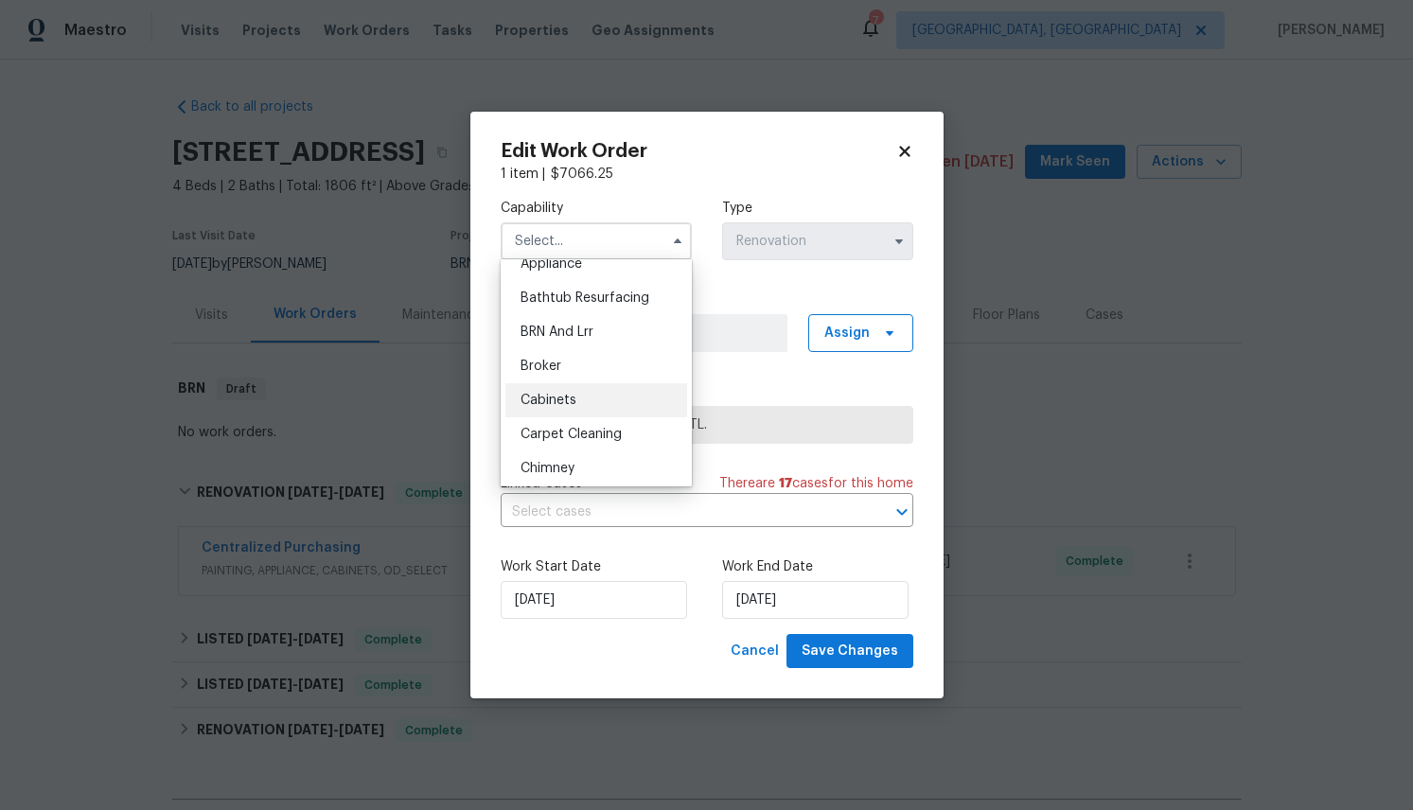
click at [569, 400] on span "Cabinets" at bounding box center [549, 400] width 56 height 13
type input "Cabinets"
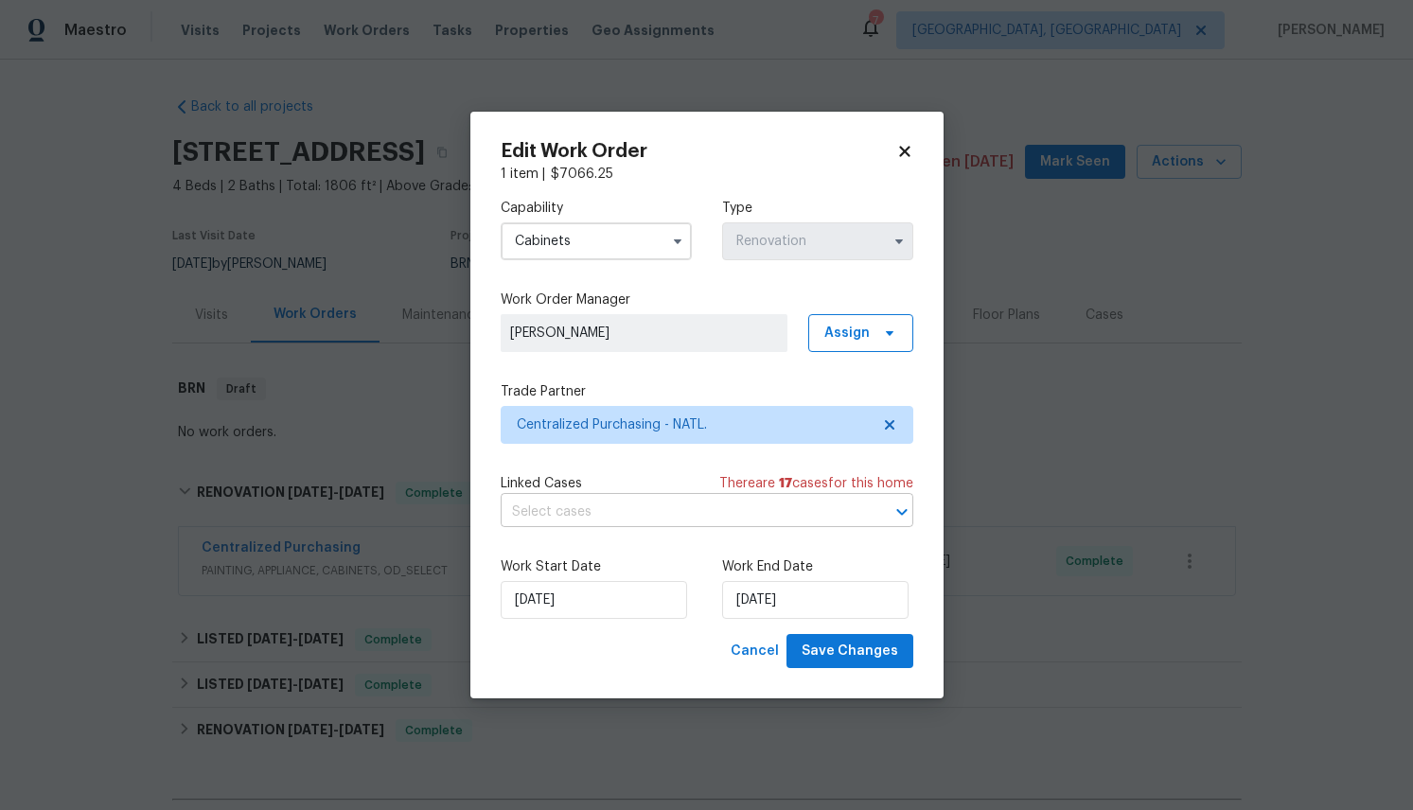
click at [624, 500] on input "text" at bounding box center [681, 512] width 360 height 29
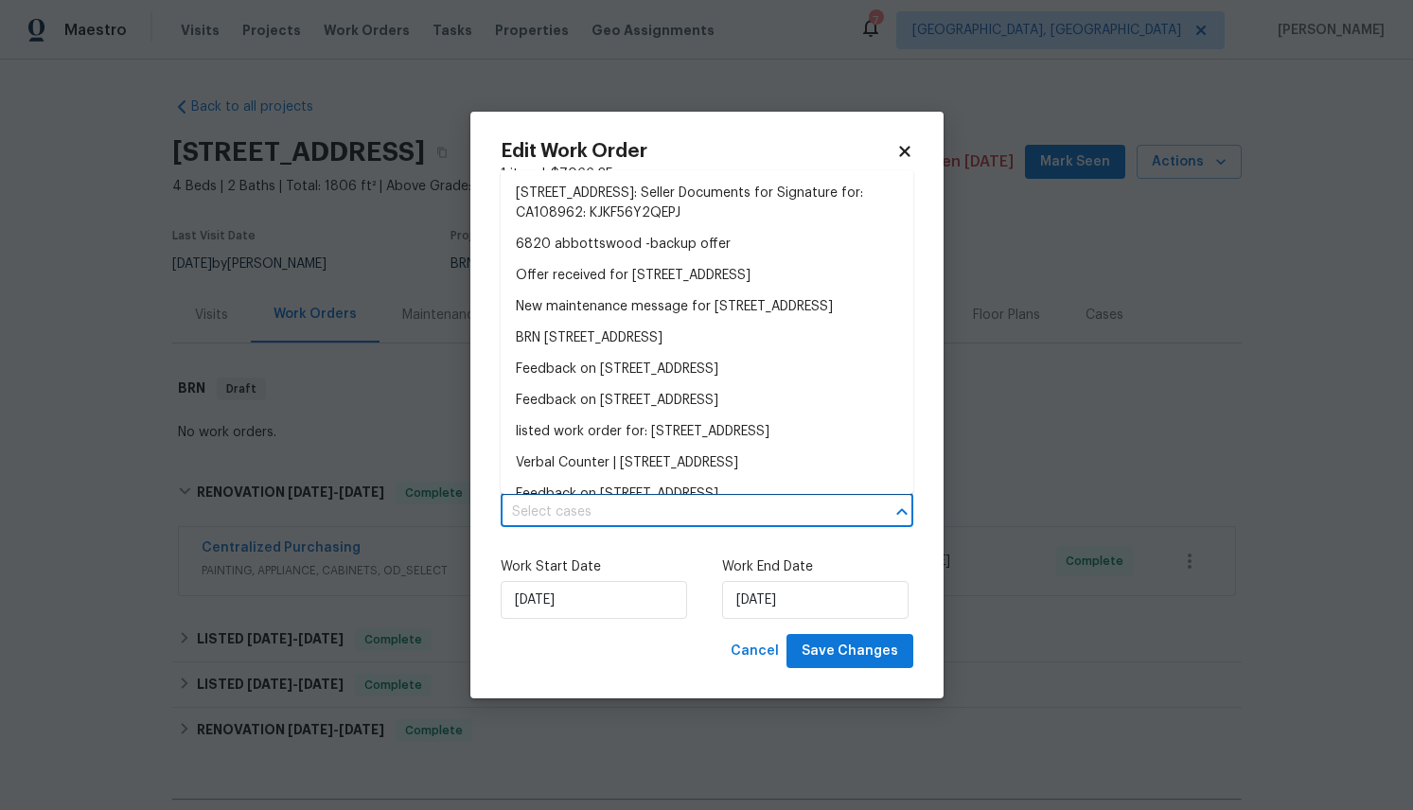
click at [478, 534] on div "Edit Work Order 1 item | $ 7066.25 Capability Cabinets Type Renovation Work Ord…" at bounding box center [706, 406] width 473 height 588
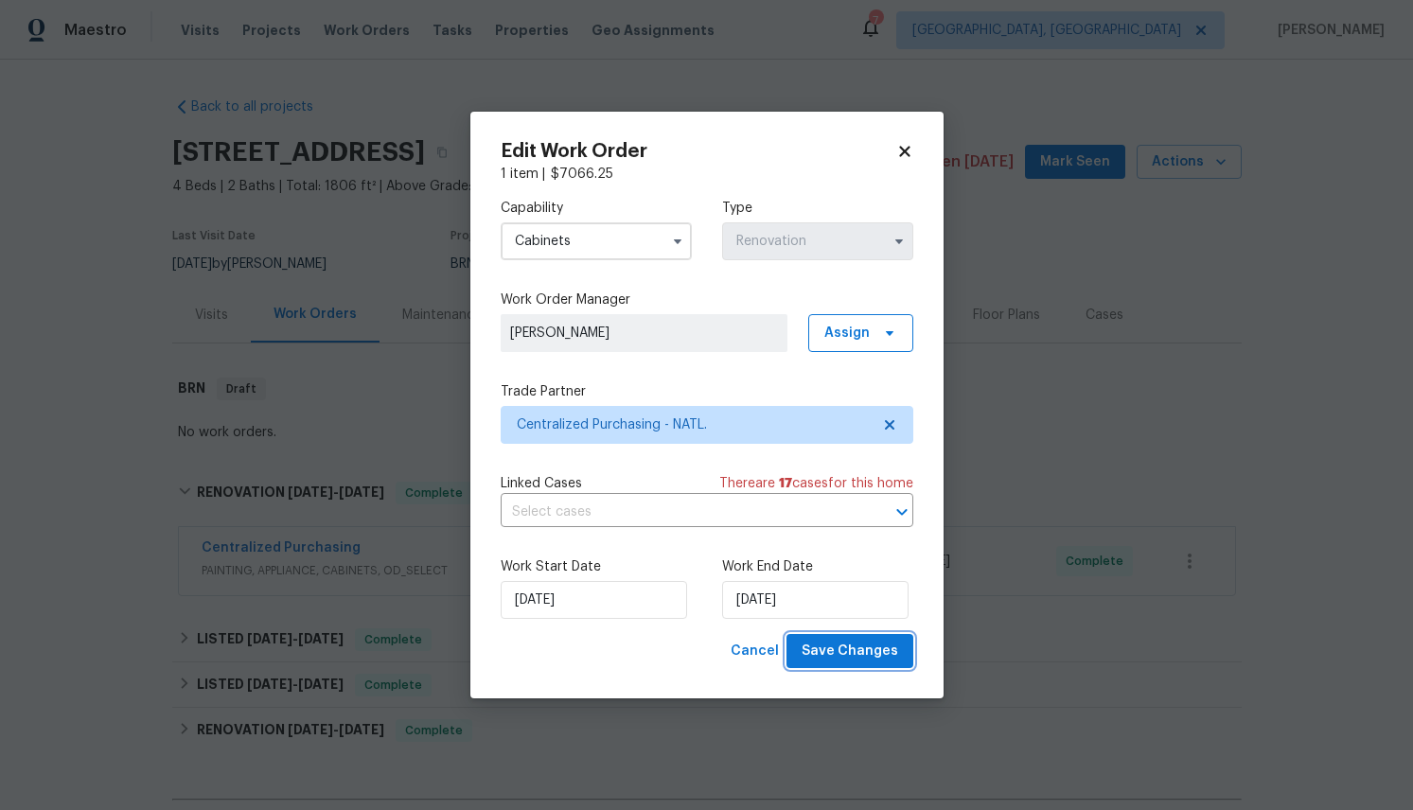
click at [837, 650] on span "Save Changes" at bounding box center [850, 652] width 97 height 24
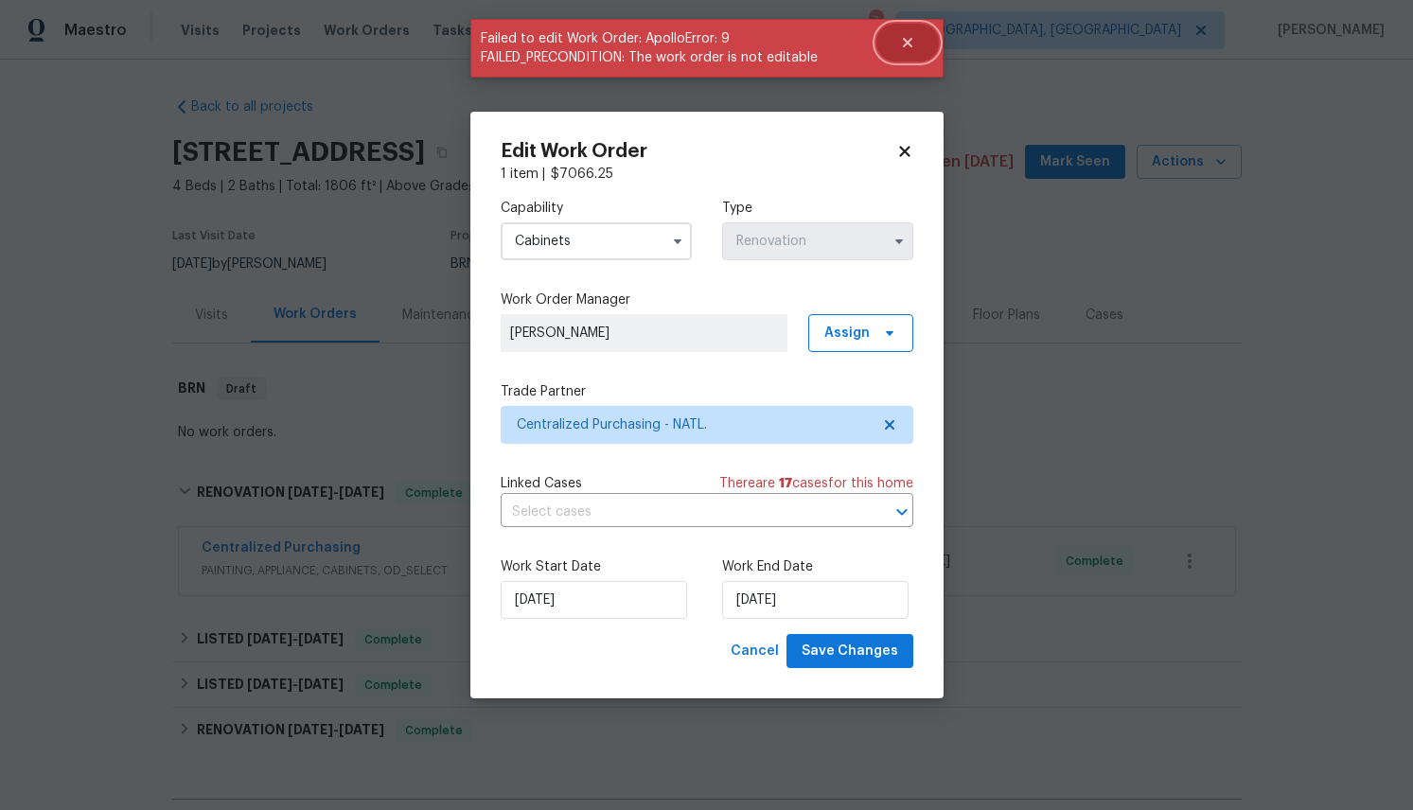
click at [912, 36] on icon "Close" at bounding box center [907, 42] width 15 height 15
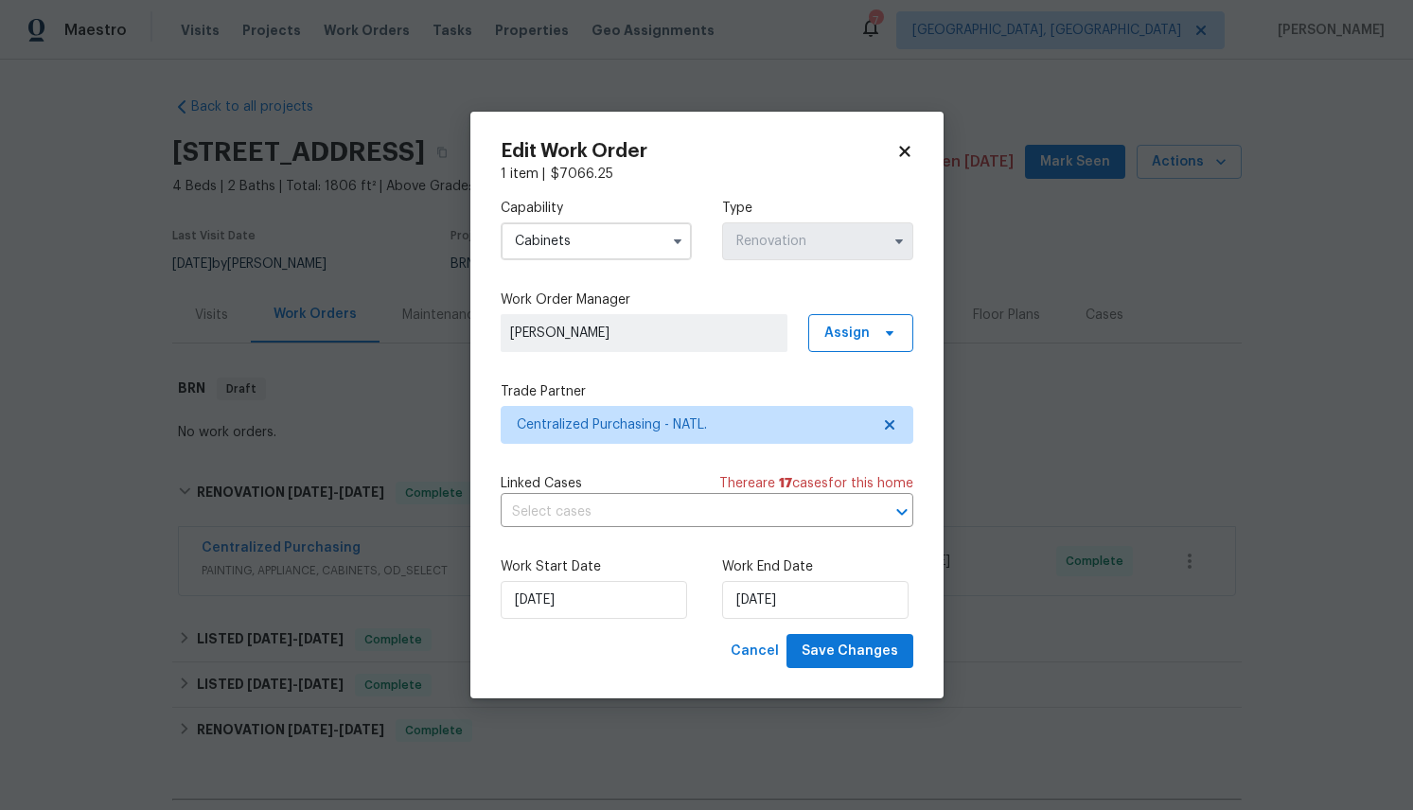
click at [908, 137] on div "Edit Work Order 1 item | $ 7066.25 Capability Cabinets Type Renovation Work Ord…" at bounding box center [706, 406] width 473 height 588
click at [903, 155] on icon at bounding box center [904, 151] width 17 height 17
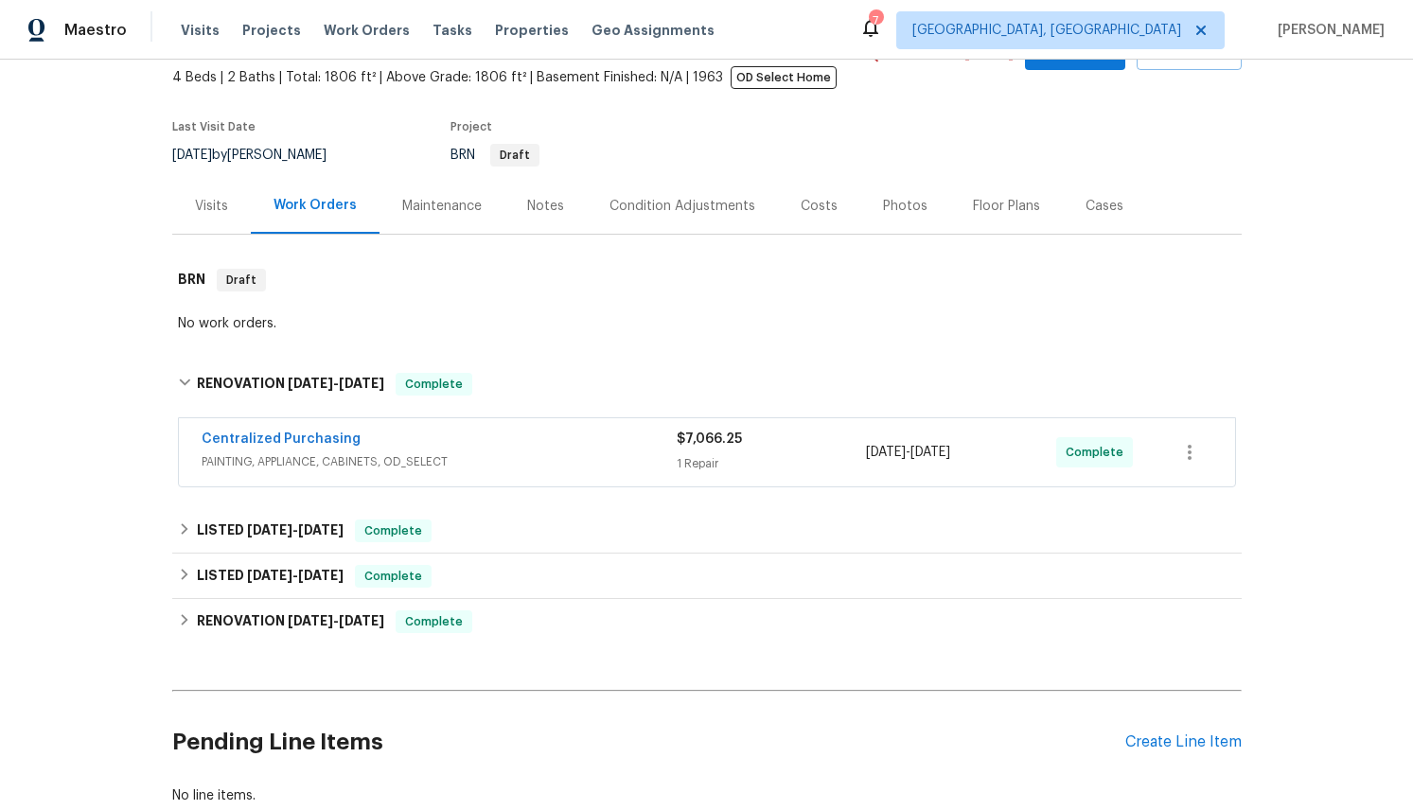
scroll to position [135, 0]
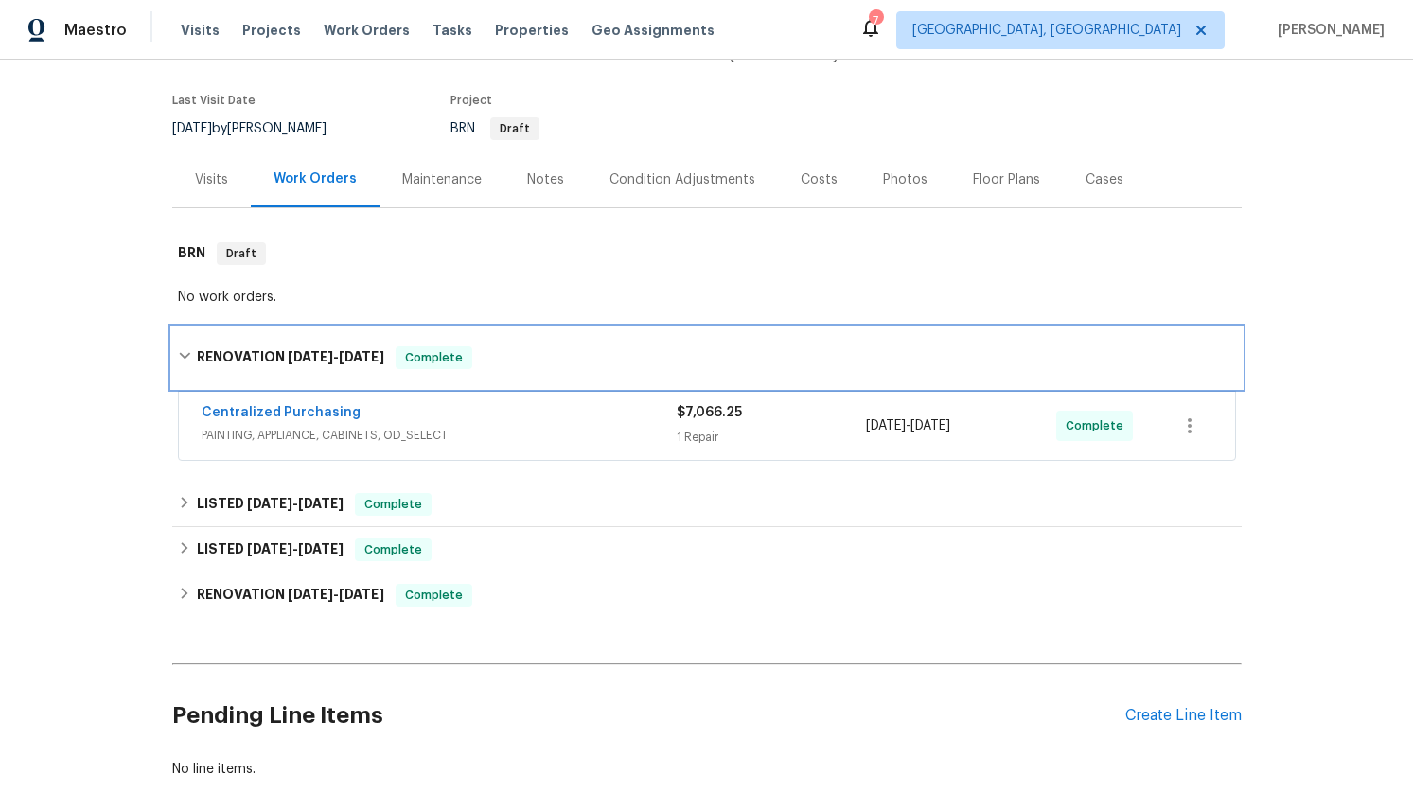
click at [179, 363] on icon at bounding box center [184, 355] width 13 height 13
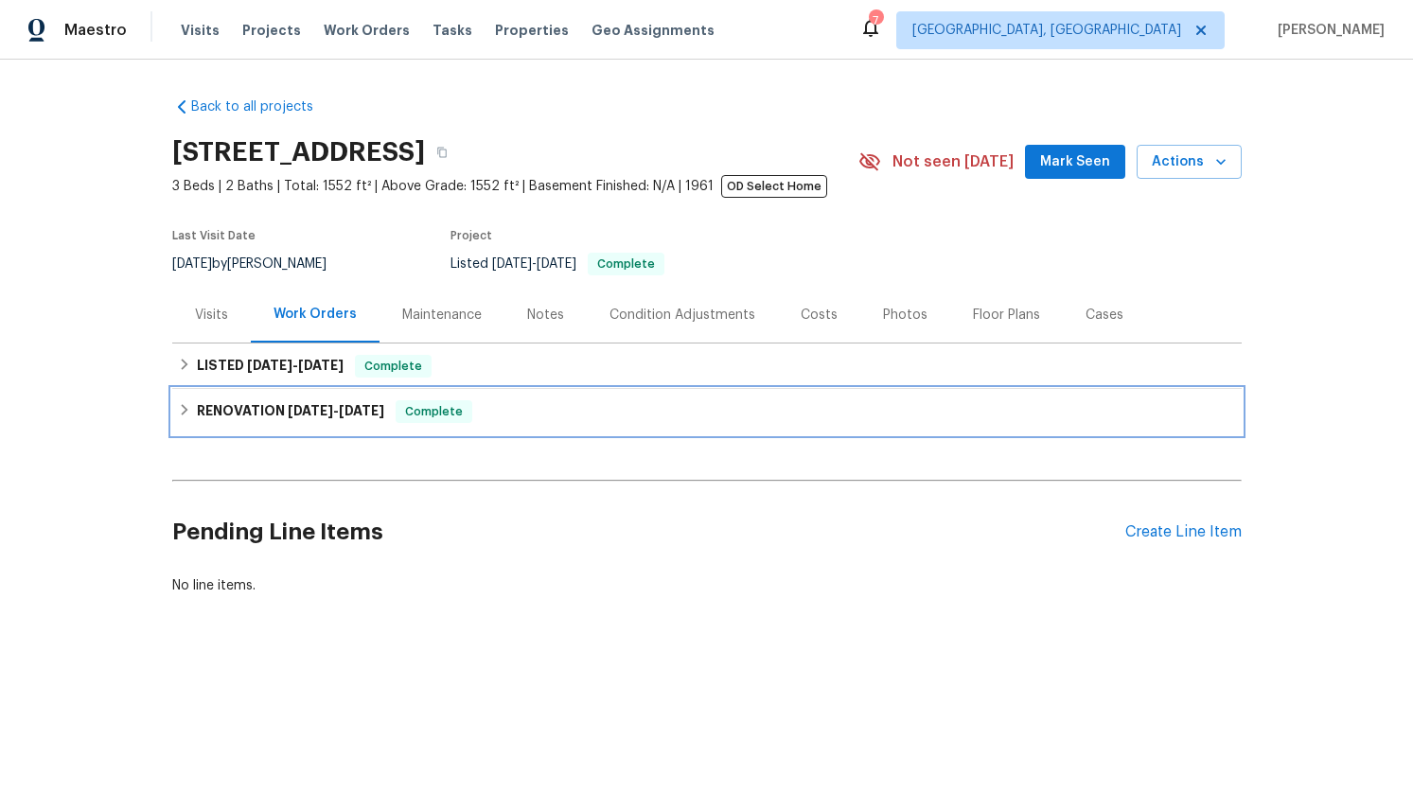
click at [184, 407] on icon at bounding box center [184, 409] width 7 height 11
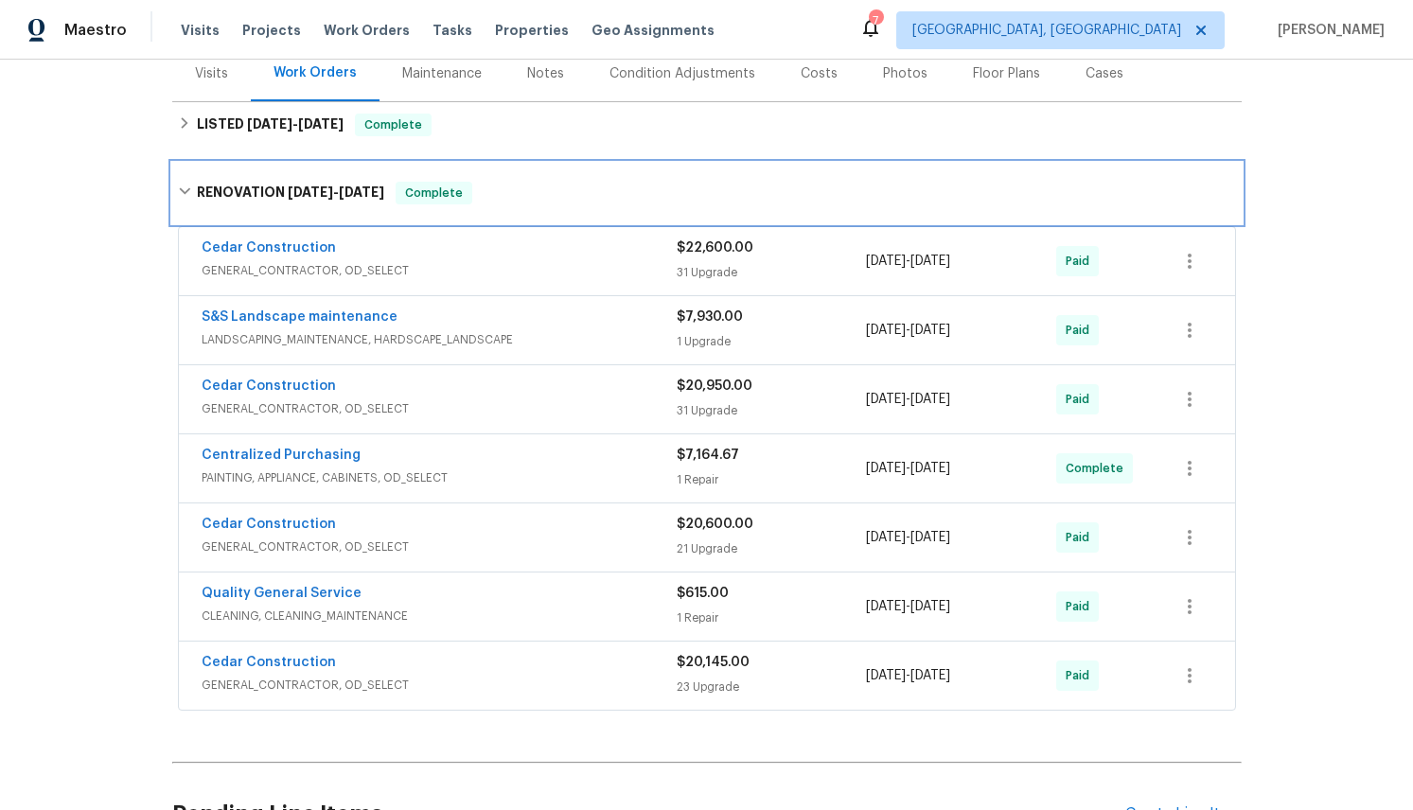
scroll to position [256, 0]
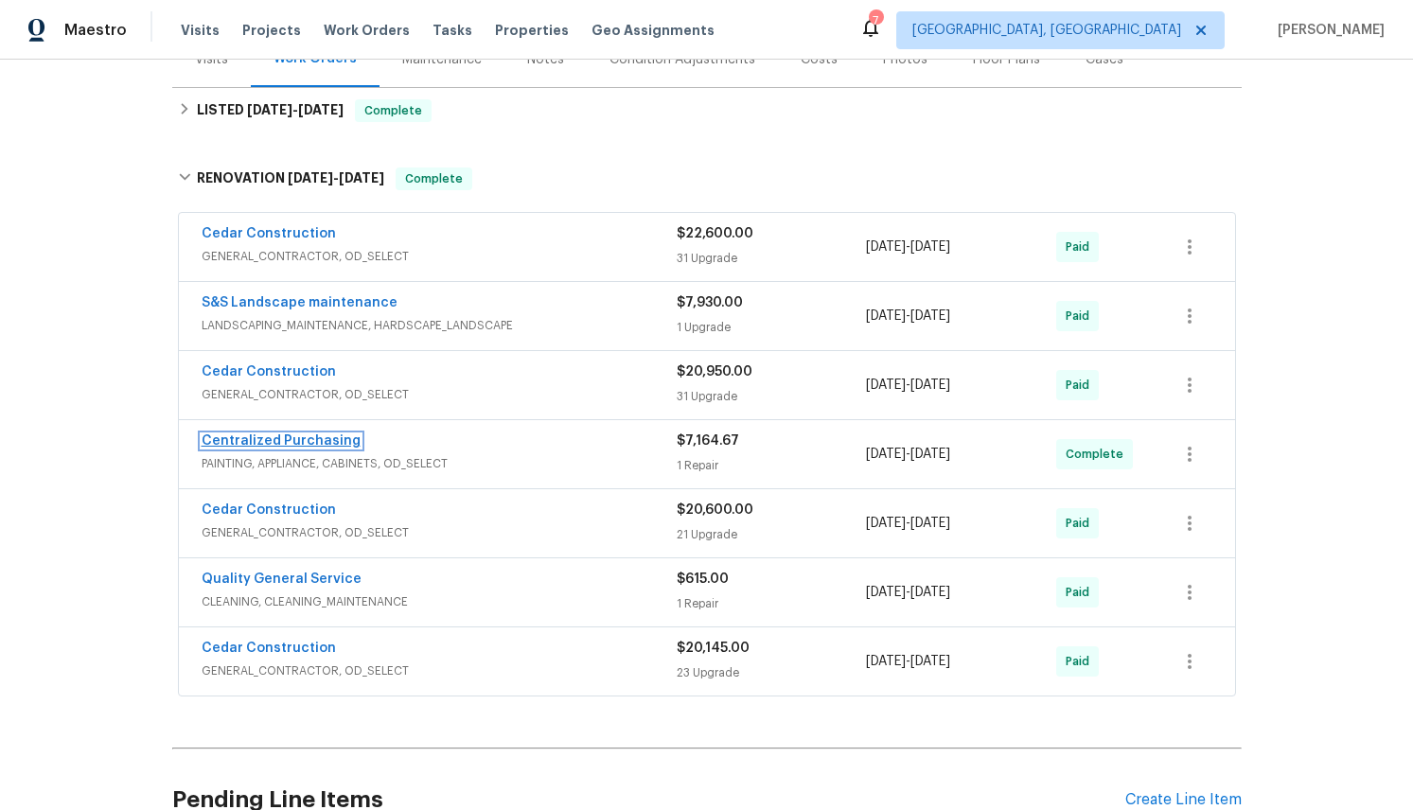
click at [270, 438] on link "Centralized Purchasing" at bounding box center [281, 440] width 159 height 13
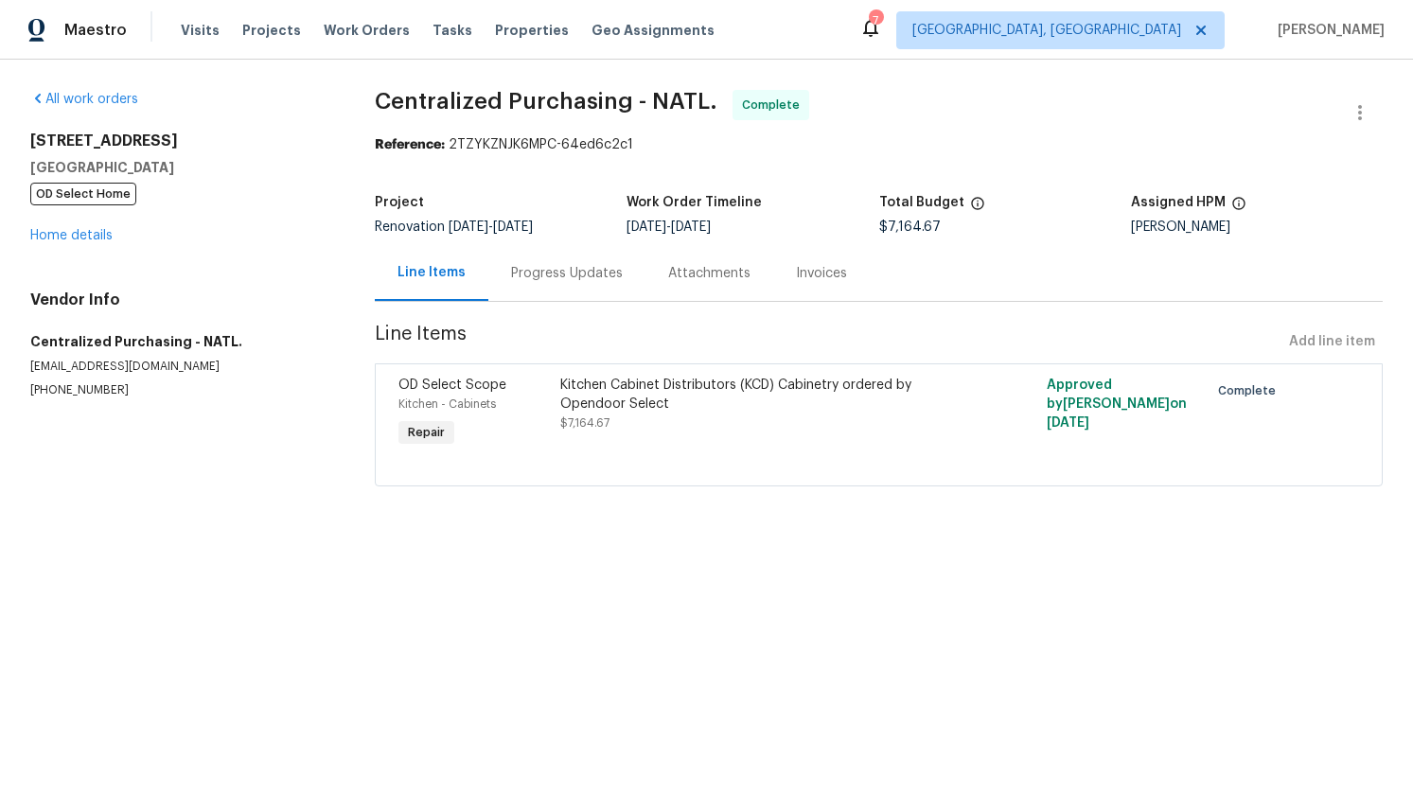
click at [438, 415] on div "OD Select Scope Kitchen - Cabinets Repair" at bounding box center [474, 413] width 162 height 87
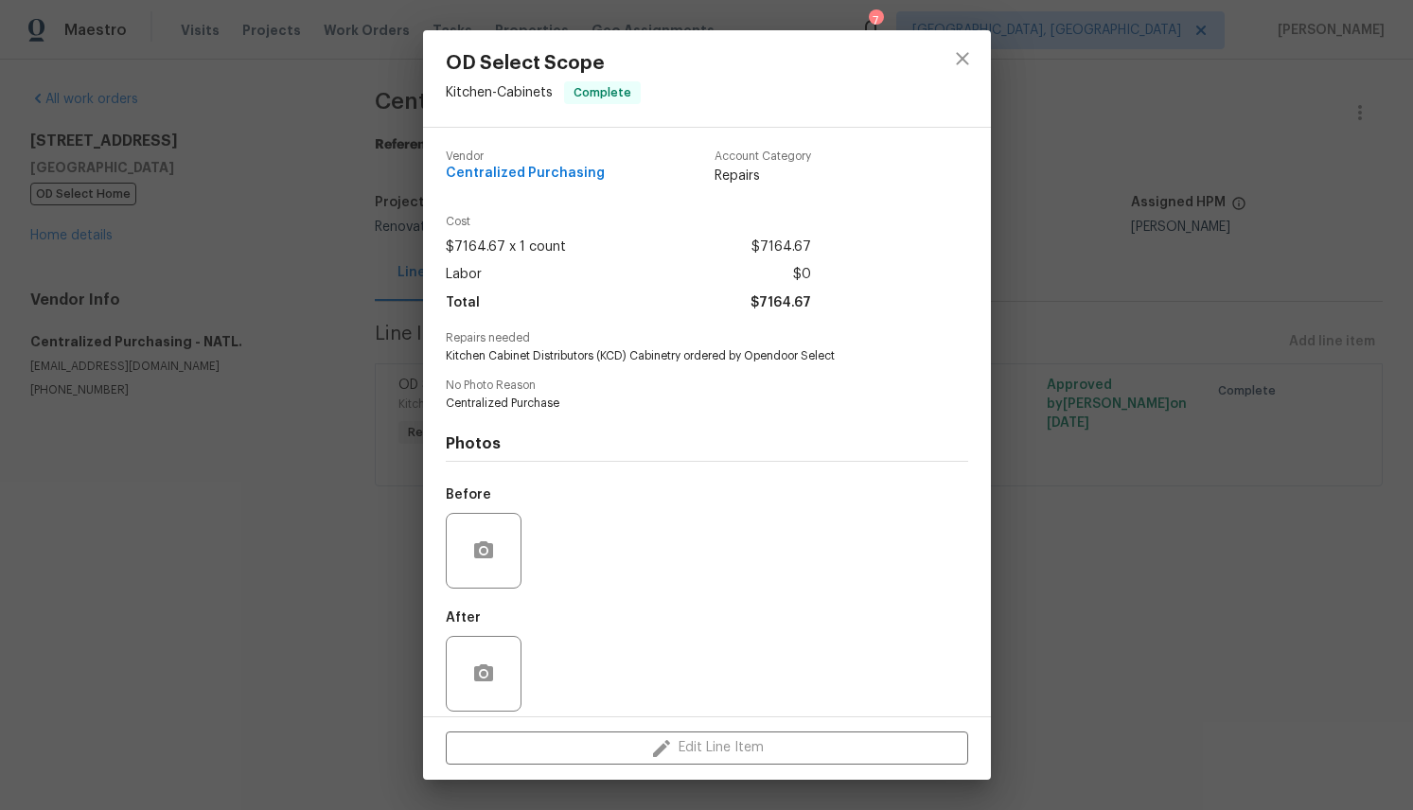
click at [742, 165] on div "Account Category Repairs" at bounding box center [763, 167] width 97 height 35
click at [743, 184] on span "Repairs" at bounding box center [763, 176] width 97 height 19
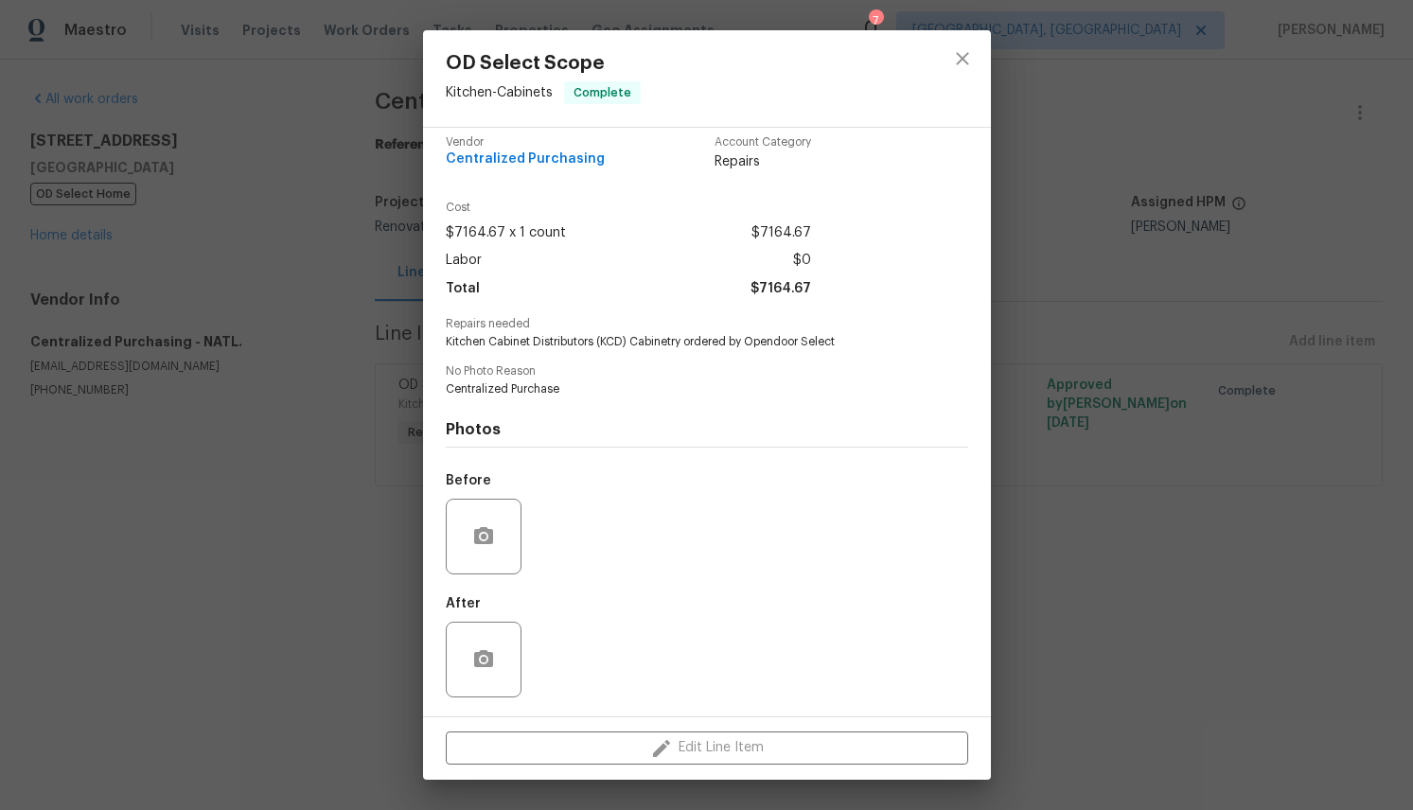
click at [723, 737] on div "Edit Line Item" at bounding box center [707, 748] width 568 height 63
click at [730, 755] on div "Edit Line Item" at bounding box center [707, 748] width 568 height 63
click at [965, 54] on icon "close" at bounding box center [962, 58] width 12 height 12
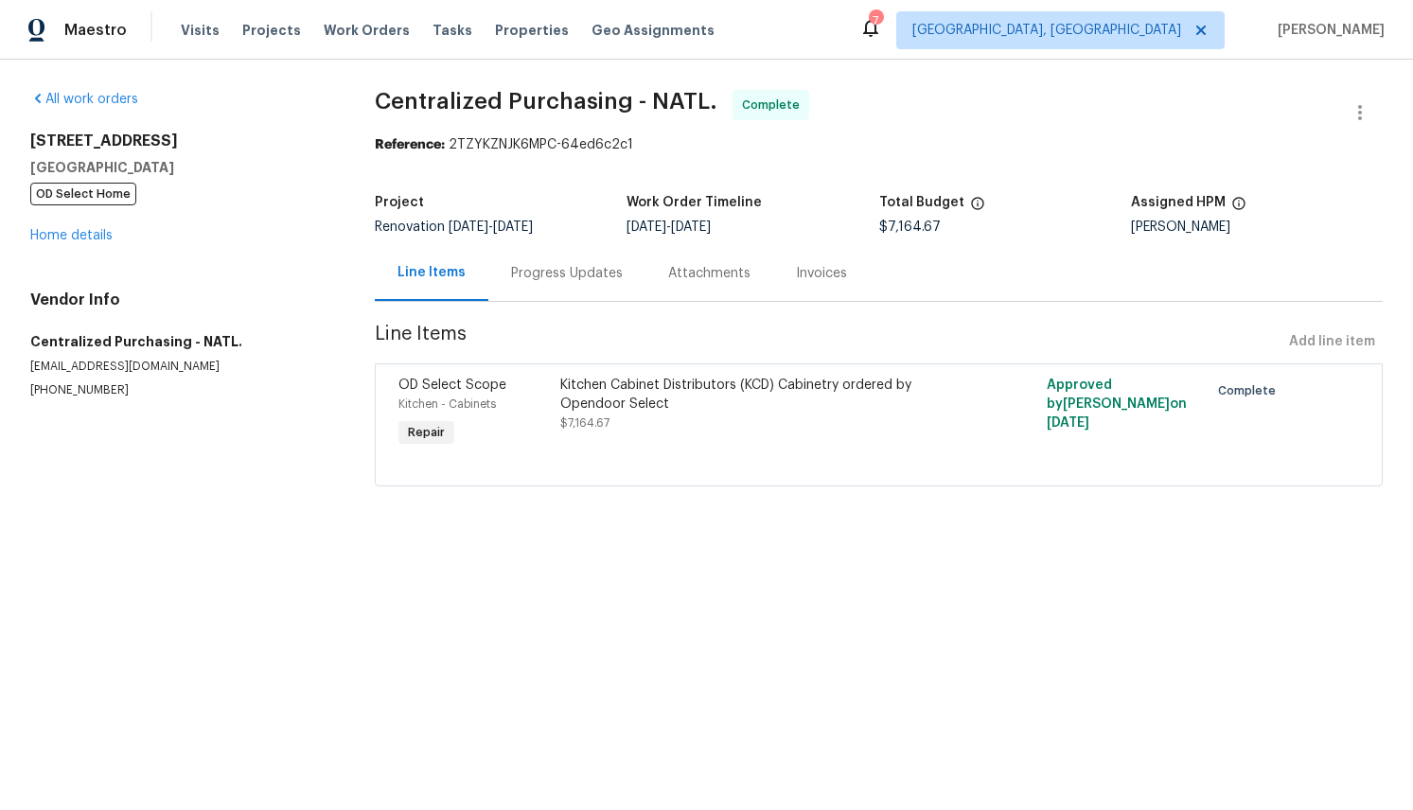
click at [416, 540] on html "Maestro Visits Projects Work Orders Tasks Properties Geo Assignments 7 Albuquer…" at bounding box center [706, 270] width 1413 height 540
click at [526, 275] on div "Progress Updates" at bounding box center [567, 273] width 112 height 19
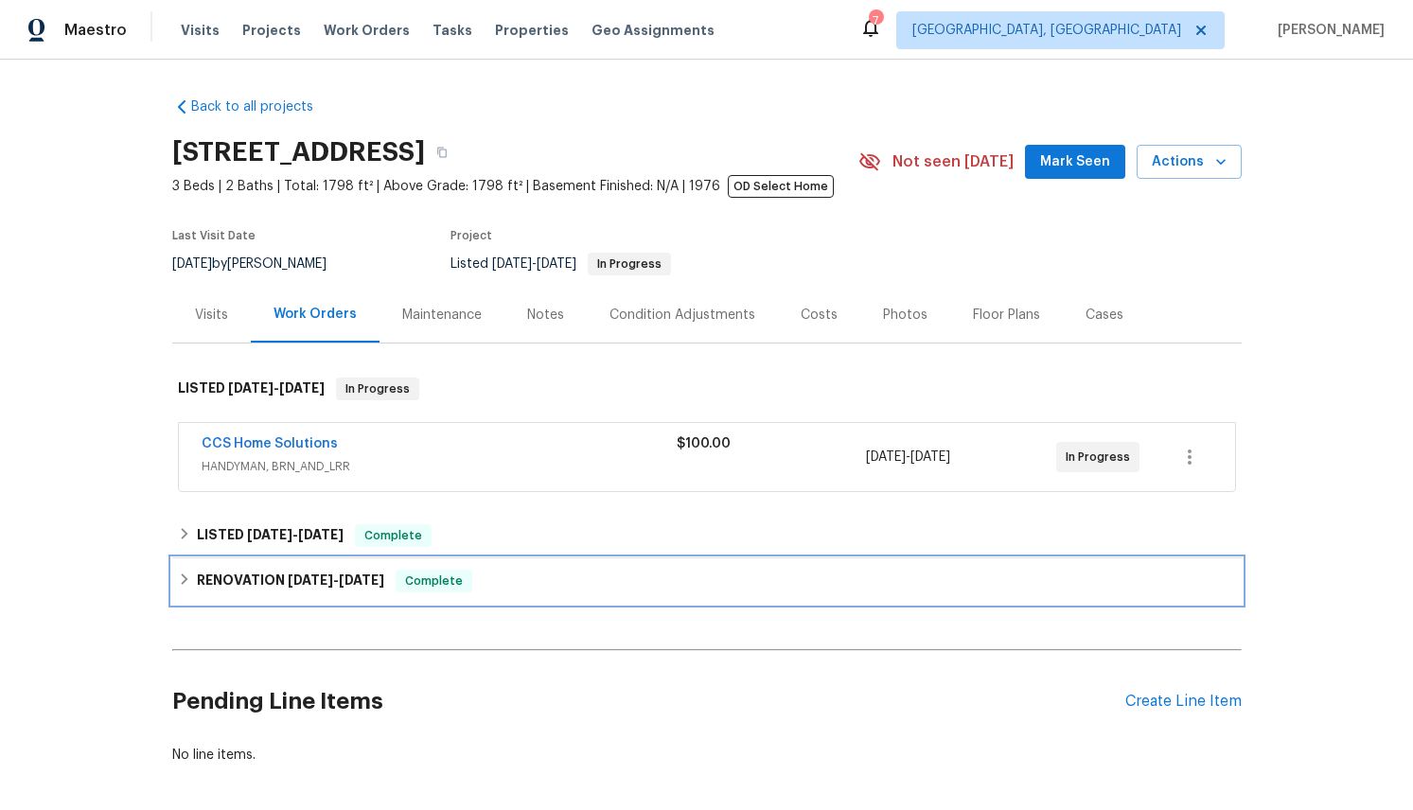
click at [174, 585] on div "RENOVATION [DATE] - [DATE] Complete" at bounding box center [707, 580] width 1070 height 45
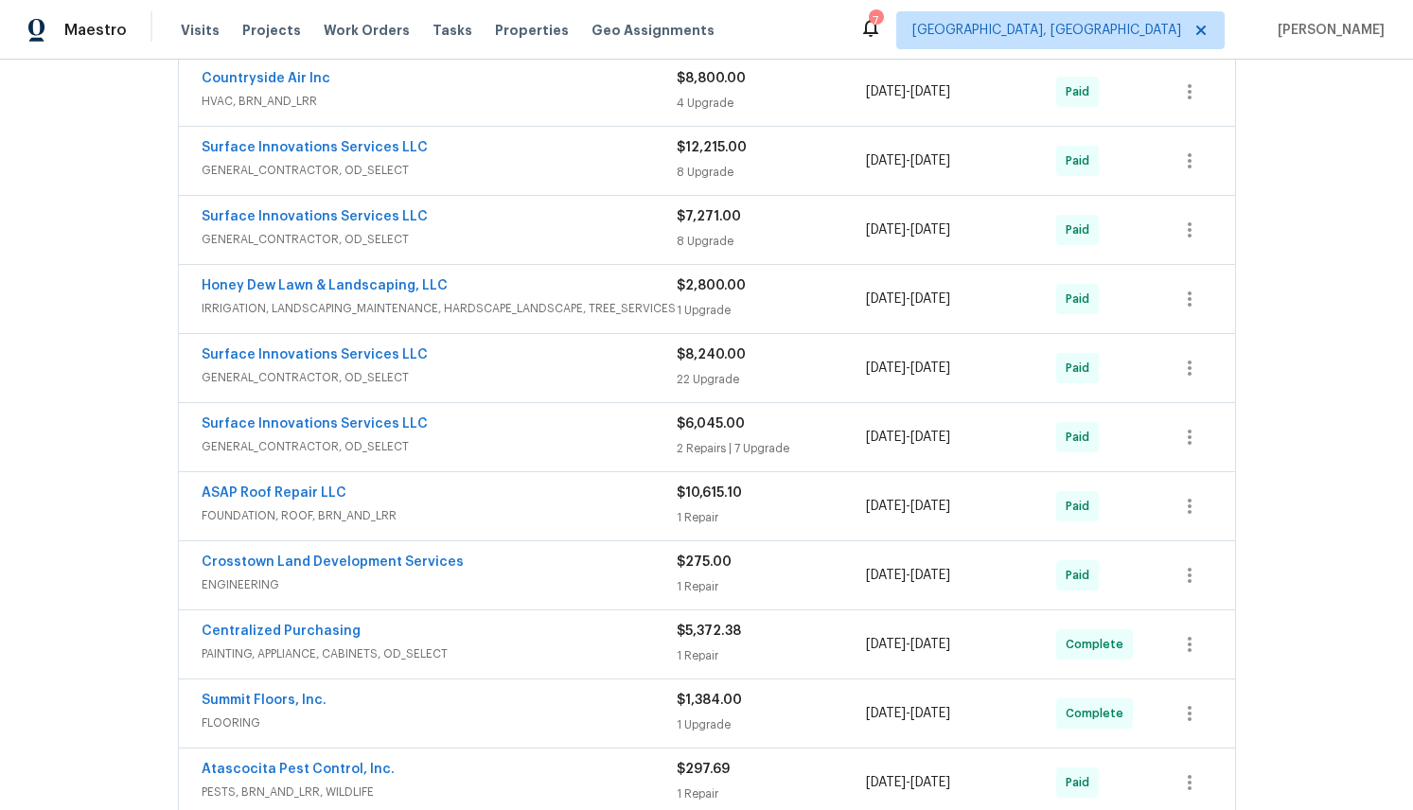
scroll to position [675, 0]
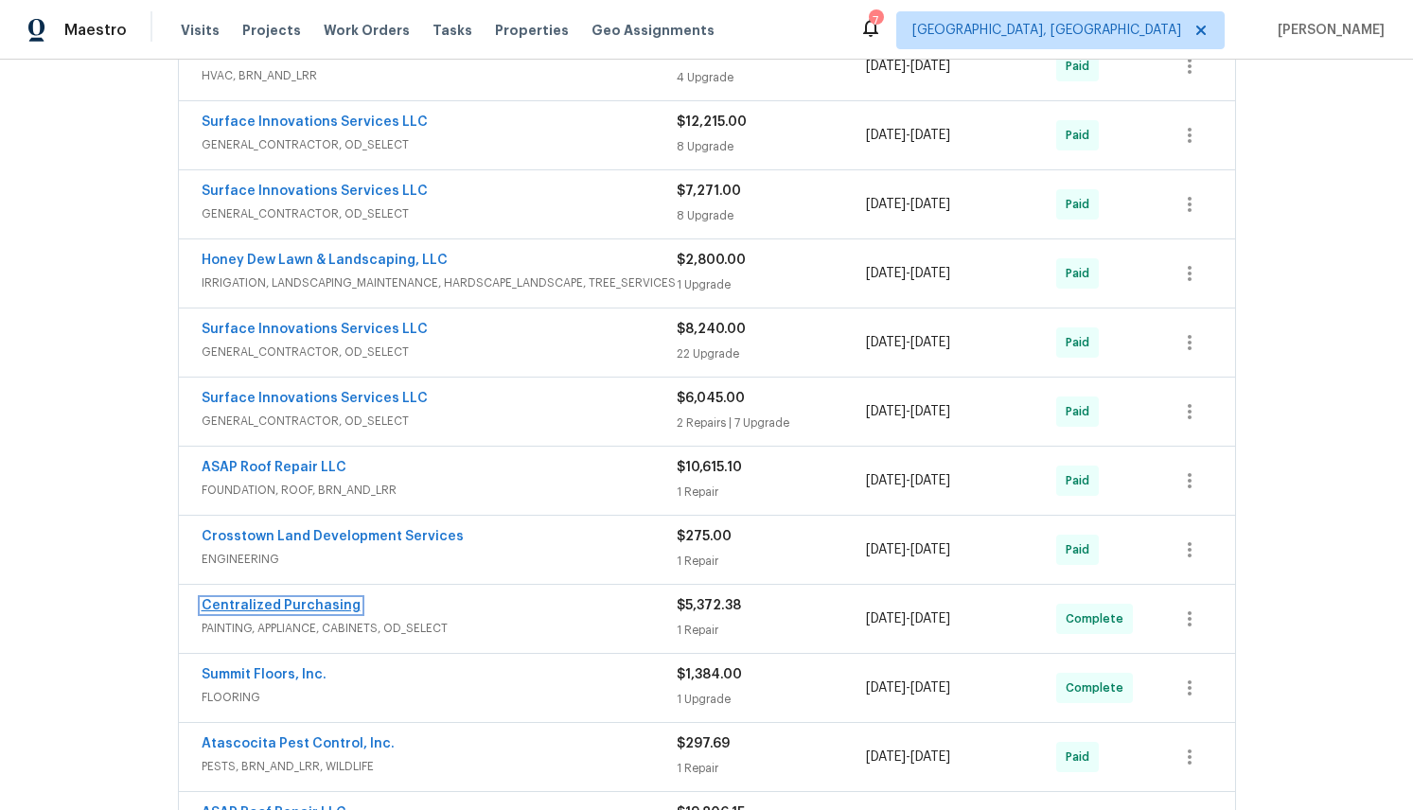
click at [328, 610] on link "Centralized Purchasing" at bounding box center [281, 605] width 159 height 13
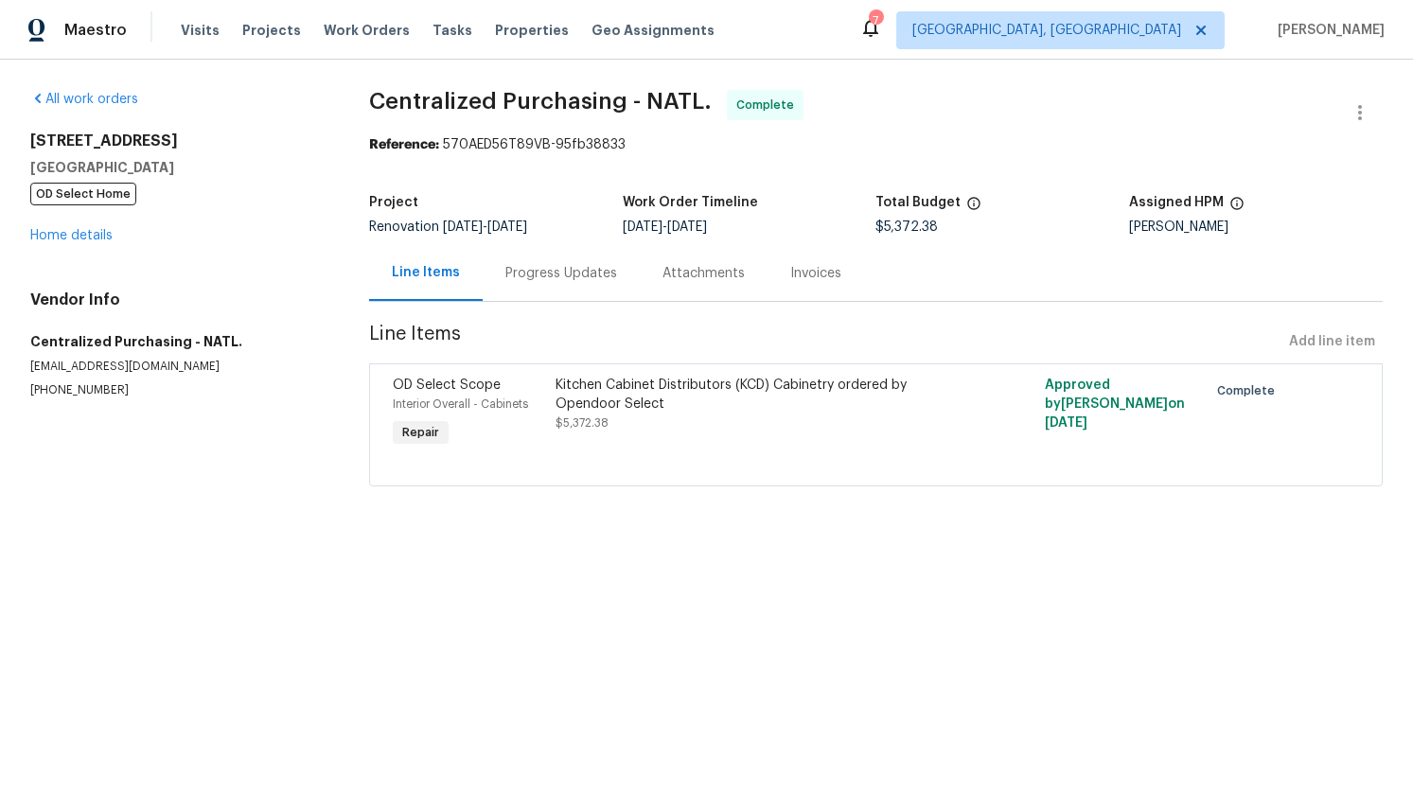
click at [571, 401] on div "Kitchen Cabinet Distributors (KCD) Cabinetry ordered by Opendoor Select" at bounding box center [754, 395] width 396 height 38
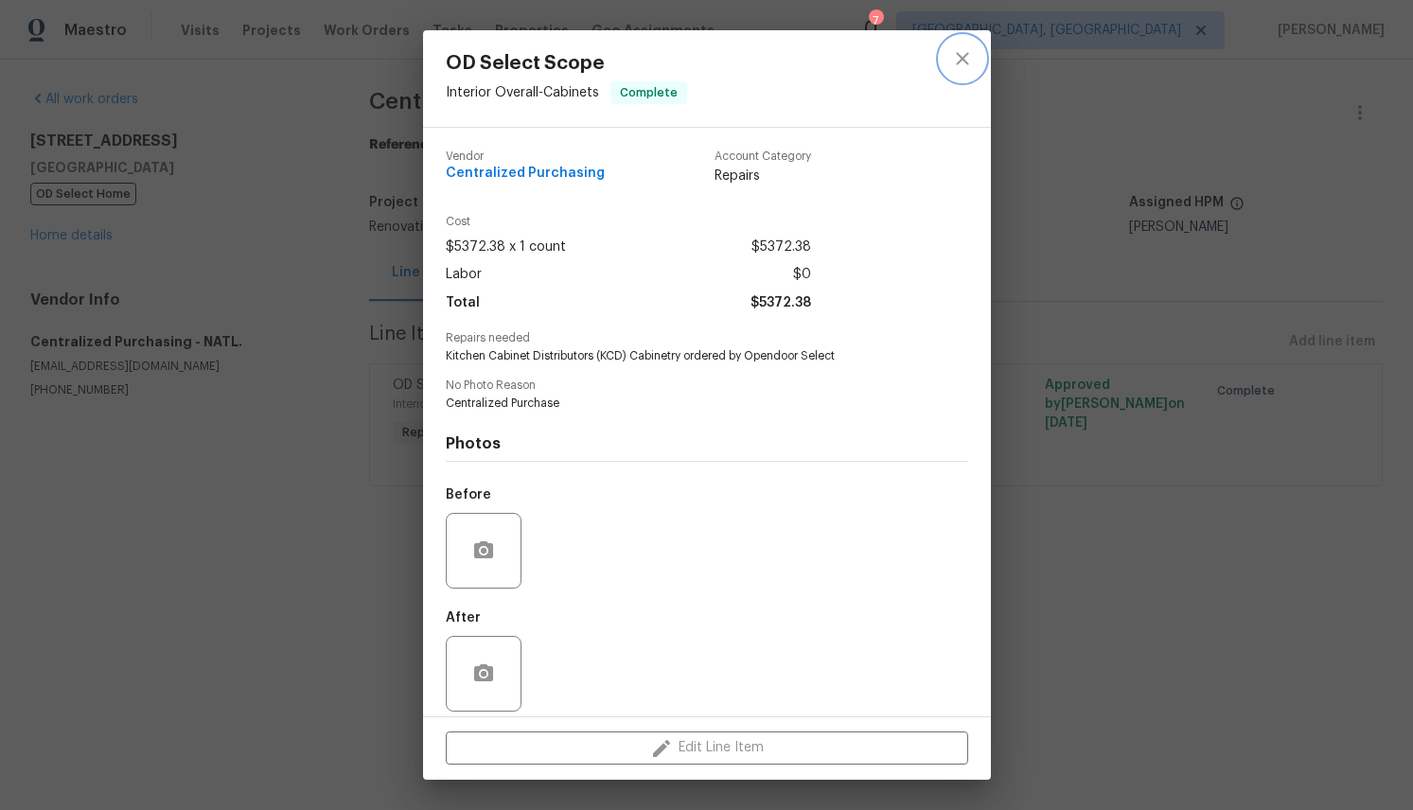
click at [958, 61] on icon "close" at bounding box center [962, 58] width 23 height 23
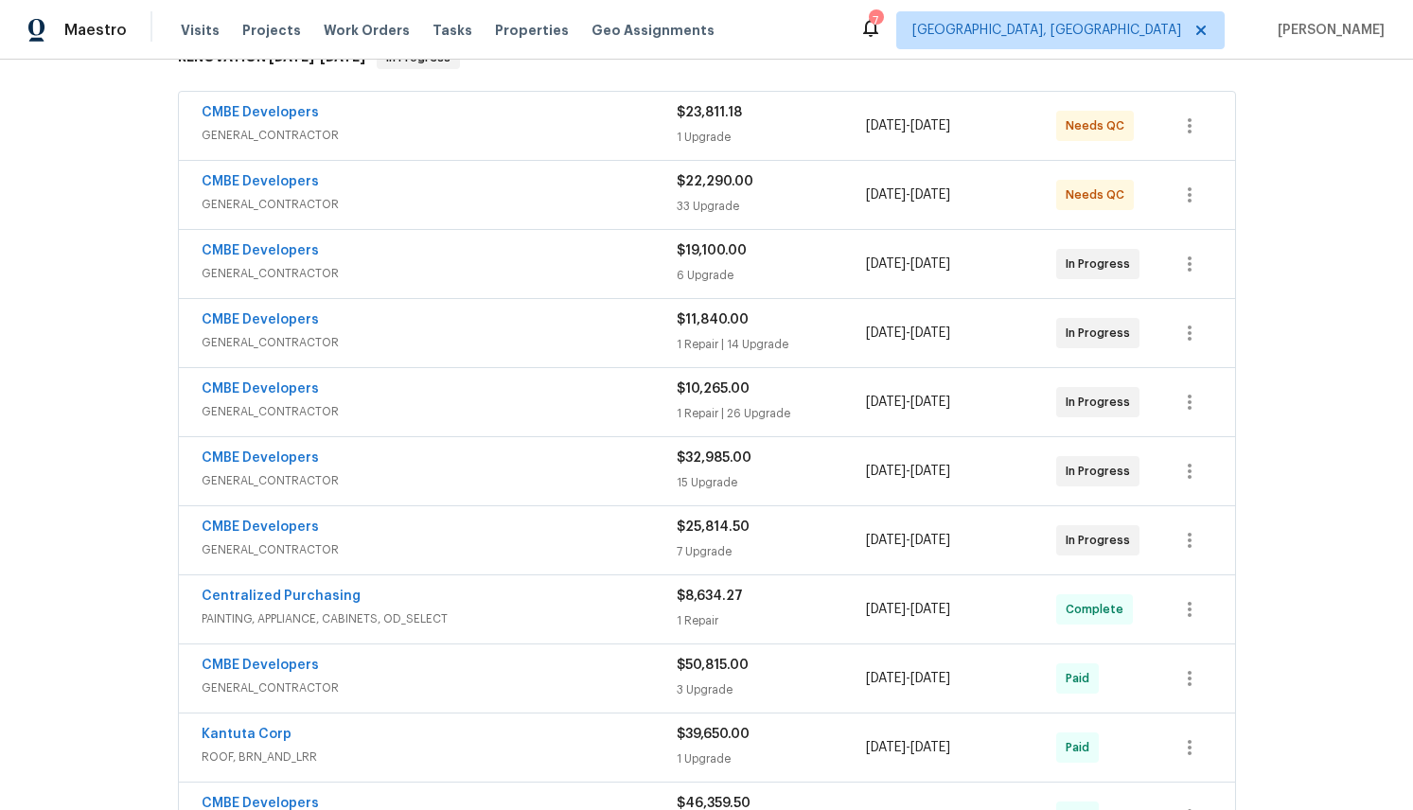
scroll to position [344, 0]
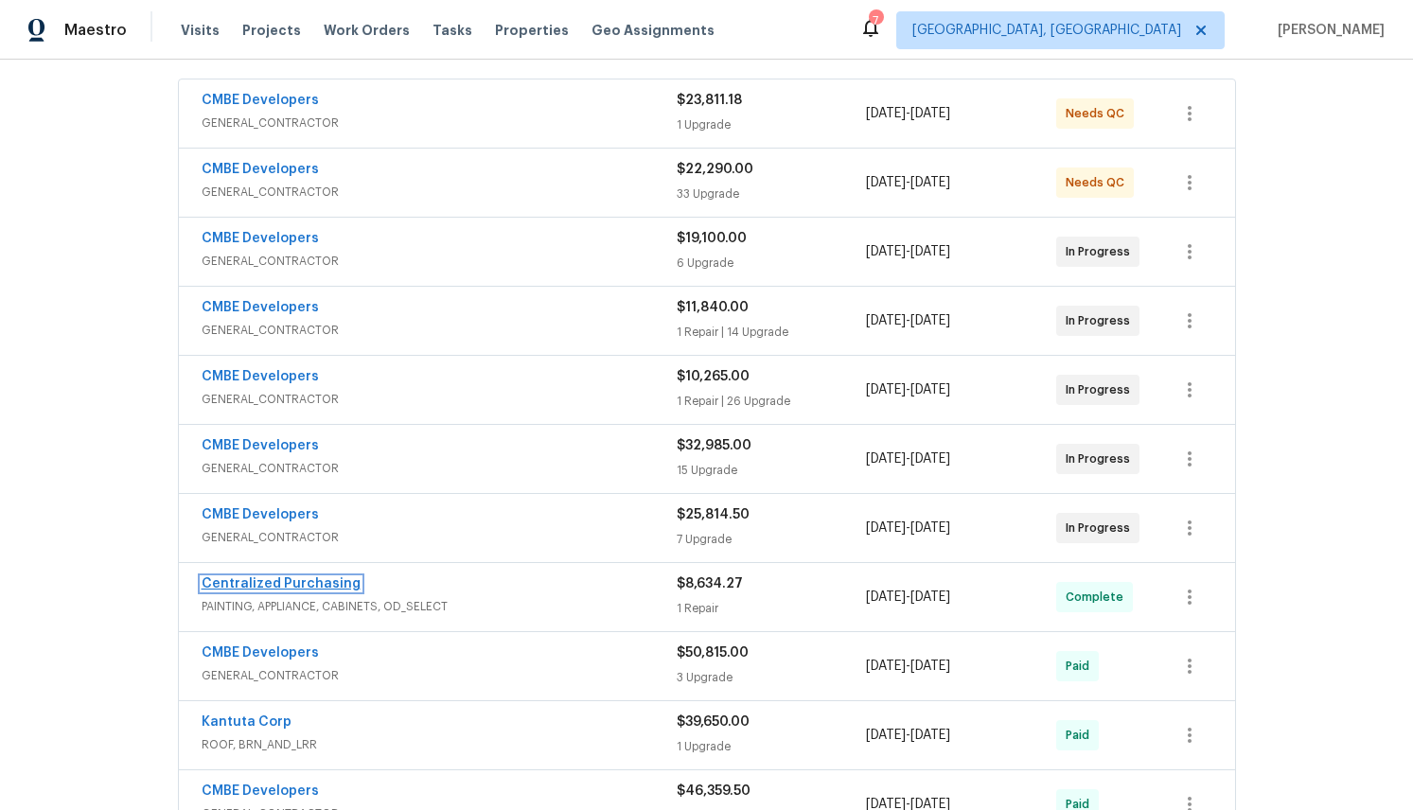
click at [293, 585] on link "Centralized Purchasing" at bounding box center [281, 583] width 159 height 13
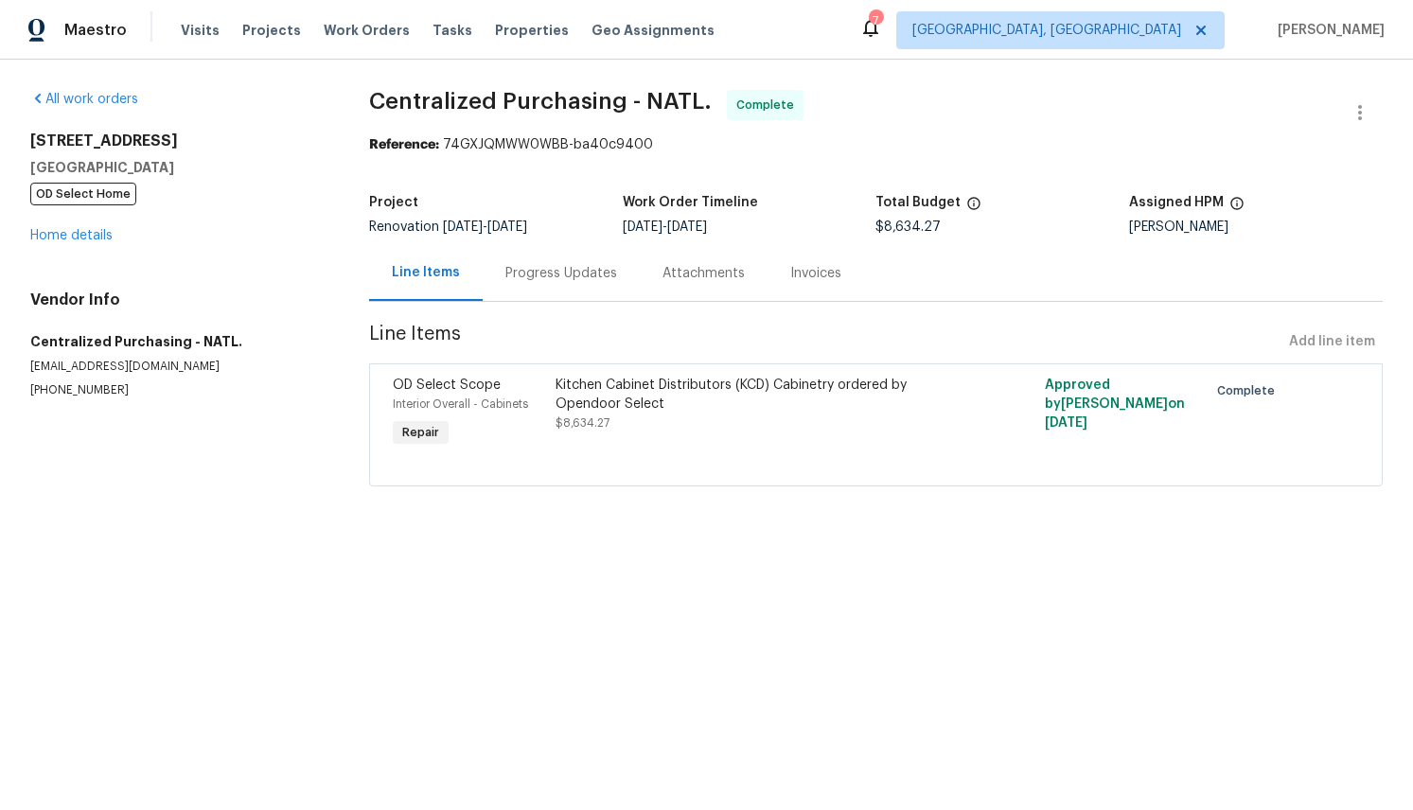
click at [414, 432] on span "Repair" at bounding box center [421, 432] width 52 height 19
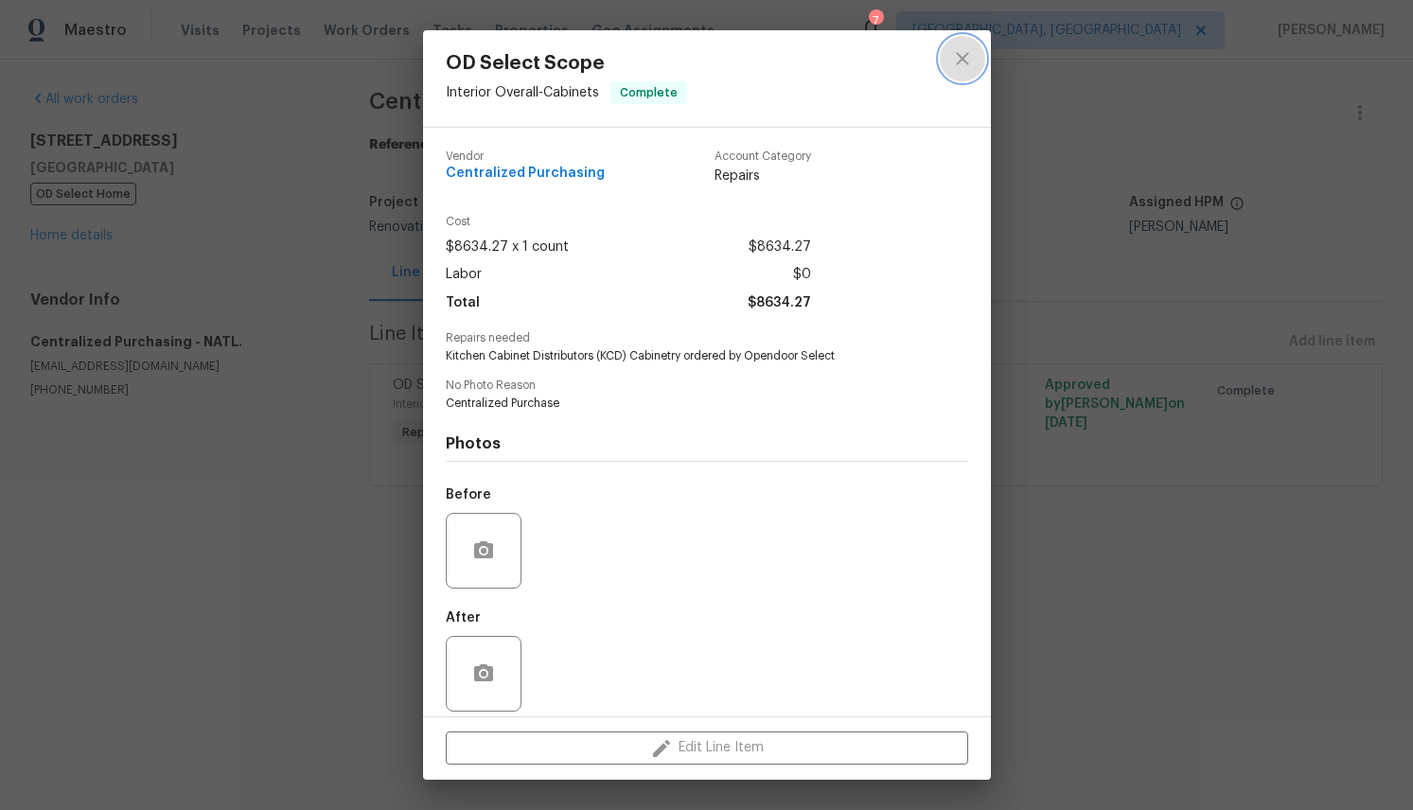
click at [960, 61] on icon "close" at bounding box center [962, 58] width 12 height 12
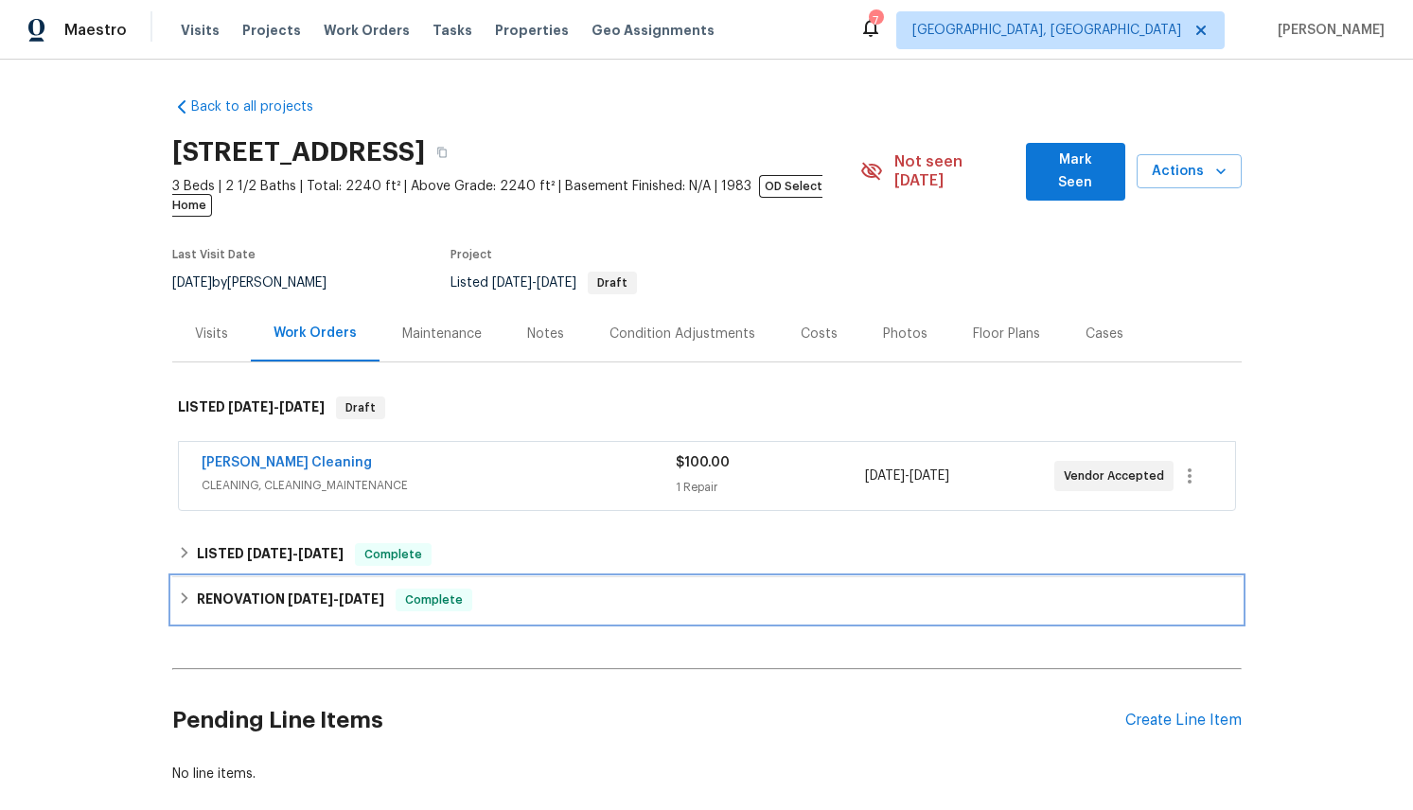
click at [180, 592] on icon at bounding box center [184, 598] width 13 height 13
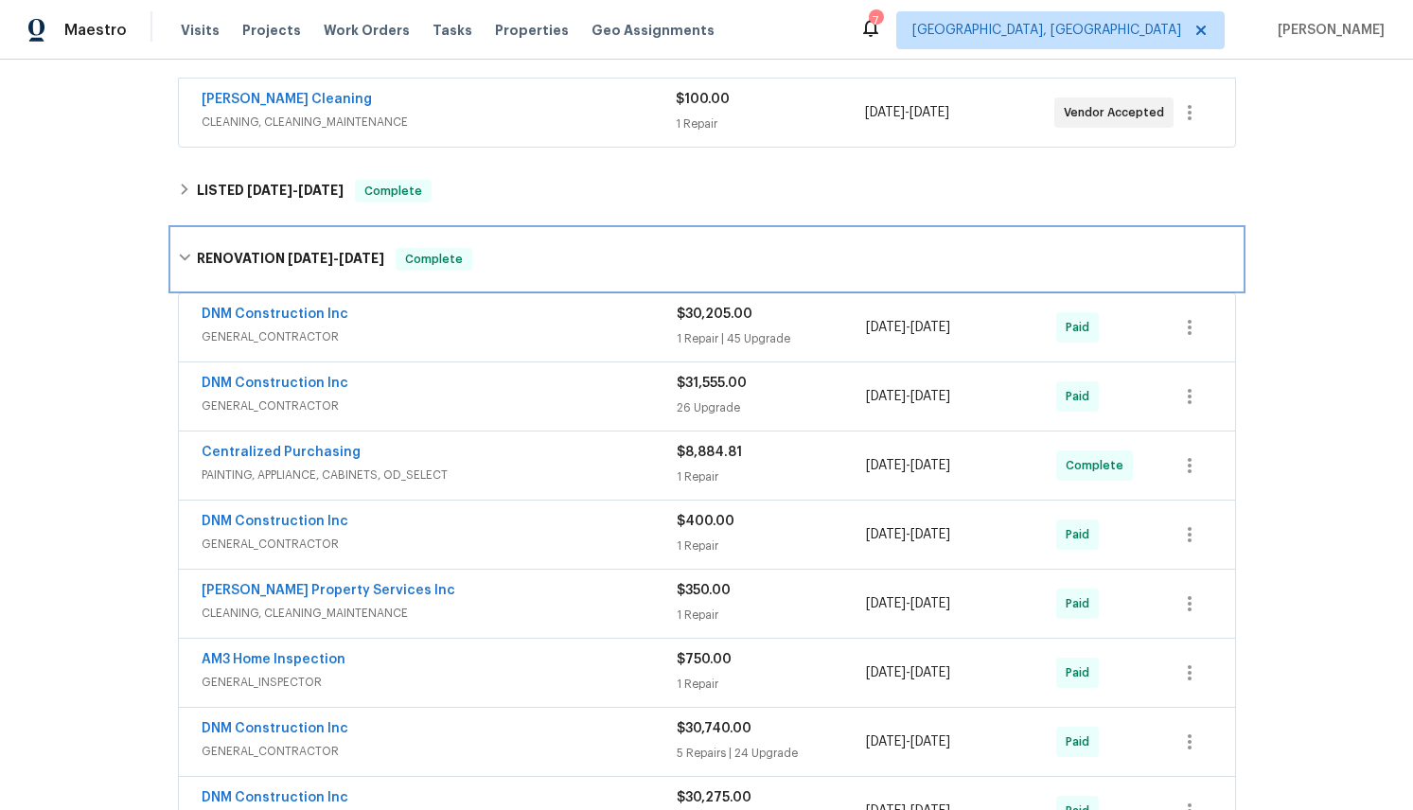
scroll to position [360, 0]
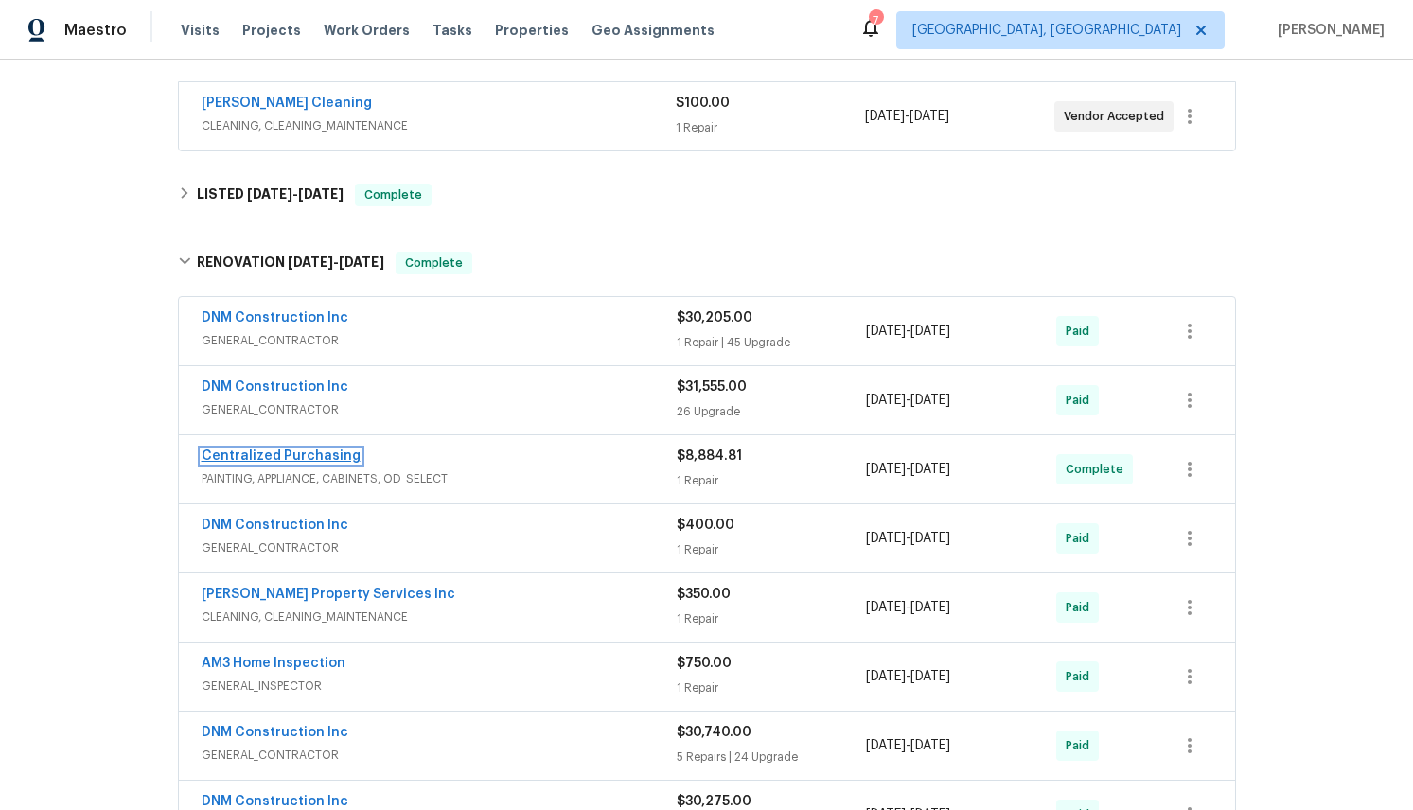
click at [313, 450] on link "Centralized Purchasing" at bounding box center [281, 456] width 159 height 13
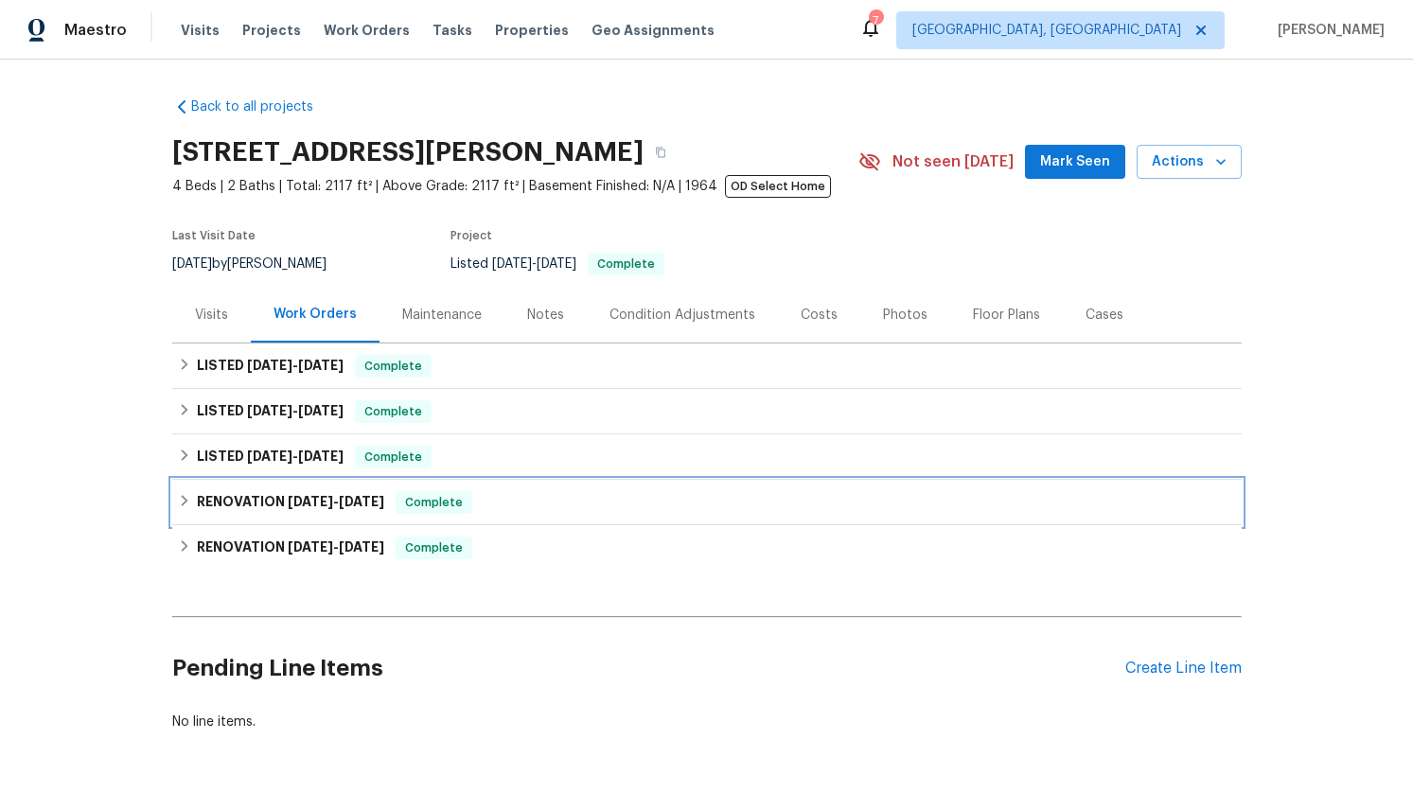
click at [182, 502] on icon at bounding box center [184, 500] width 13 height 13
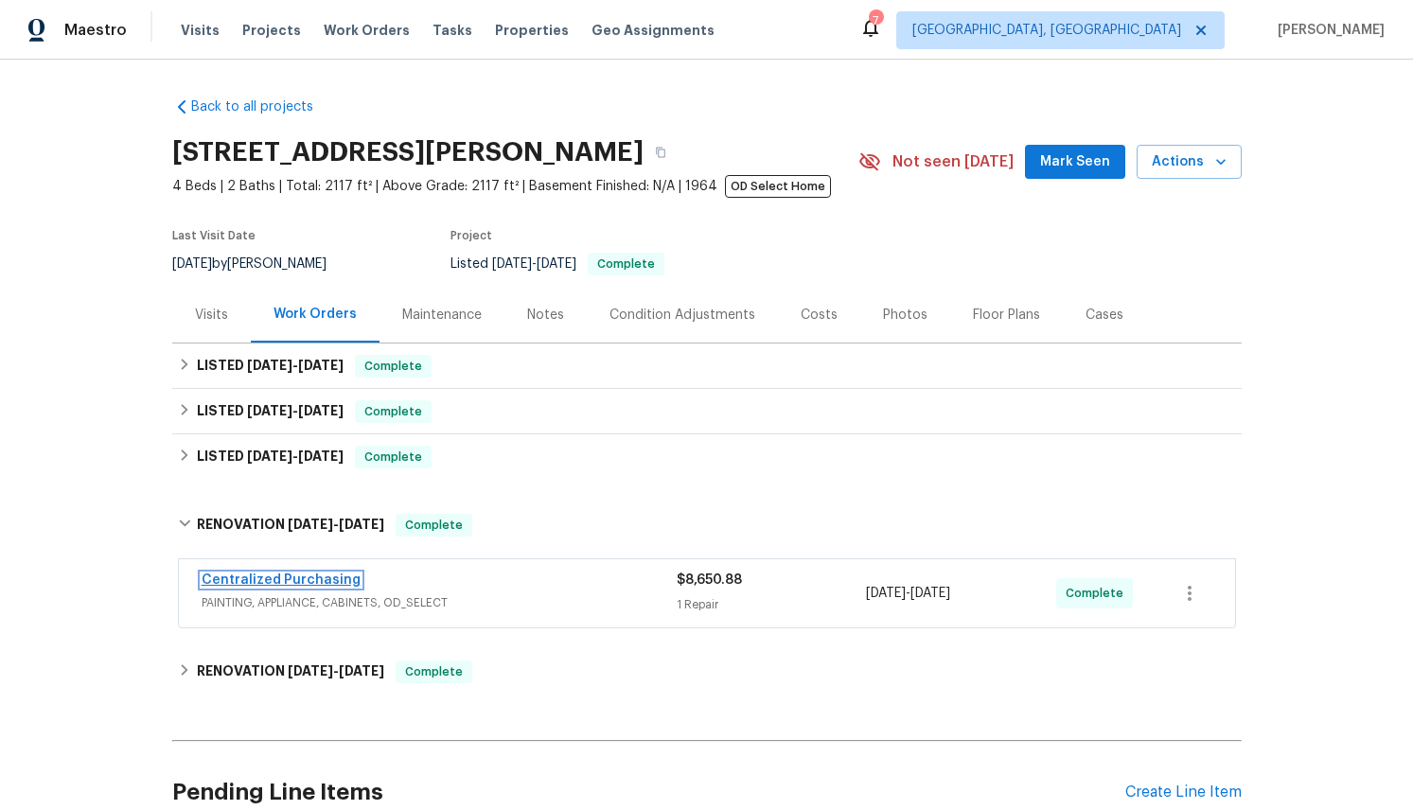
click at [309, 576] on link "Centralized Purchasing" at bounding box center [281, 580] width 159 height 13
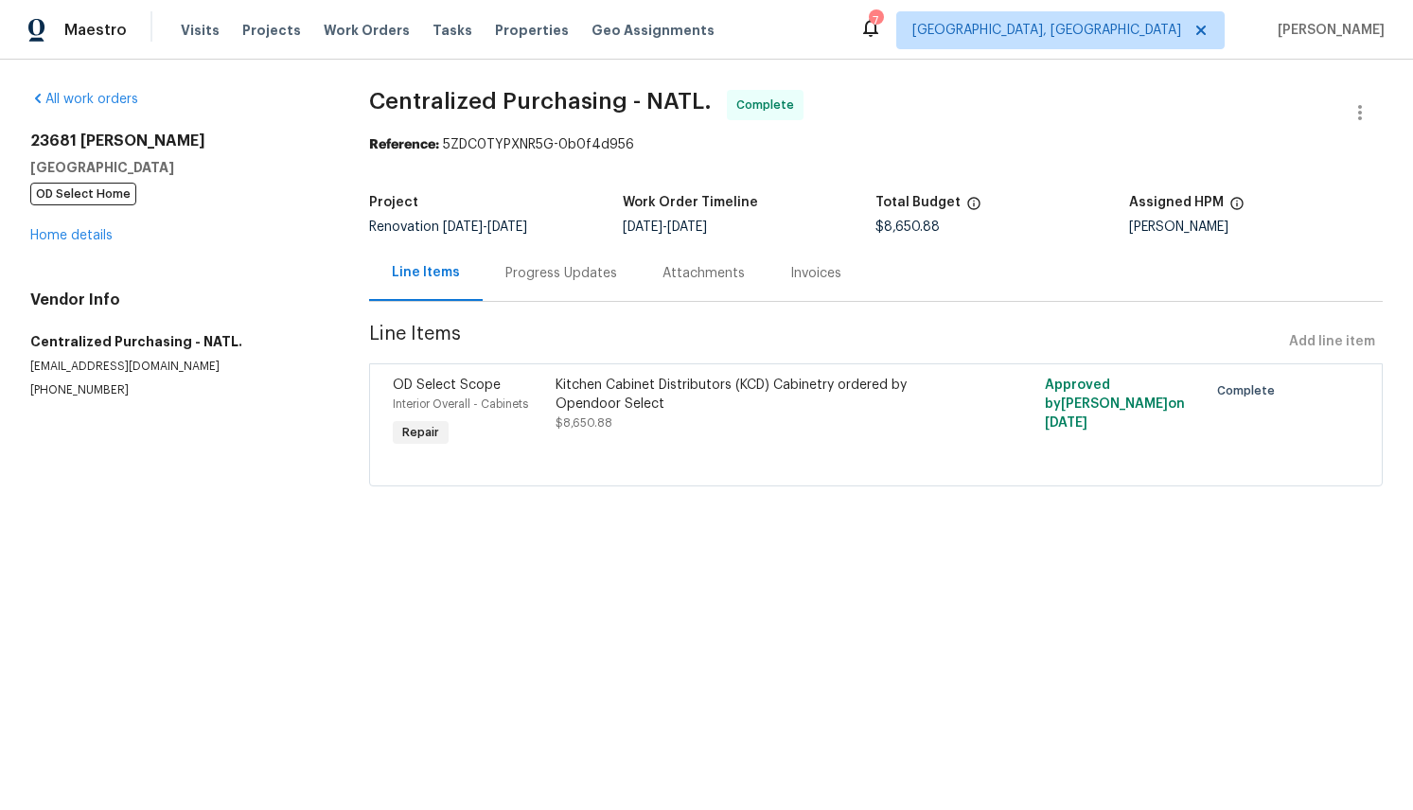
click at [422, 371] on div "OD Select Scope Interior Overall - Cabinets Repair" at bounding box center [468, 413] width 163 height 87
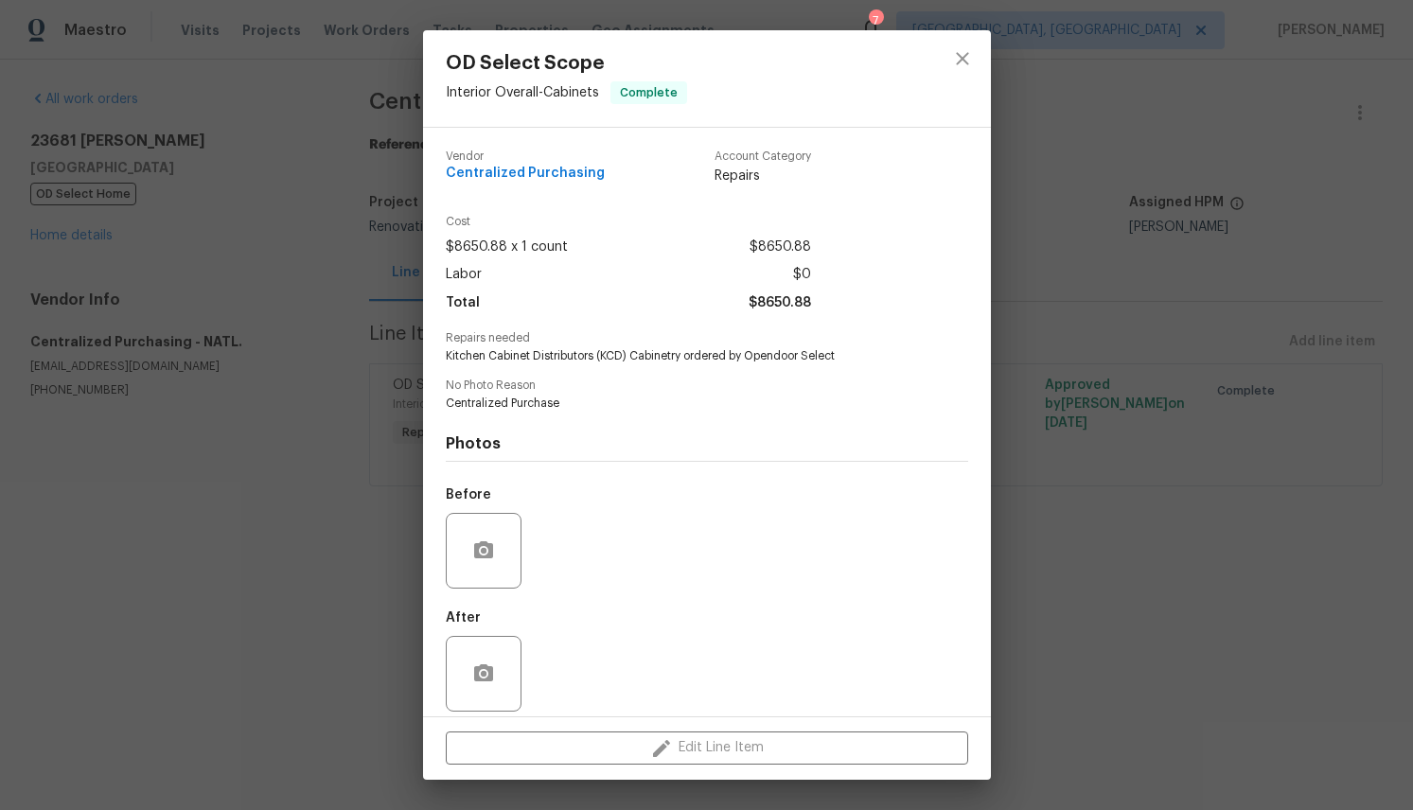
click at [729, 744] on div "Edit Line Item" at bounding box center [707, 748] width 568 height 63
click at [679, 232] on div "Cost $8650.88 x 1 count $8650.88 Labor $0 Total $8650.88" at bounding box center [628, 266] width 365 height 101
click at [954, 59] on icon "close" at bounding box center [962, 58] width 23 height 23
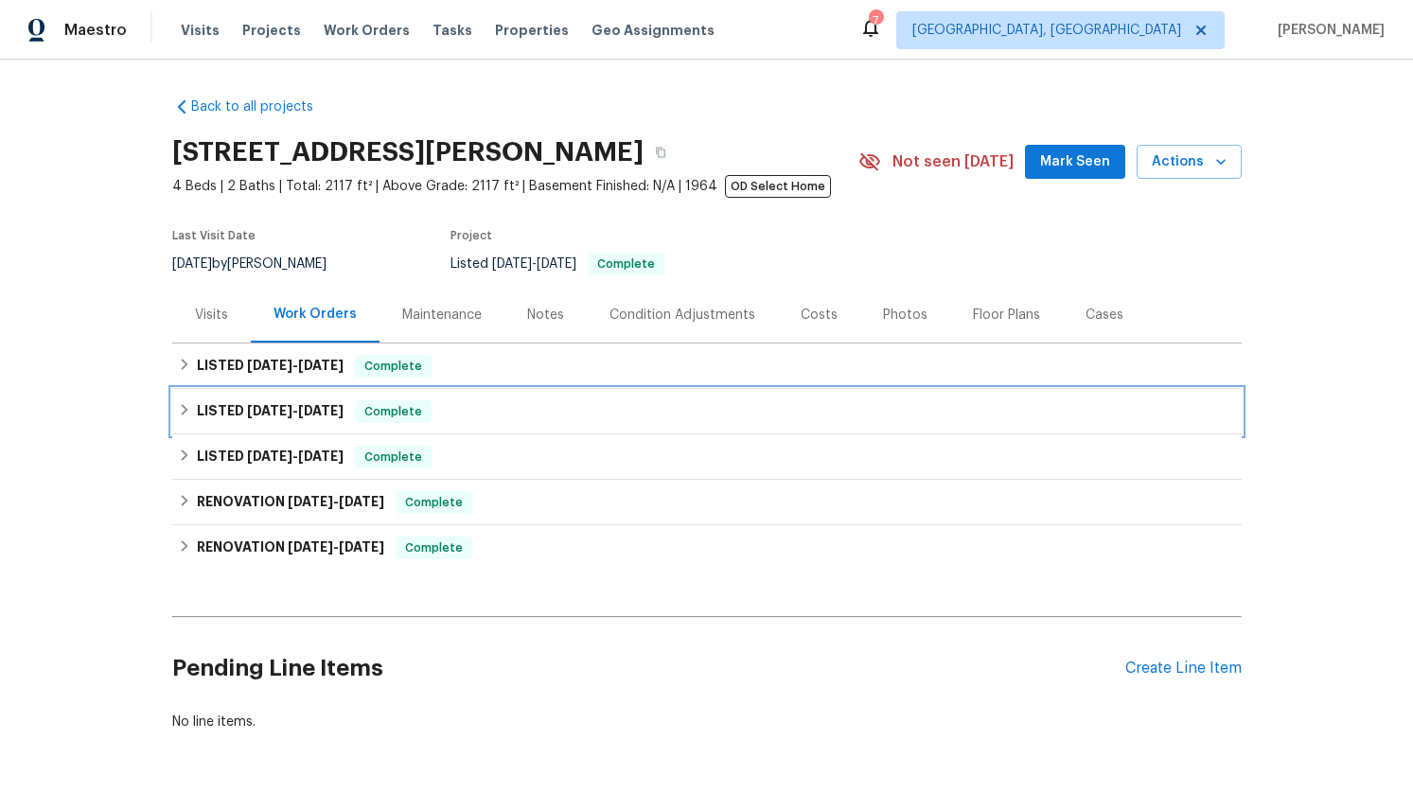
click at [185, 417] on div "LISTED [DATE] - [DATE] Complete" at bounding box center [707, 411] width 1058 height 23
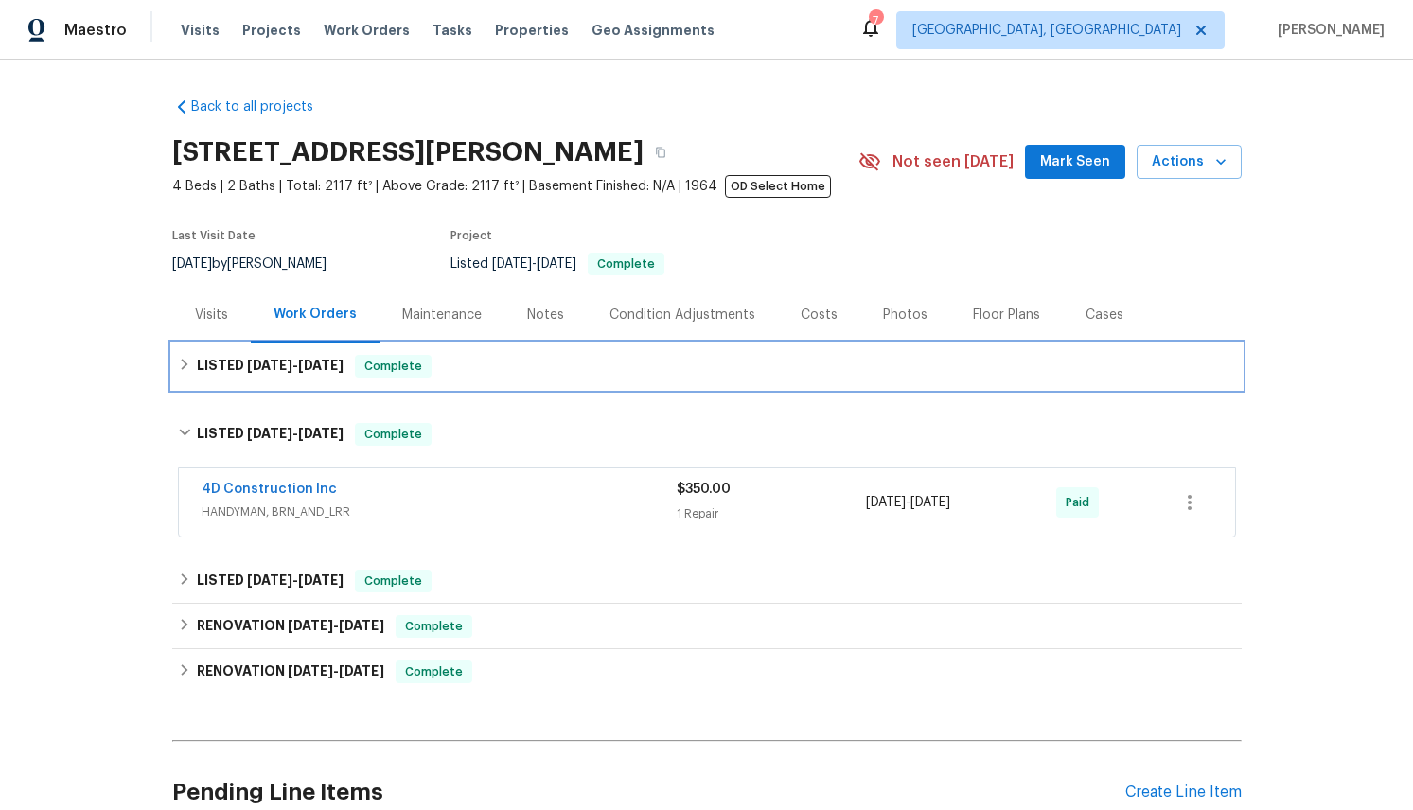
click at [178, 364] on icon at bounding box center [184, 364] width 13 height 13
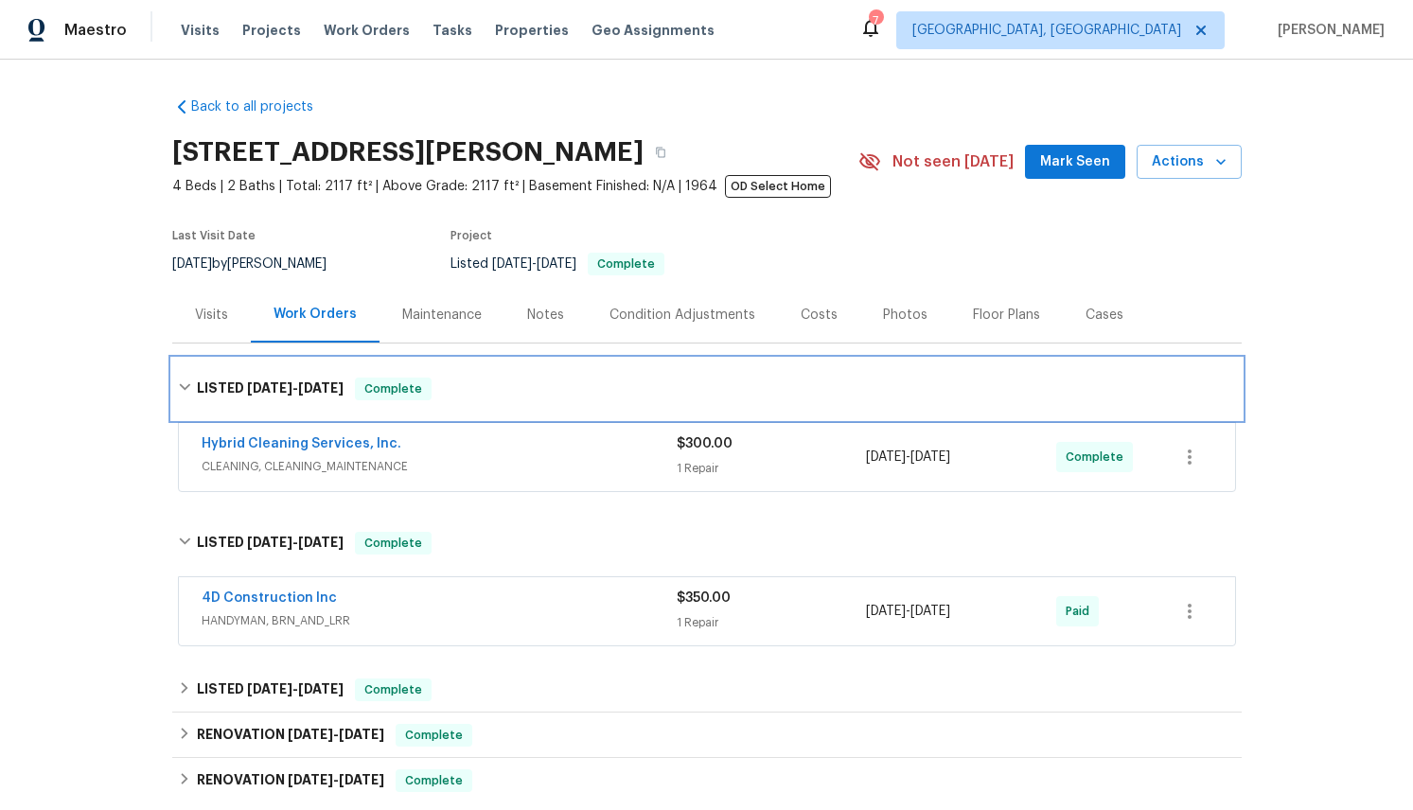
click at [180, 379] on div "LISTED 8/6/25 - 8/6/25 Complete" at bounding box center [707, 389] width 1058 height 23
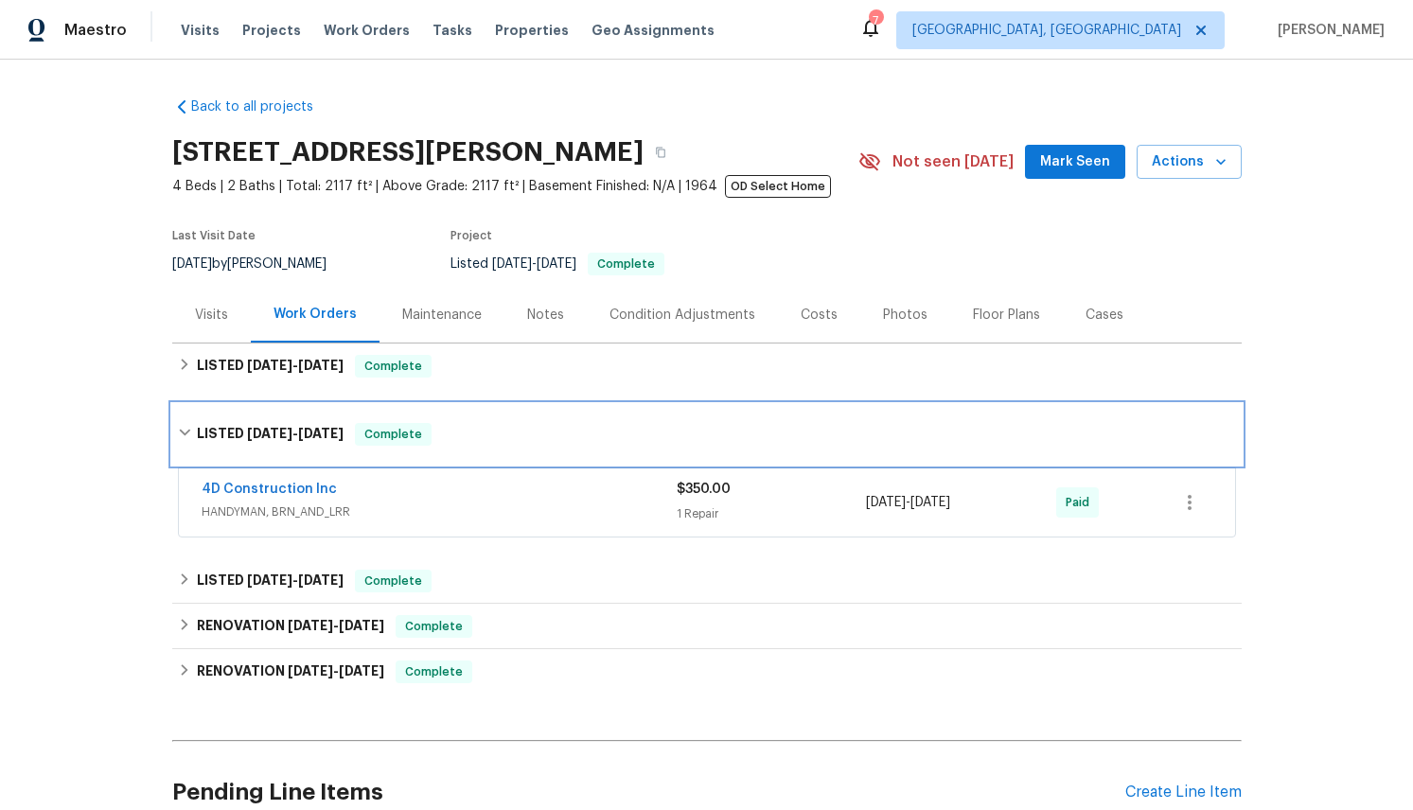
click at [185, 435] on icon at bounding box center [184, 432] width 13 height 13
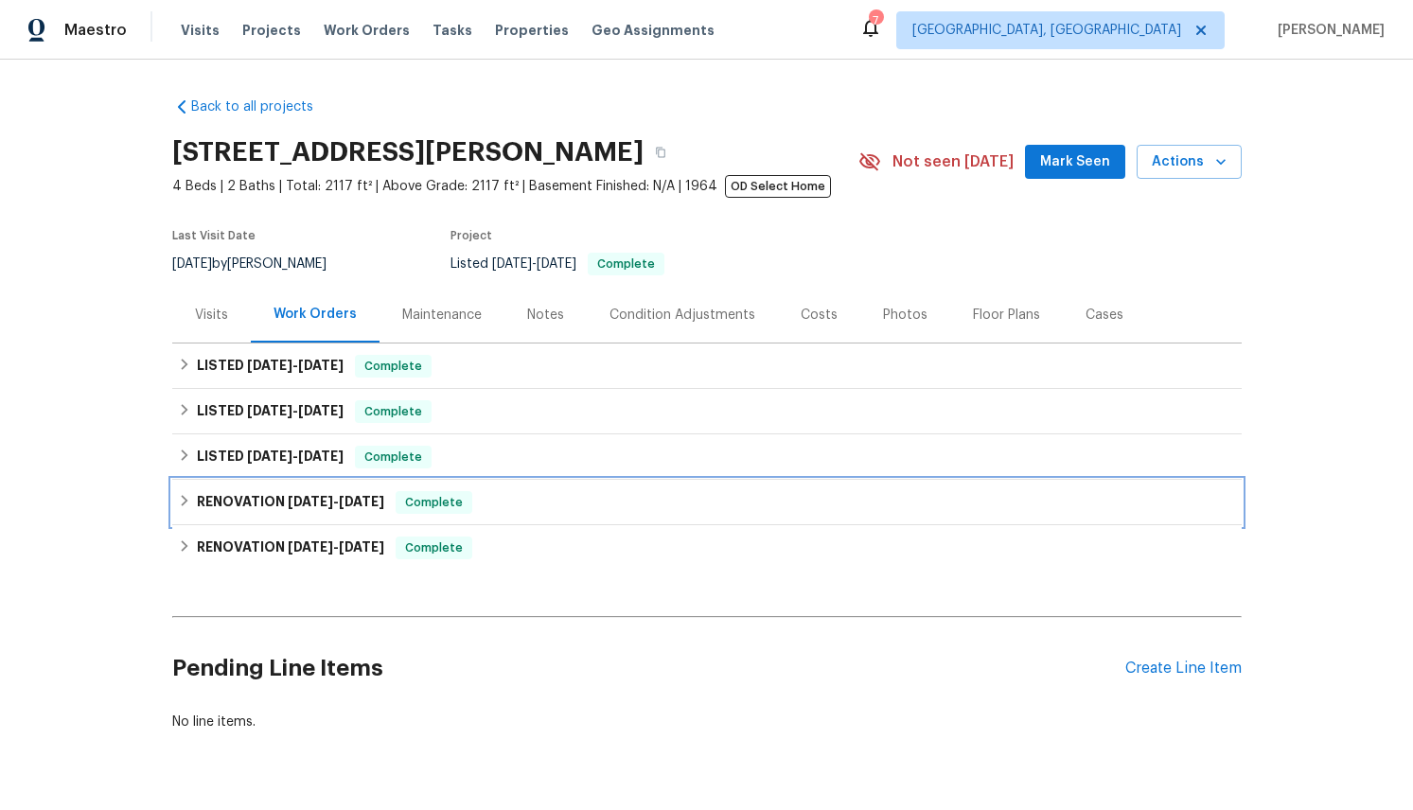
click at [186, 505] on icon at bounding box center [184, 500] width 13 height 13
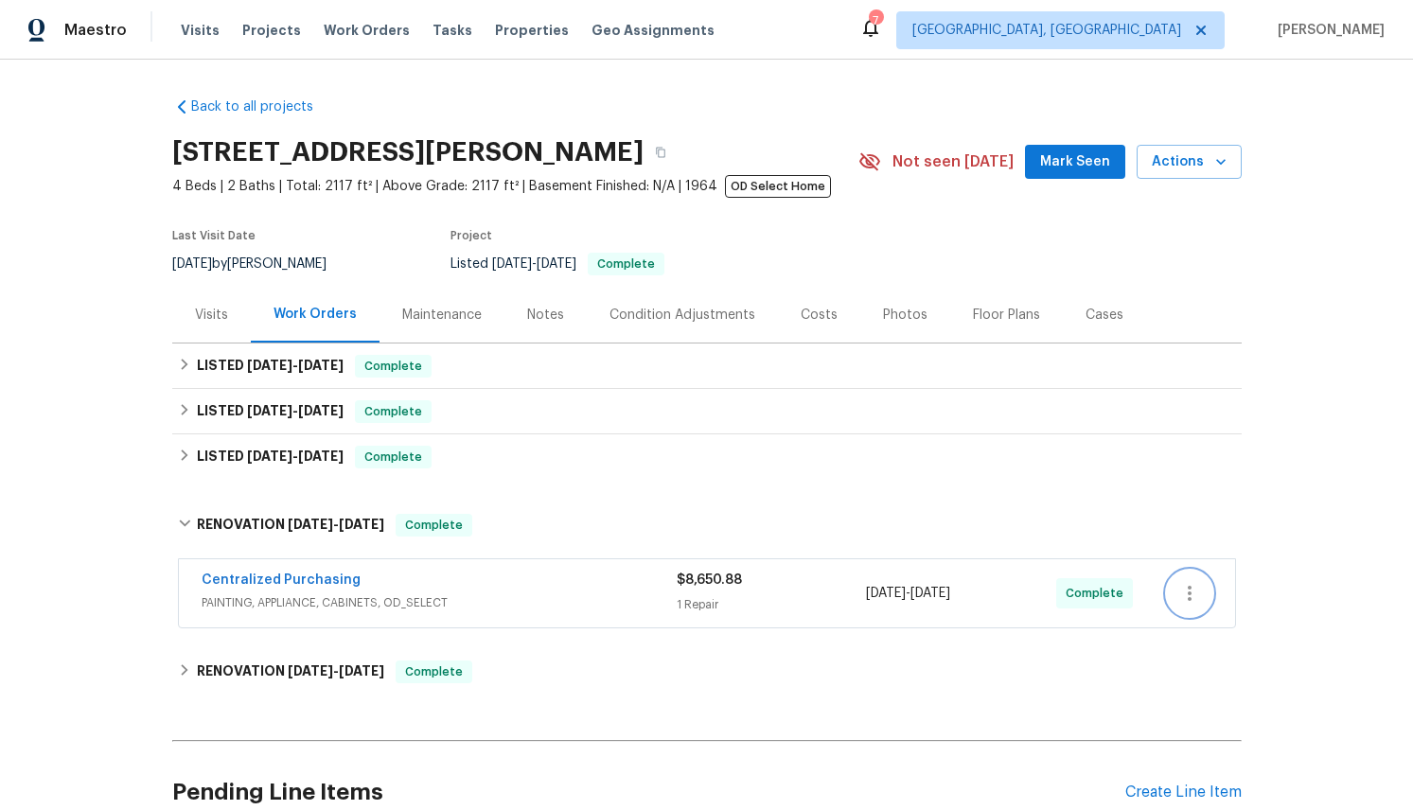
click at [1199, 592] on icon "button" at bounding box center [1189, 593] width 23 height 23
click at [1236, 593] on li "Edit" at bounding box center [1269, 593] width 204 height 31
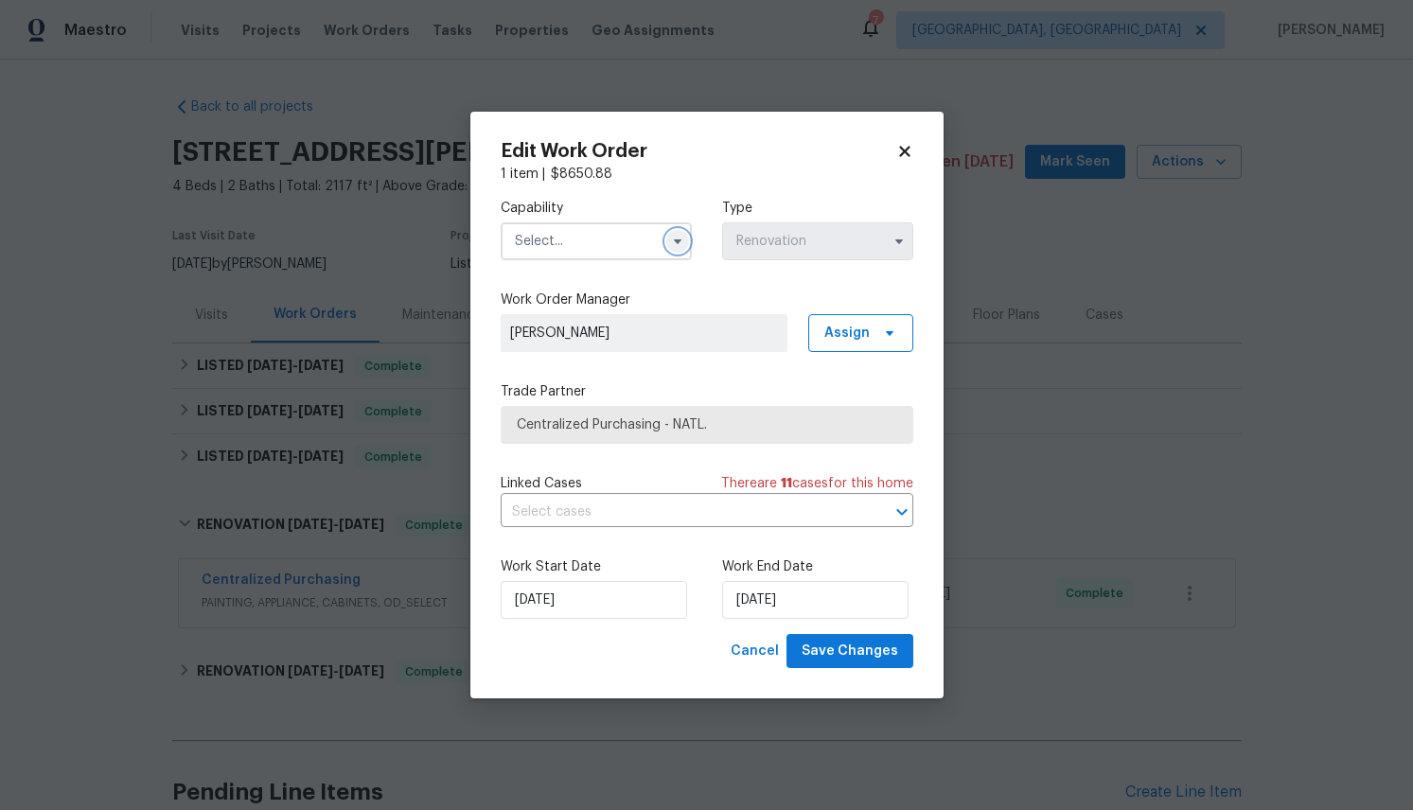
click at [679, 238] on icon "button" at bounding box center [677, 241] width 15 height 15
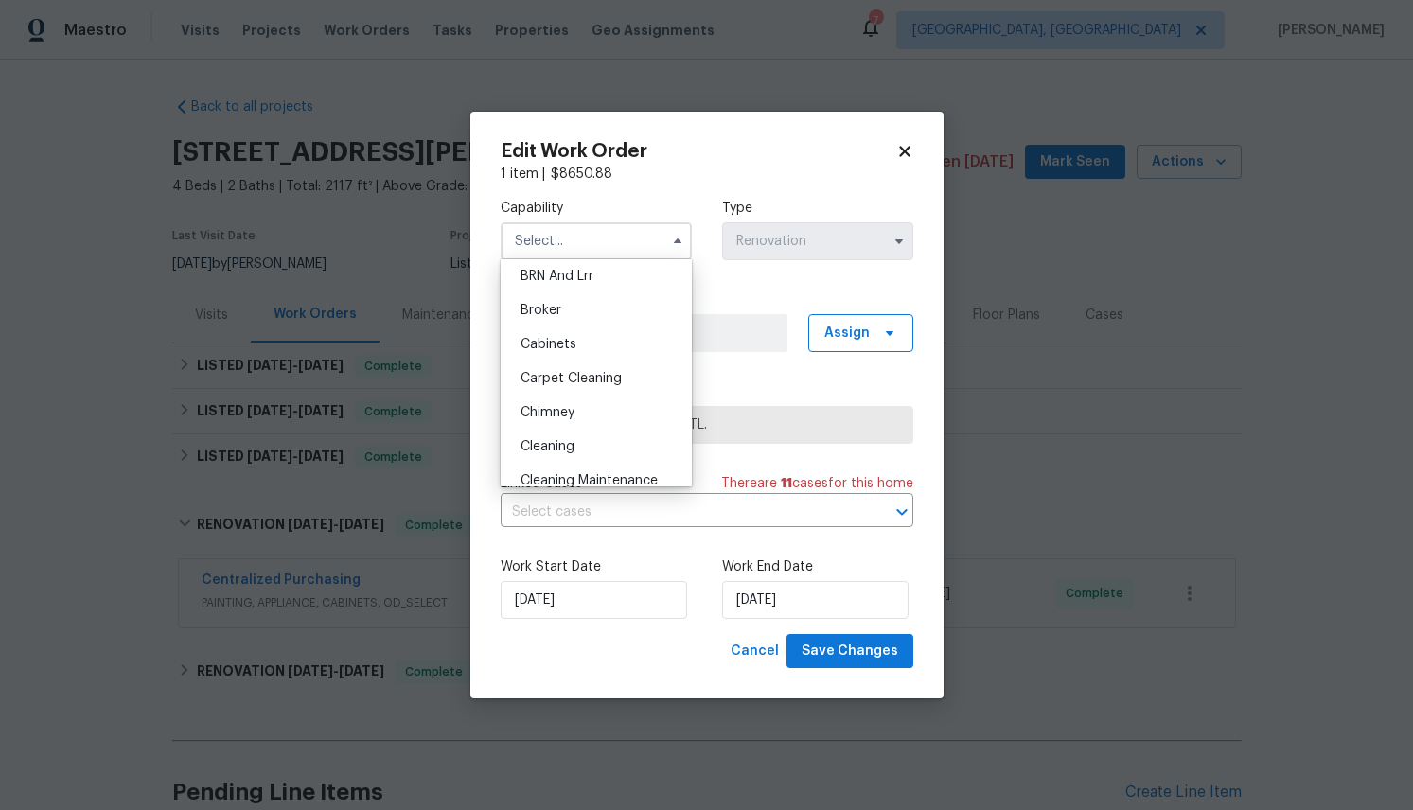
scroll to position [125, 0]
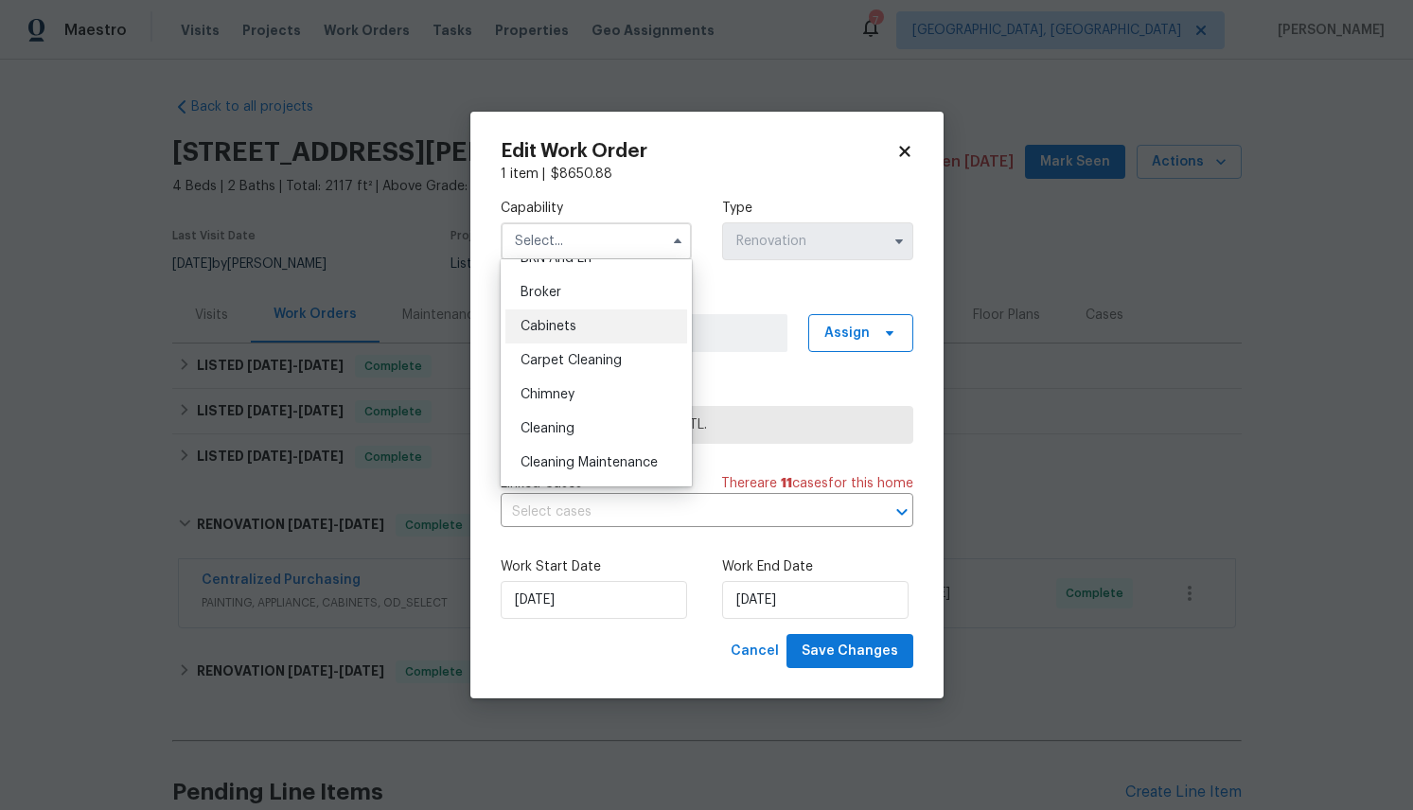
click at [567, 329] on span "Cabinets" at bounding box center [549, 326] width 56 height 13
type input "Cabinets"
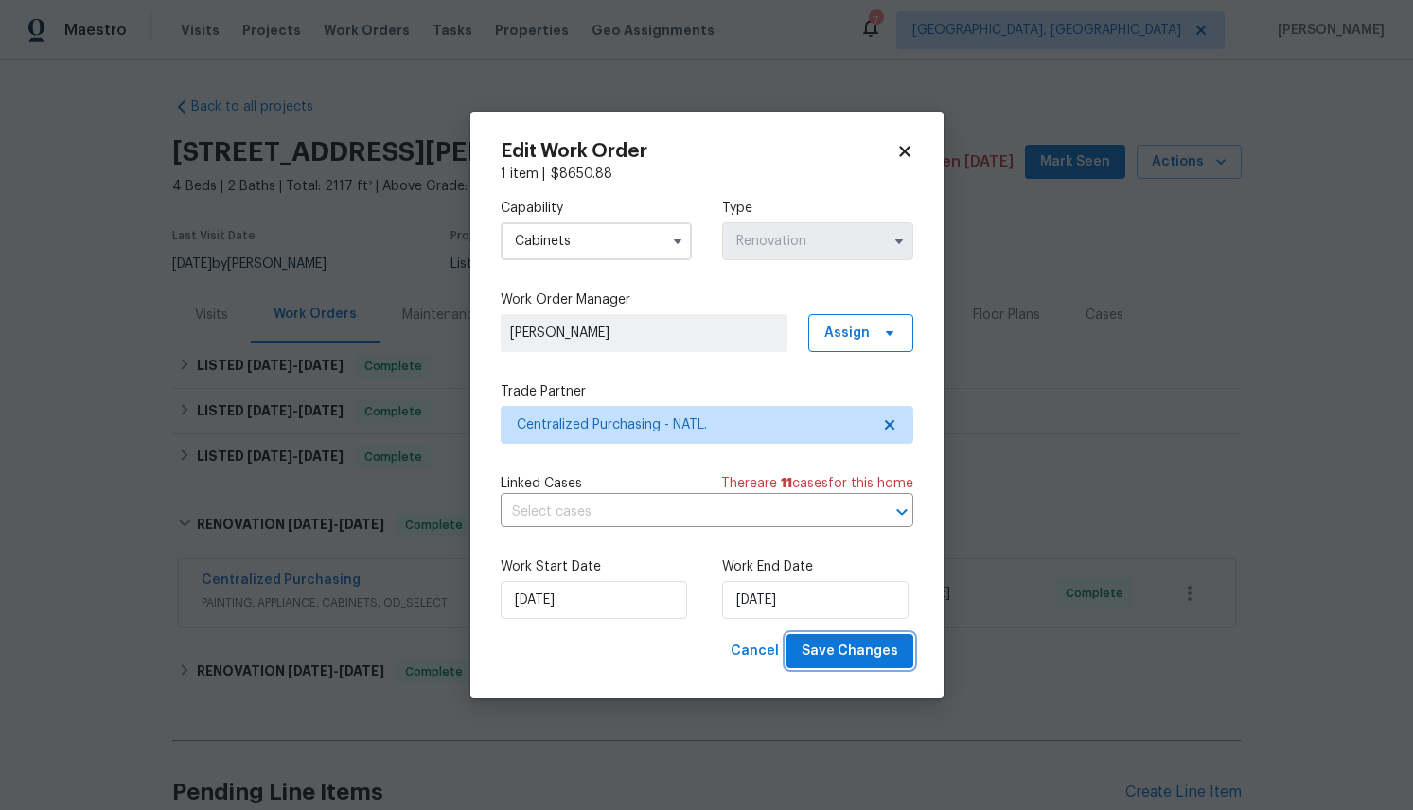
click at [869, 646] on span "Save Changes" at bounding box center [850, 652] width 97 height 24
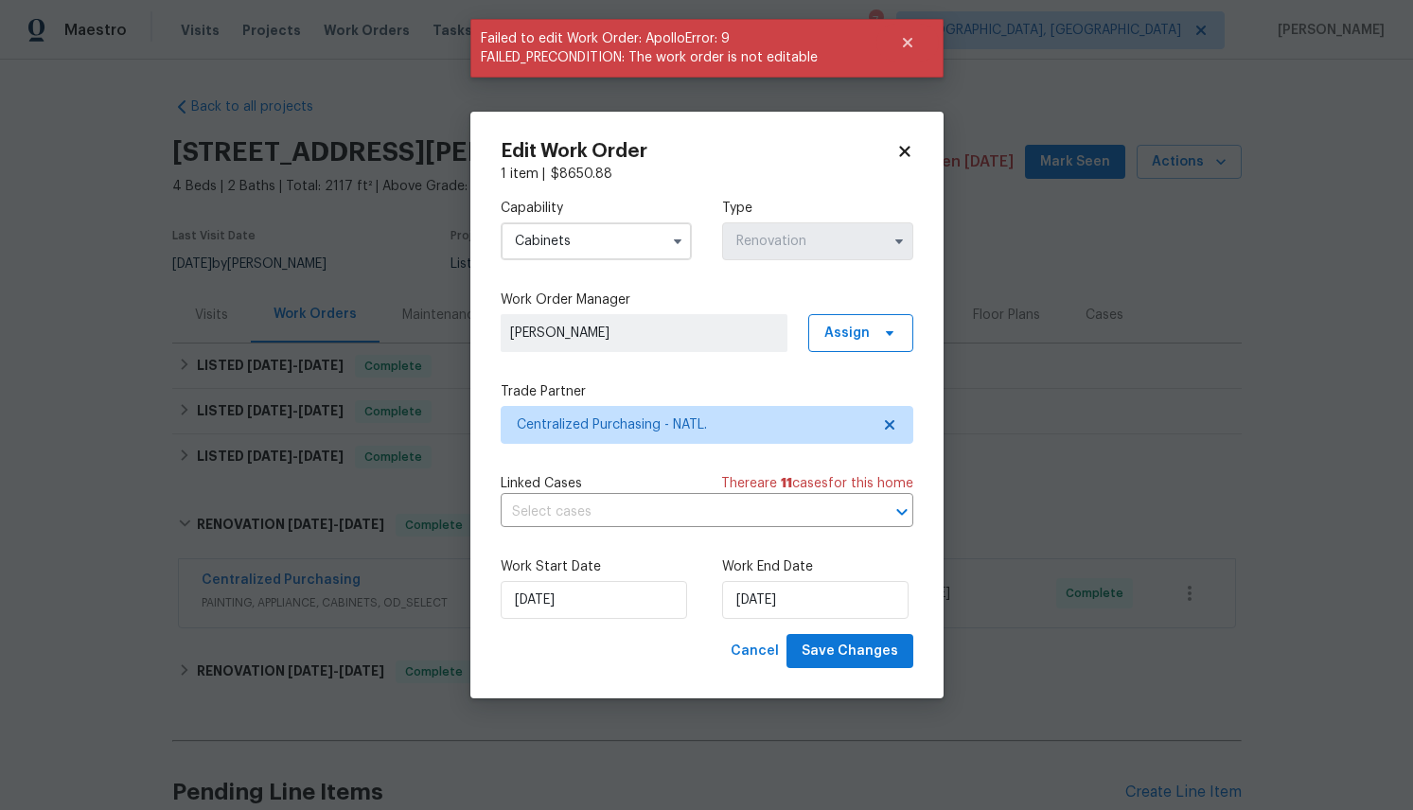
click at [915, 144] on div "Edit Work Order 1 item | $ 8650.88 Capability Cabinets Type Renovation Work Ord…" at bounding box center [706, 406] width 473 height 588
click at [896, 152] on icon at bounding box center [904, 151] width 17 height 17
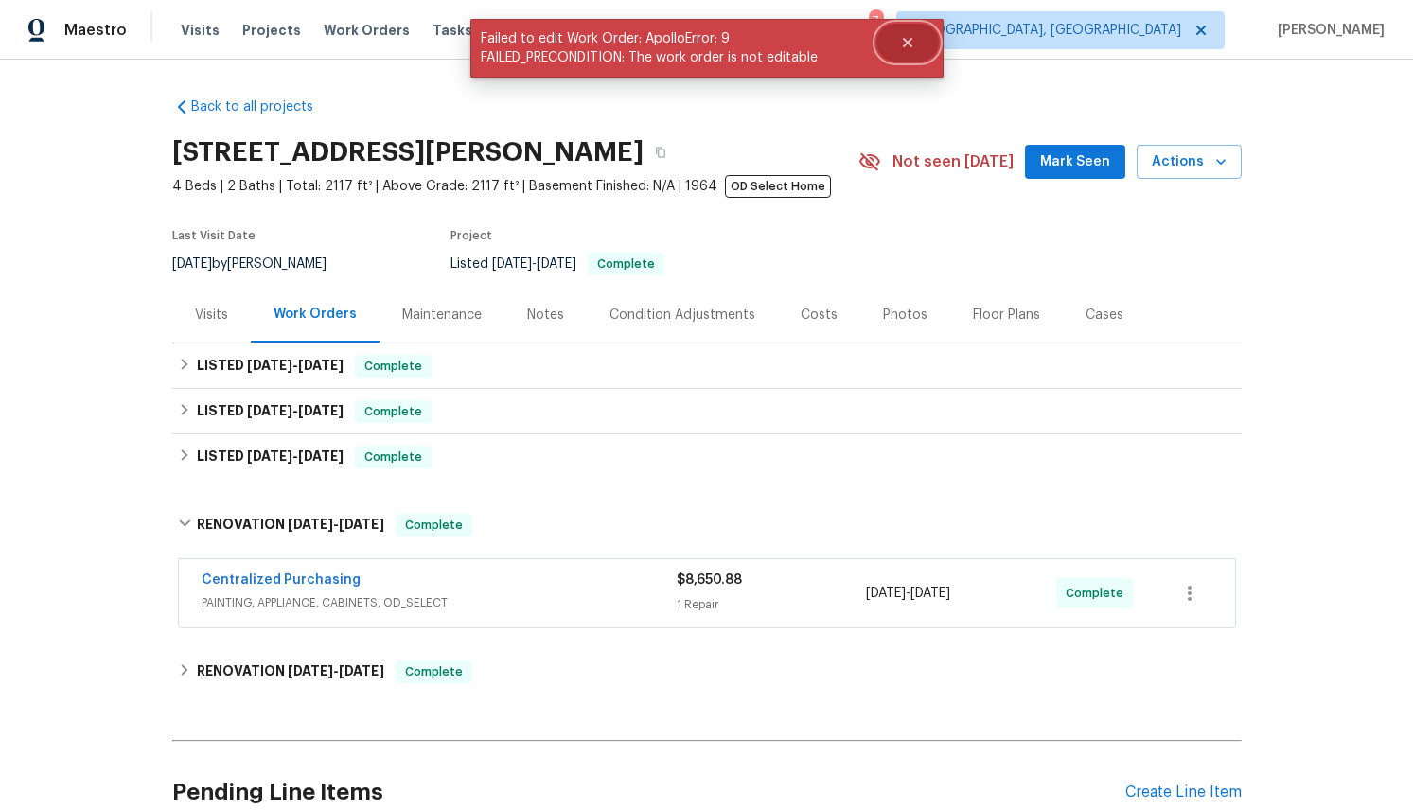
click at [911, 39] on icon "Close" at bounding box center [906, 42] width 9 height 9
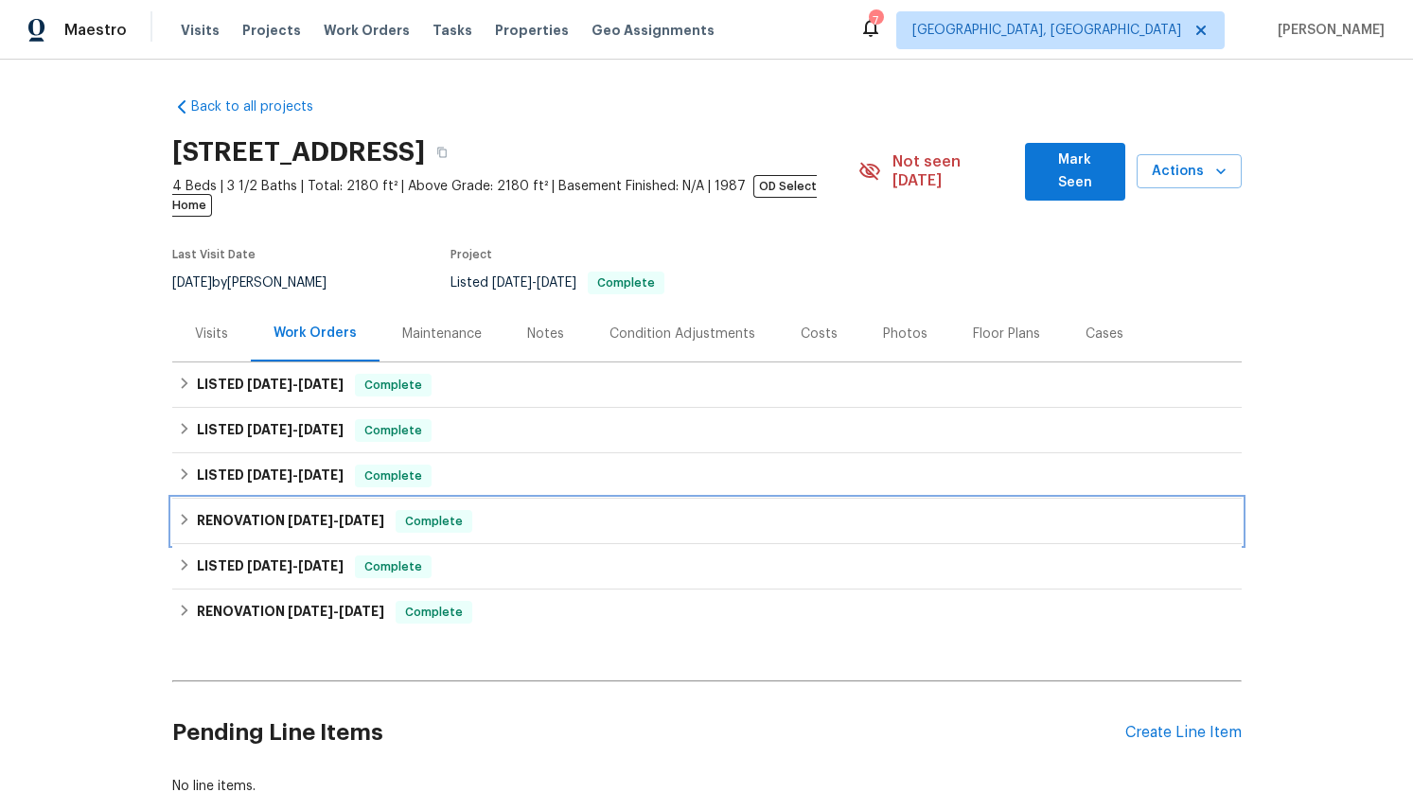
click at [186, 514] on icon at bounding box center [184, 519] width 7 height 11
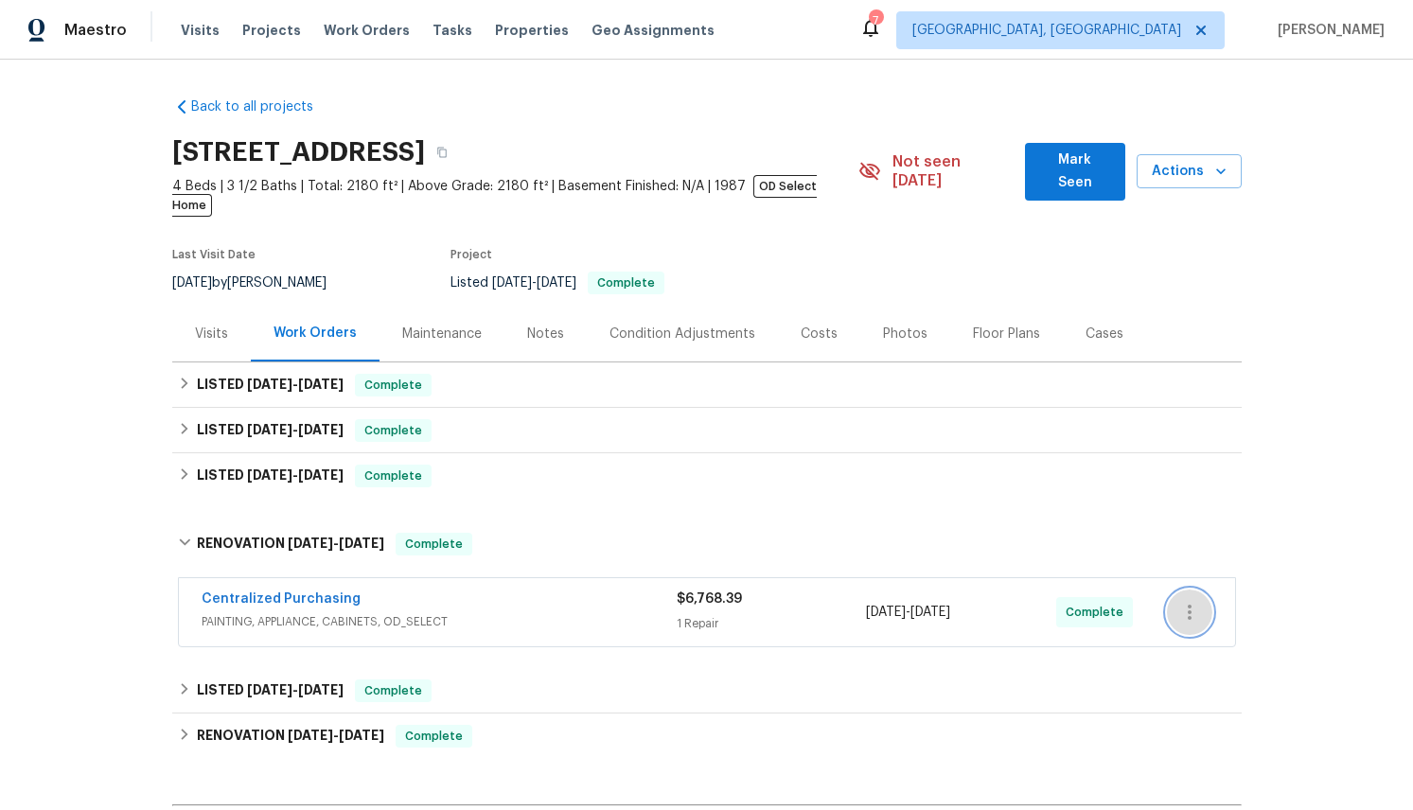
click at [1182, 601] on icon "button" at bounding box center [1189, 612] width 23 height 23
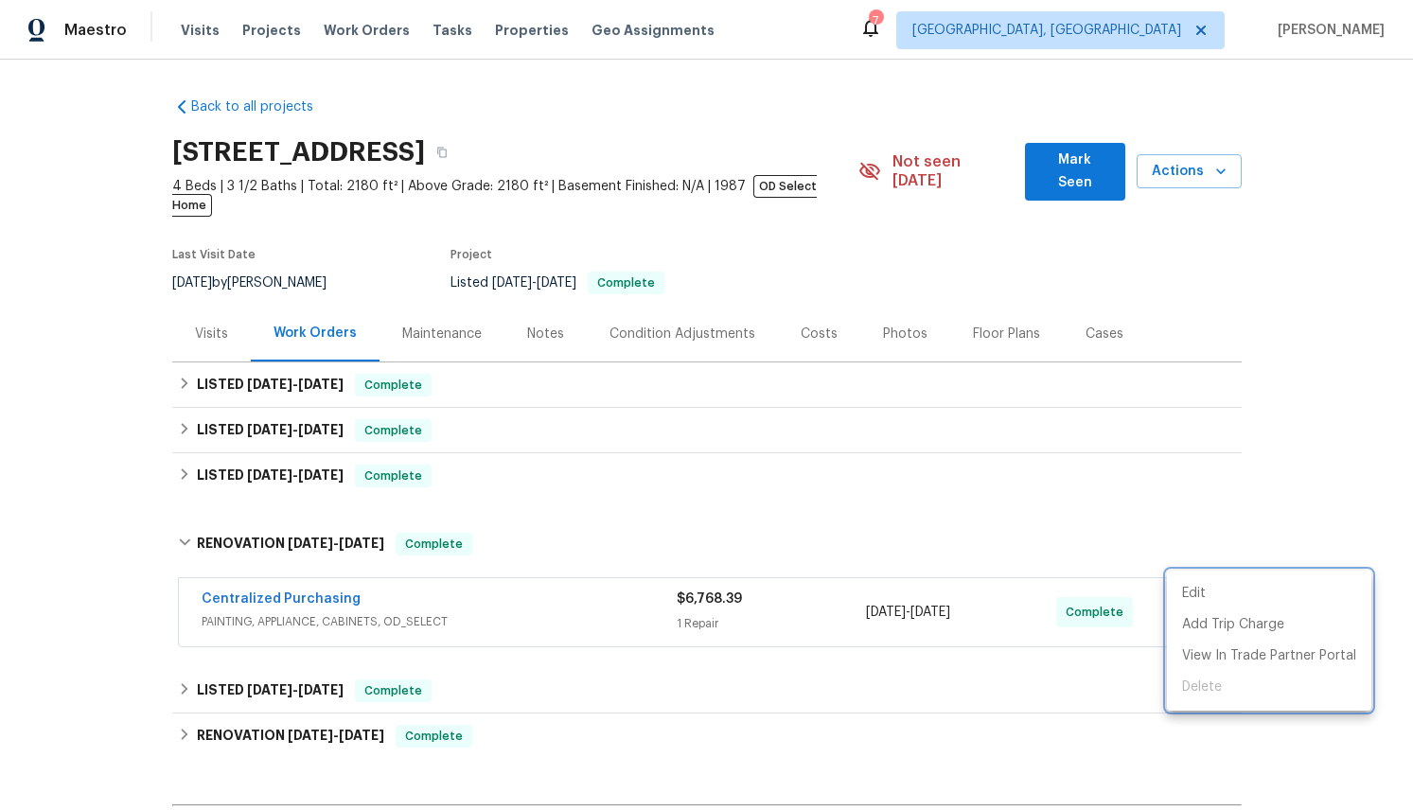
click at [279, 576] on div at bounding box center [706, 405] width 1413 height 810
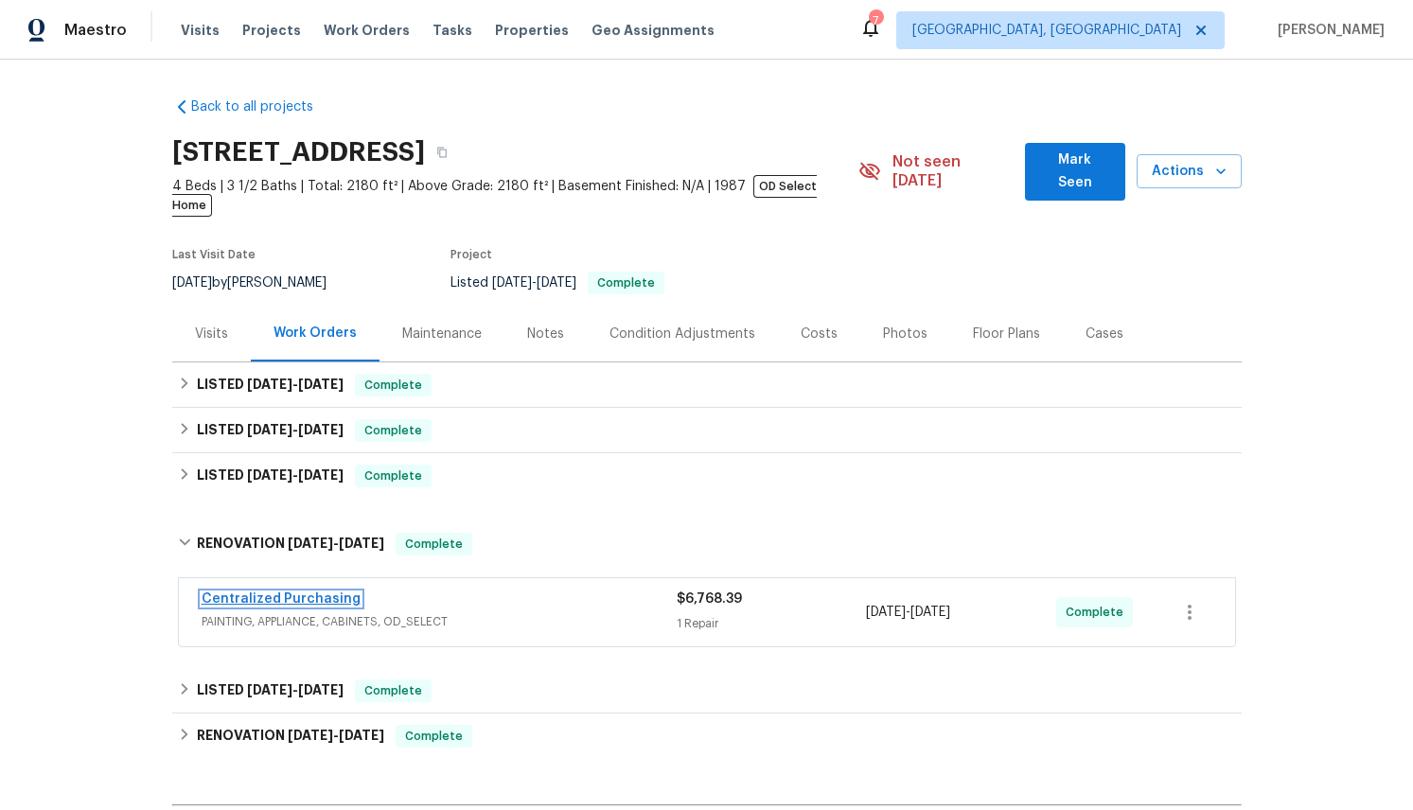
click at [254, 593] on link "Centralized Purchasing" at bounding box center [281, 599] width 159 height 13
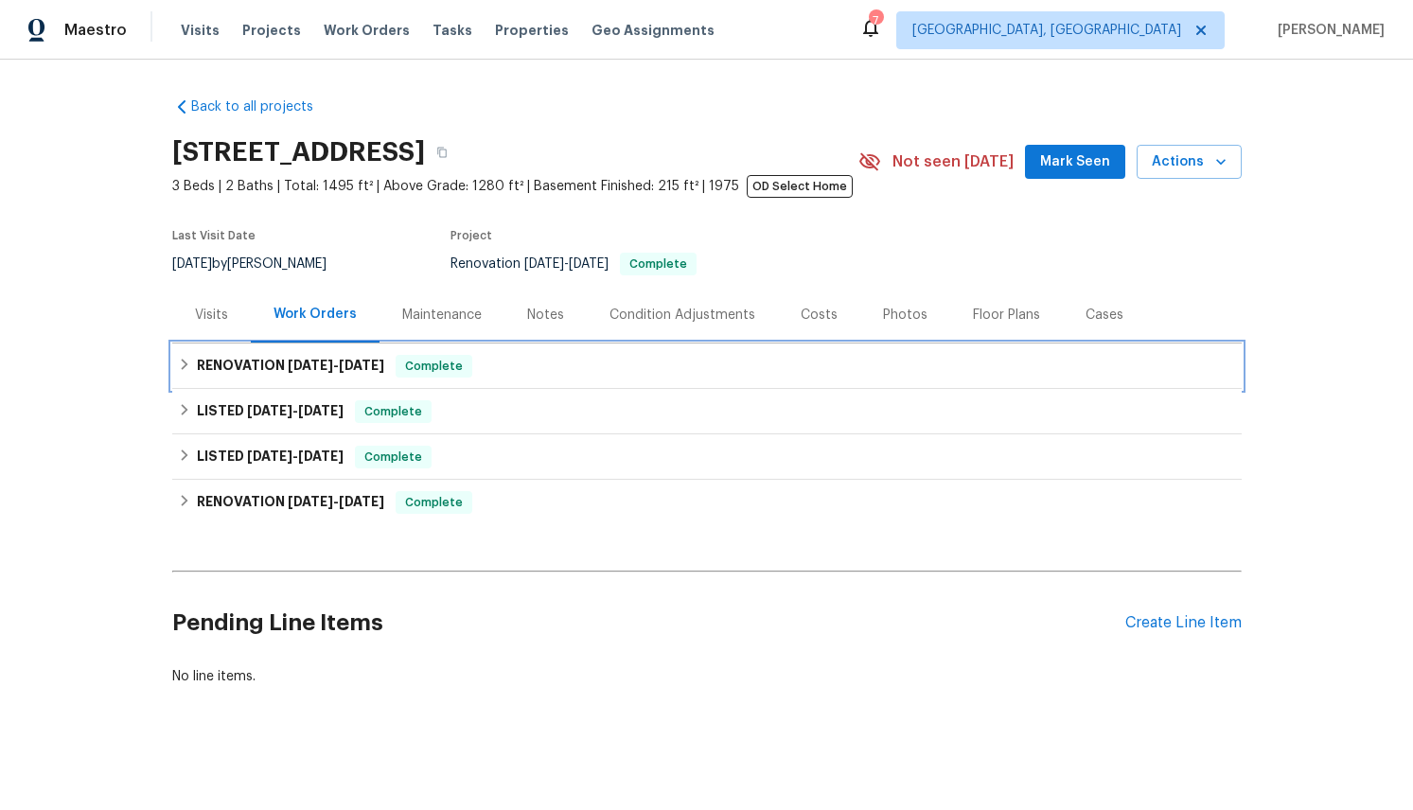
click at [181, 363] on icon at bounding box center [184, 364] width 13 height 13
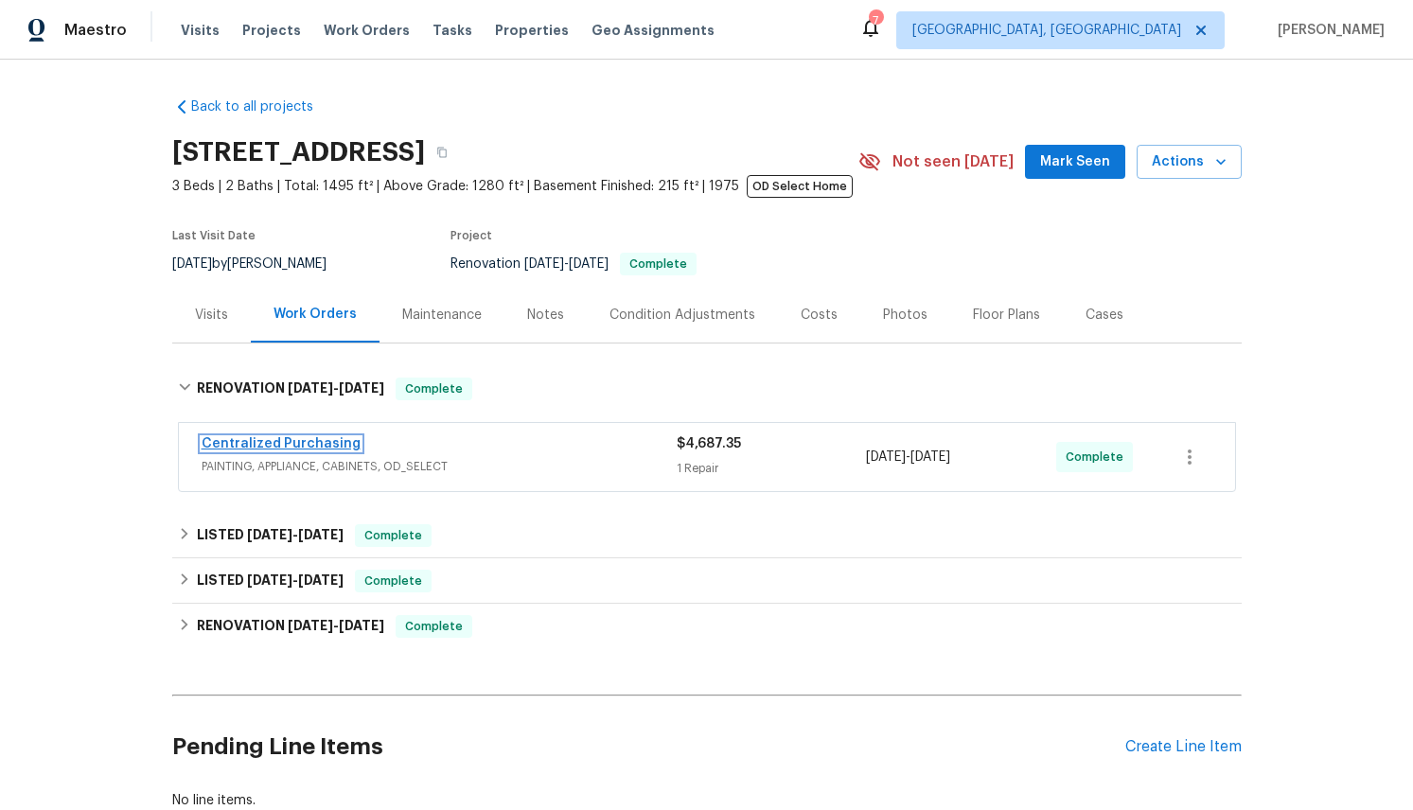
click at [319, 440] on link "Centralized Purchasing" at bounding box center [281, 443] width 159 height 13
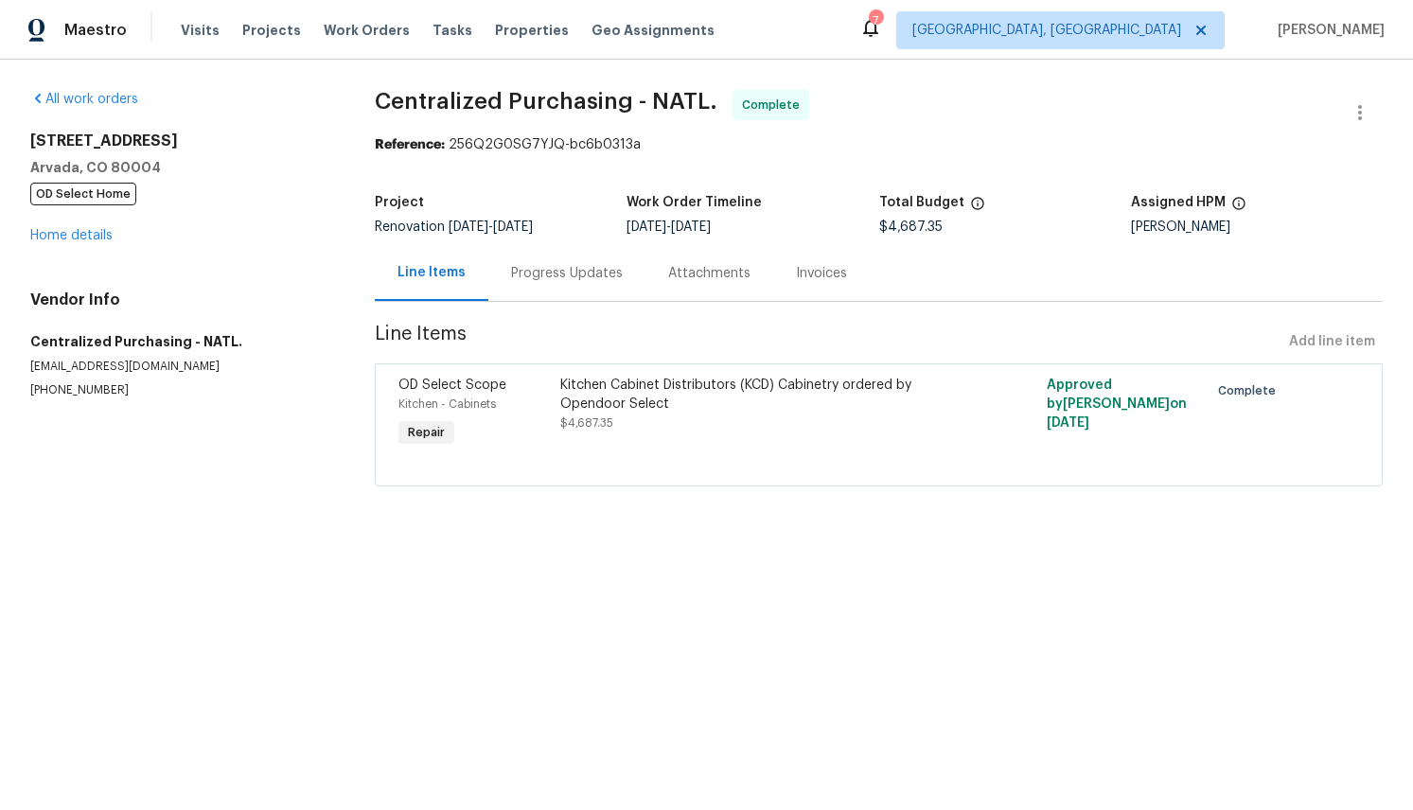
click at [424, 433] on span "Repair" at bounding box center [426, 432] width 52 height 19
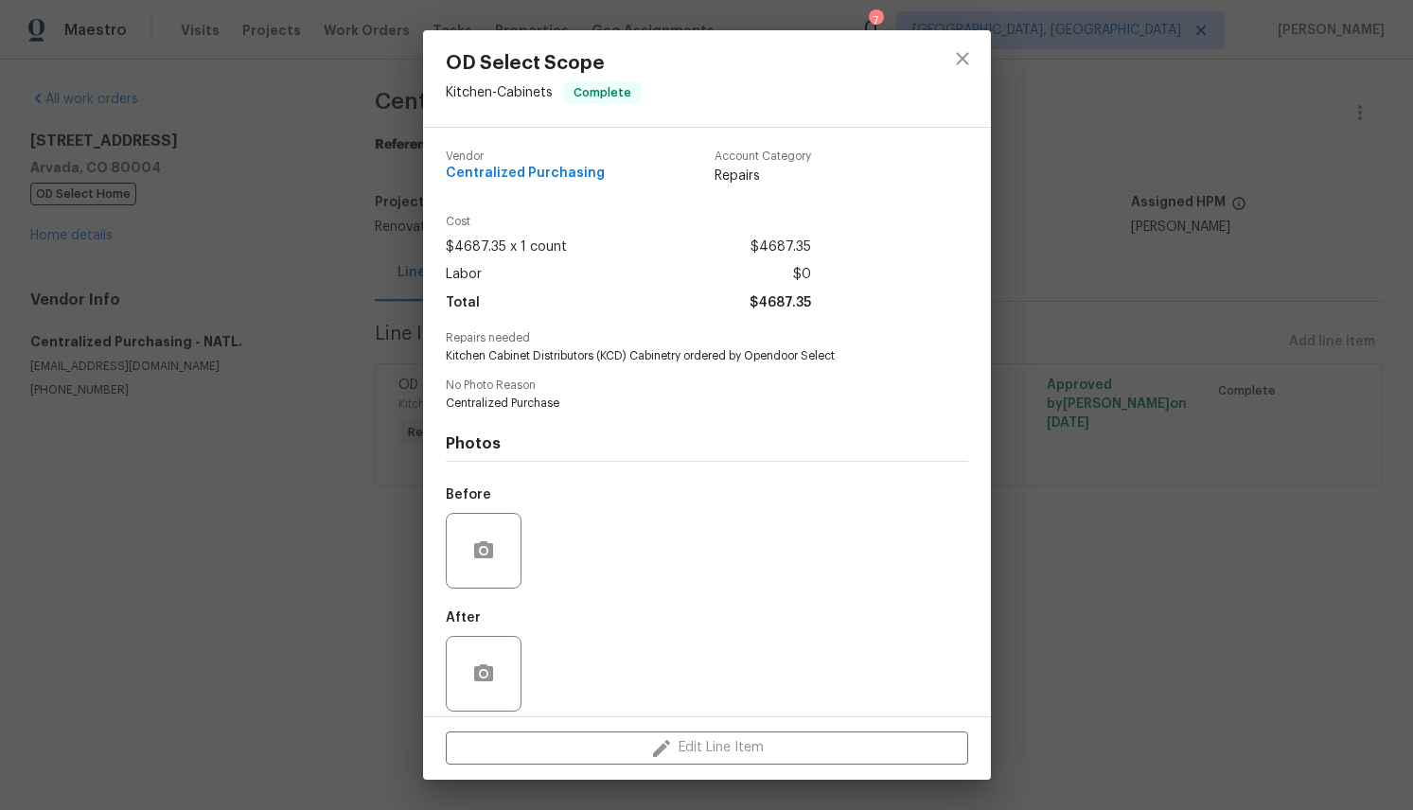
click at [740, 172] on span "Repairs" at bounding box center [763, 176] width 97 height 19
click at [969, 56] on icon "close" at bounding box center [962, 58] width 23 height 23
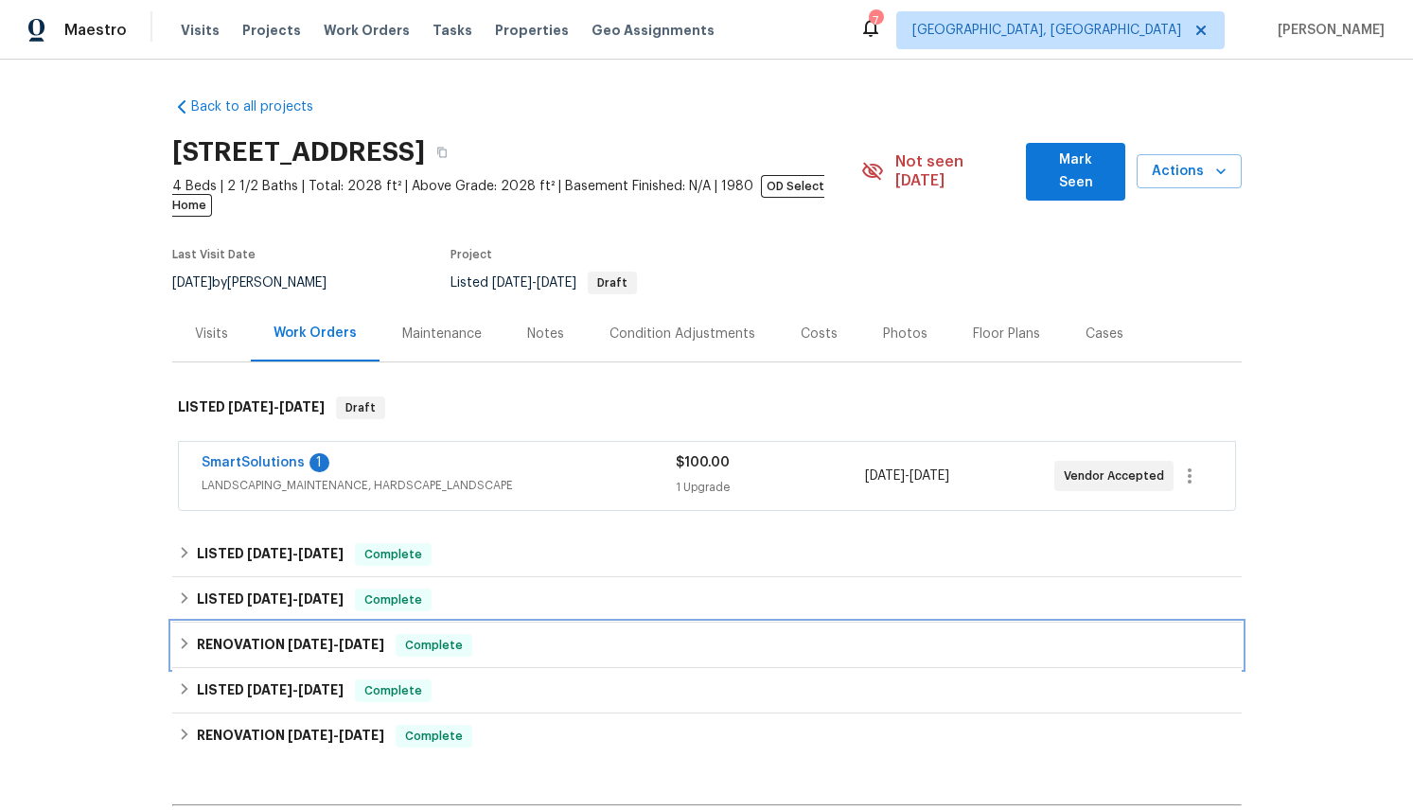
click at [182, 637] on icon at bounding box center [184, 643] width 13 height 13
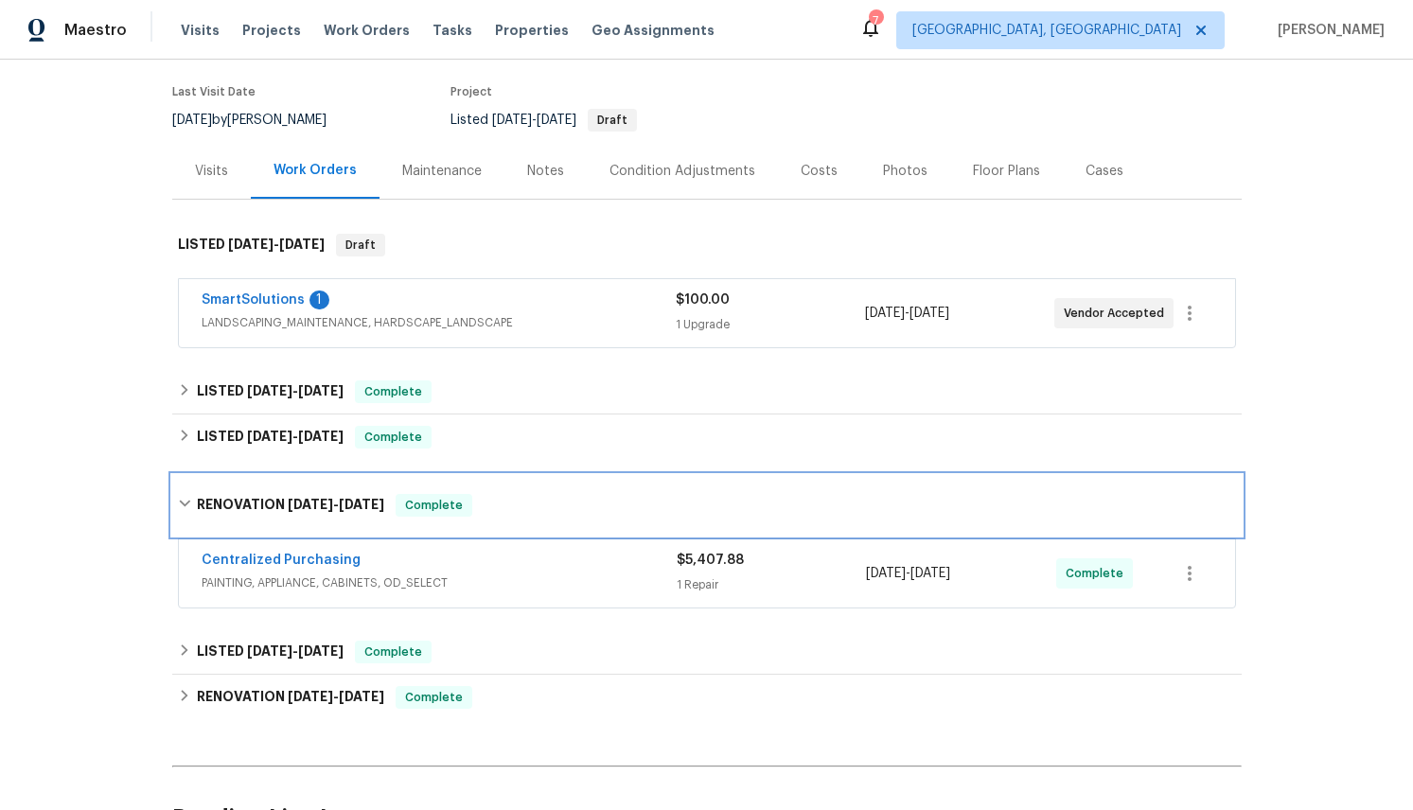
scroll to position [174, 0]
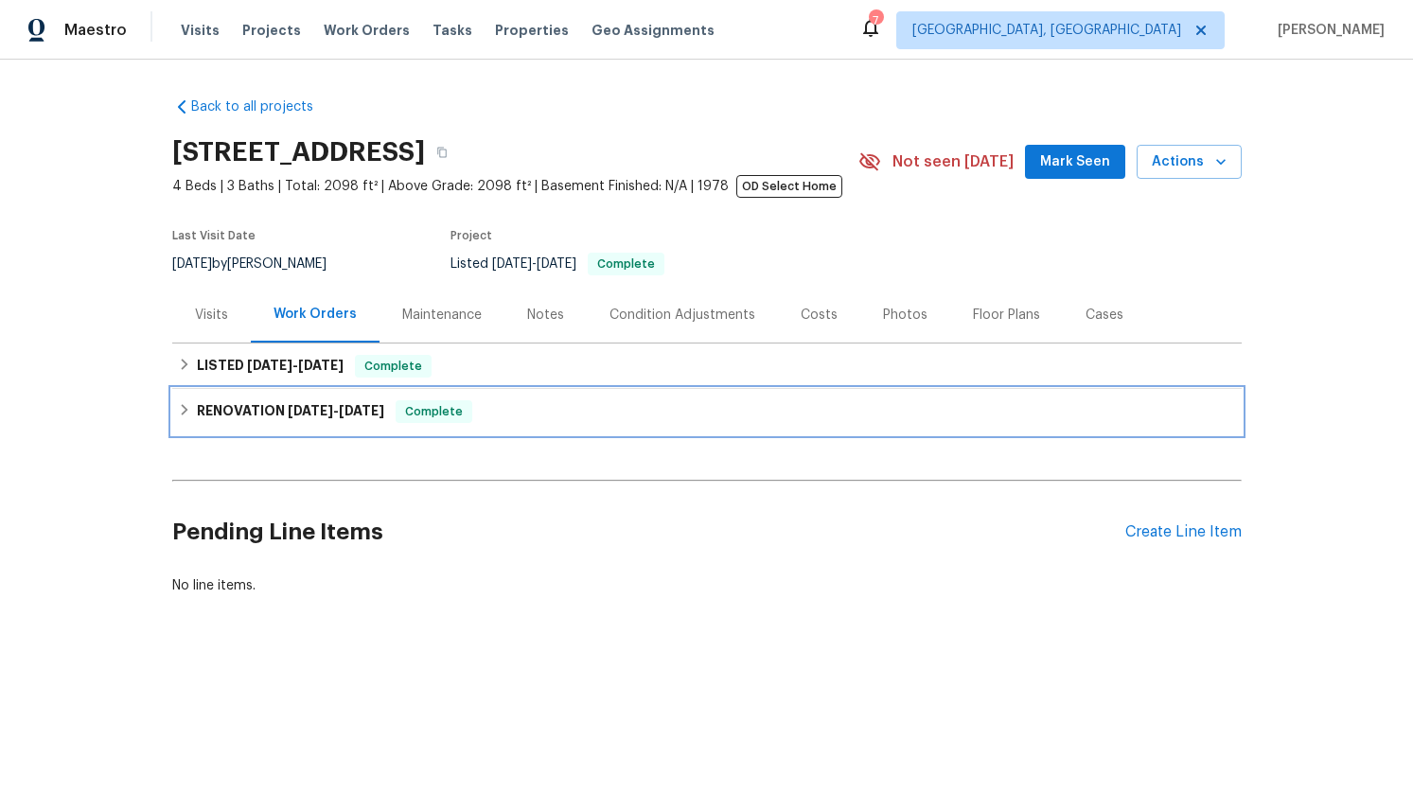
click at [186, 407] on icon at bounding box center [184, 409] width 13 height 13
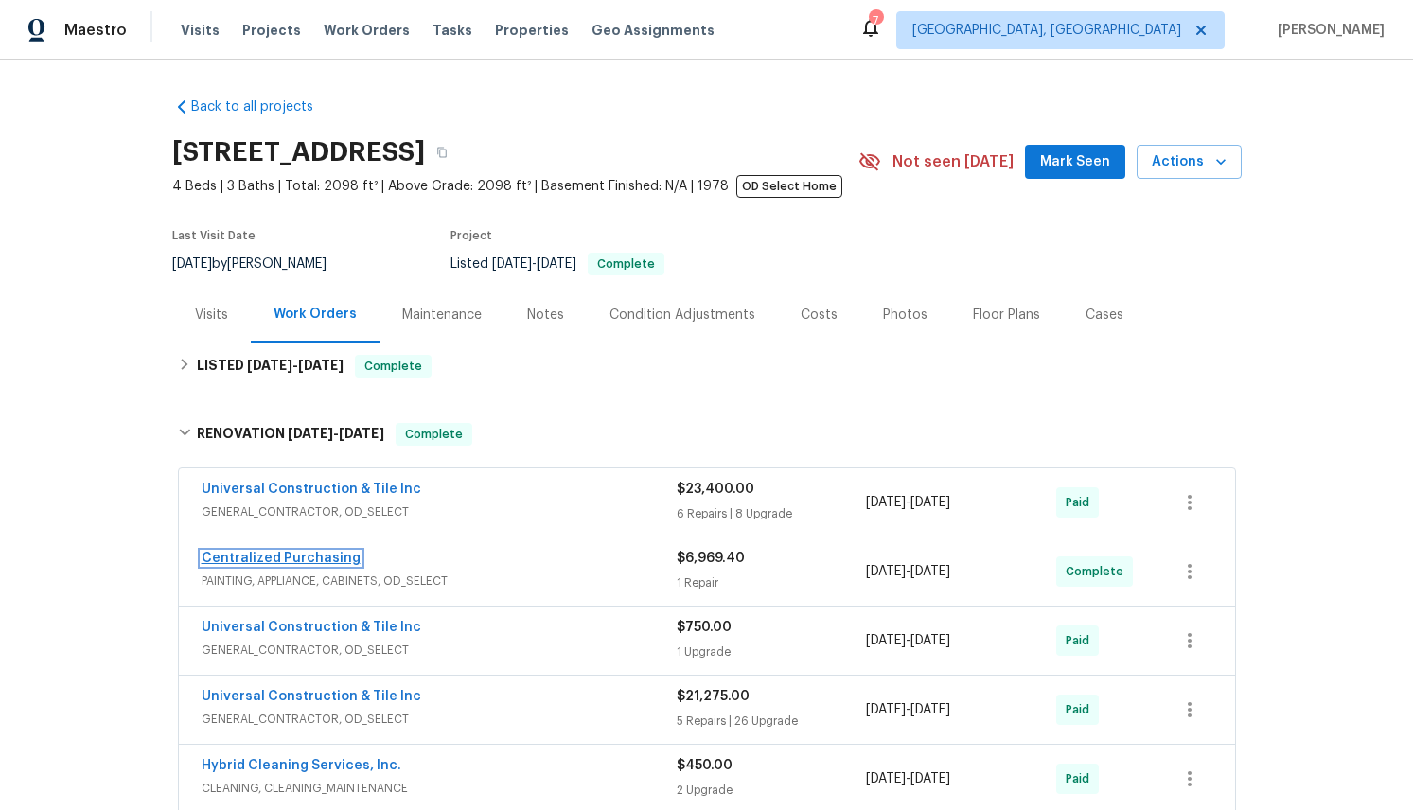
click at [311, 552] on link "Centralized Purchasing" at bounding box center [281, 558] width 159 height 13
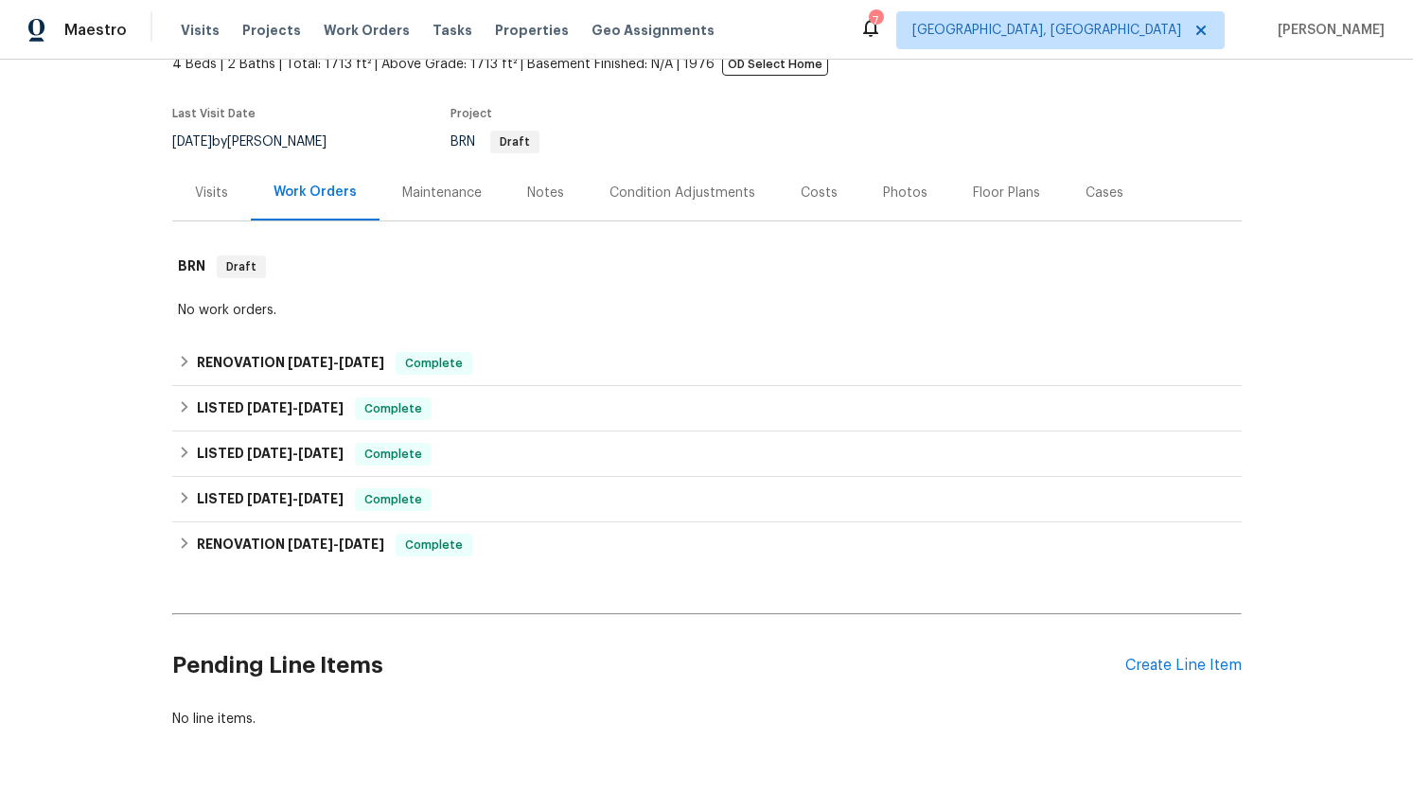
scroll to position [130, 0]
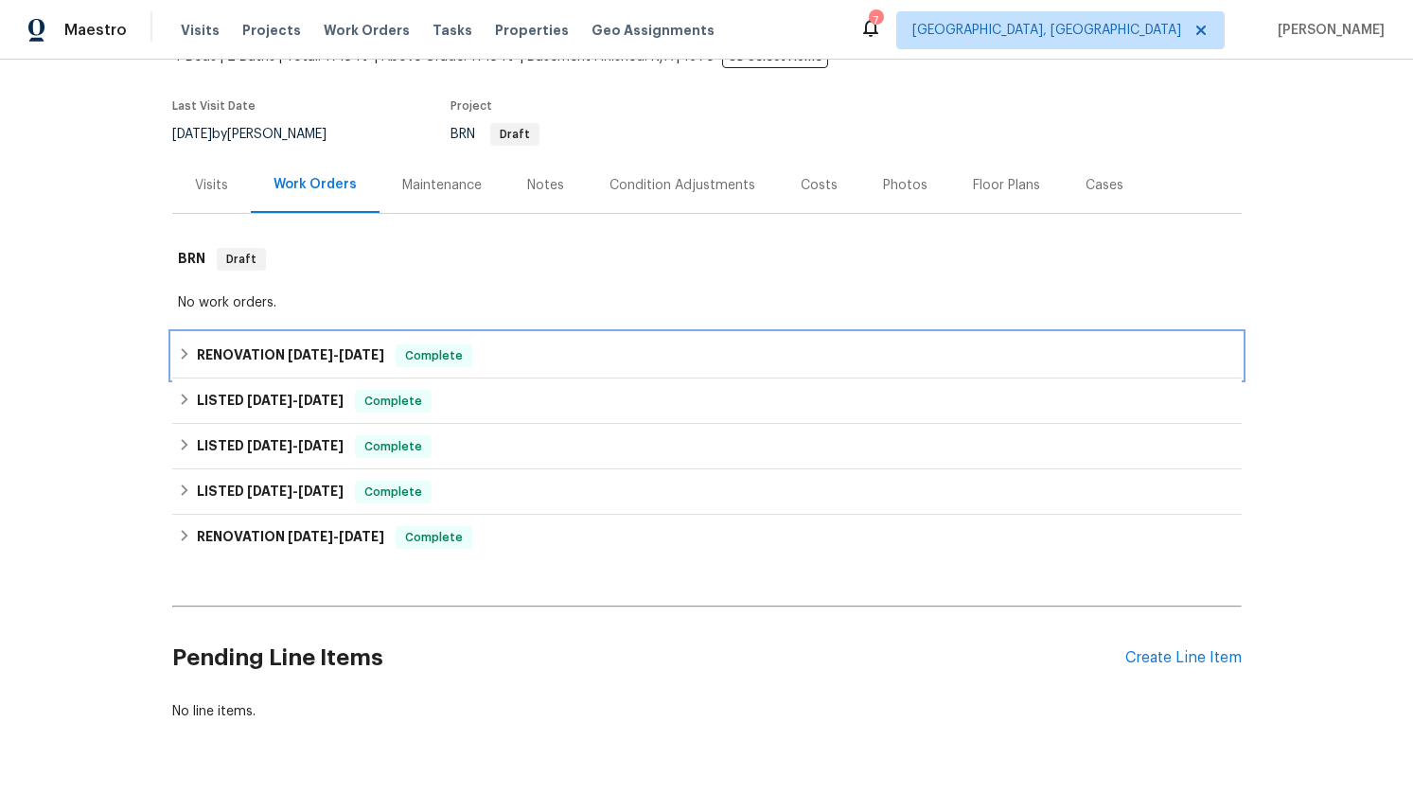
click at [186, 352] on icon at bounding box center [184, 353] width 13 height 13
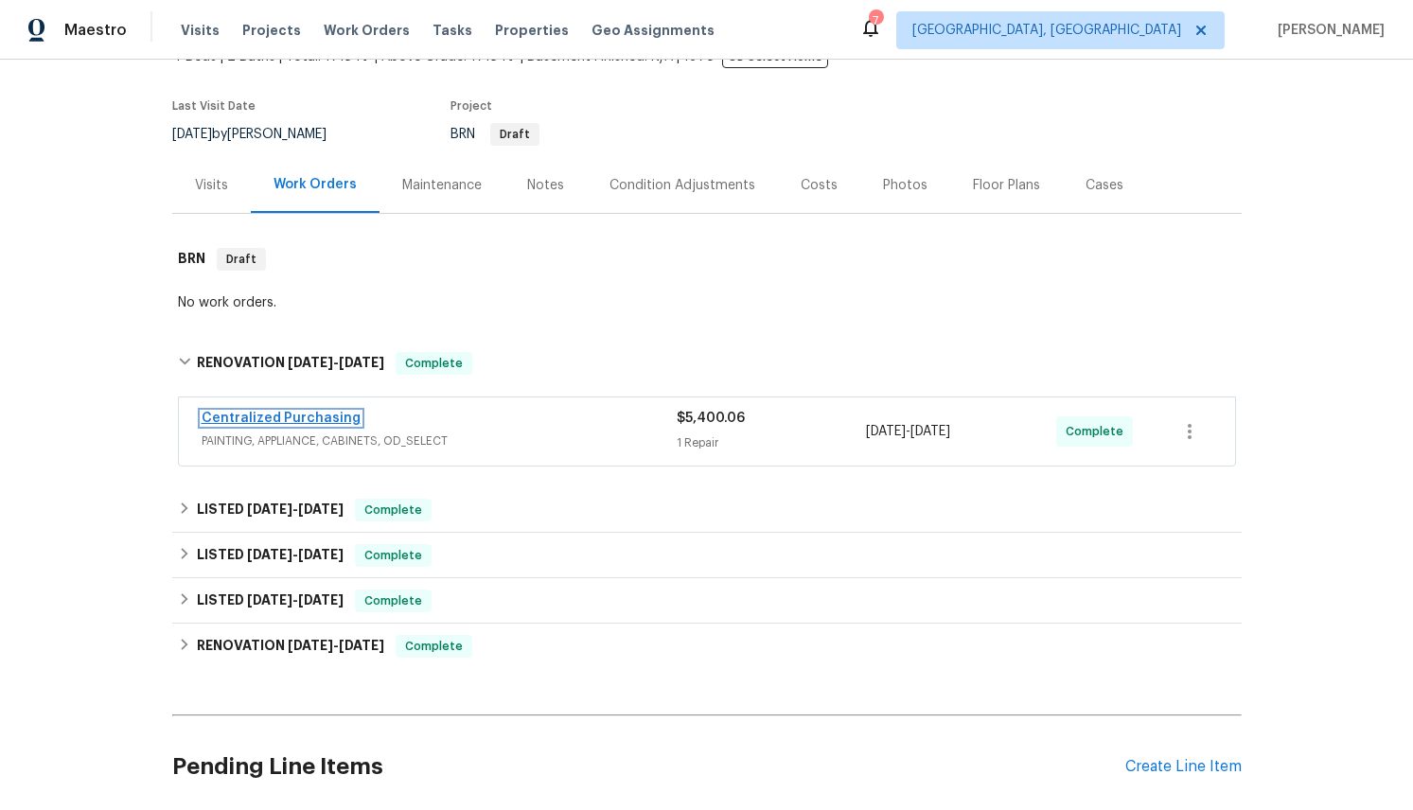
click at [307, 420] on link "Centralized Purchasing" at bounding box center [281, 418] width 159 height 13
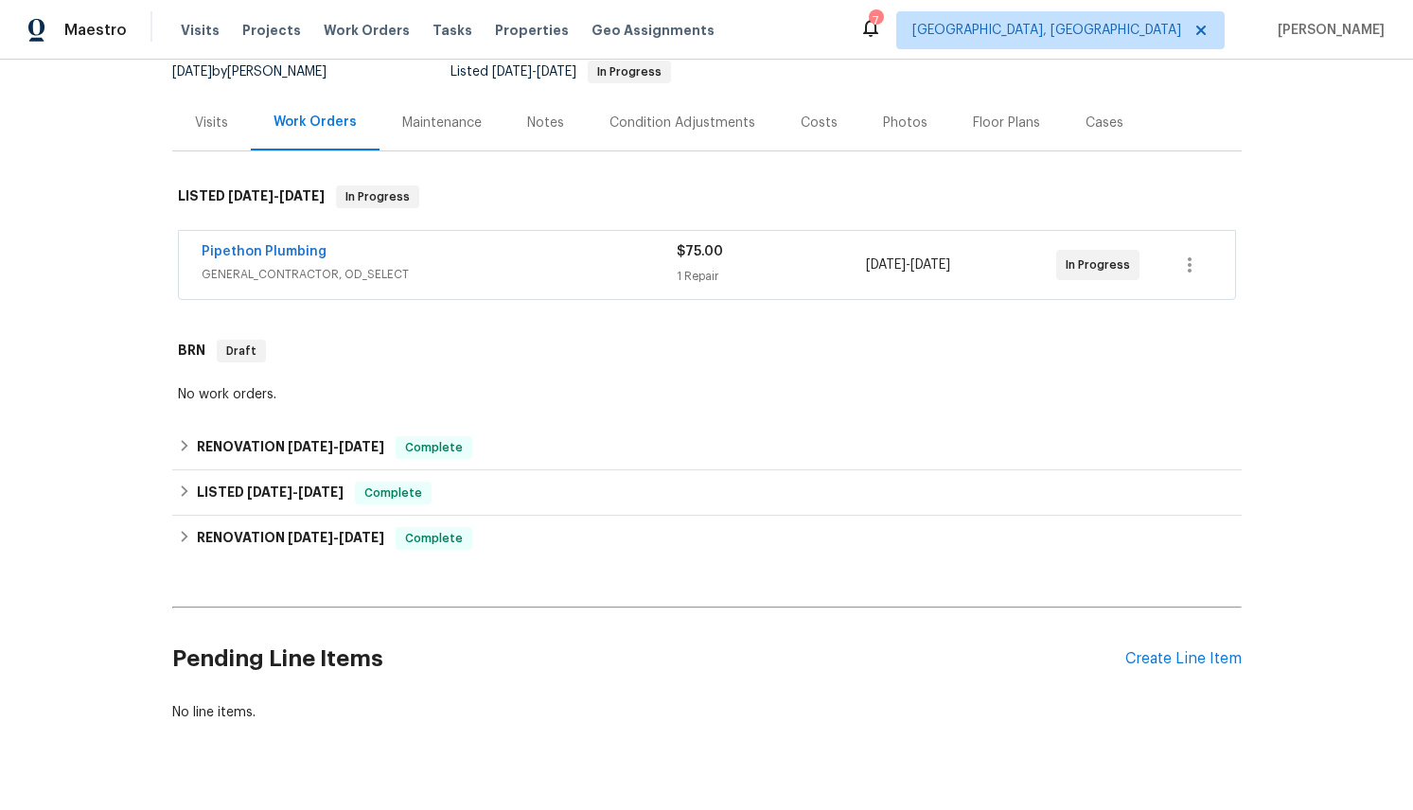
scroll to position [246, 0]
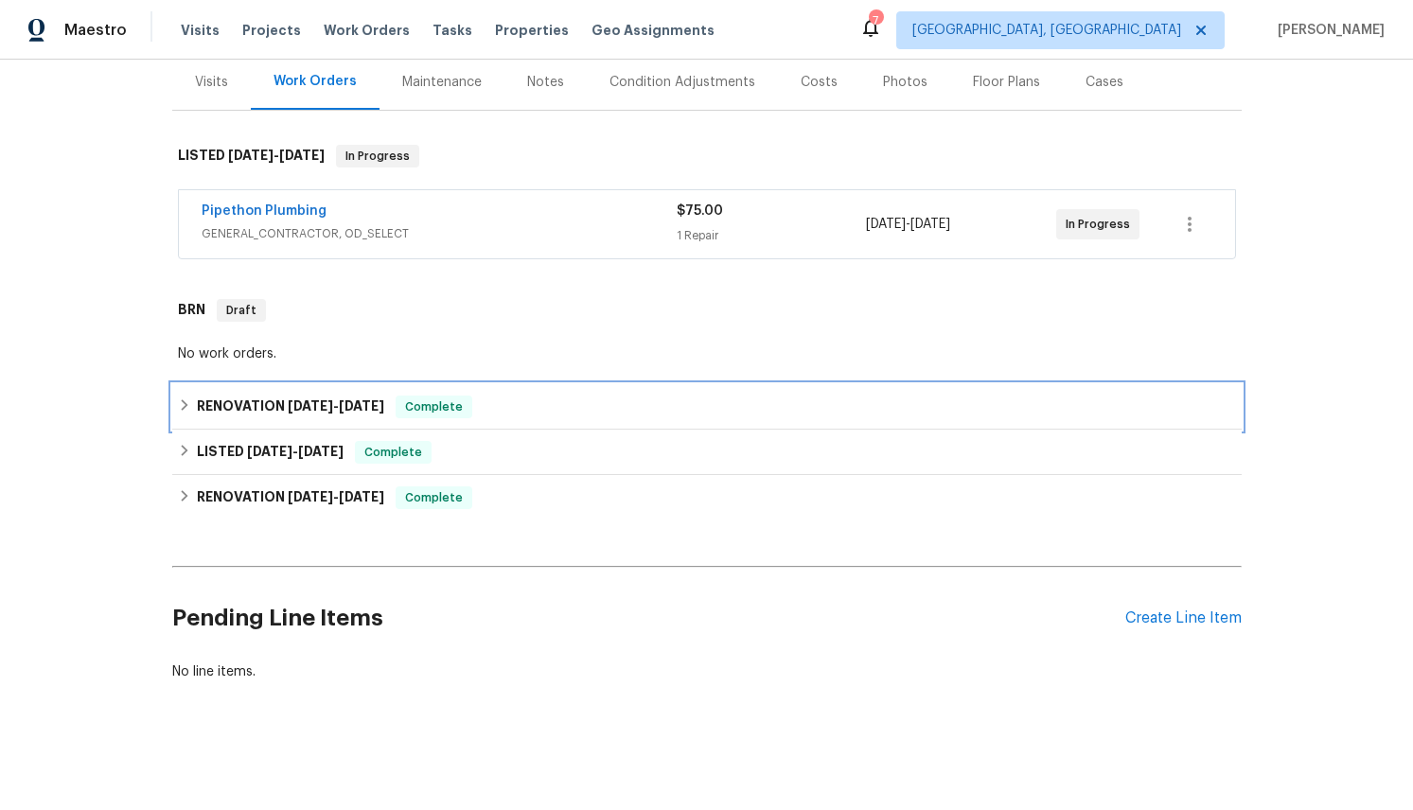
click at [182, 402] on icon at bounding box center [184, 404] width 13 height 13
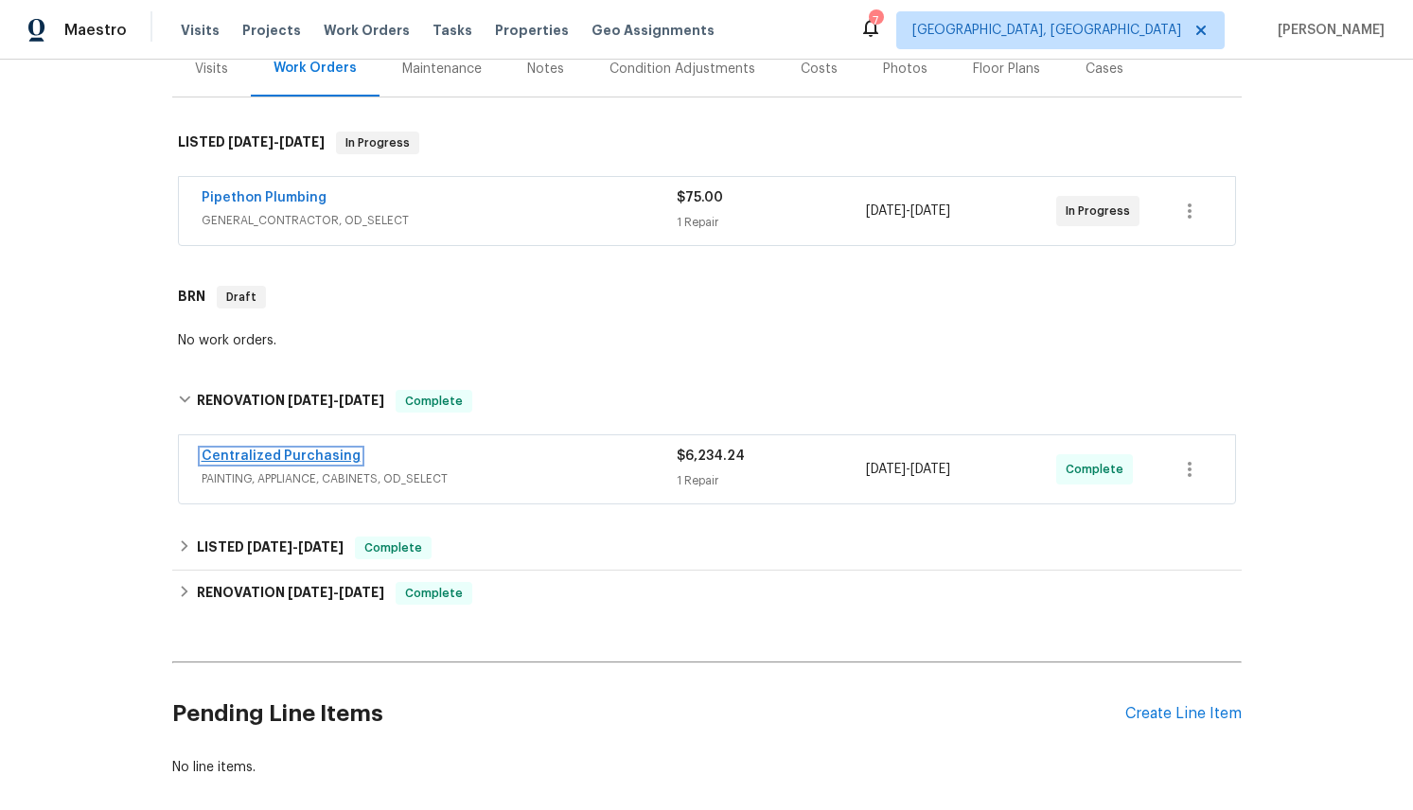
click at [293, 463] on link "Centralized Purchasing" at bounding box center [281, 456] width 159 height 13
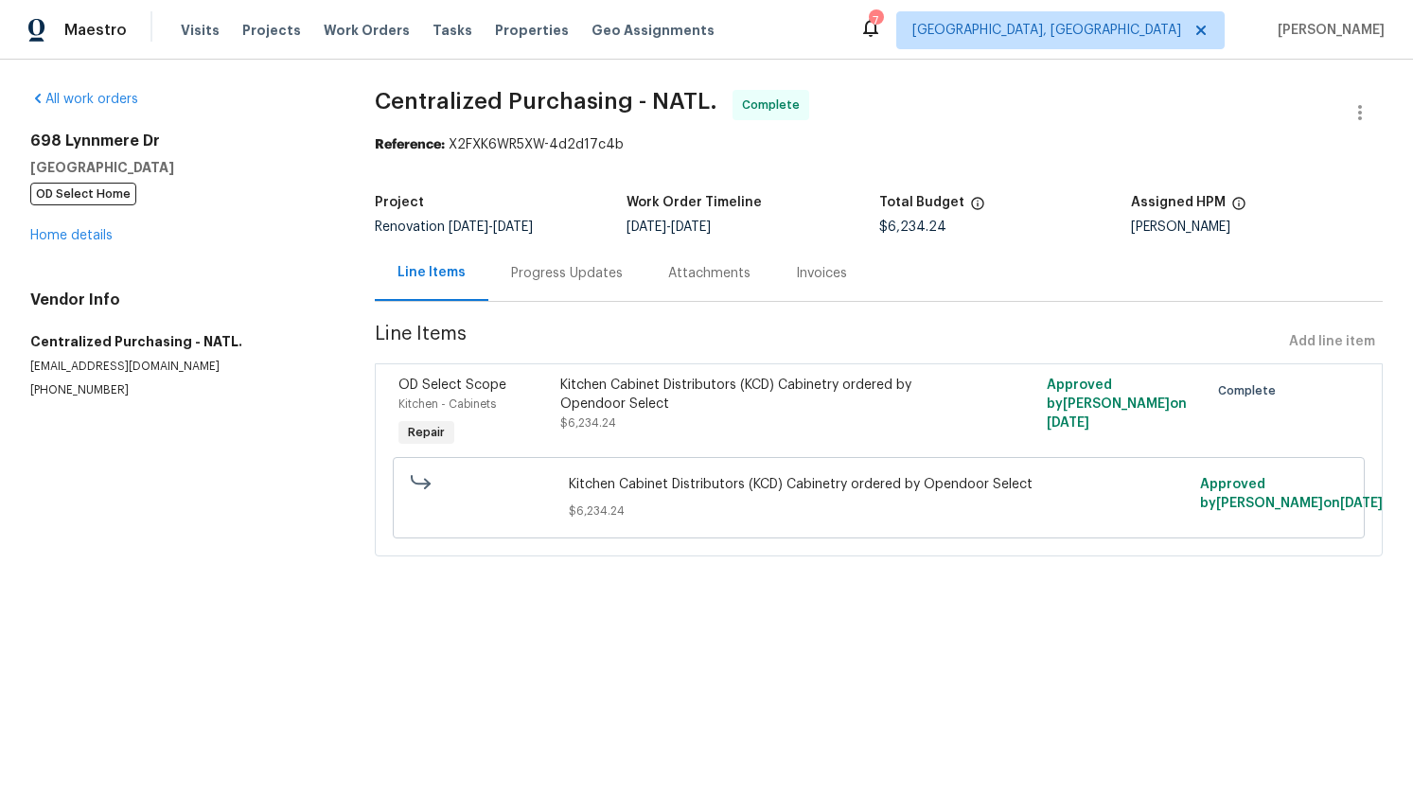
click at [595, 400] on div "Kitchen Cabinet Distributors (KCD) Cabinetry ordered by Opendoor Select" at bounding box center [757, 395] width 394 height 38
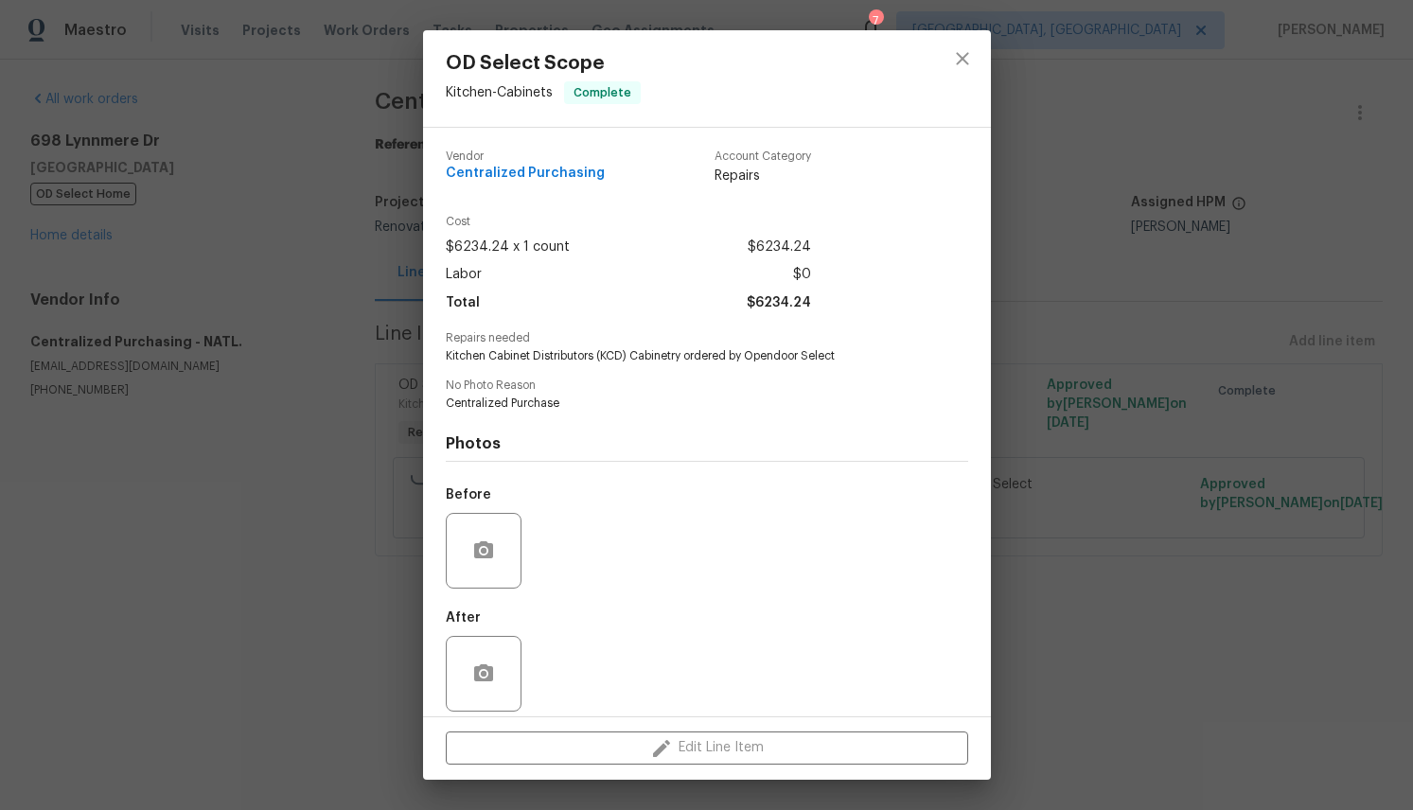
click at [738, 753] on div "Edit Line Item" at bounding box center [707, 748] width 568 height 63
click at [962, 53] on icon "close" at bounding box center [962, 58] width 23 height 23
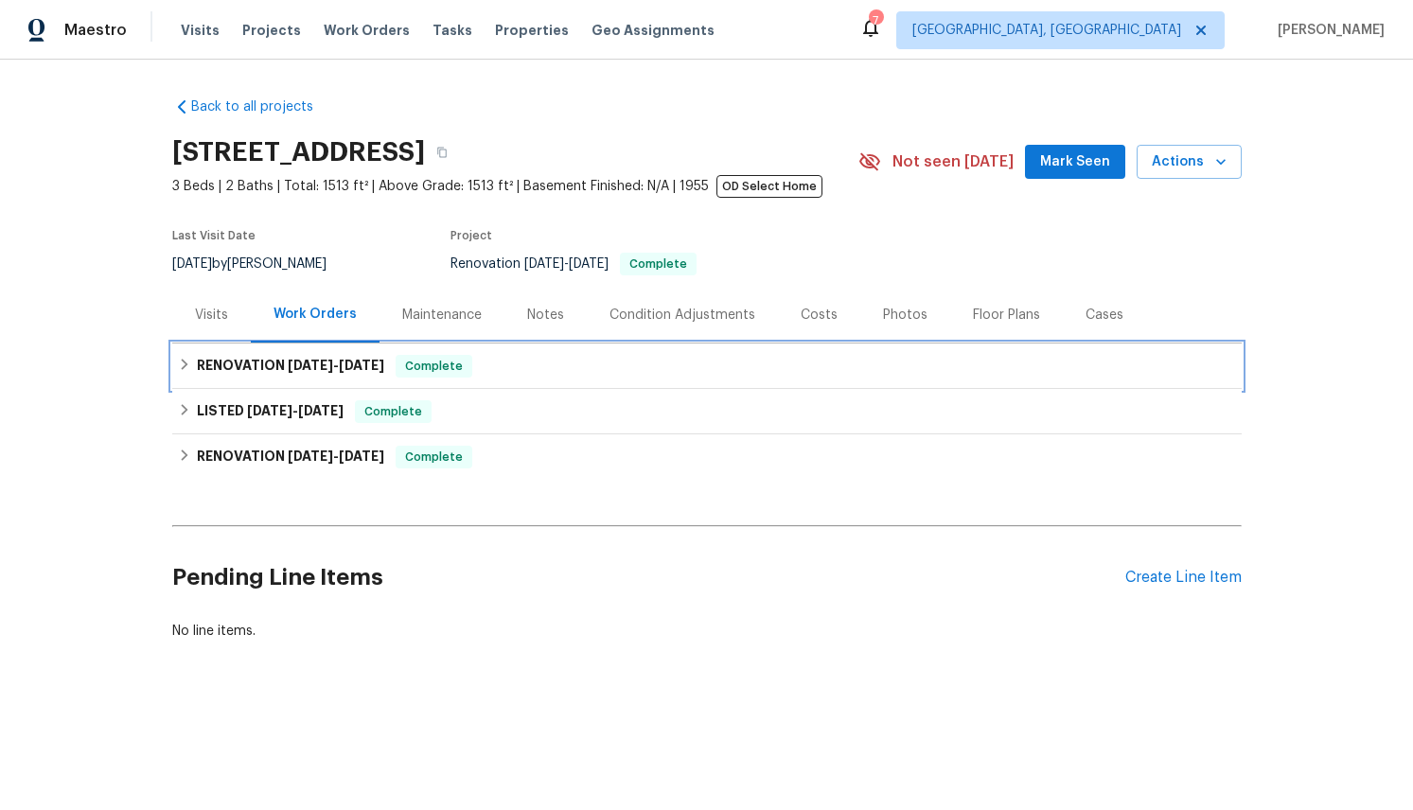
click at [187, 360] on icon at bounding box center [184, 364] width 13 height 13
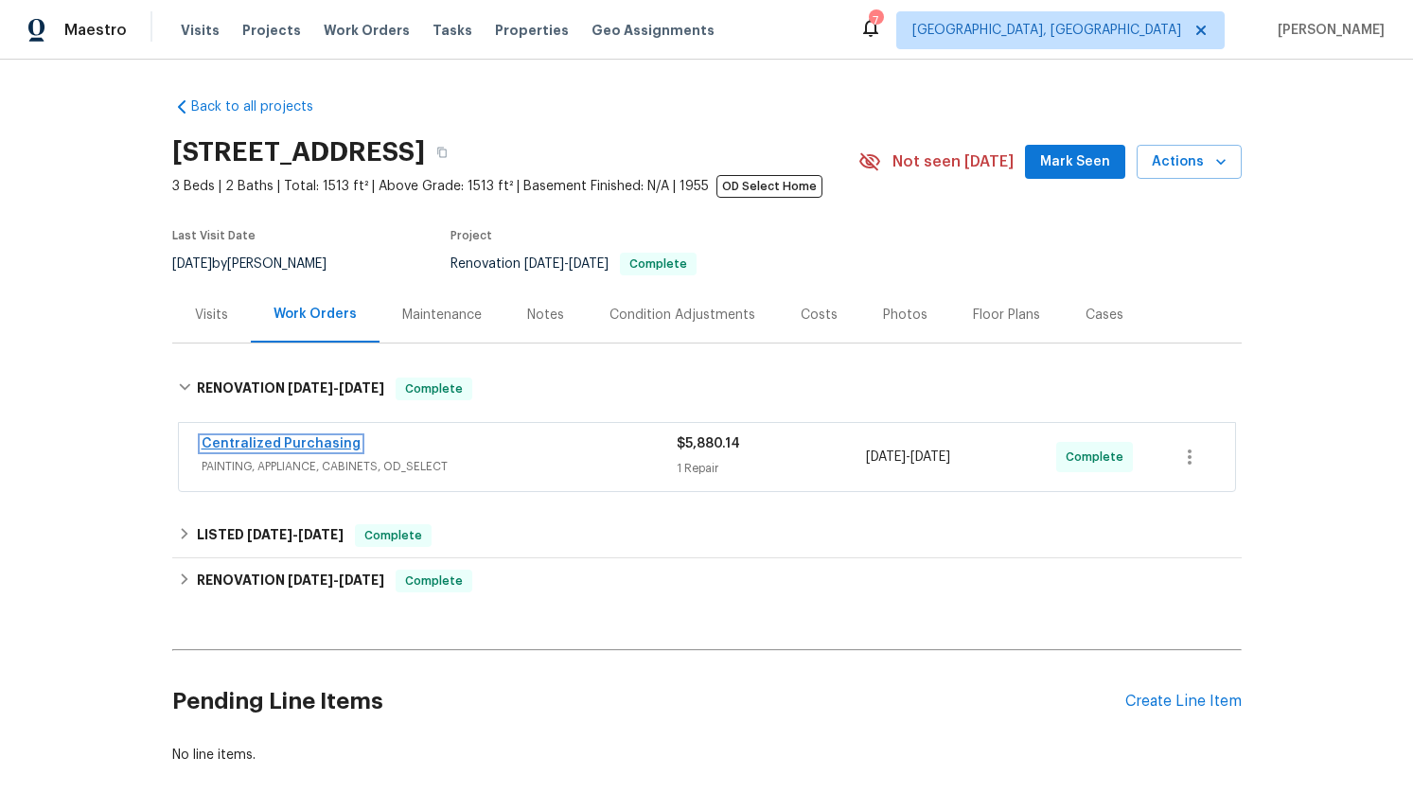
click at [274, 441] on link "Centralized Purchasing" at bounding box center [281, 443] width 159 height 13
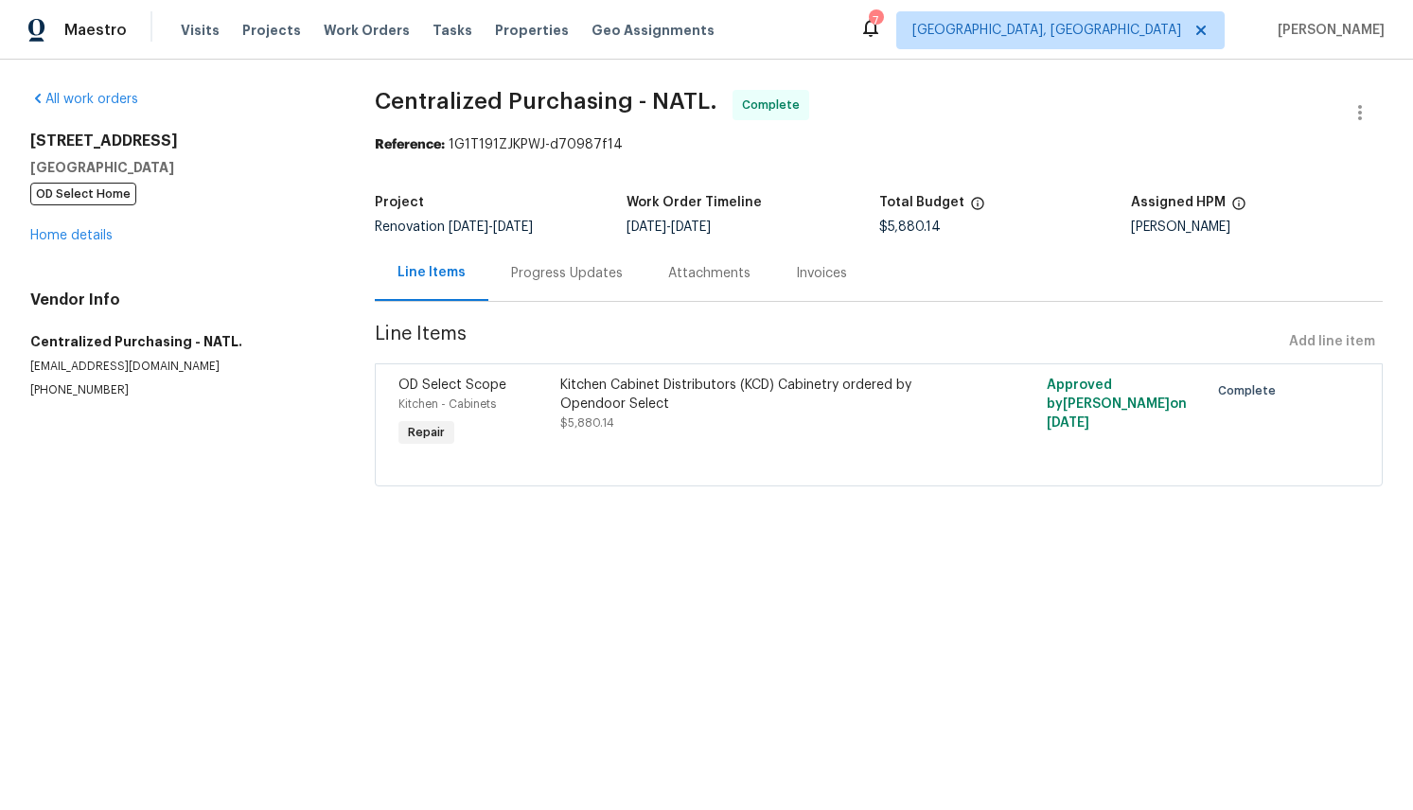
click at [827, 392] on div "Kitchen Cabinet Distributors (KCD) Cabinetry ordered by Opendoor Select" at bounding box center [757, 395] width 394 height 38
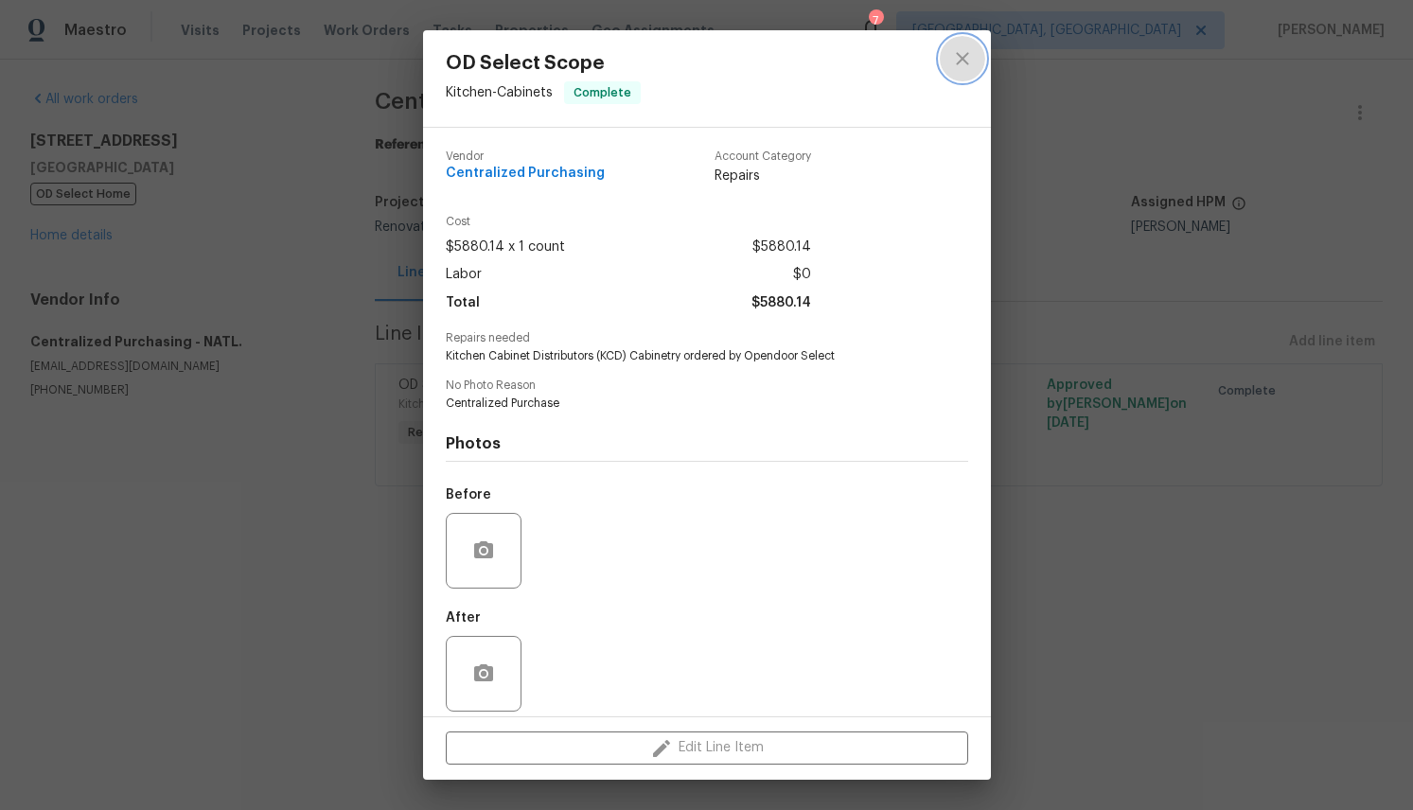
click at [966, 55] on icon "close" at bounding box center [962, 58] width 12 height 12
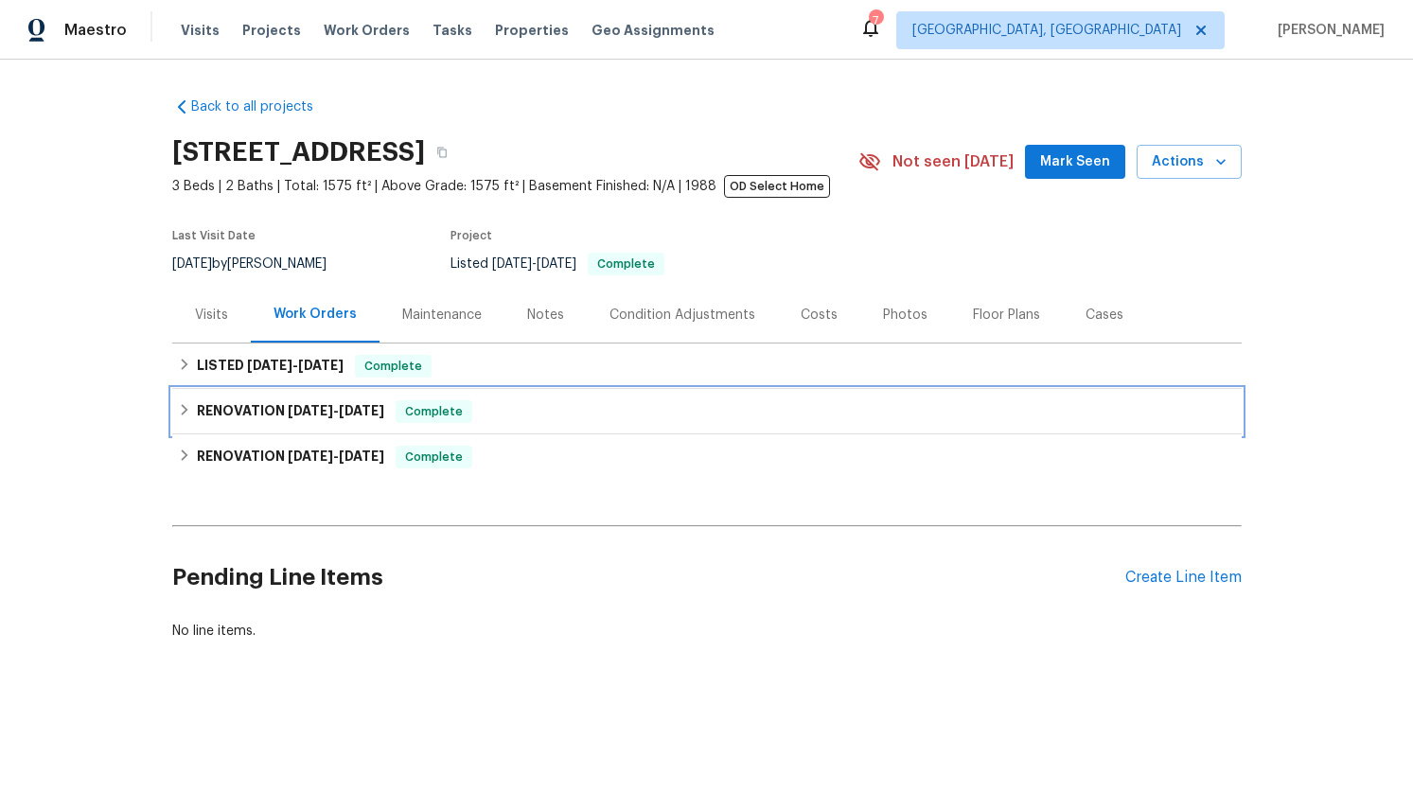
click at [186, 397] on div "RENOVATION [DATE] - [DATE] Complete" at bounding box center [707, 411] width 1070 height 45
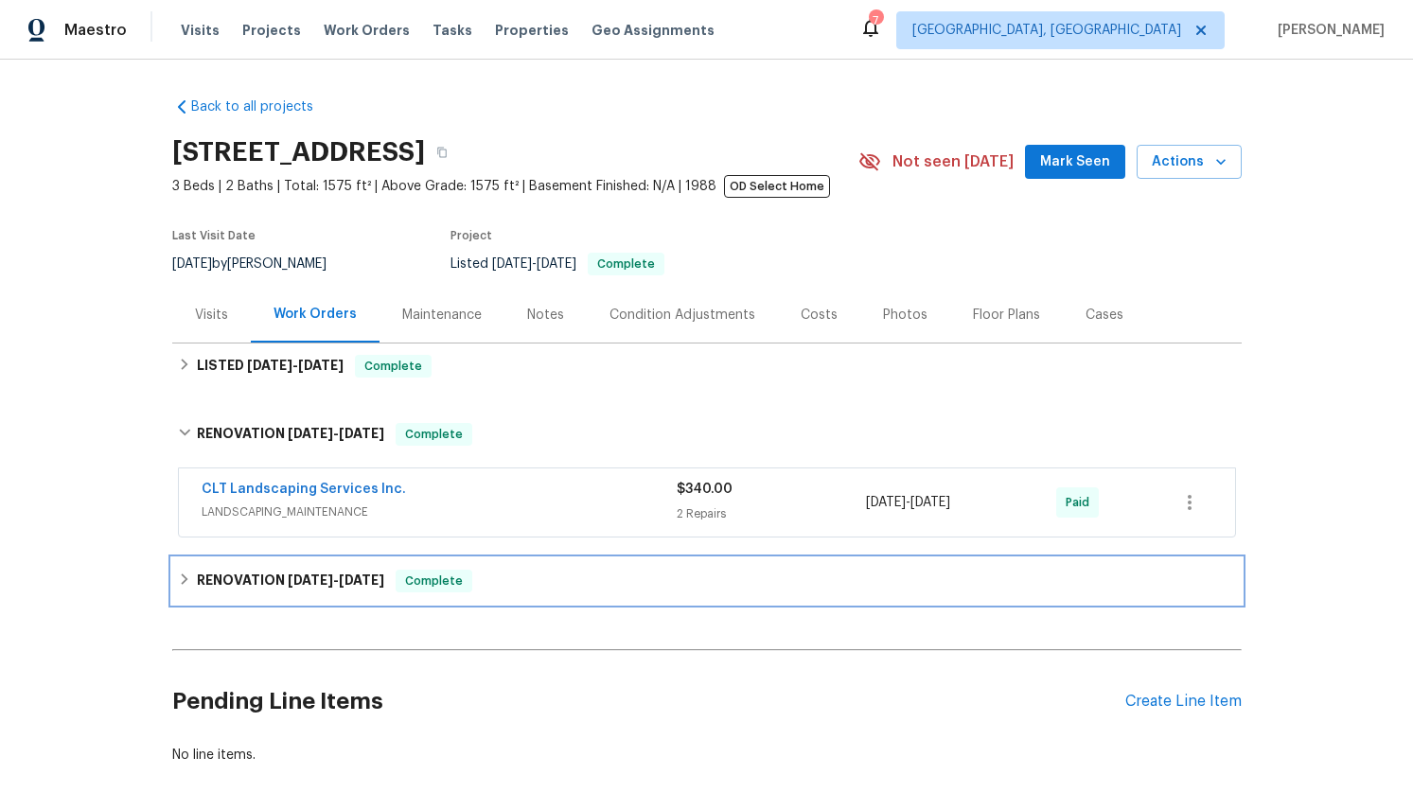
click at [176, 569] on div "RENOVATION 4/29/25 - 6/23/25 Complete" at bounding box center [707, 580] width 1070 height 45
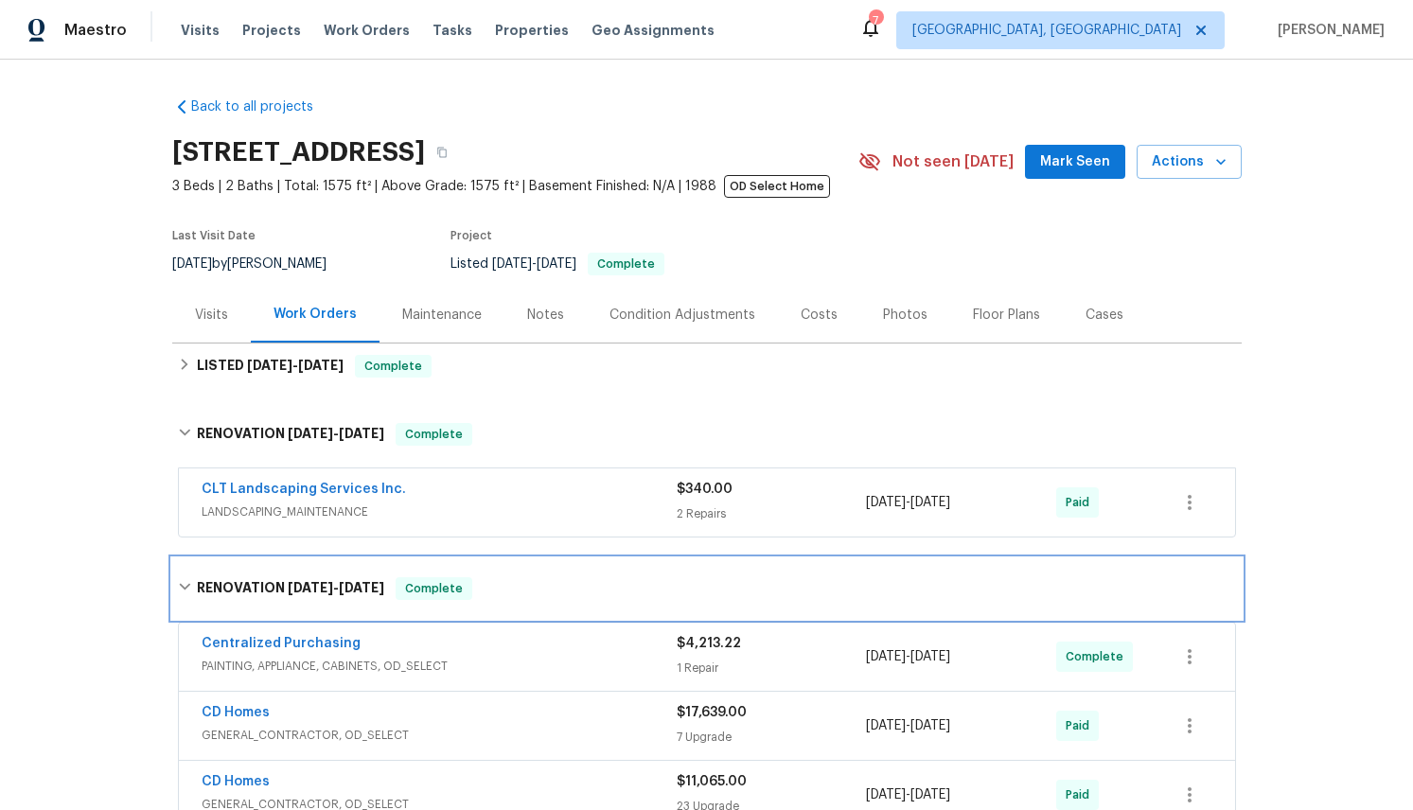
scroll to position [384, 0]
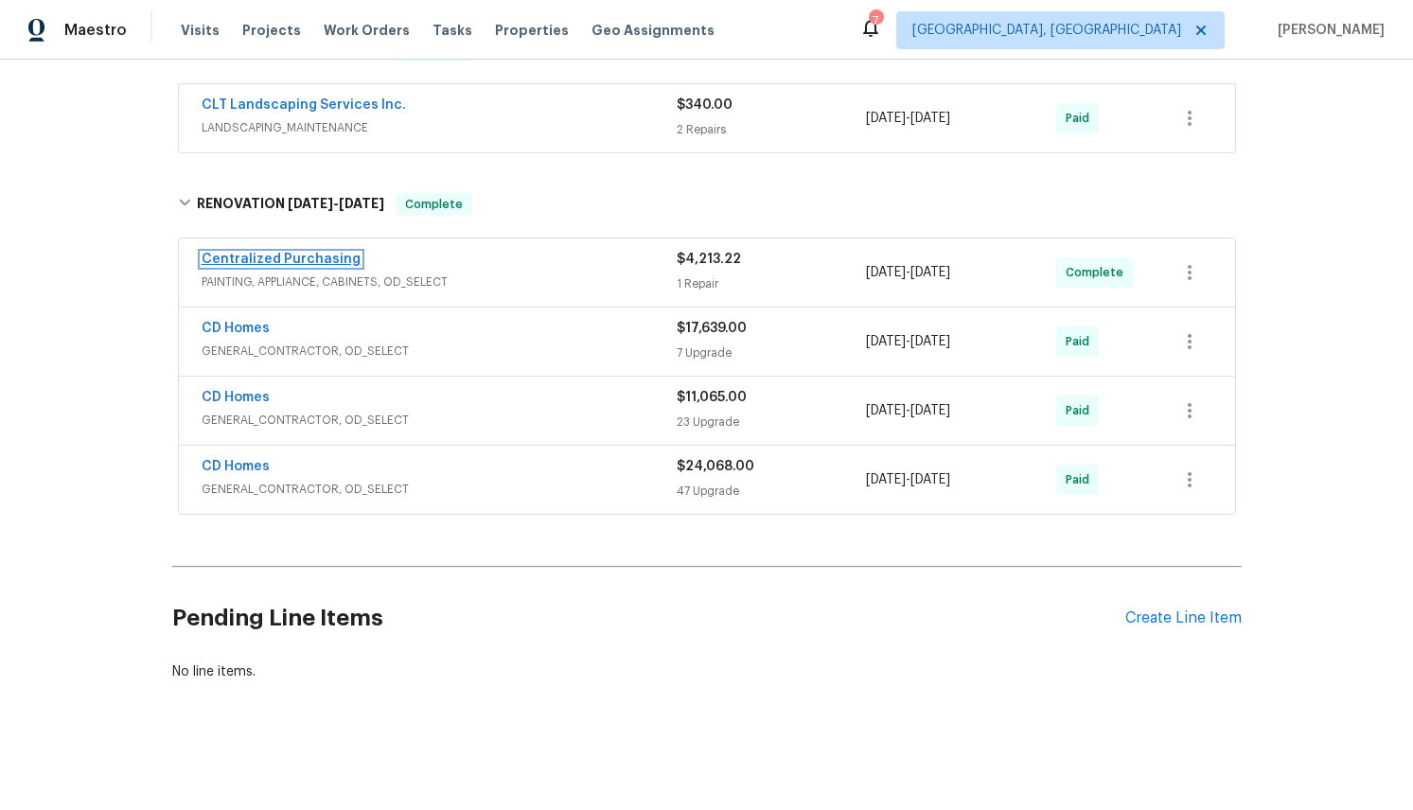
click at [337, 265] on link "Centralized Purchasing" at bounding box center [281, 259] width 159 height 13
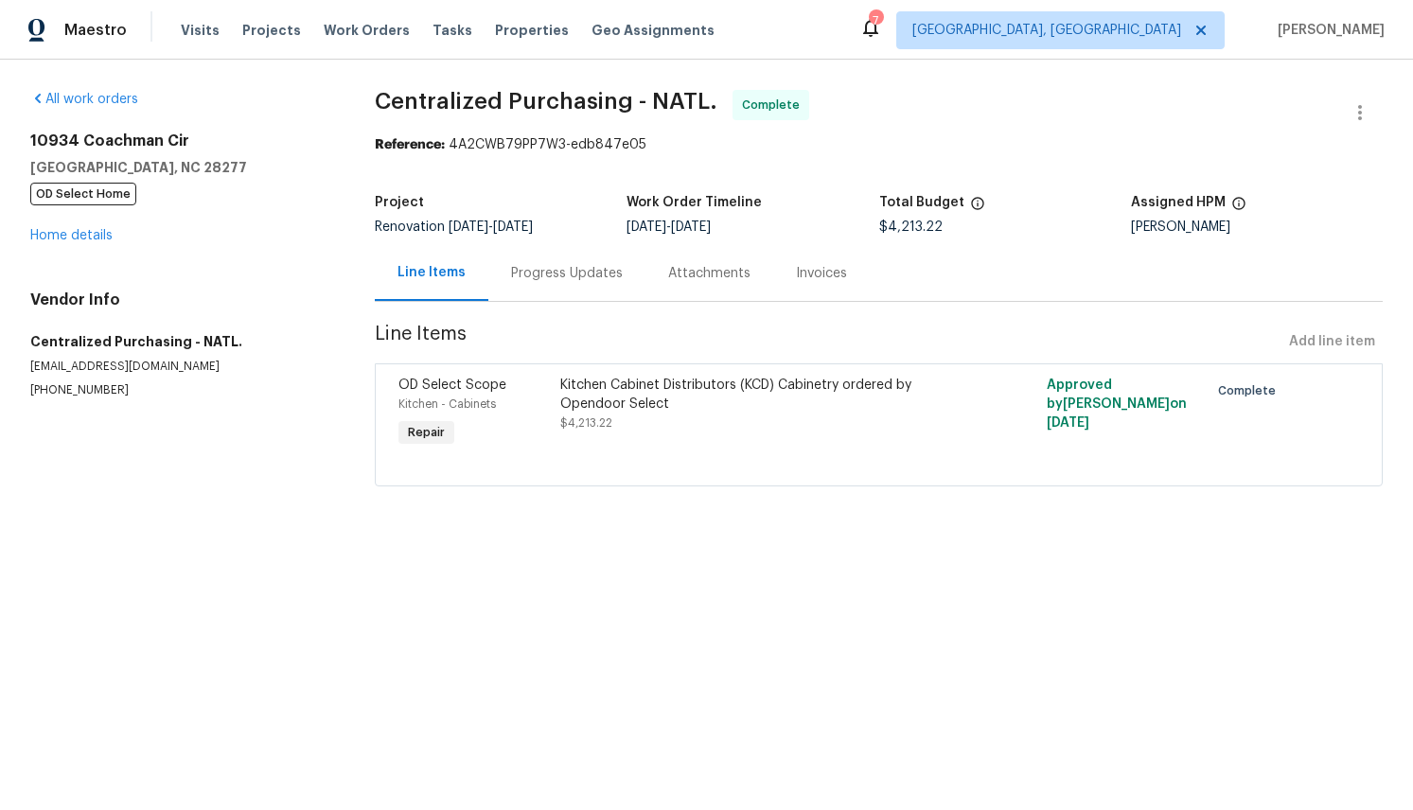
click at [1244, 401] on div "Complete" at bounding box center [1247, 391] width 77 height 30
click at [432, 434] on span "Repair" at bounding box center [426, 432] width 52 height 19
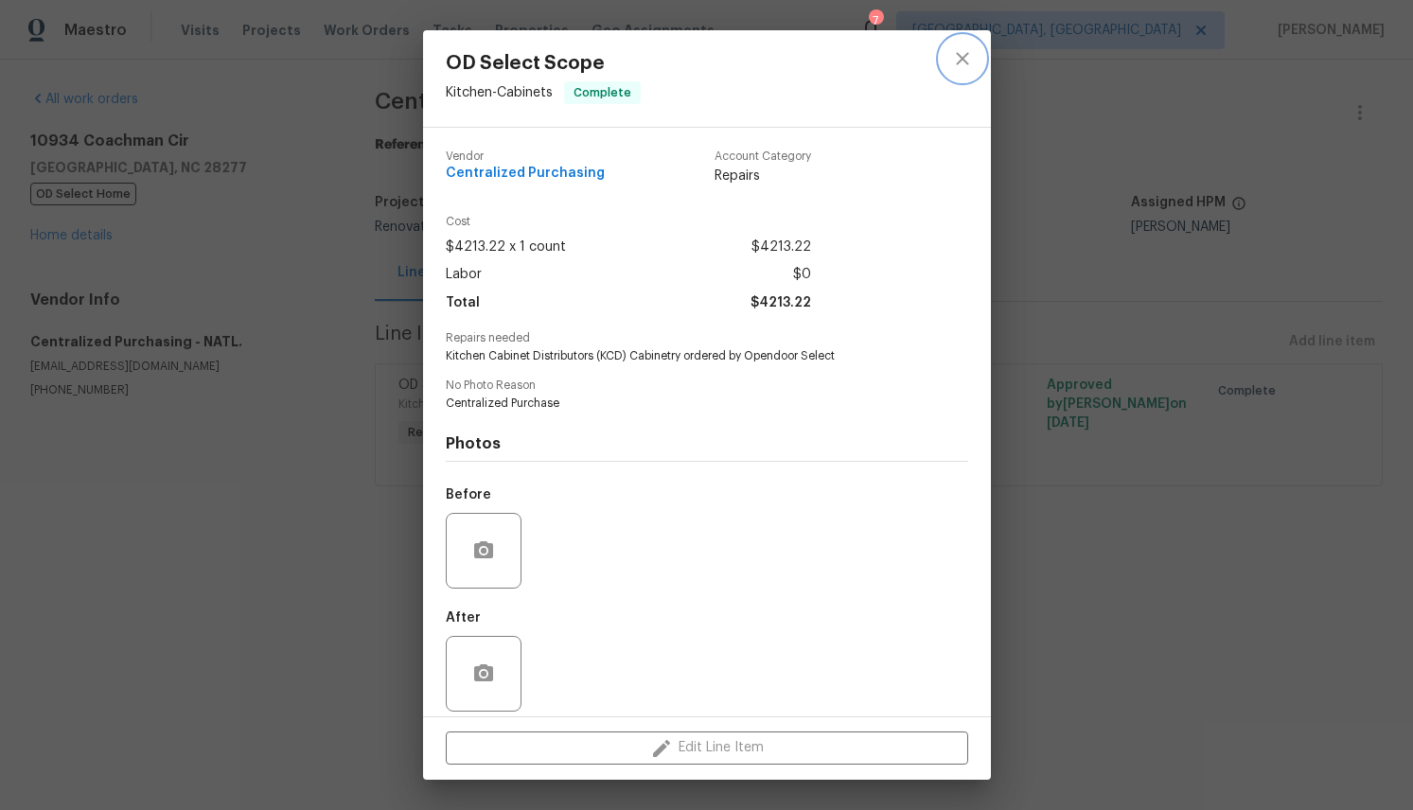
click at [964, 57] on icon "close" at bounding box center [962, 58] width 12 height 12
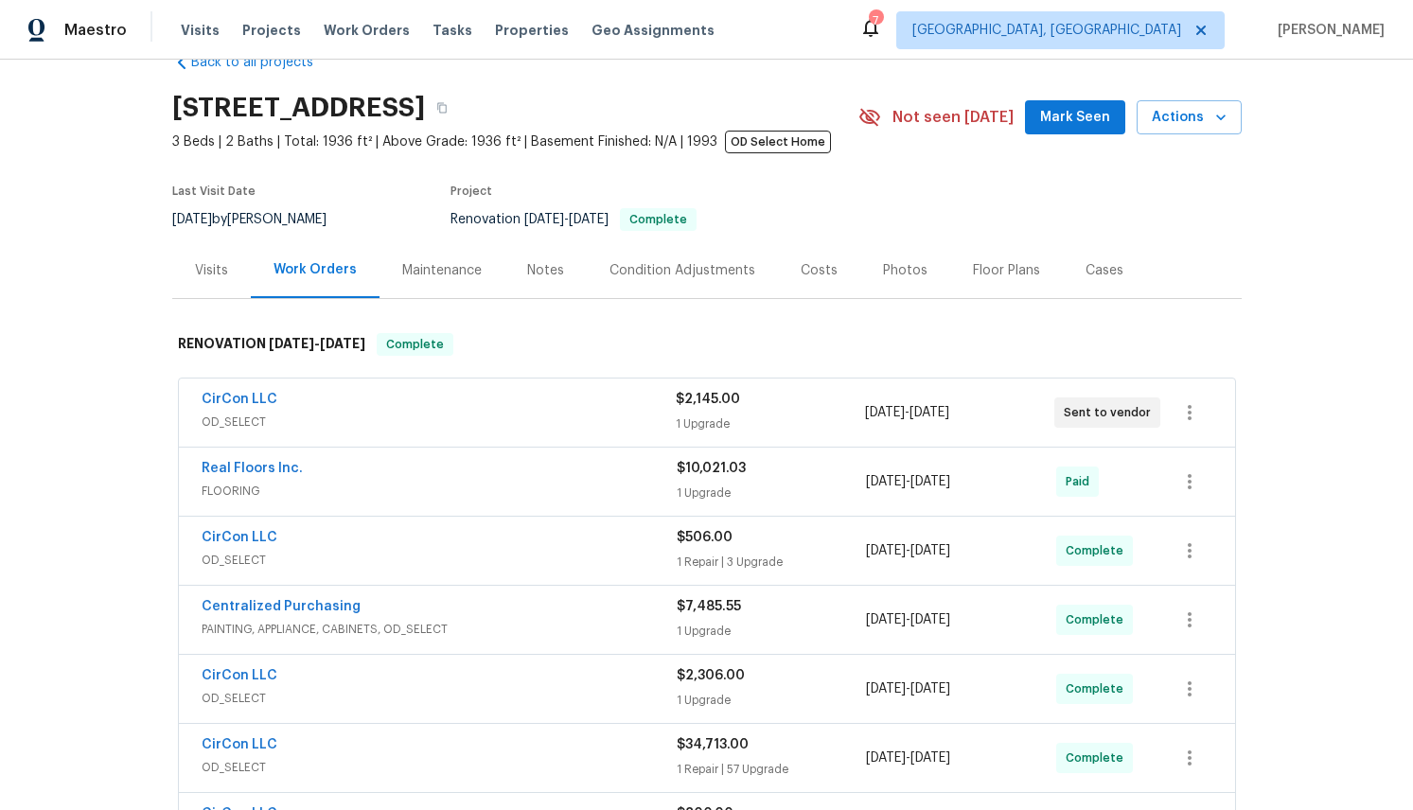
scroll to position [80, 0]
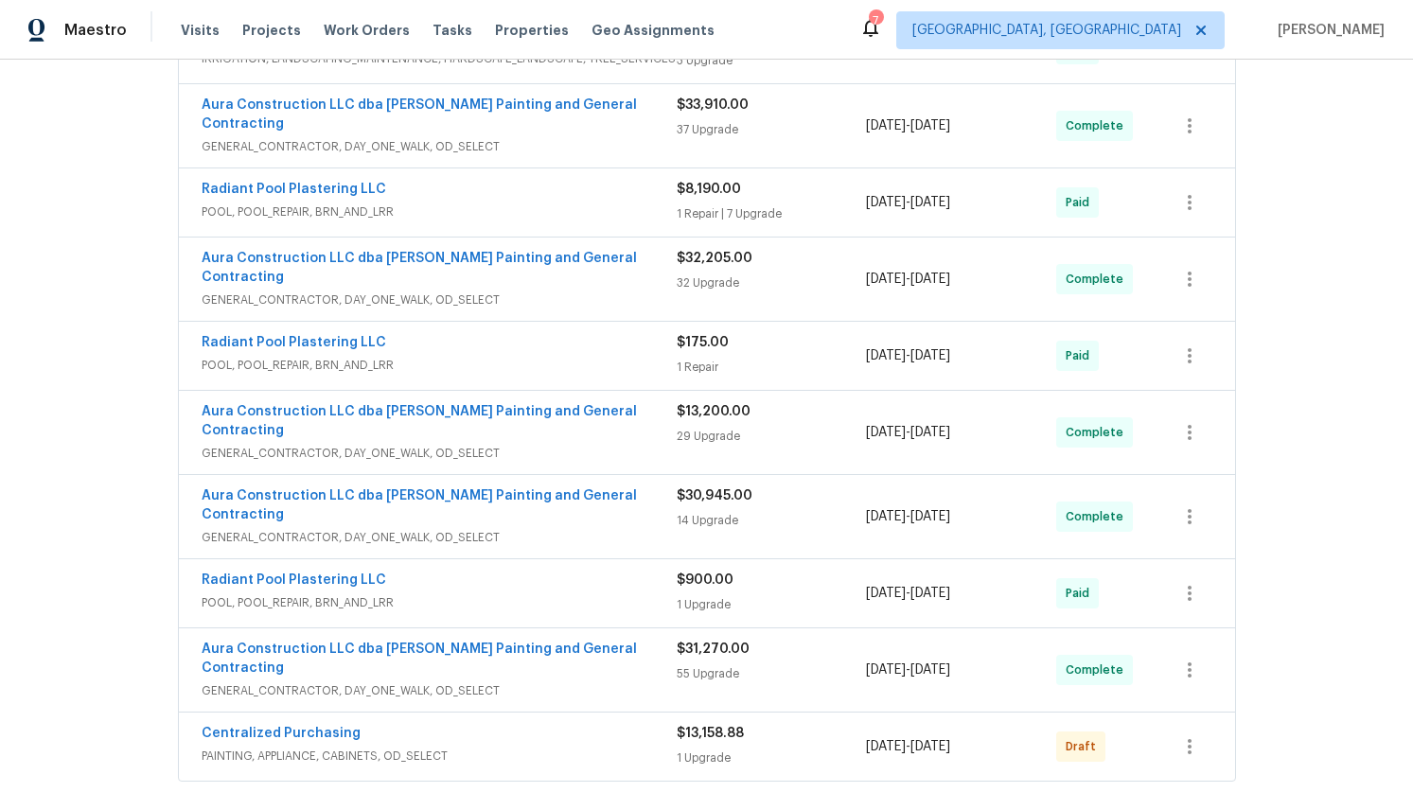
scroll to position [513, 0]
click at [251, 725] on link "Centralized Purchasing" at bounding box center [281, 731] width 159 height 13
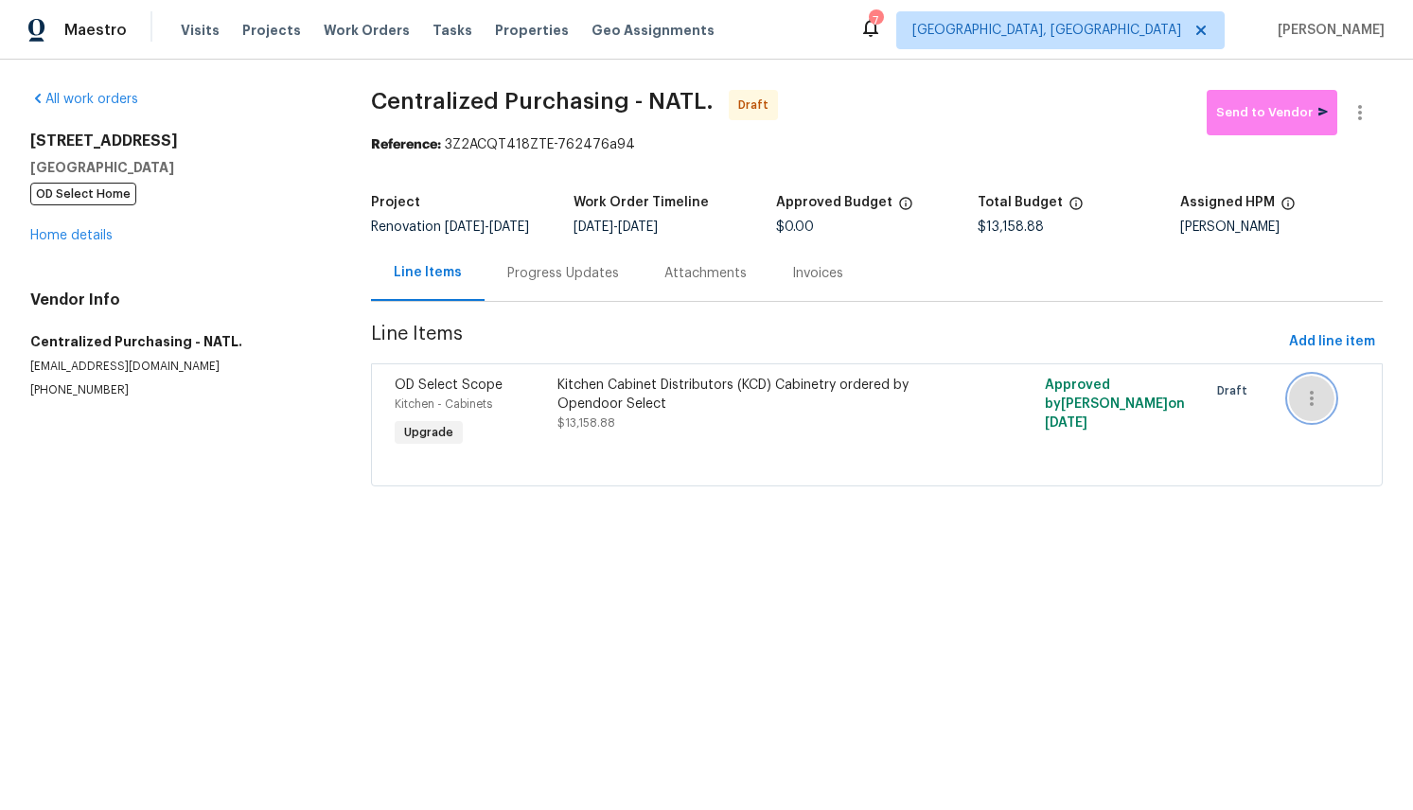
click at [1319, 396] on icon "button" at bounding box center [1312, 398] width 23 height 23
click at [1186, 545] on div at bounding box center [706, 405] width 1413 height 810
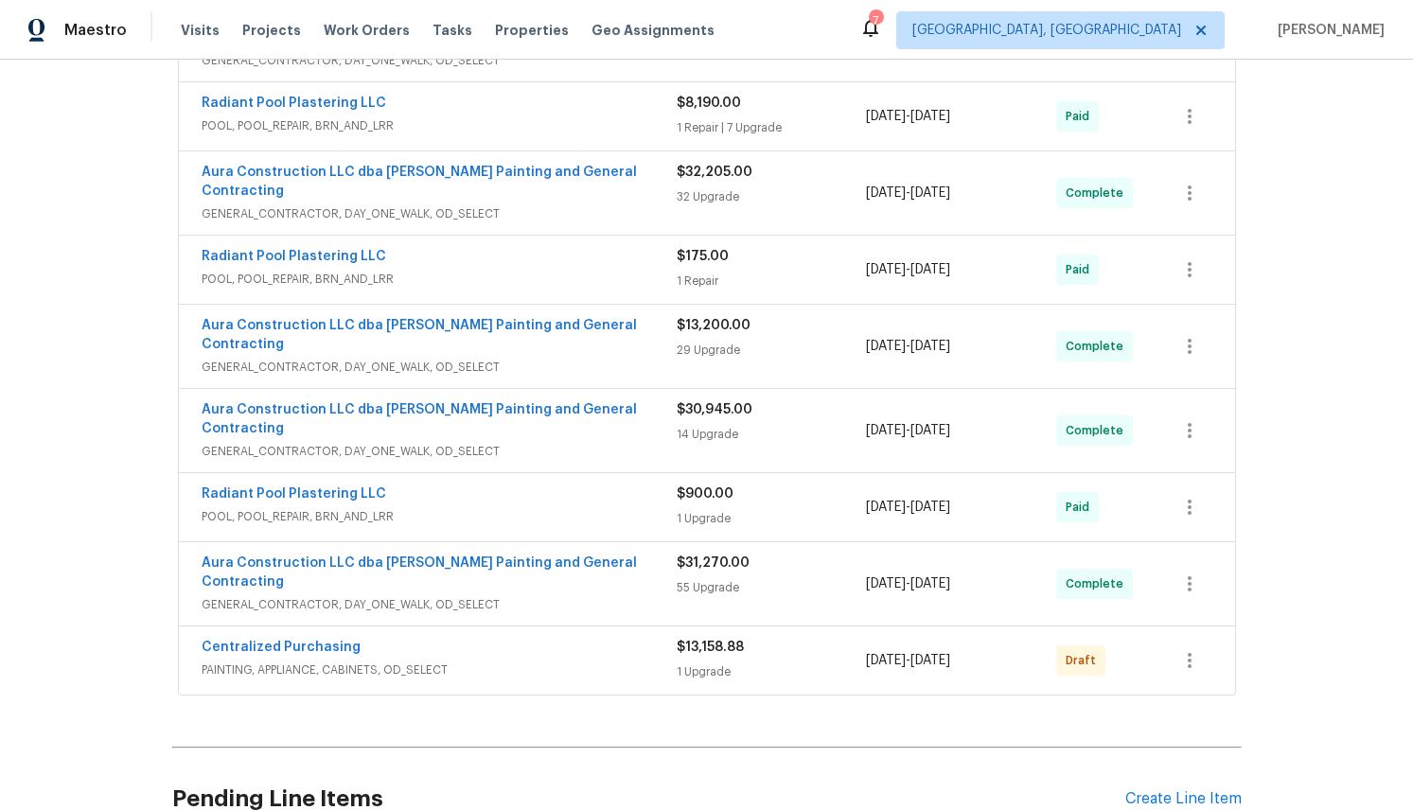
scroll to position [598, 0]
click at [1188, 652] on icon "button" at bounding box center [1190, 659] width 4 height 15
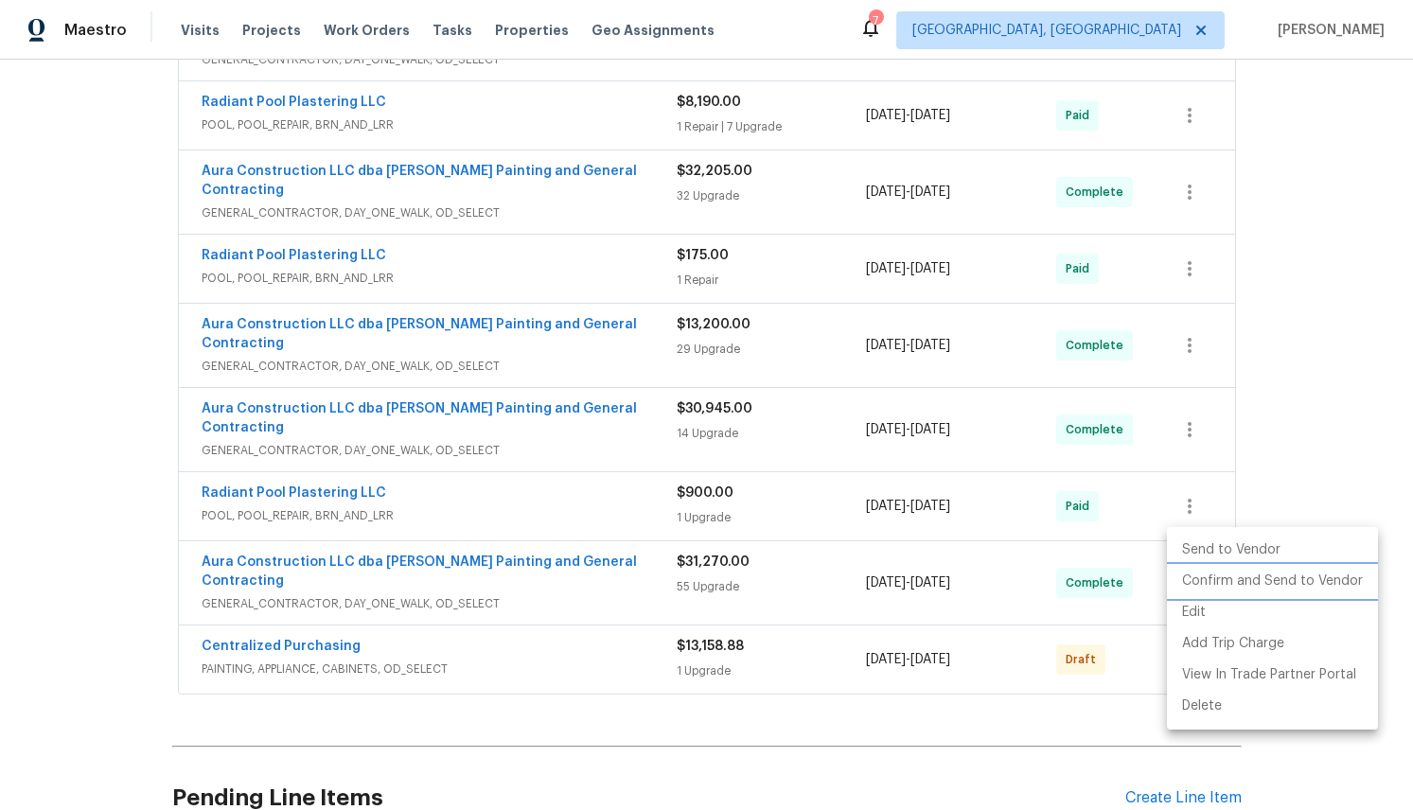
click at [1243, 583] on li "Confirm and Send to Vendor" at bounding box center [1272, 581] width 211 height 31
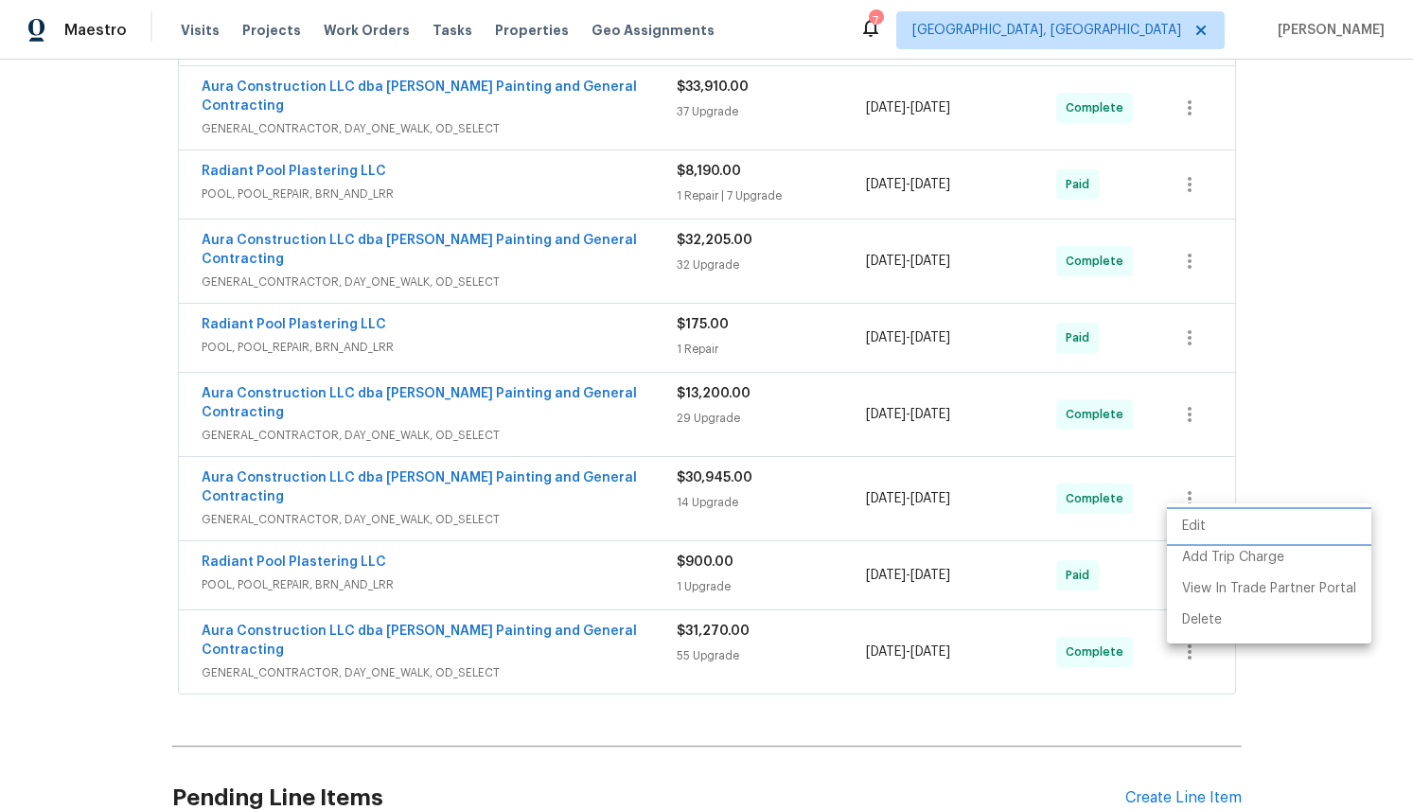
scroll to position [0, 0]
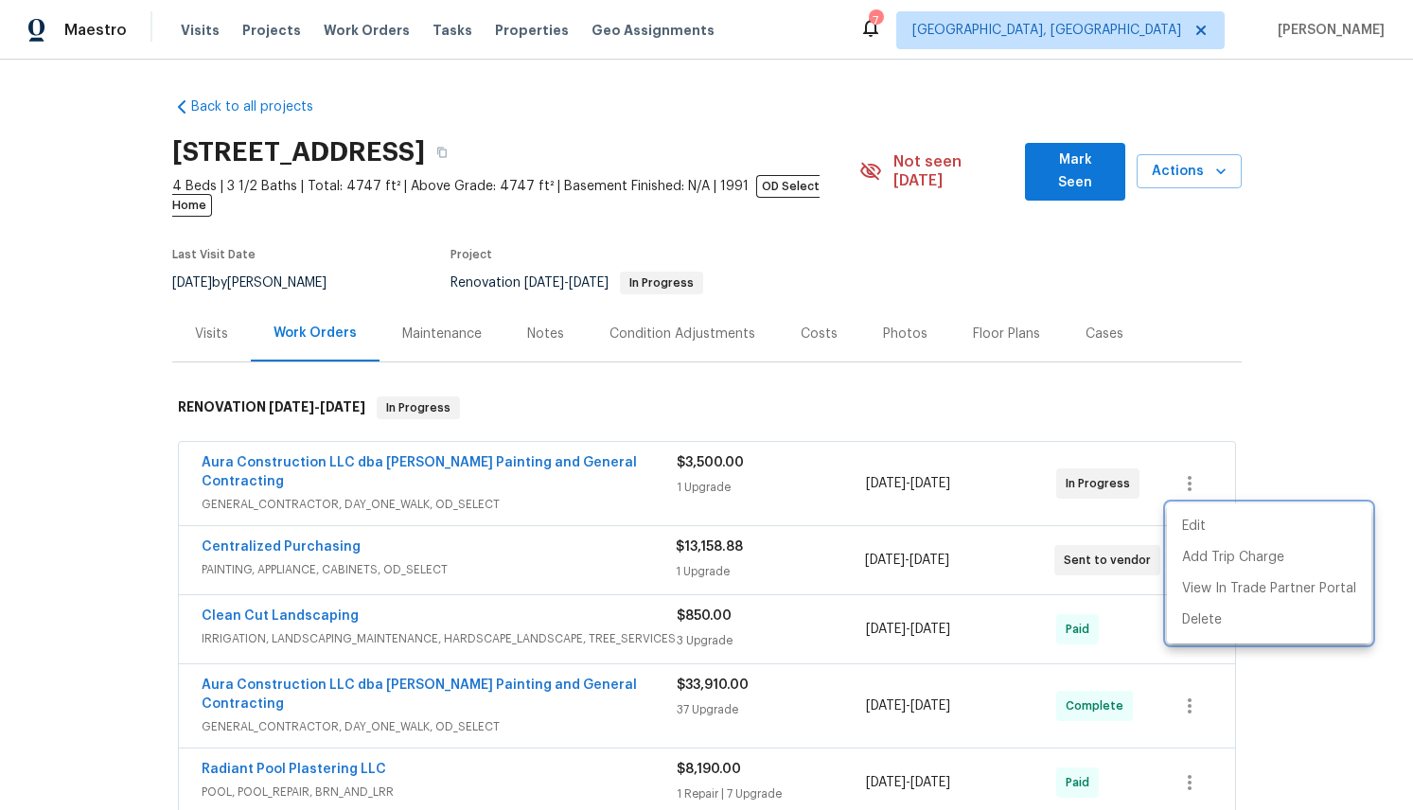
click at [1295, 371] on div at bounding box center [706, 405] width 1413 height 810
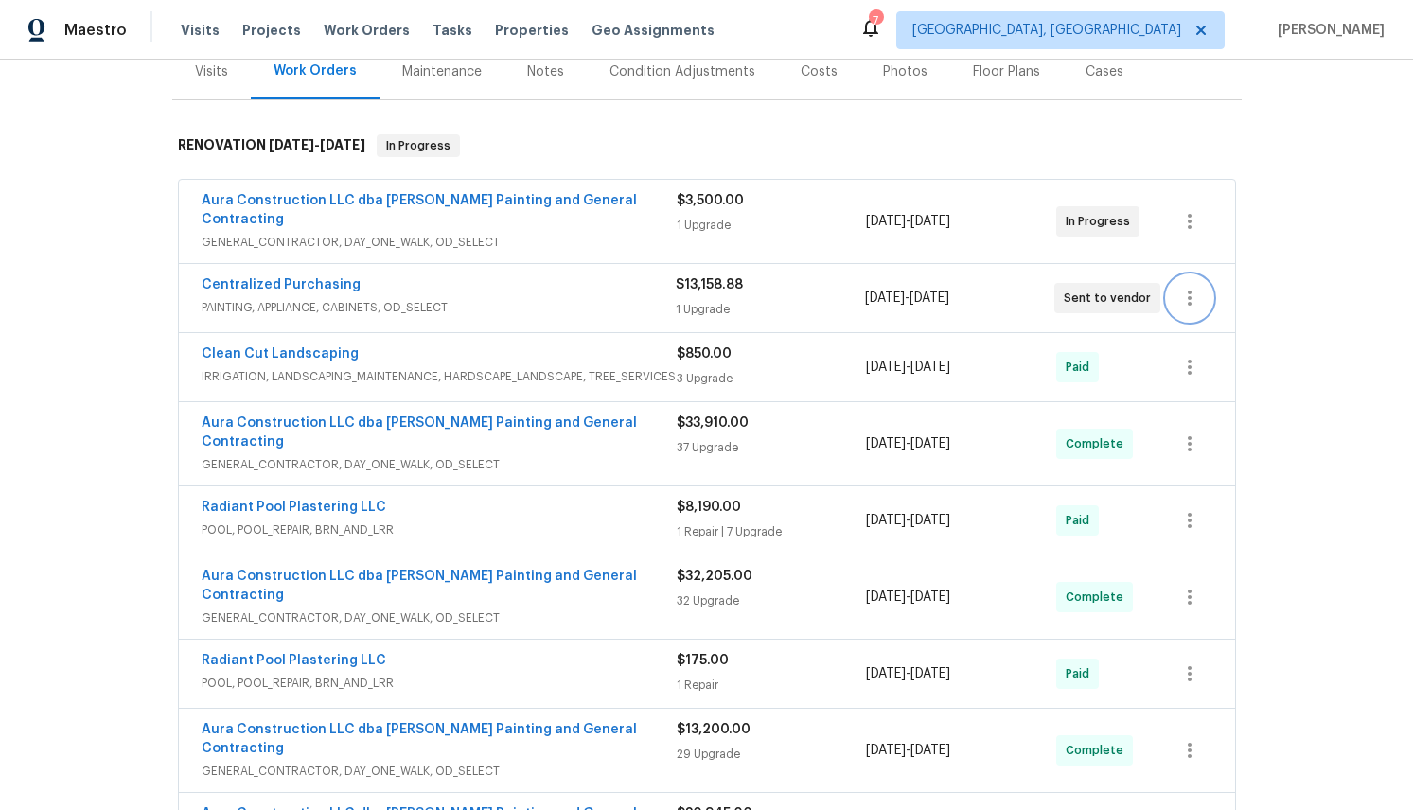
scroll to position [236, 0]
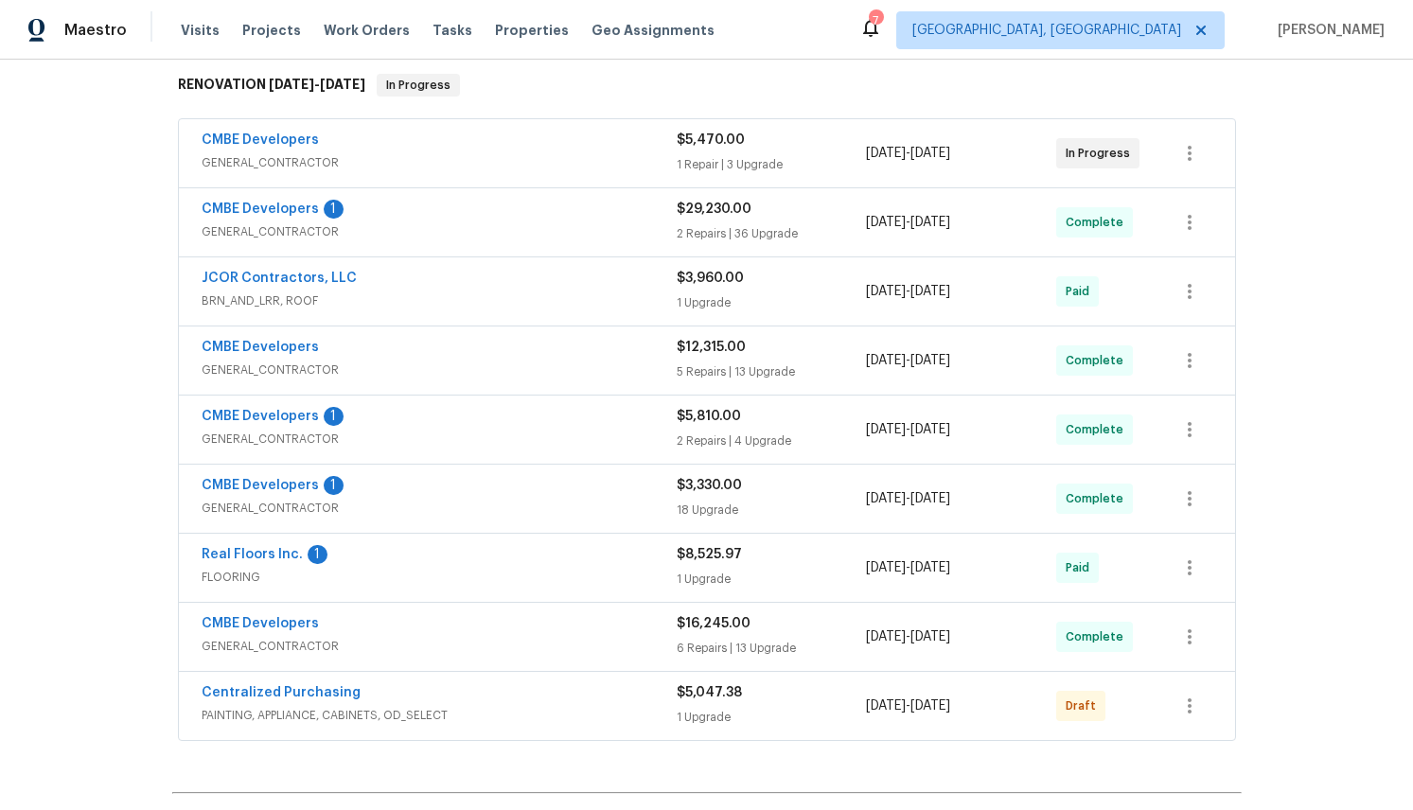
scroll to position [311, 0]
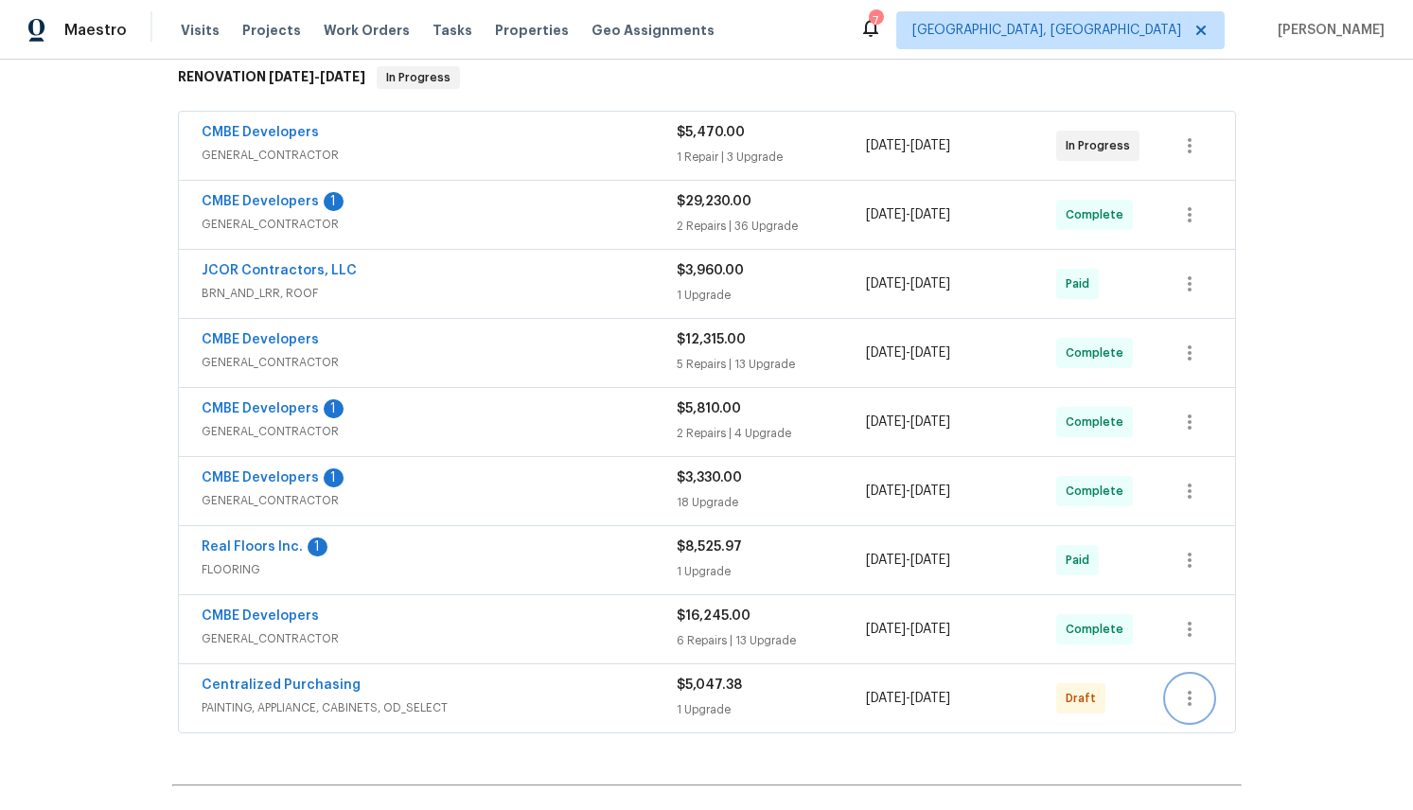
click at [1194, 699] on icon "button" at bounding box center [1189, 698] width 23 height 23
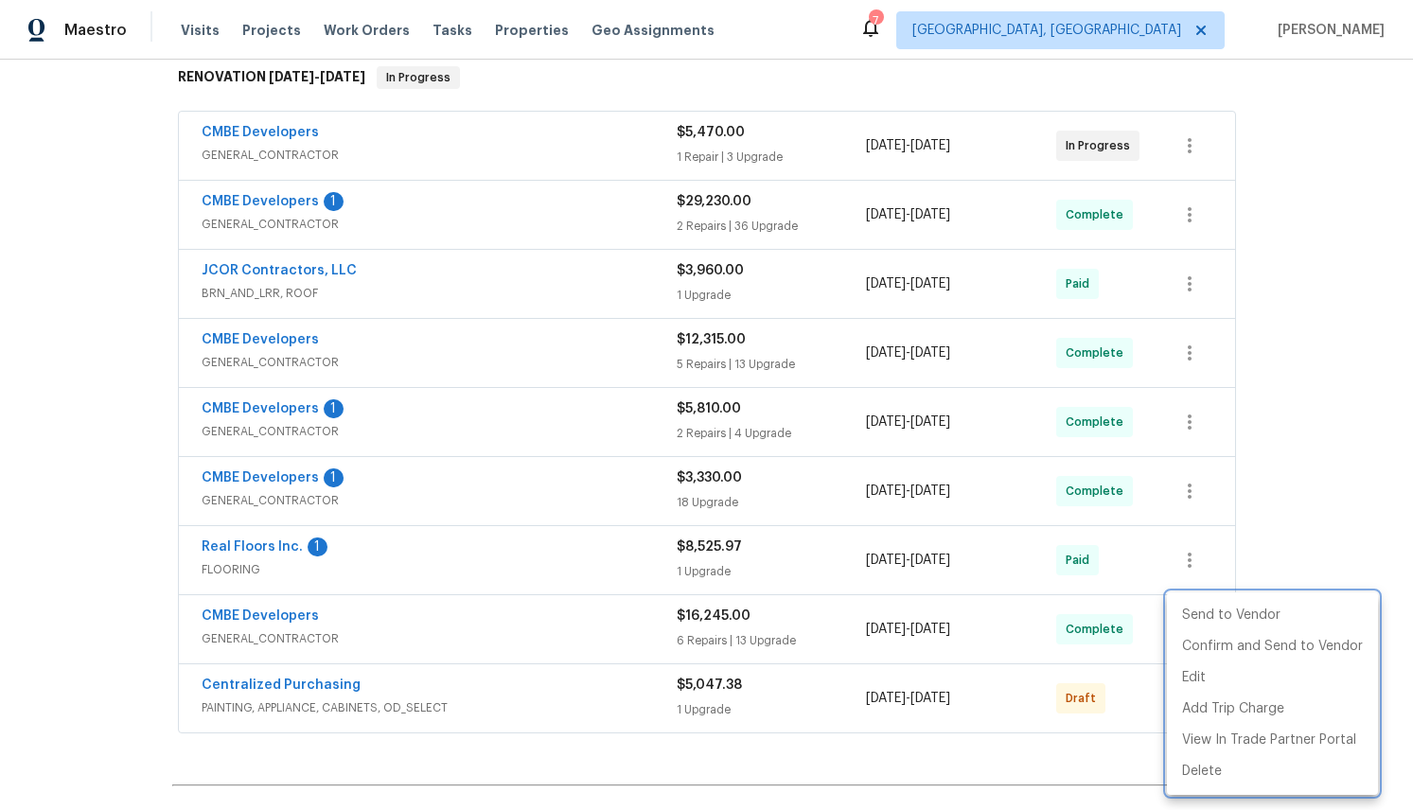
click at [670, 699] on div at bounding box center [706, 405] width 1413 height 810
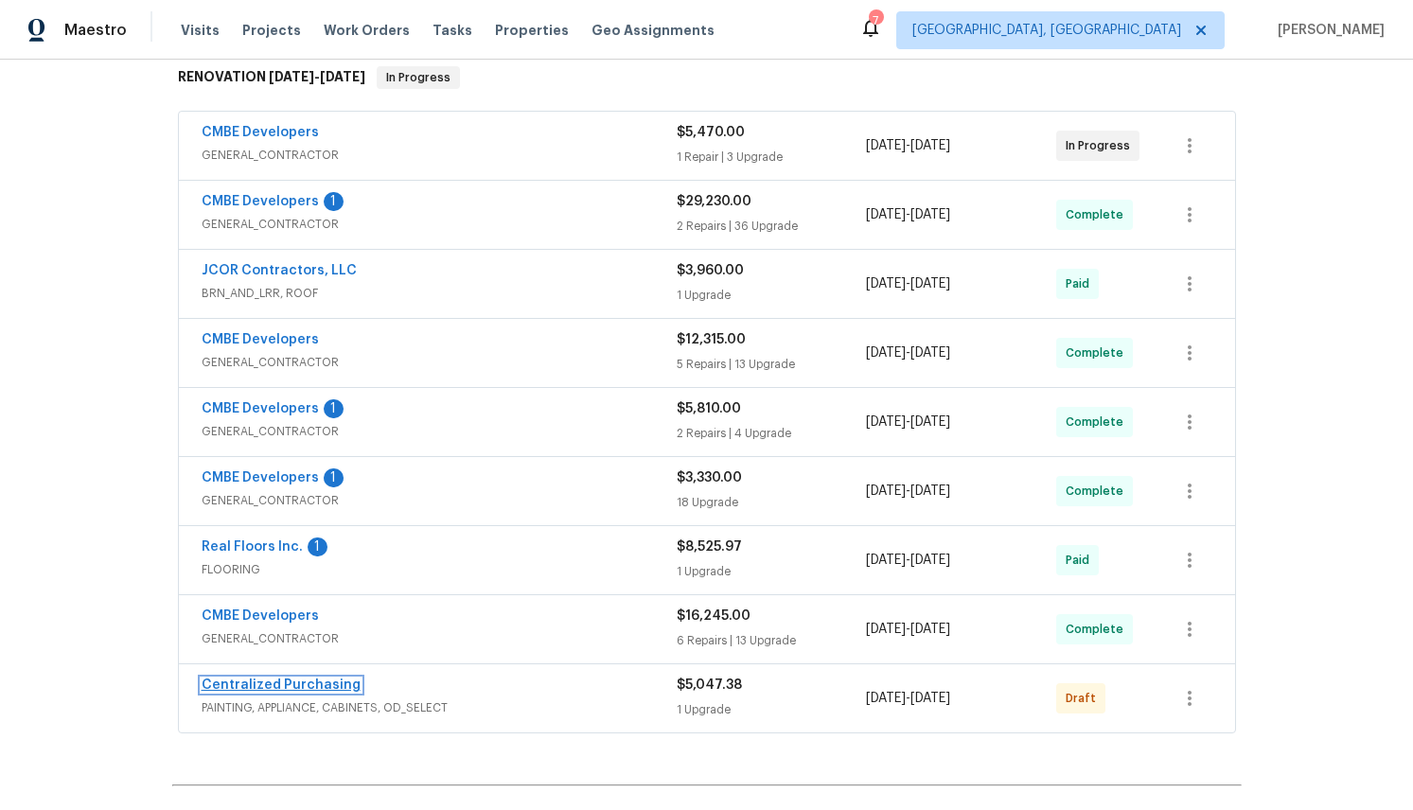
click at [329, 682] on link "Centralized Purchasing" at bounding box center [281, 685] width 159 height 13
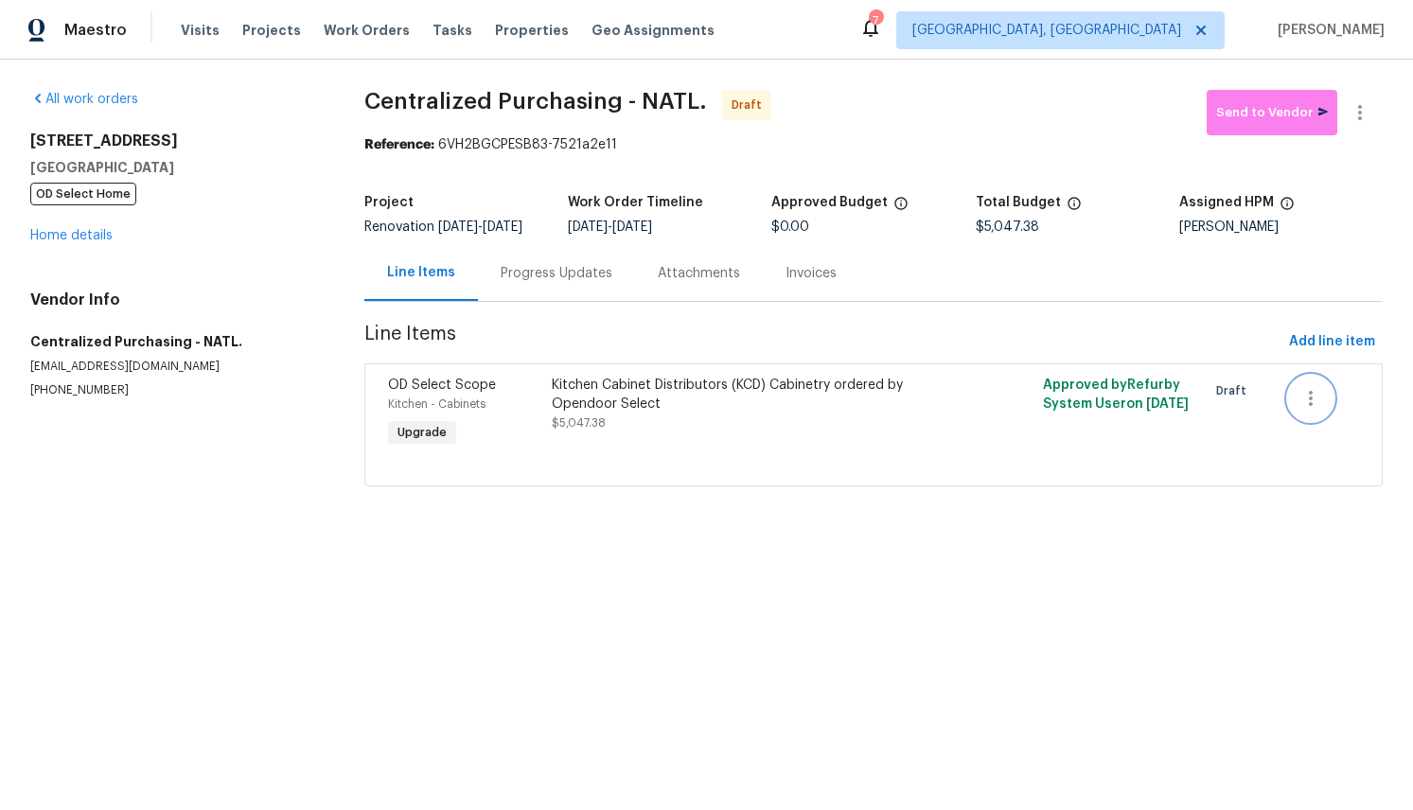
click at [1309, 407] on icon "button" at bounding box center [1311, 398] width 23 height 23
click at [1110, 576] on div at bounding box center [706, 405] width 1413 height 810
